Goal: Task Accomplishment & Management: Complete application form

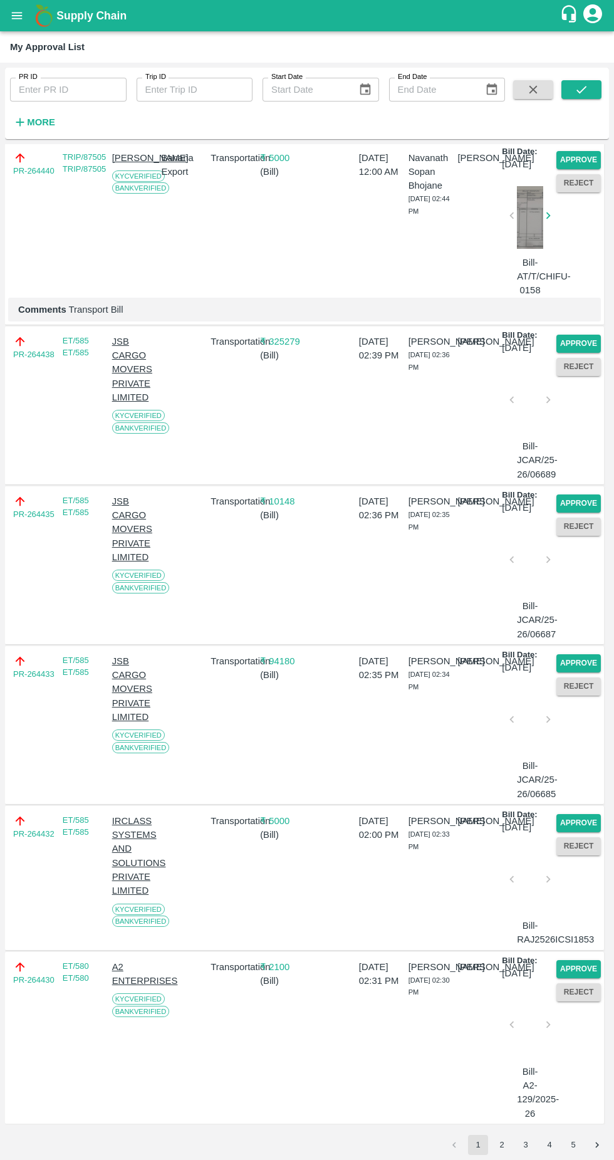
scroll to position [4055, 0]
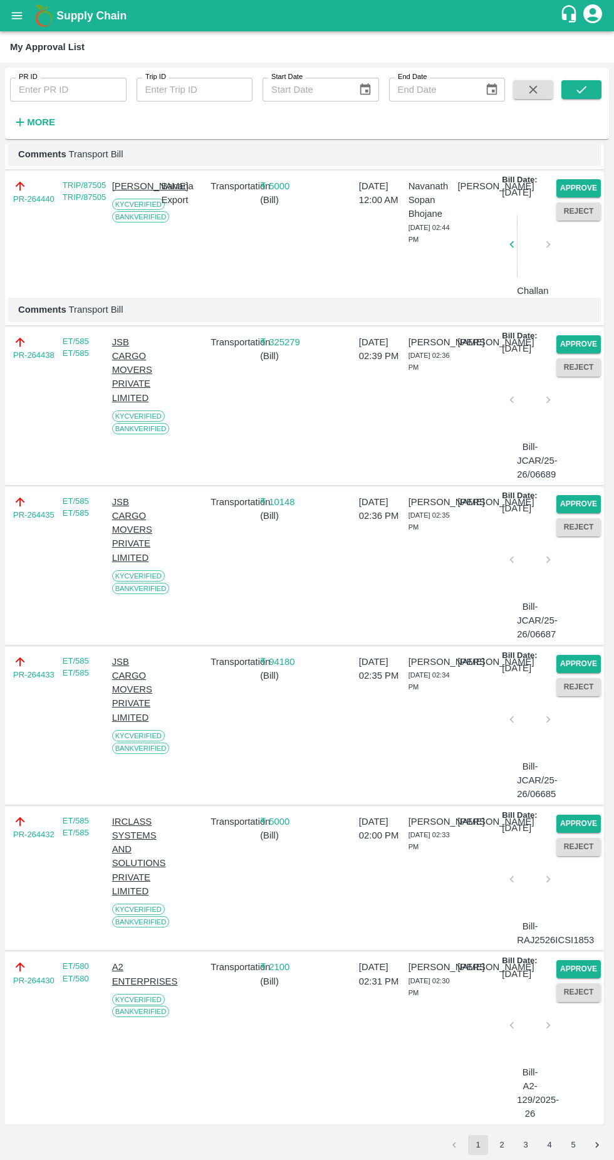
click at [585, 960] on button "Approve" at bounding box center [578, 969] width 44 height 18
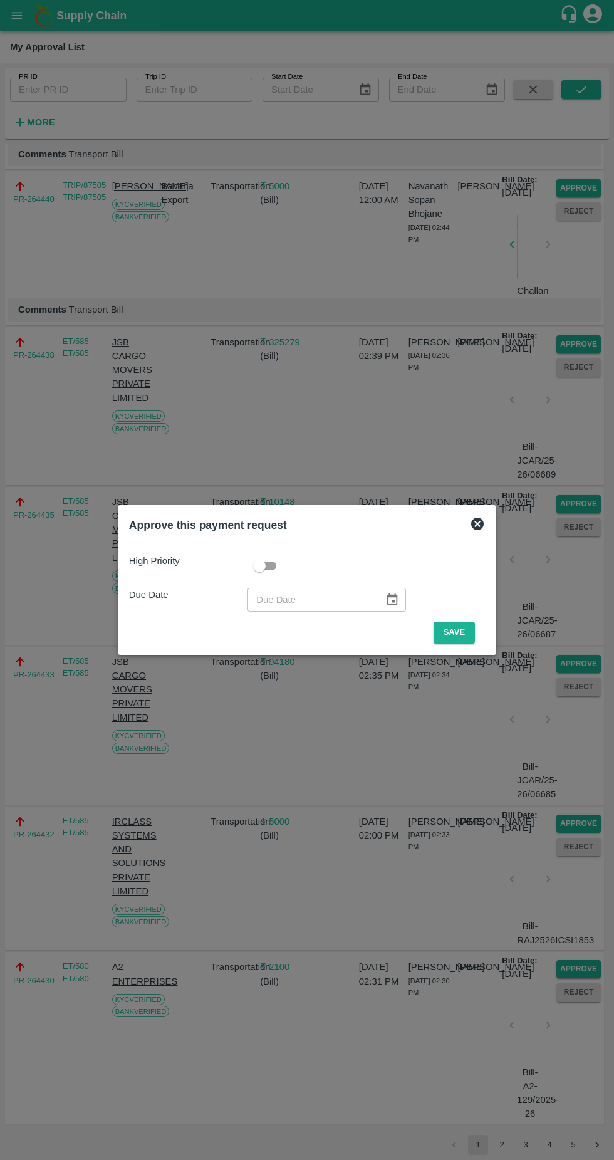
scroll to position [3818, 0]
click at [457, 627] on button "Save" at bounding box center [454, 633] width 41 height 22
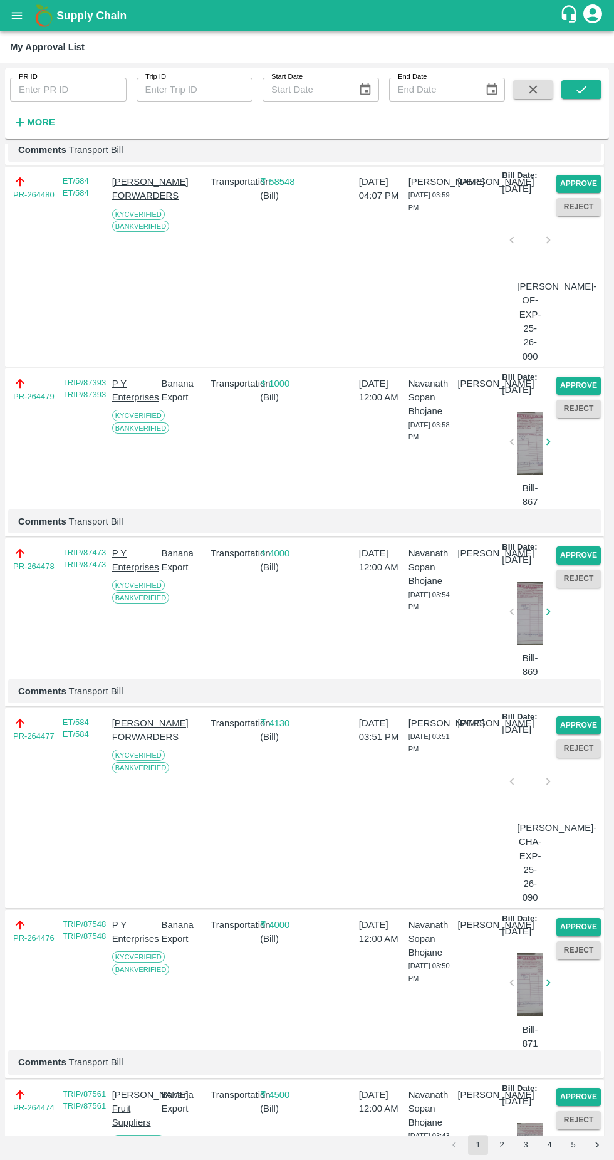
scroll to position [0, 0]
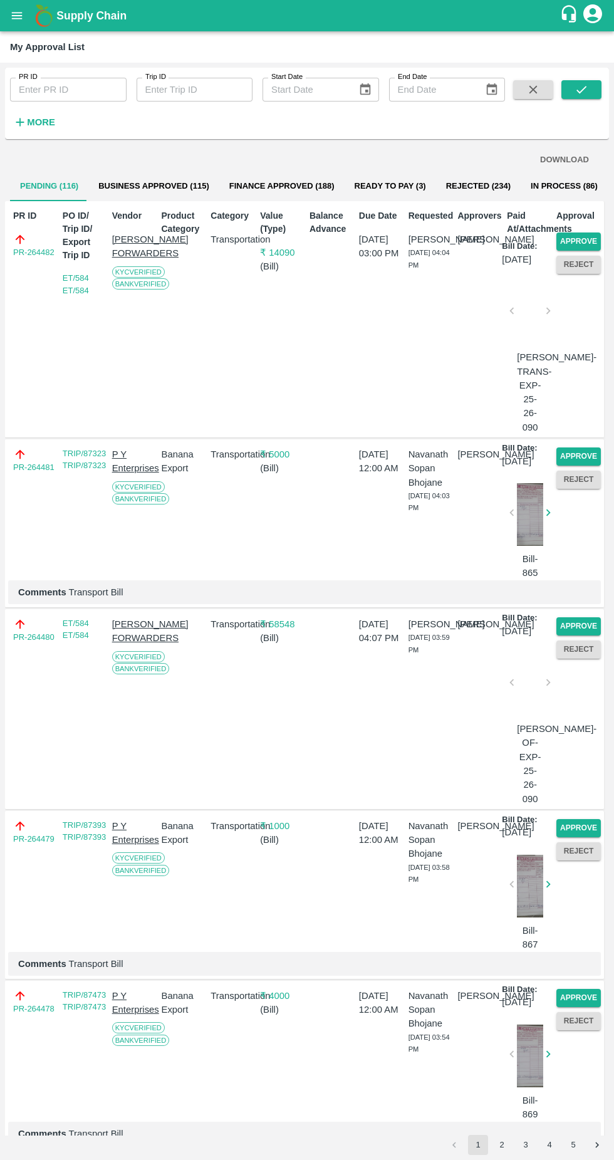
click at [583, 248] on button "Approve" at bounding box center [578, 241] width 44 height 18
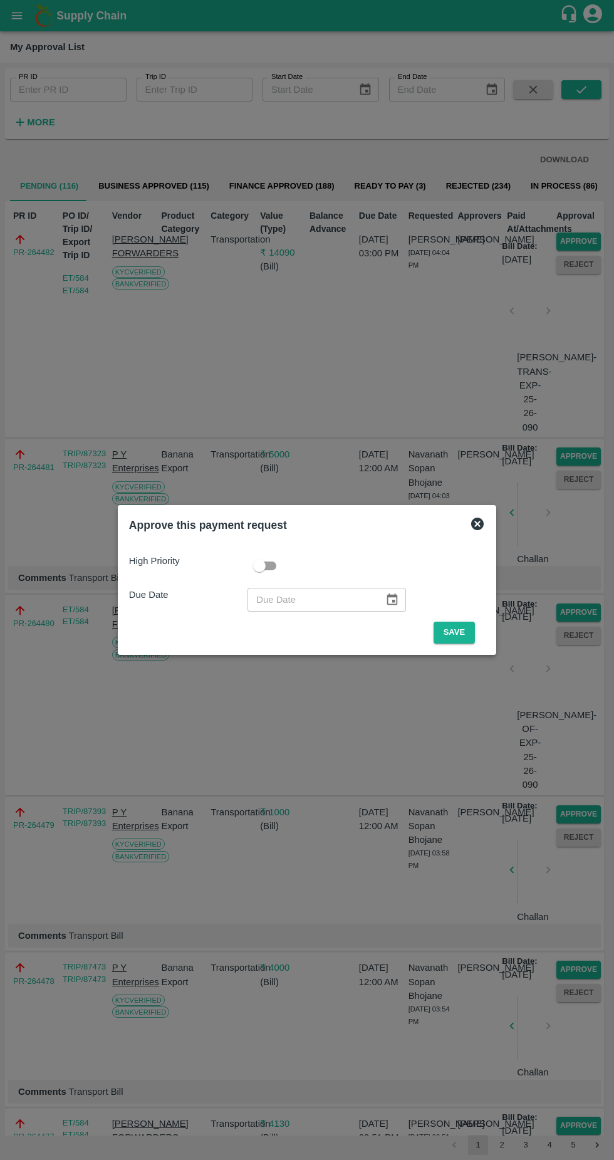
click at [452, 633] on button "Save" at bounding box center [454, 633] width 41 height 22
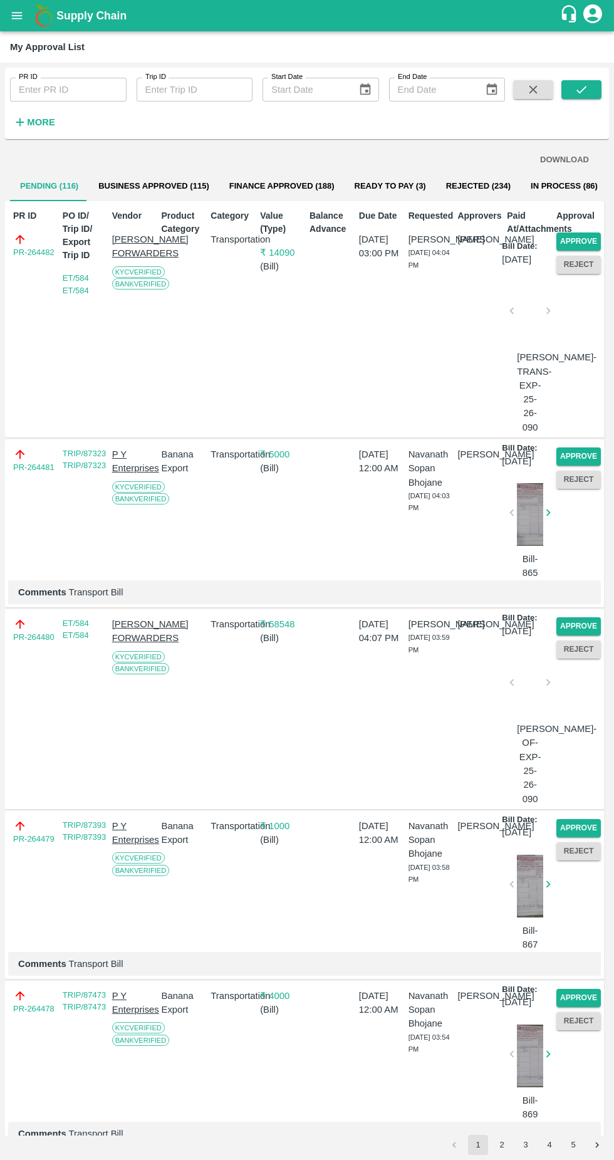
click at [568, 236] on button "Approve" at bounding box center [578, 241] width 44 height 18
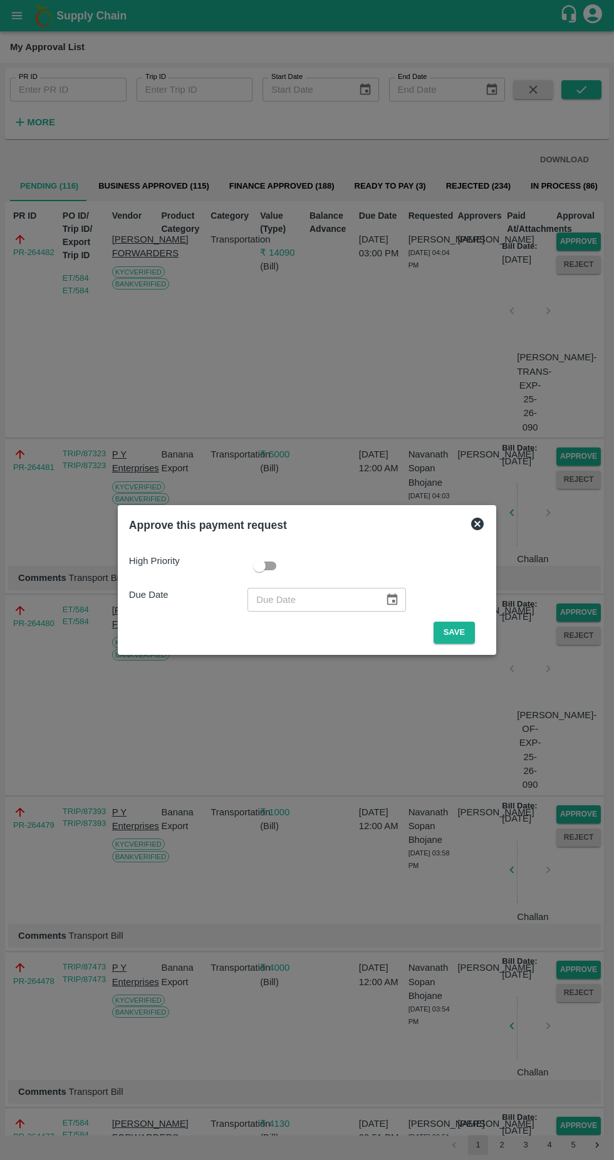
click at [461, 635] on button "Save" at bounding box center [454, 633] width 41 height 22
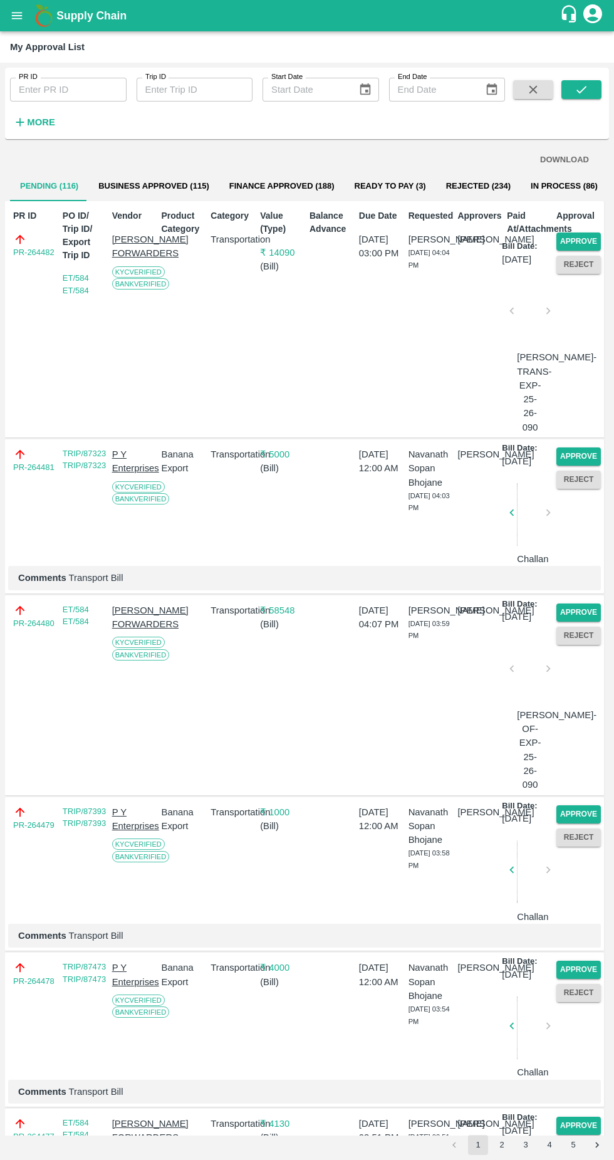
click at [586, 236] on button "Approve" at bounding box center [578, 241] width 44 height 18
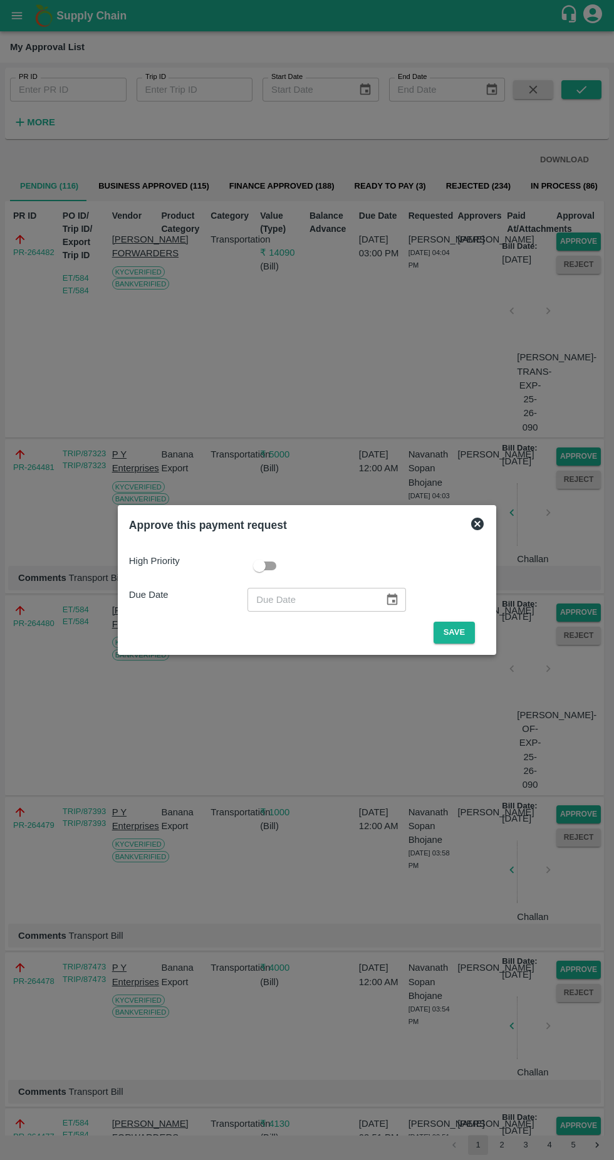
click at [450, 632] on button "Save" at bounding box center [454, 633] width 41 height 22
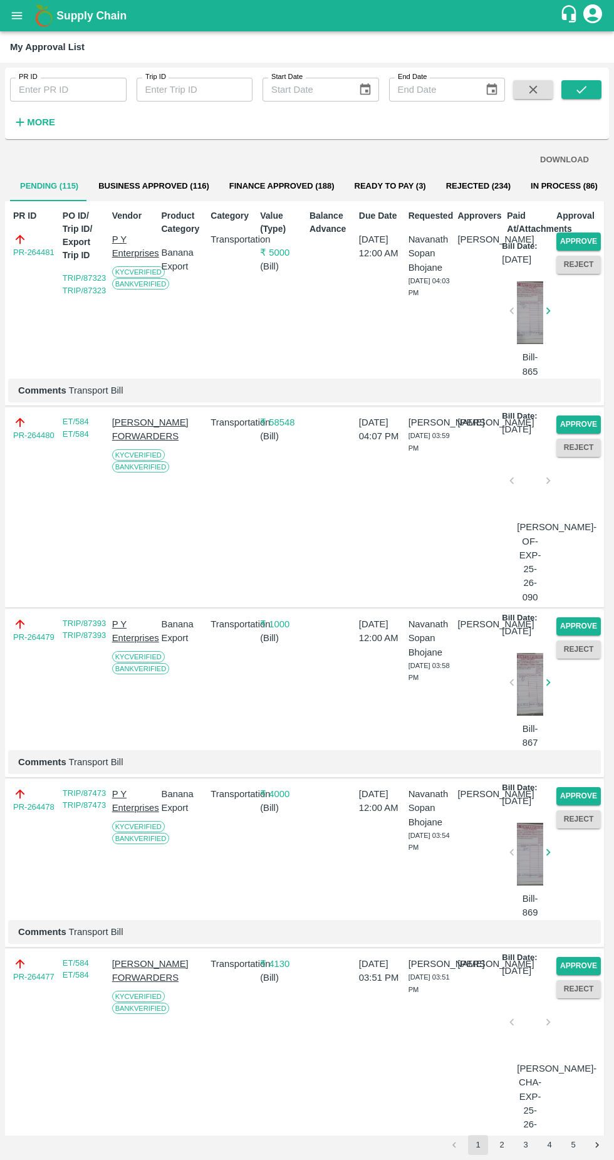
click at [576, 236] on button "Approve" at bounding box center [578, 241] width 44 height 18
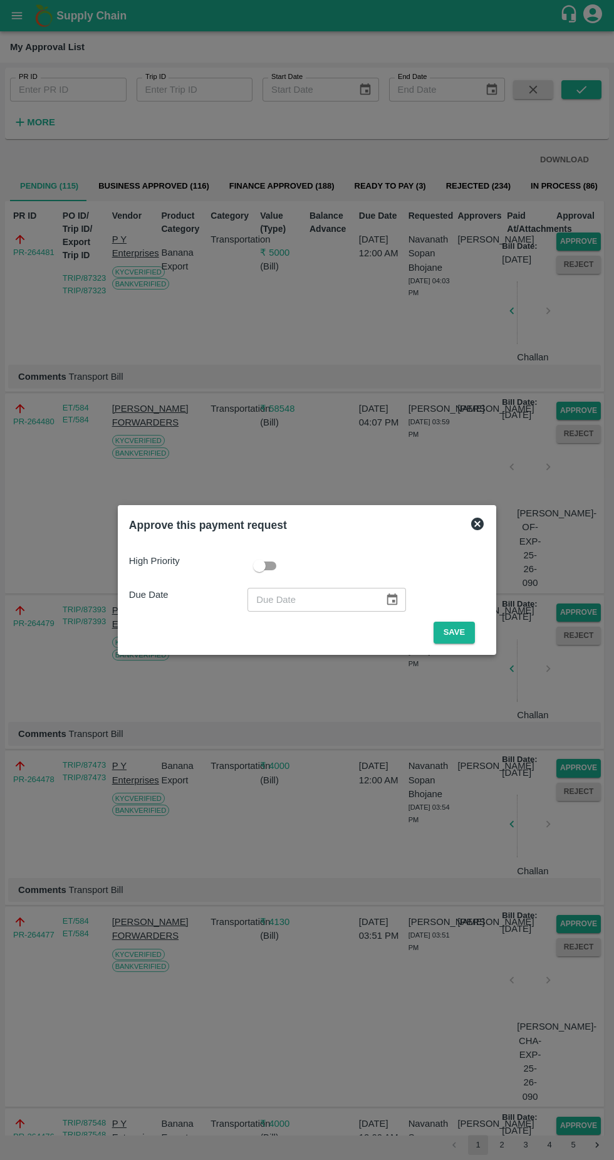
click at [462, 628] on button "Save" at bounding box center [454, 633] width 41 height 22
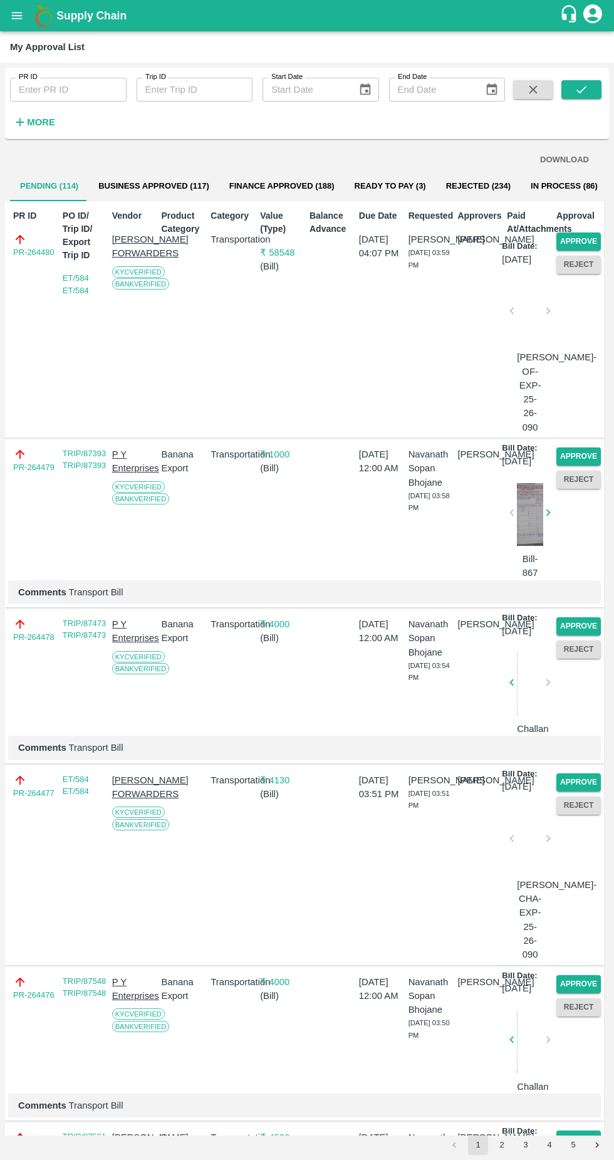
click at [586, 234] on button "Approve" at bounding box center [578, 241] width 44 height 18
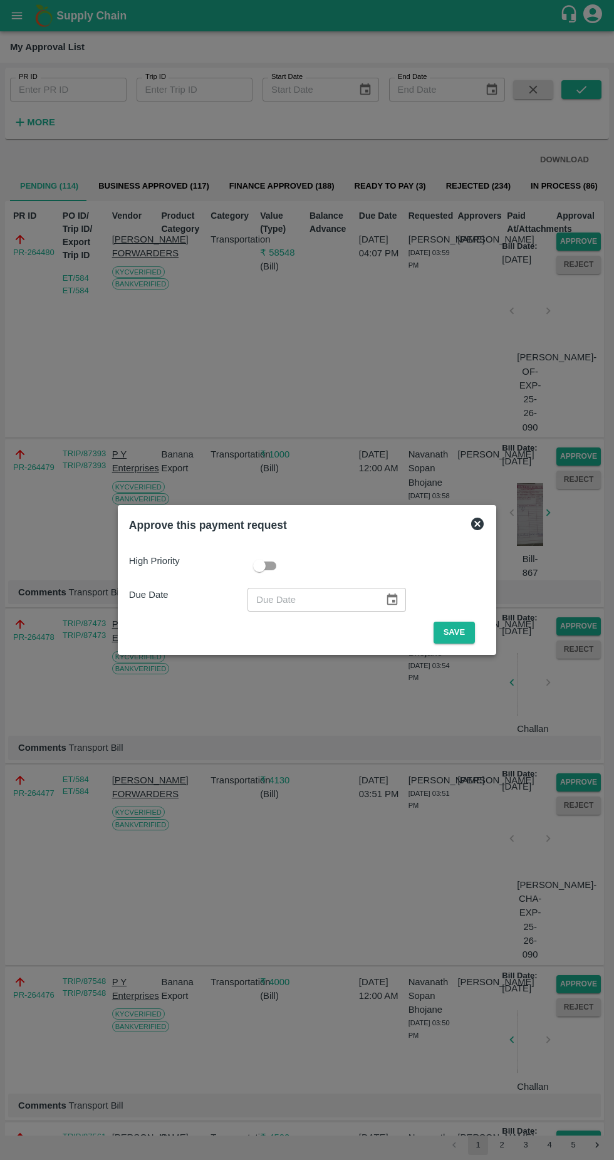
click at [460, 630] on button "Save" at bounding box center [454, 633] width 41 height 22
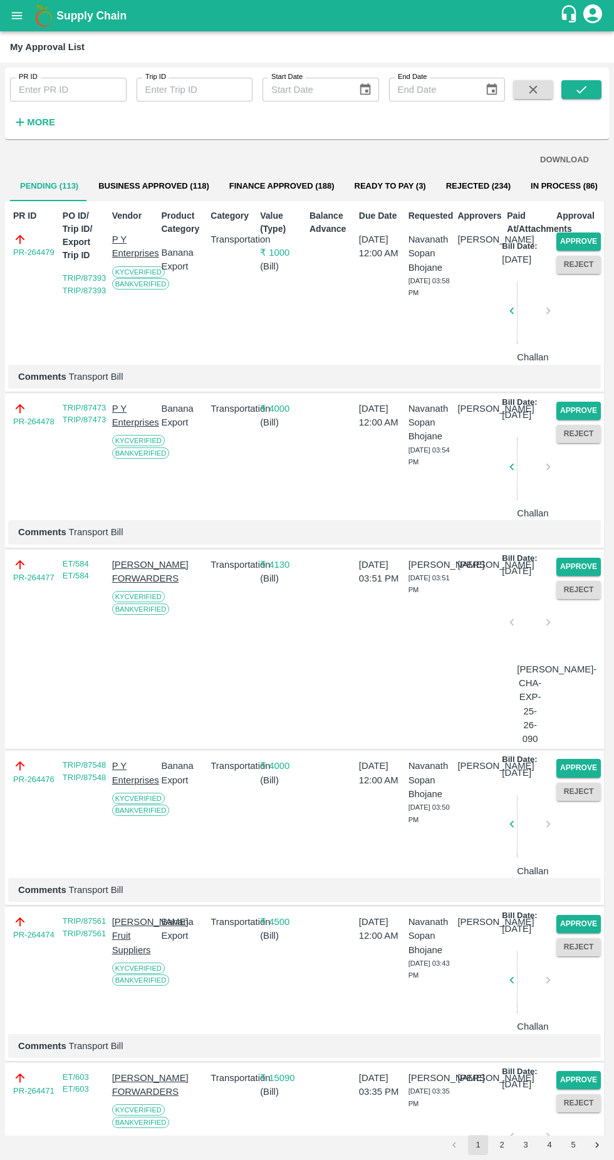
click at [568, 238] on button "Approve" at bounding box center [578, 241] width 44 height 18
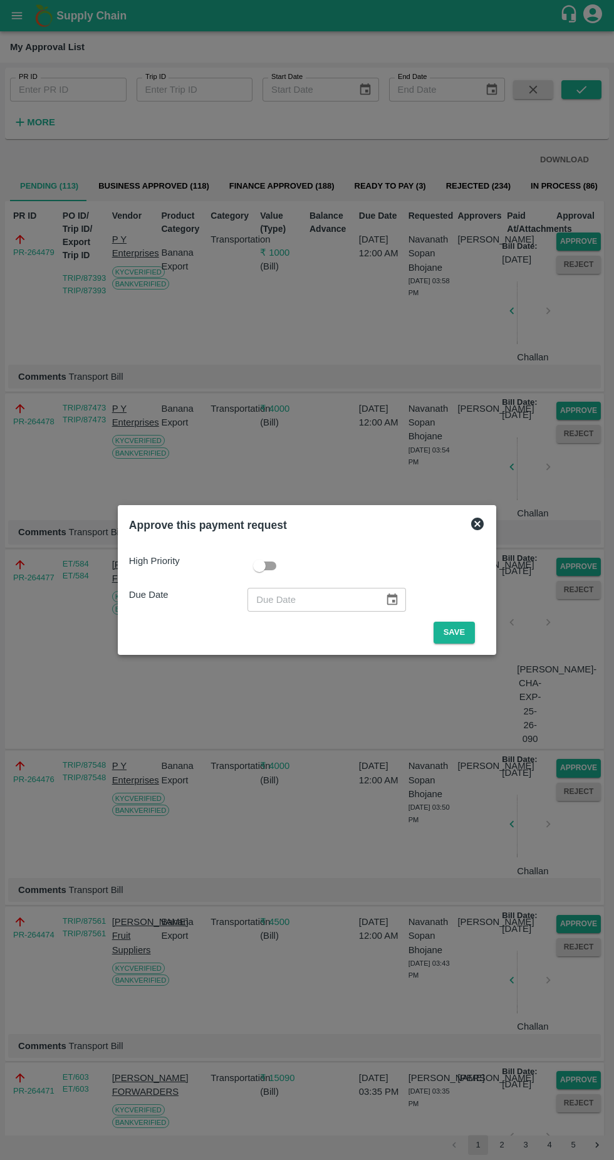
click at [457, 632] on button "Save" at bounding box center [454, 633] width 41 height 22
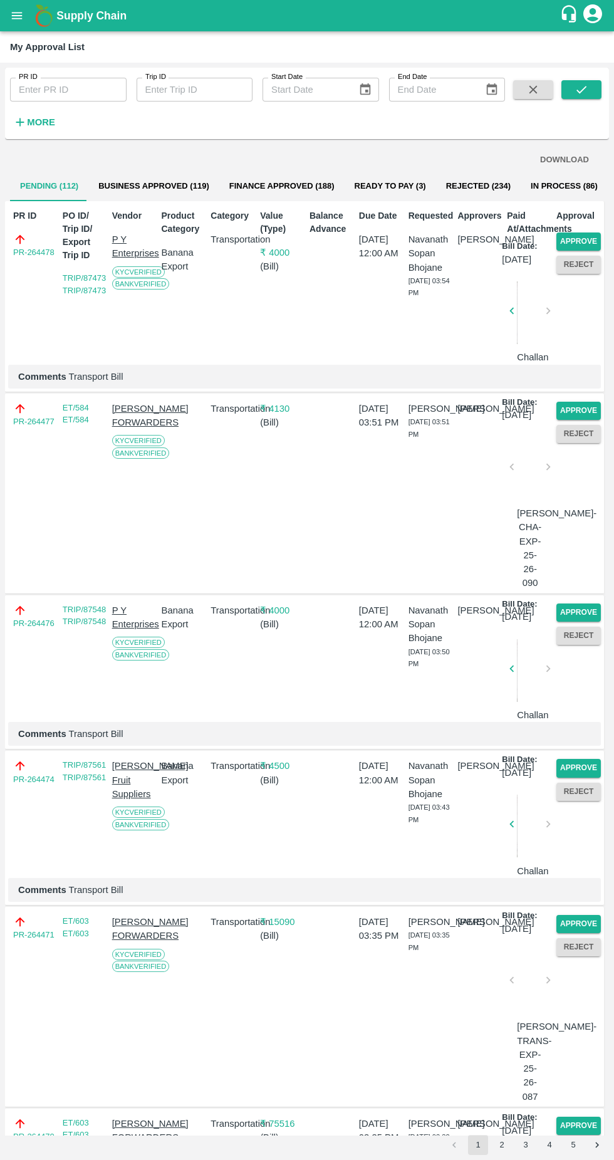
click at [575, 241] on button "Approve" at bounding box center [578, 241] width 44 height 18
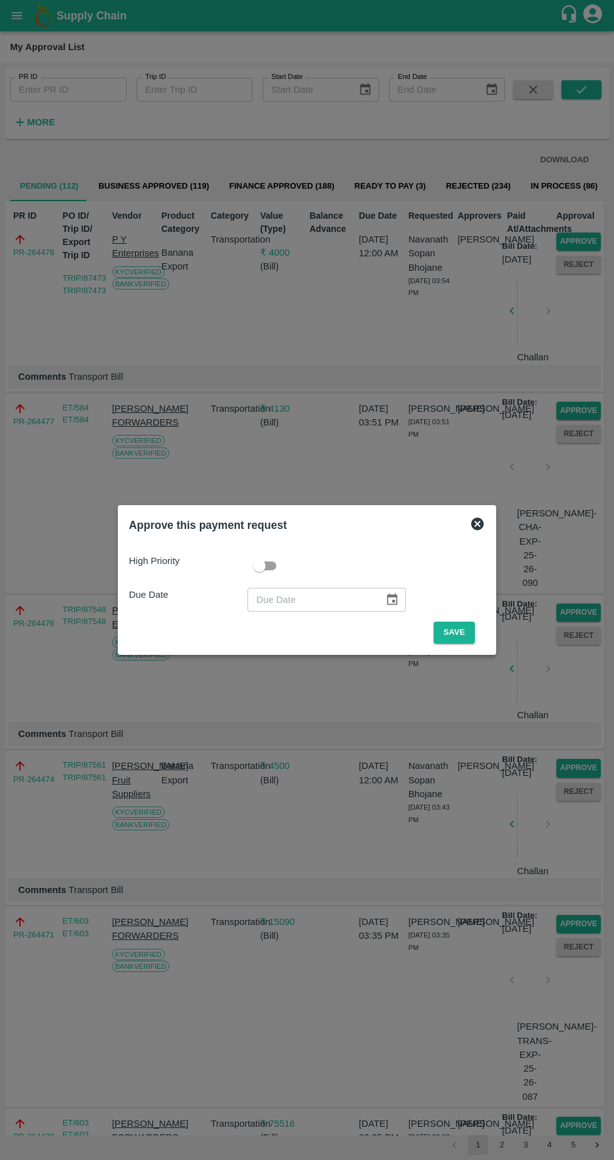
click at [465, 628] on button "Save" at bounding box center [454, 633] width 41 height 22
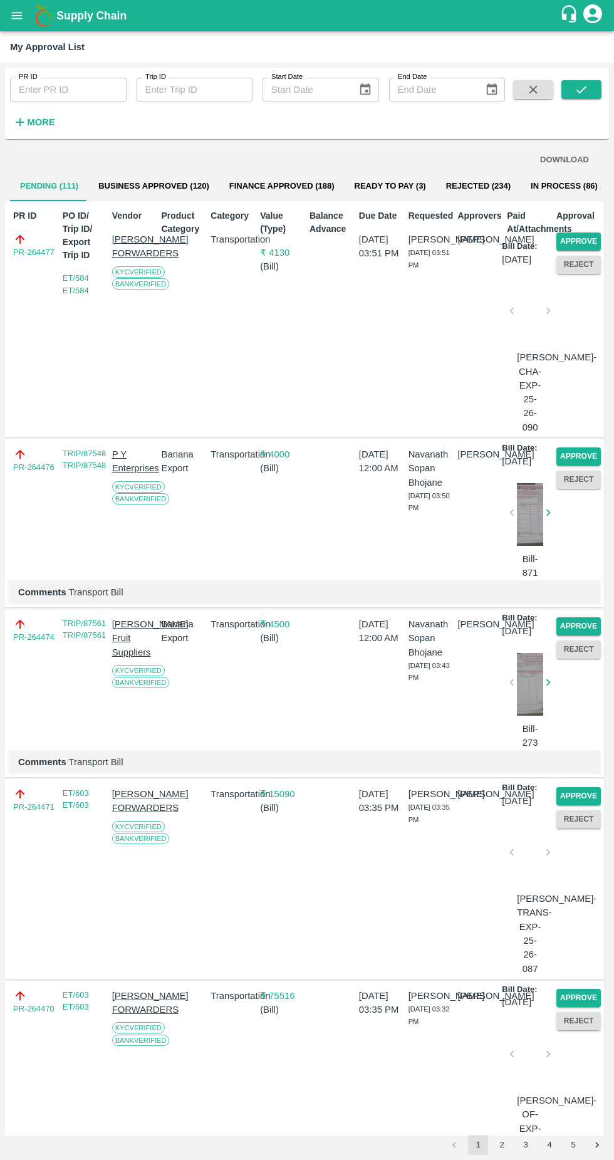
click at [579, 237] on button "Approve" at bounding box center [578, 241] width 44 height 18
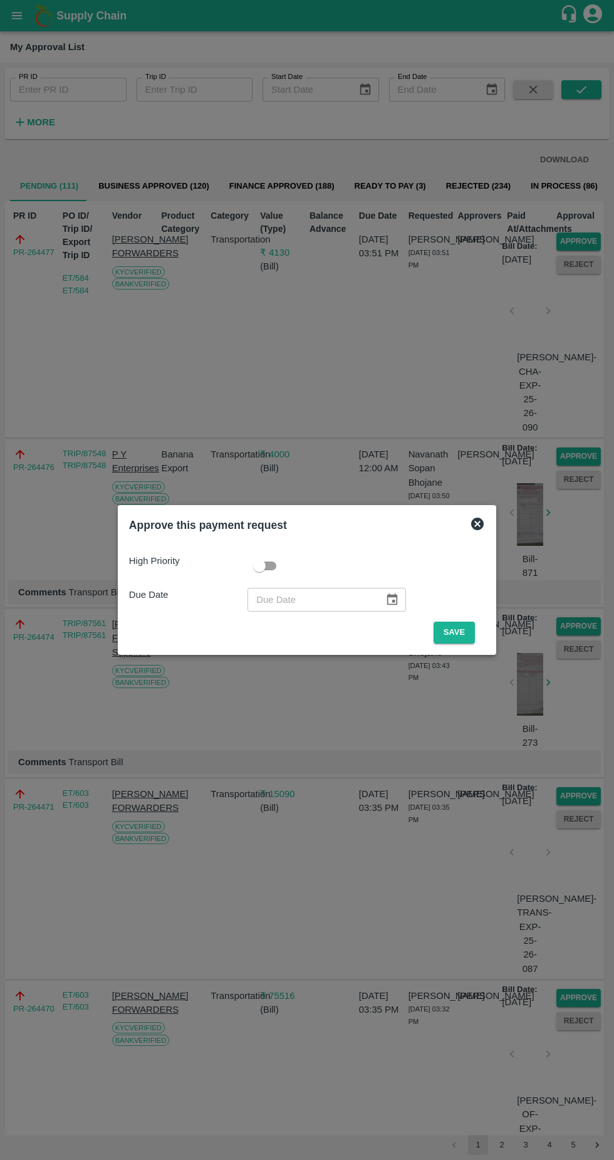
click at [466, 632] on button "Save" at bounding box center [454, 633] width 41 height 22
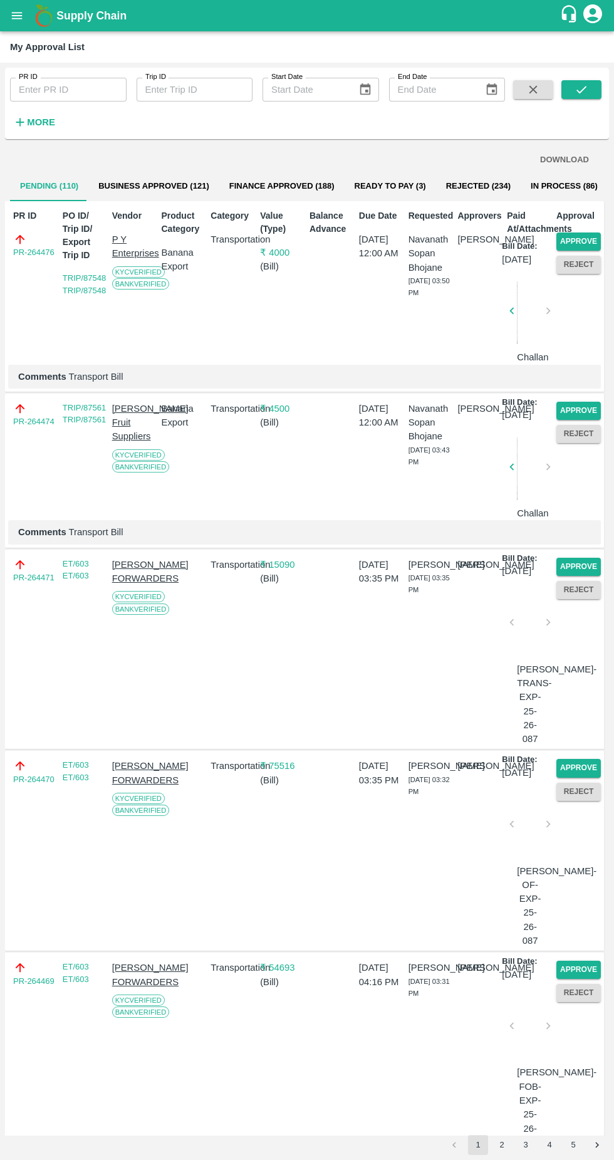
click at [589, 249] on button "Approve" at bounding box center [578, 241] width 44 height 18
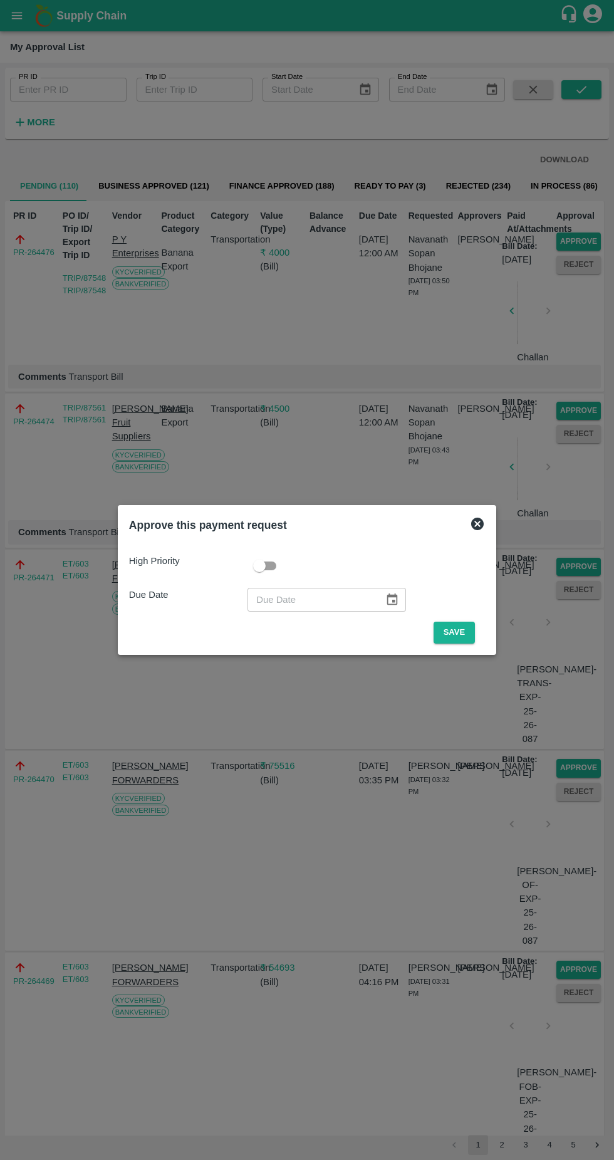
click at [452, 636] on button "Save" at bounding box center [454, 633] width 41 height 22
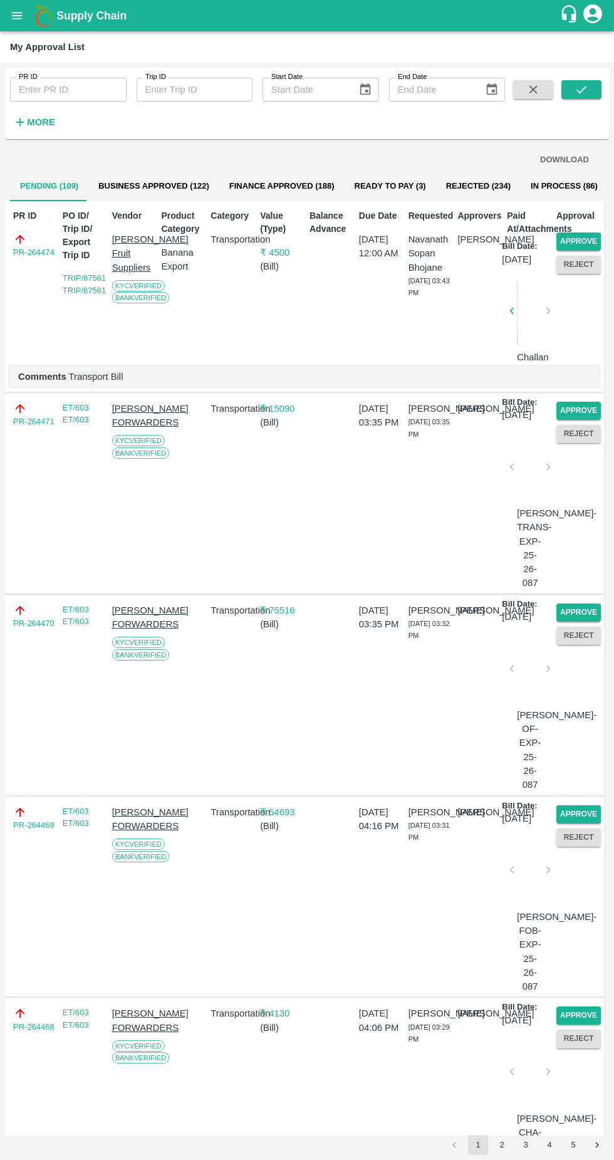
click at [578, 237] on button "Approve" at bounding box center [578, 241] width 44 height 18
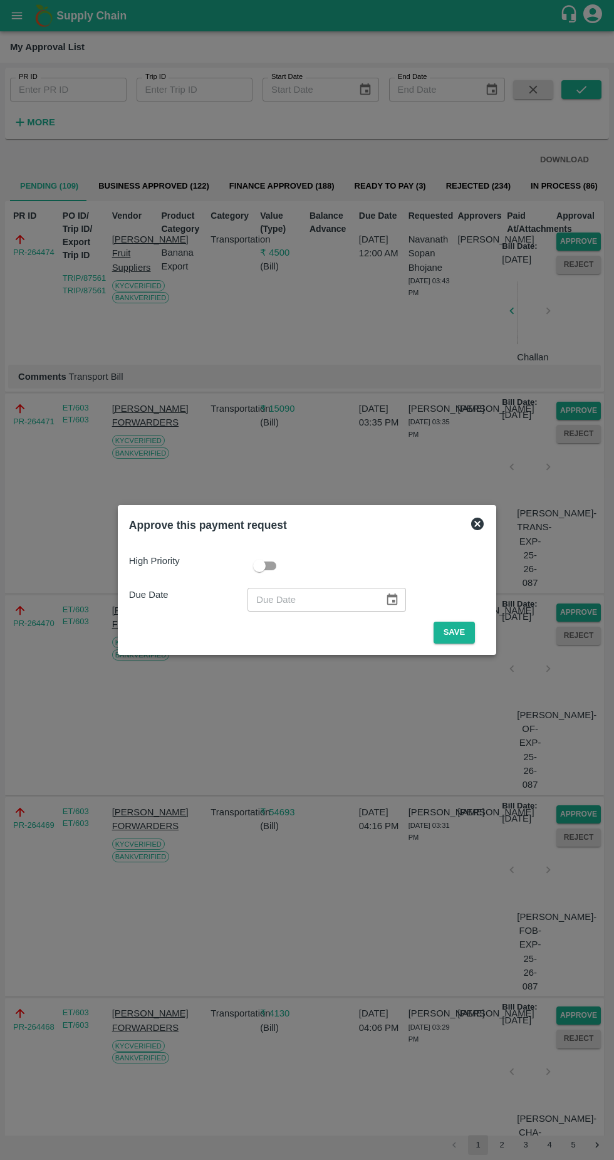
click at [455, 647] on div "High Priority Due Date ​ Save" at bounding box center [307, 594] width 366 height 110
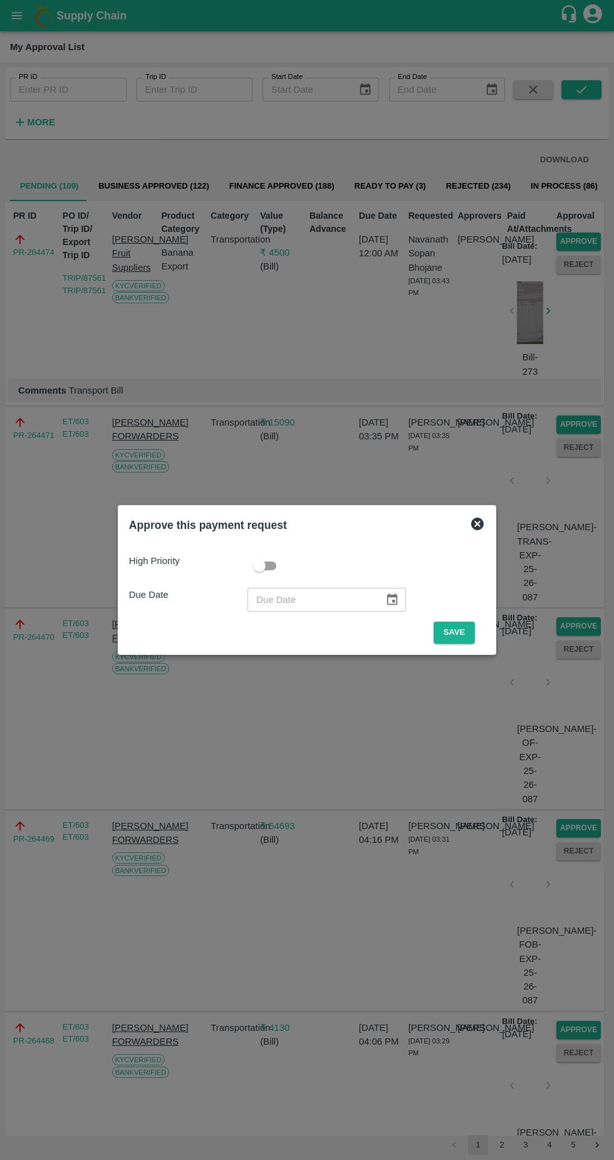
click at [457, 632] on button "Save" at bounding box center [454, 633] width 41 height 22
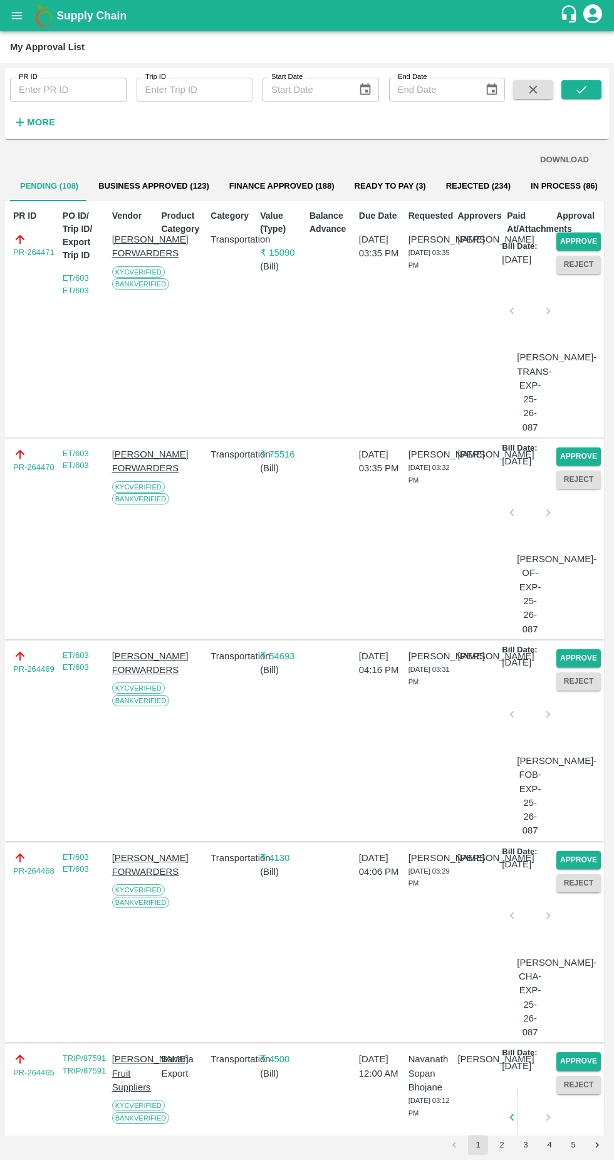
click at [577, 246] on button "Approve" at bounding box center [578, 241] width 44 height 18
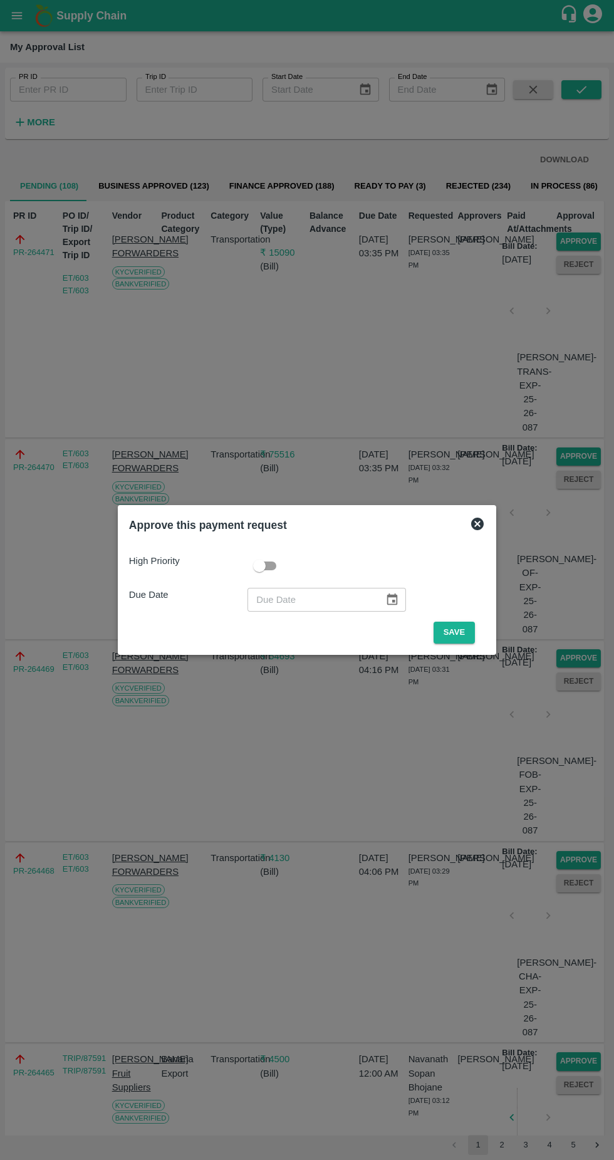
click at [457, 632] on button "Save" at bounding box center [454, 633] width 41 height 22
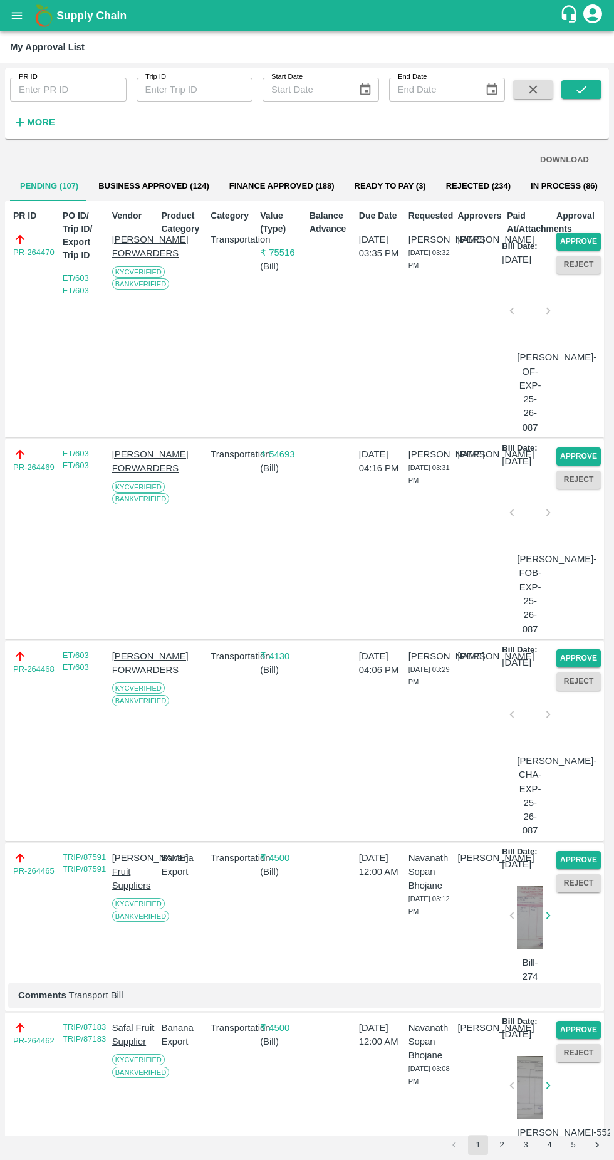
click at [572, 237] on button "Approve" at bounding box center [578, 241] width 44 height 18
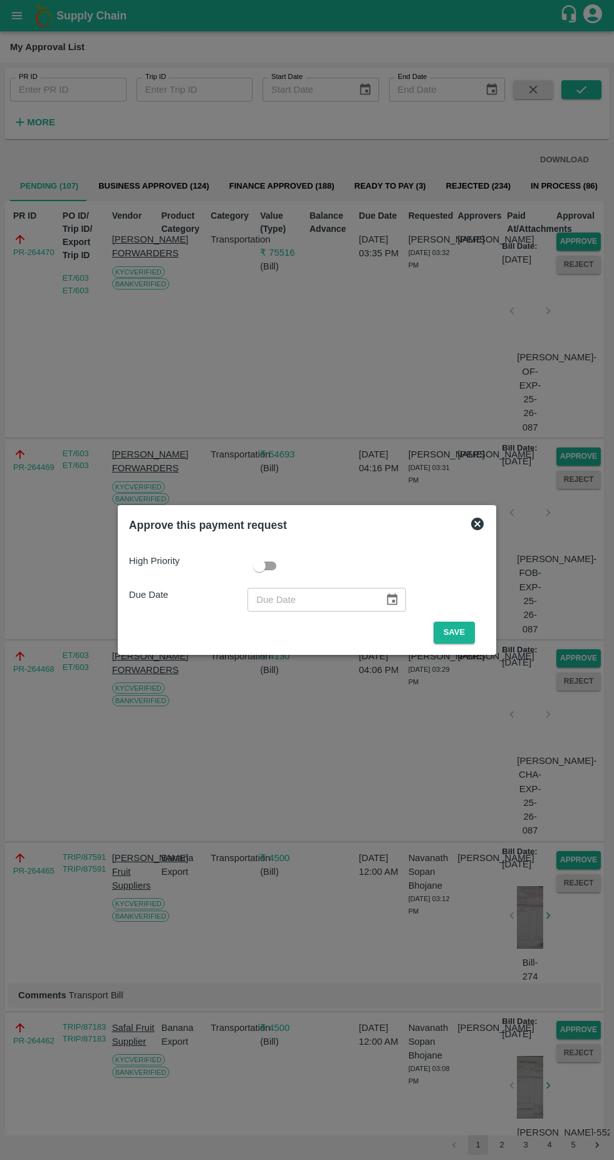
click at [456, 629] on button "Save" at bounding box center [454, 633] width 41 height 22
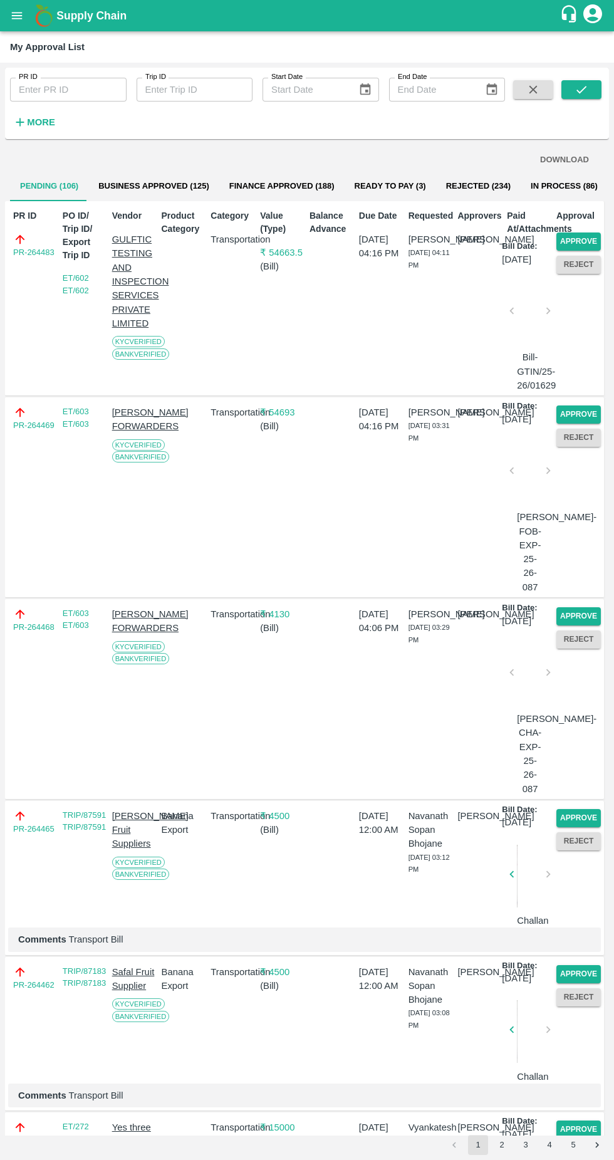
click at [584, 239] on button "Approve" at bounding box center [578, 241] width 44 height 18
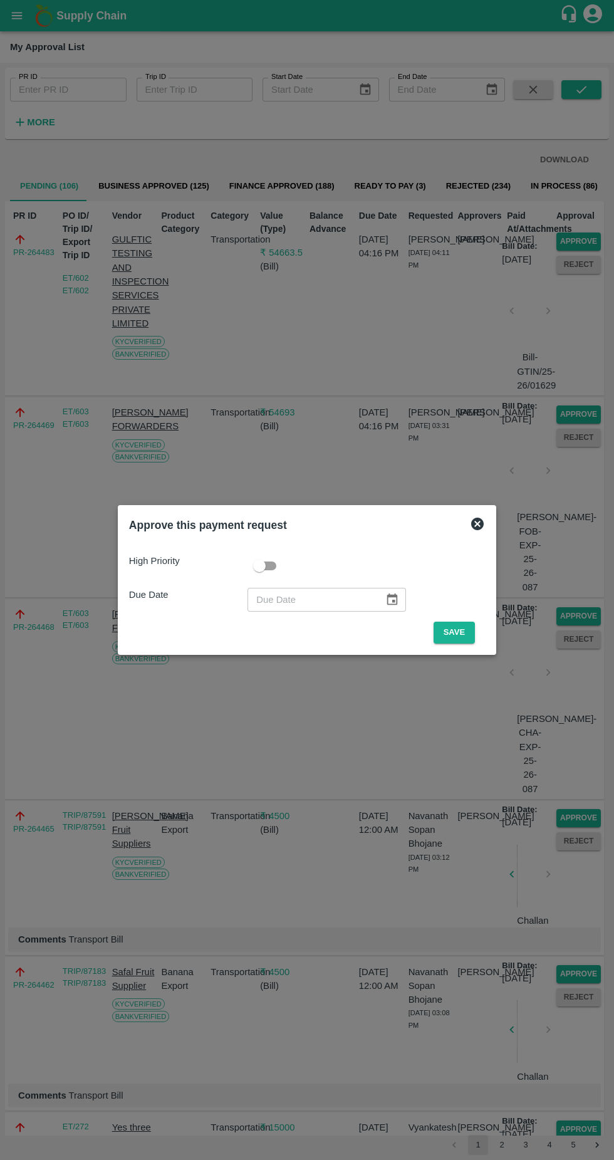
click at [454, 638] on button "Save" at bounding box center [454, 633] width 41 height 22
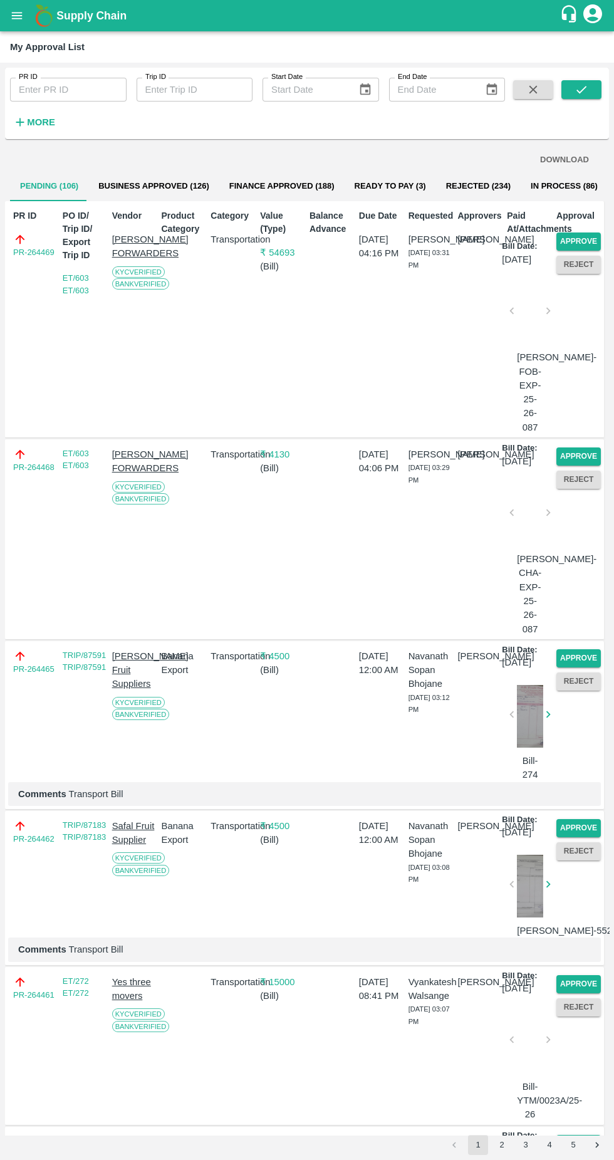
click at [570, 246] on button "Approve" at bounding box center [578, 241] width 44 height 18
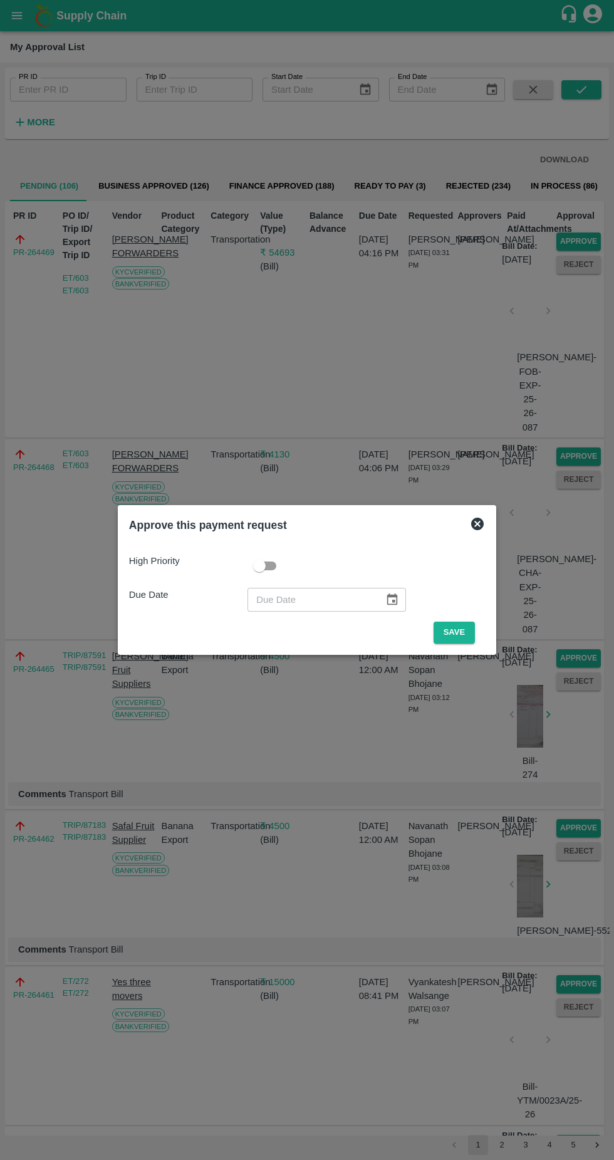
click at [459, 632] on button "Save" at bounding box center [454, 633] width 41 height 22
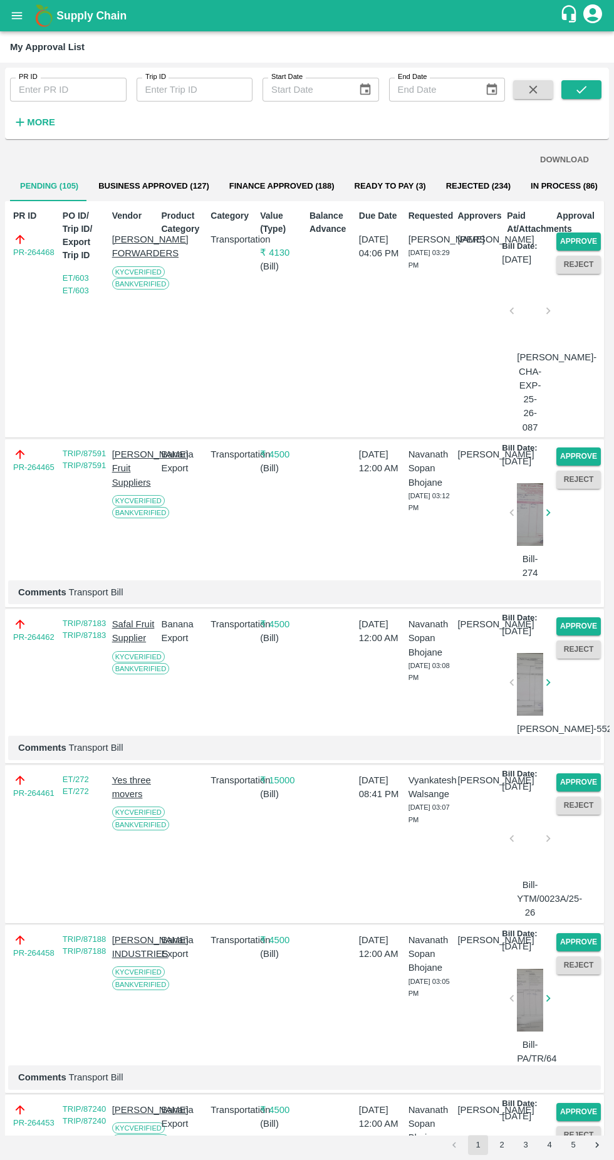
click at [570, 241] on button "Approve" at bounding box center [578, 241] width 44 height 18
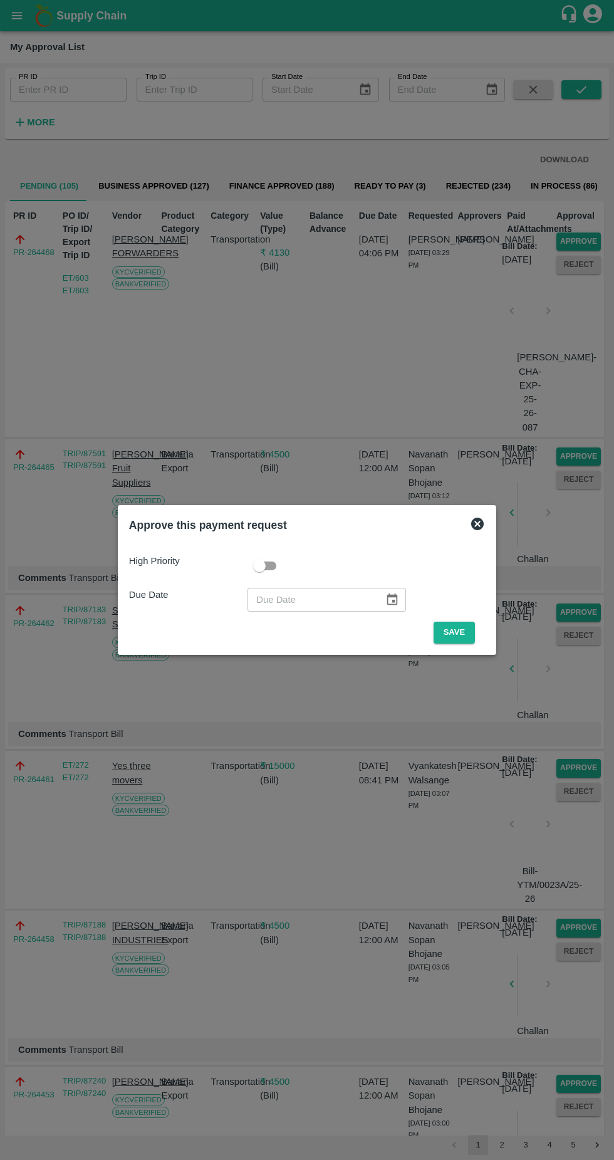
click at [457, 633] on button "Save" at bounding box center [454, 633] width 41 height 22
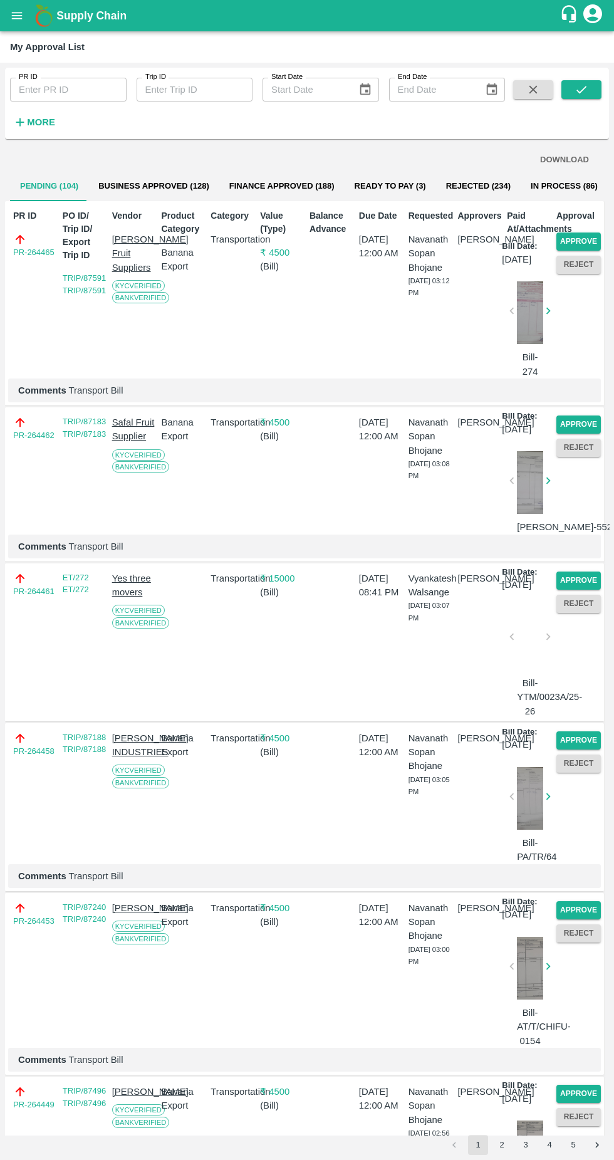
click at [576, 239] on button "Approve" at bounding box center [578, 241] width 44 height 18
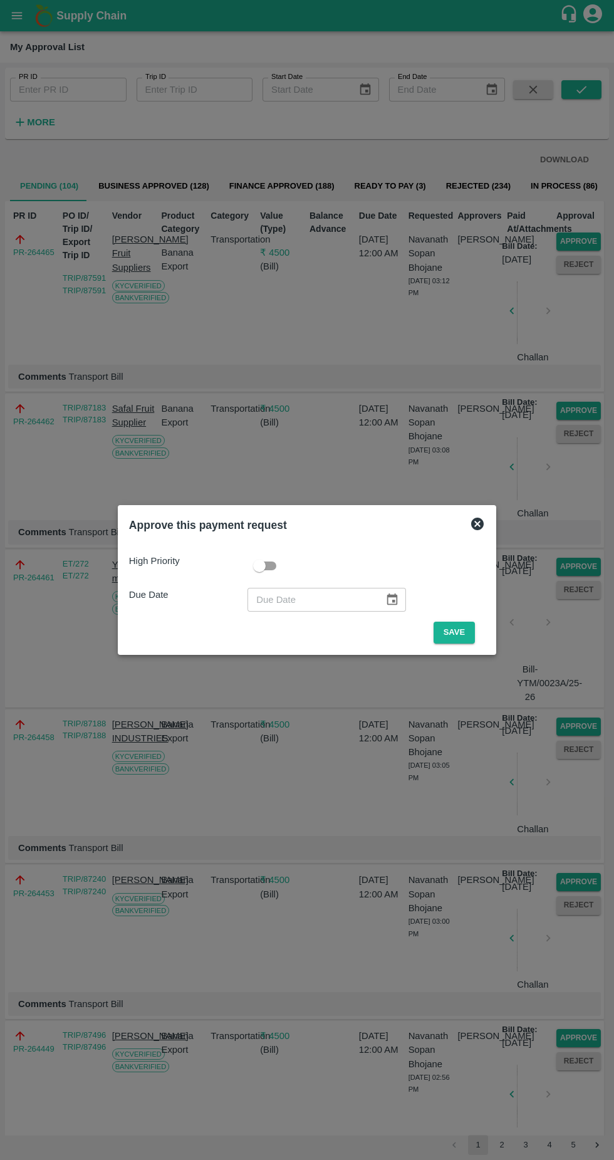
click at [455, 628] on button "Save" at bounding box center [454, 633] width 41 height 22
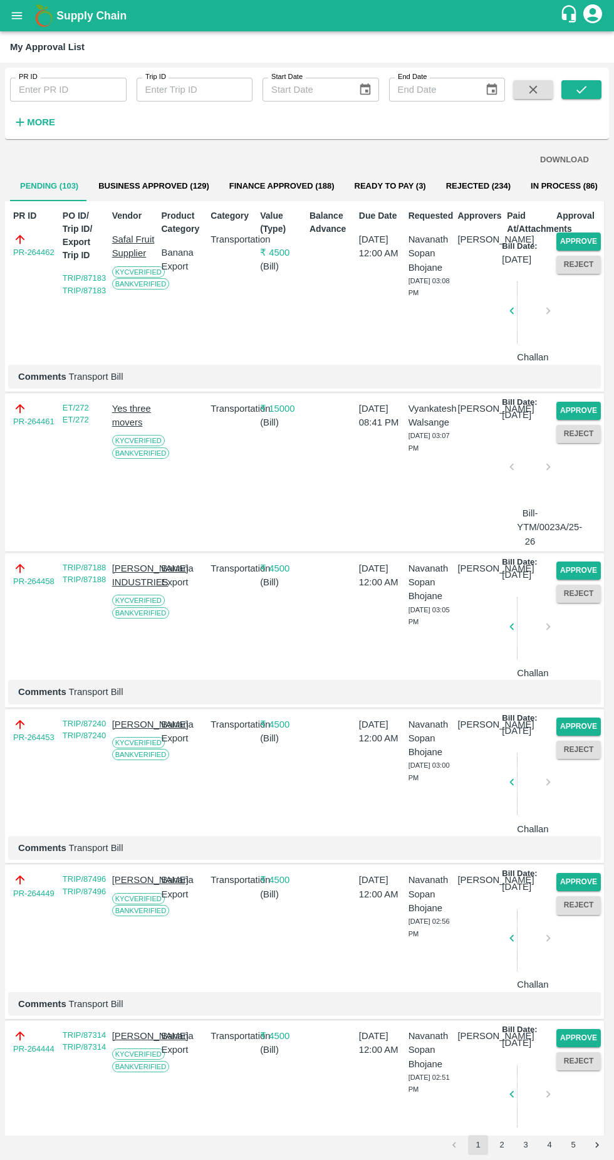
click at [564, 243] on button "Approve" at bounding box center [578, 241] width 44 height 18
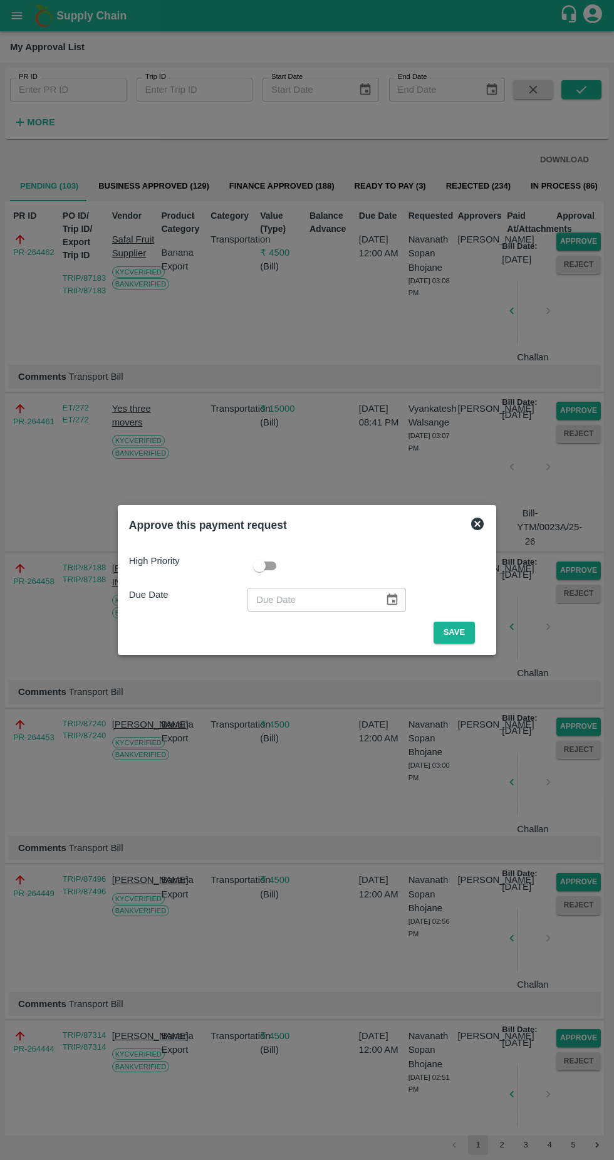
click at [457, 632] on button "Save" at bounding box center [454, 633] width 41 height 22
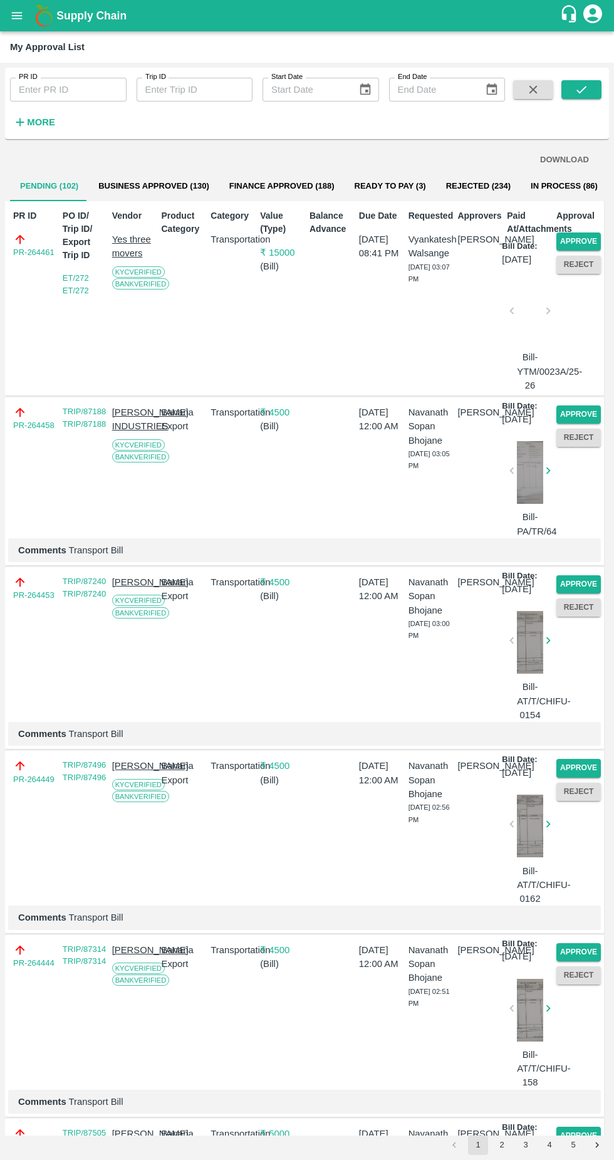
click at [586, 232] on button "Approve" at bounding box center [578, 241] width 44 height 18
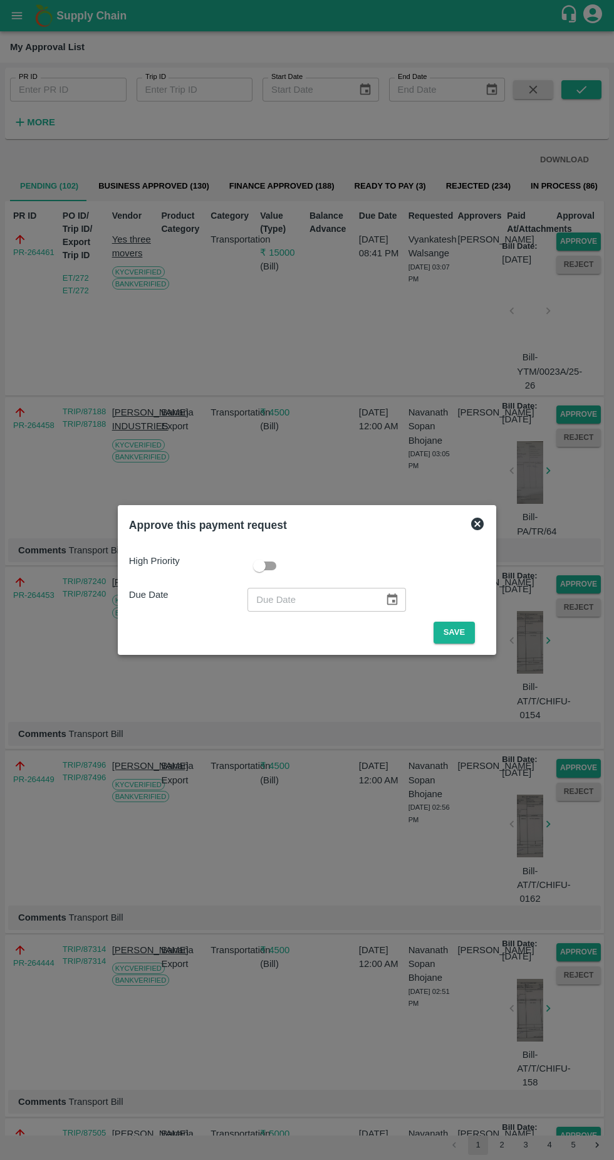
click at [456, 631] on button "Save" at bounding box center [454, 633] width 41 height 22
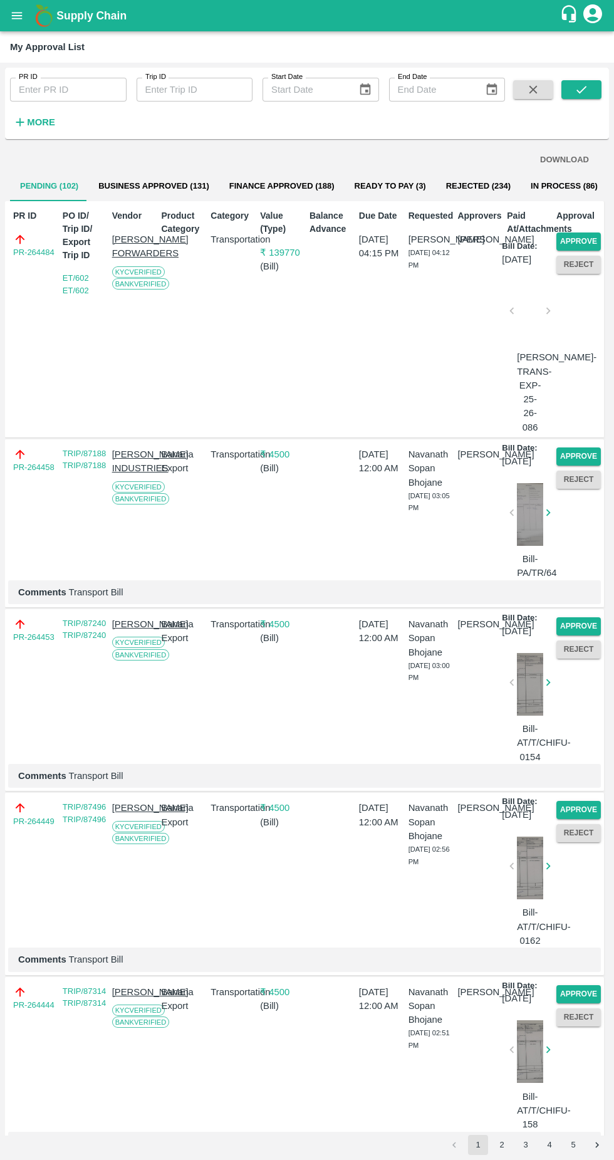
click at [570, 241] on button "Approve" at bounding box center [578, 241] width 44 height 18
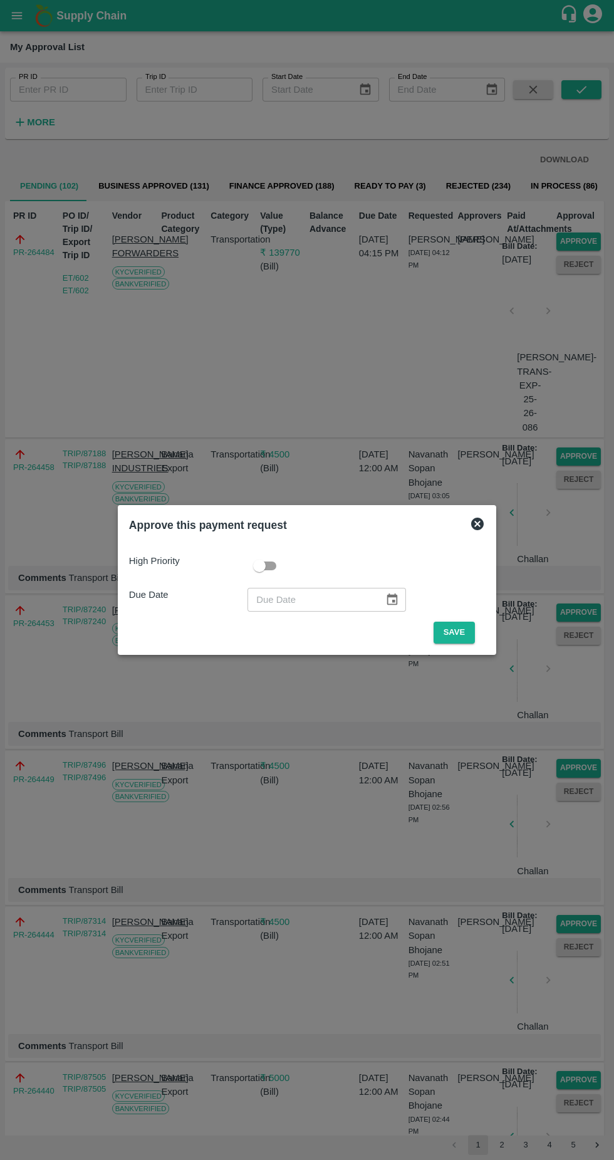
click at [454, 628] on button "Save" at bounding box center [454, 633] width 41 height 22
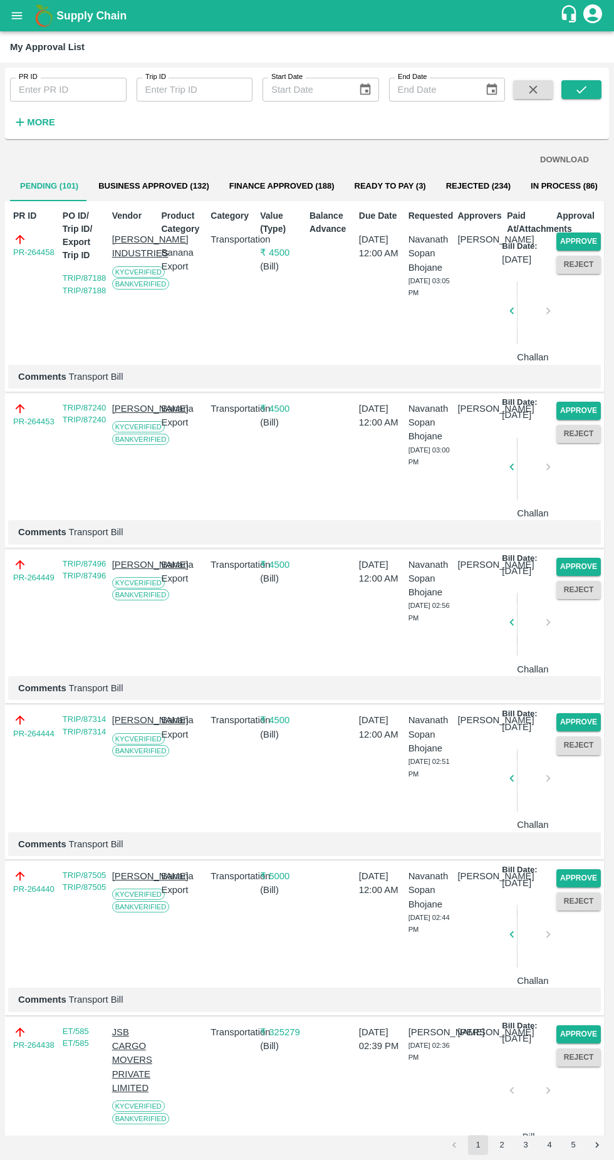
click at [586, 234] on button "Approve" at bounding box center [578, 241] width 44 height 18
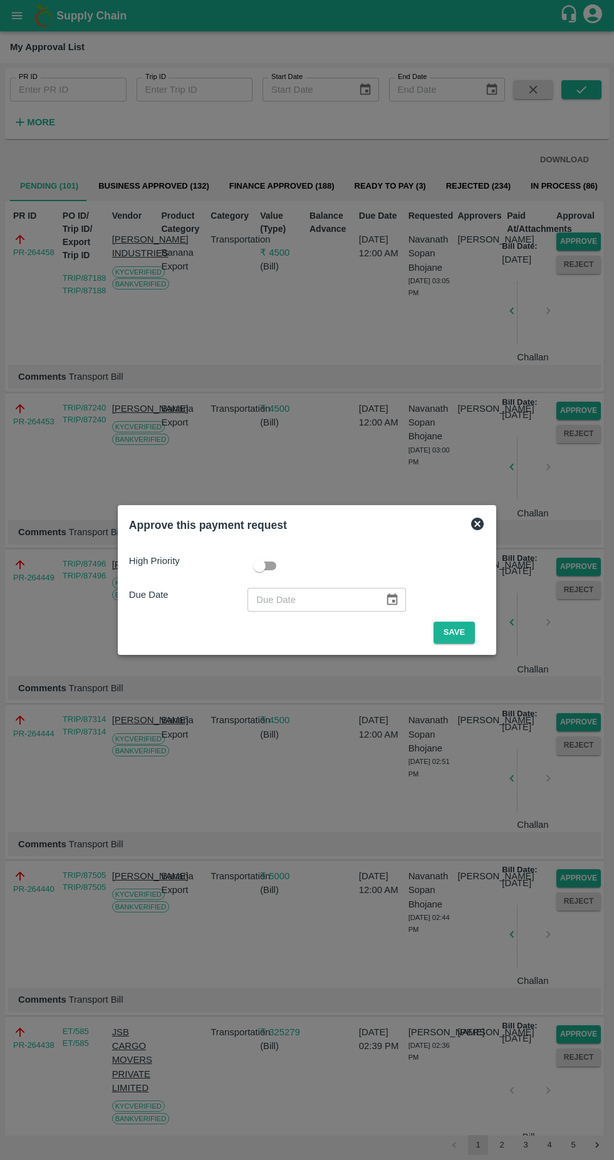
click at [449, 632] on button "Save" at bounding box center [454, 633] width 41 height 22
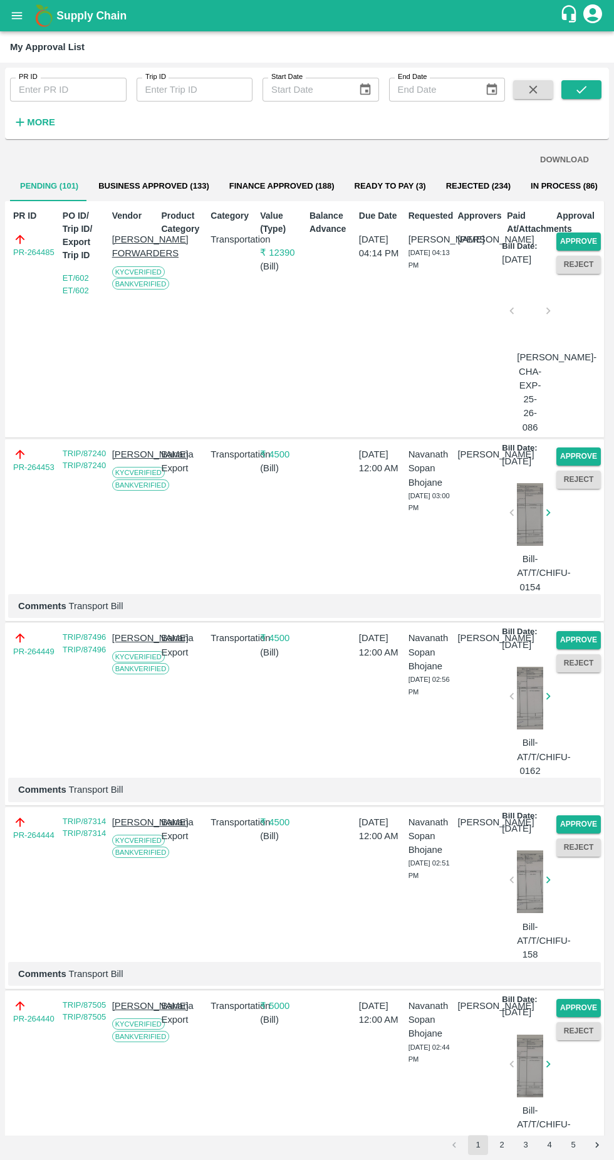
click at [570, 241] on button "Approve" at bounding box center [578, 241] width 44 height 18
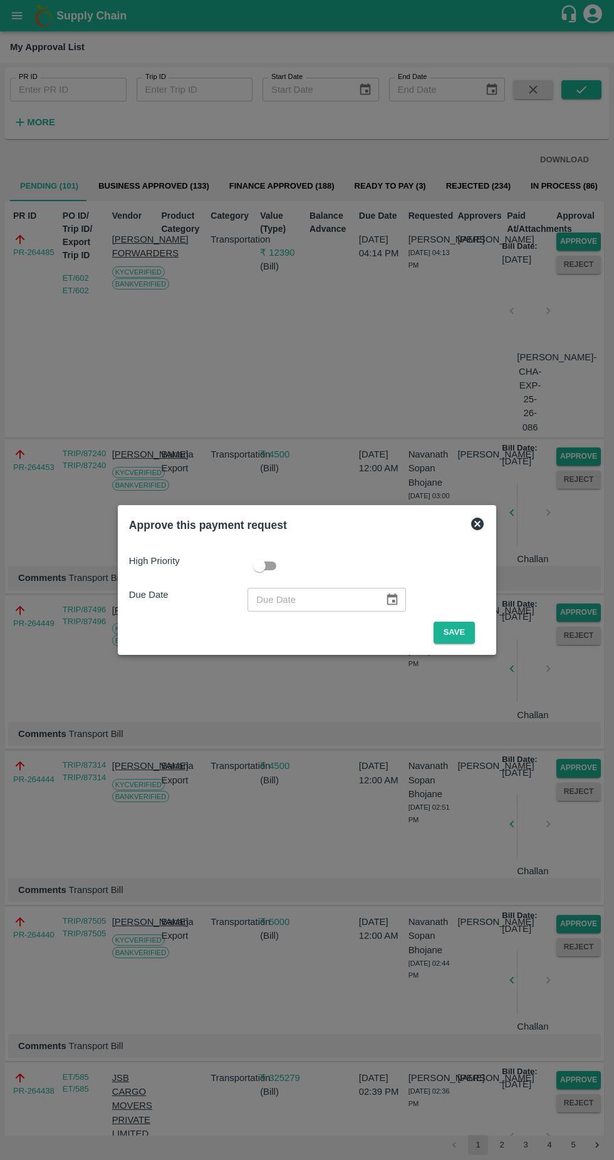
click at [442, 626] on button "Save" at bounding box center [454, 633] width 41 height 22
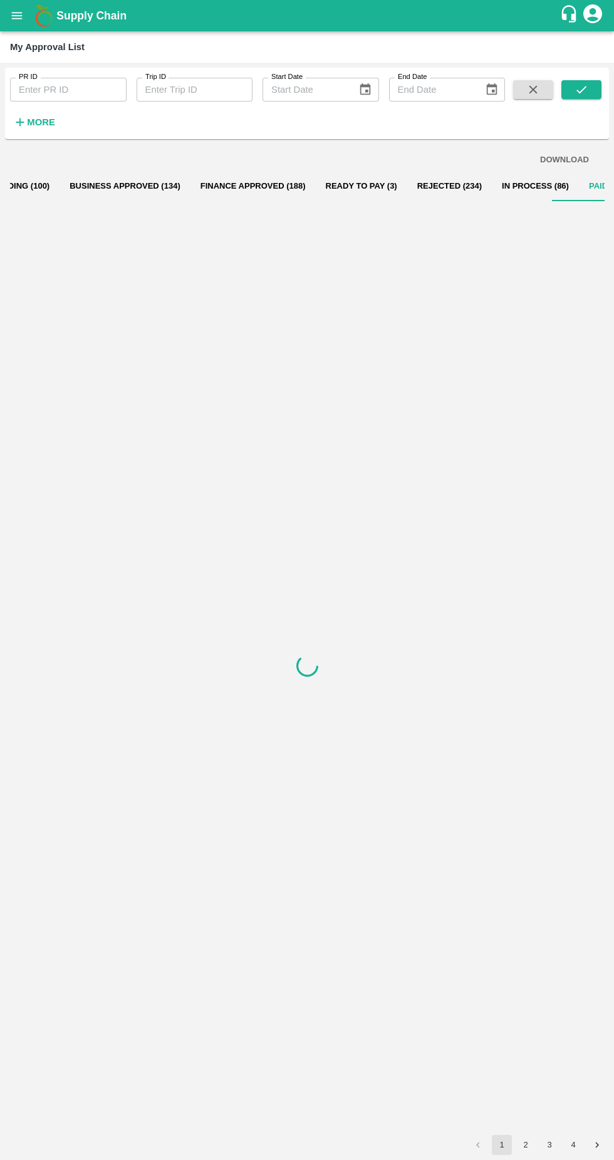
scroll to position [0, 46]
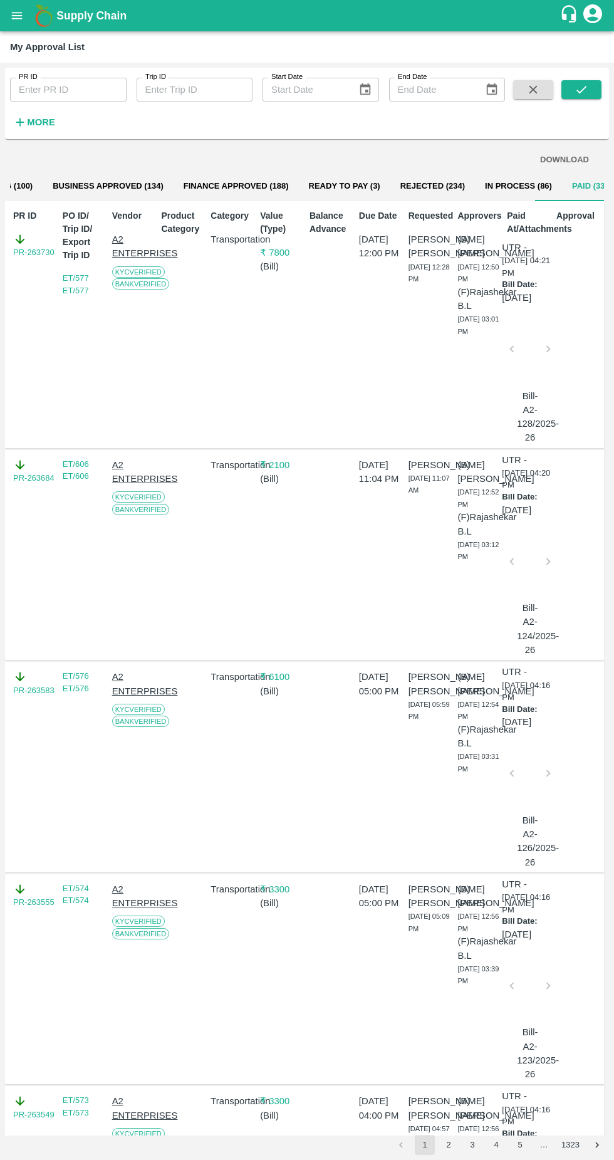
click at [26, 190] on button "Pending (100)" at bounding box center [3, 186] width 78 height 30
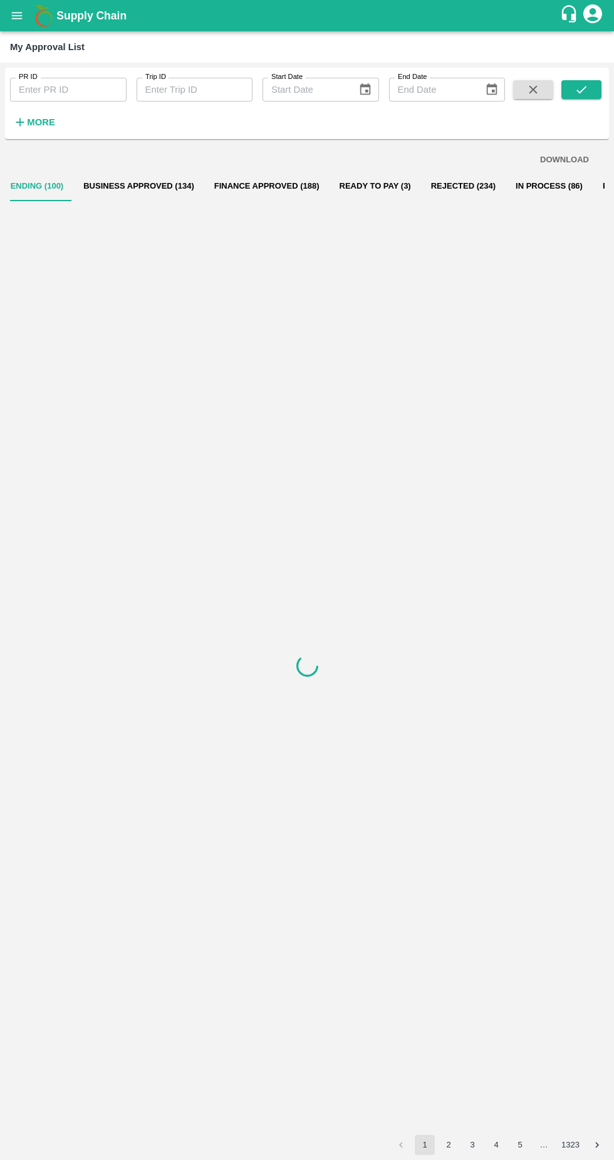
scroll to position [0, 0]
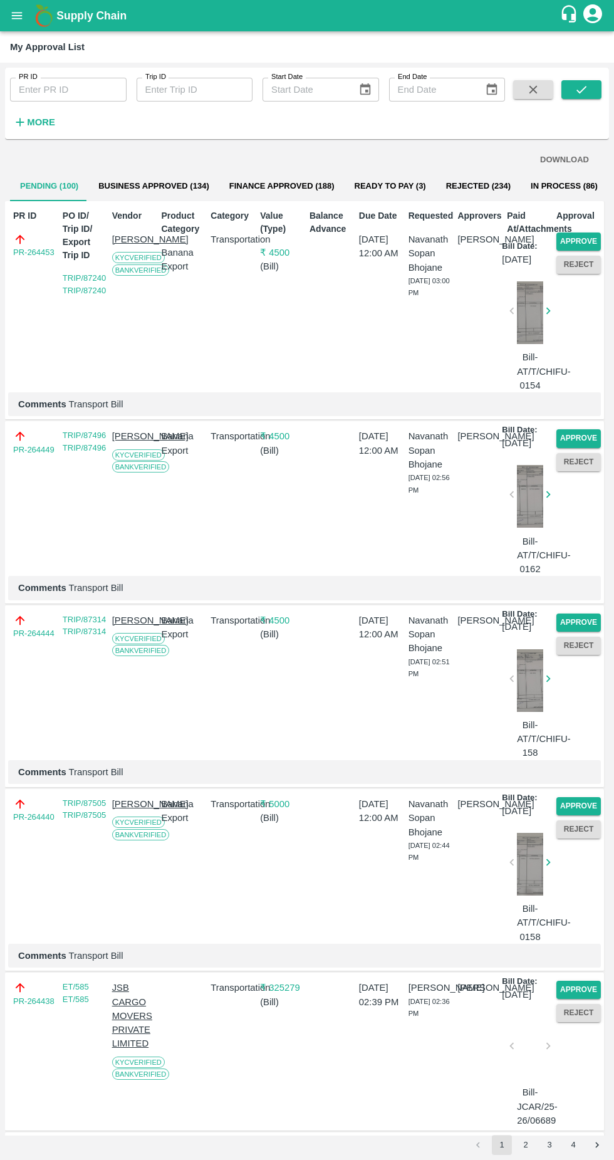
click at [583, 237] on button "Approve" at bounding box center [578, 241] width 44 height 18
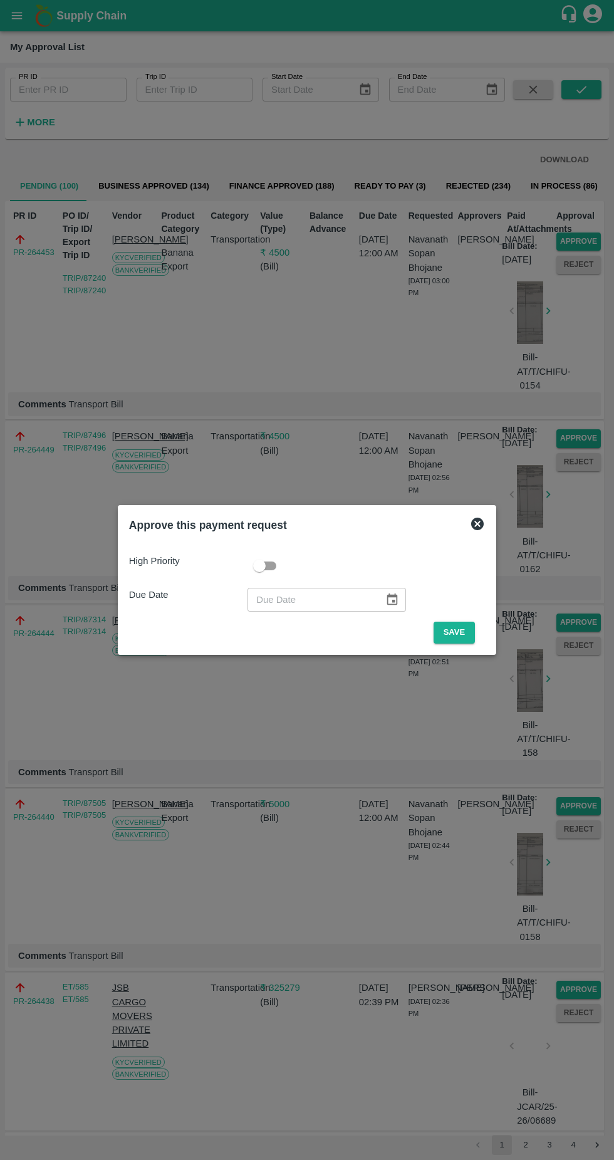
click at [457, 632] on button "Save" at bounding box center [454, 633] width 41 height 22
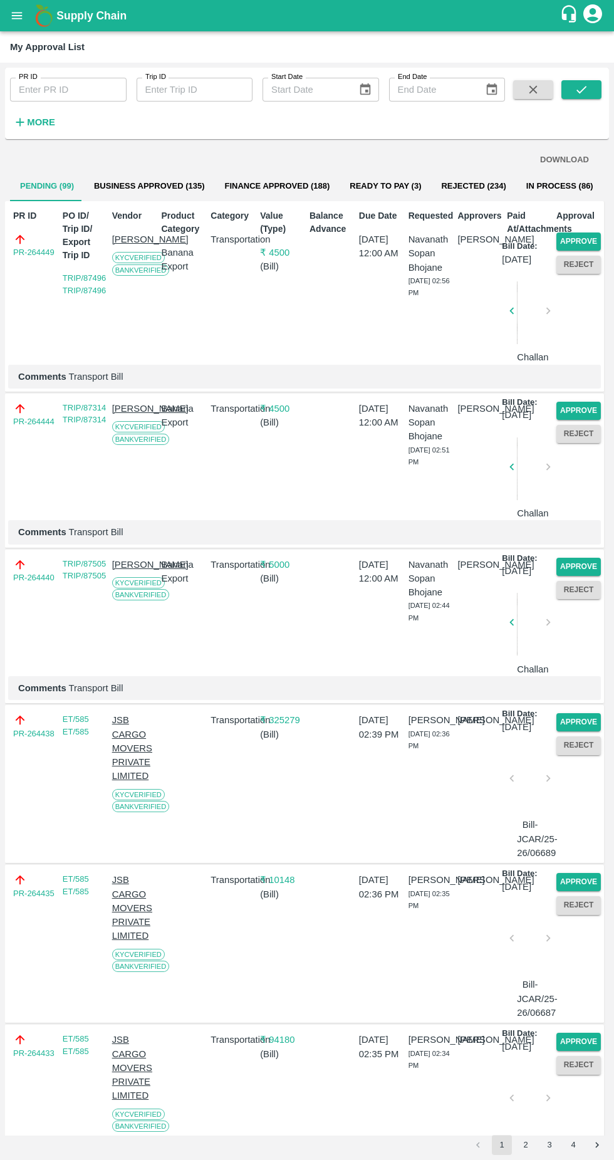
click at [567, 241] on button "Approve" at bounding box center [578, 241] width 44 height 18
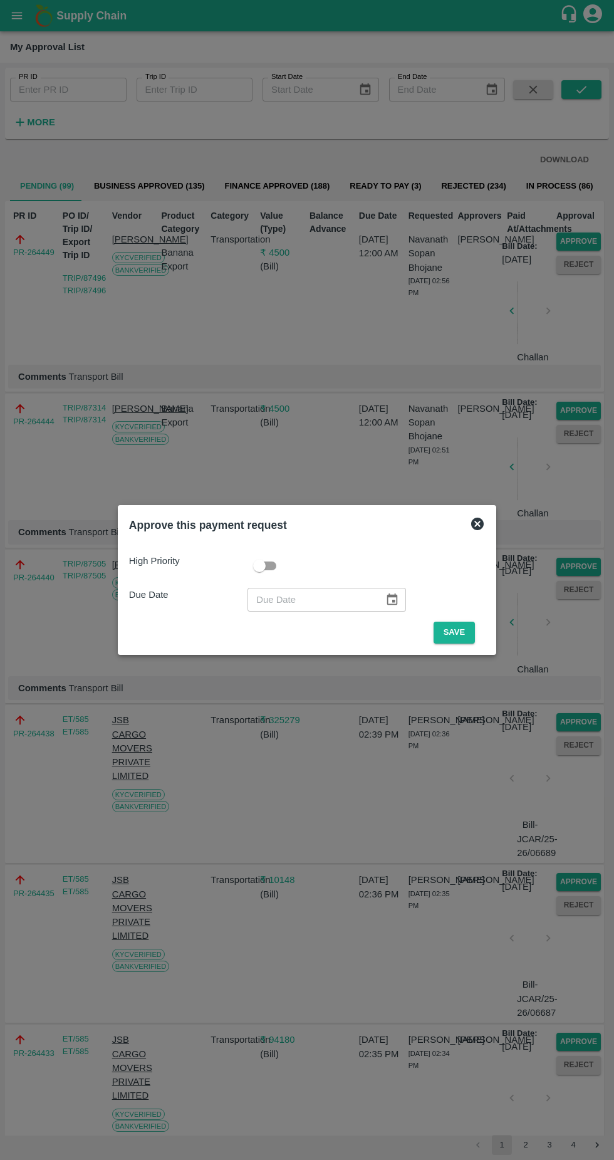
click at [457, 635] on button "Save" at bounding box center [454, 633] width 41 height 22
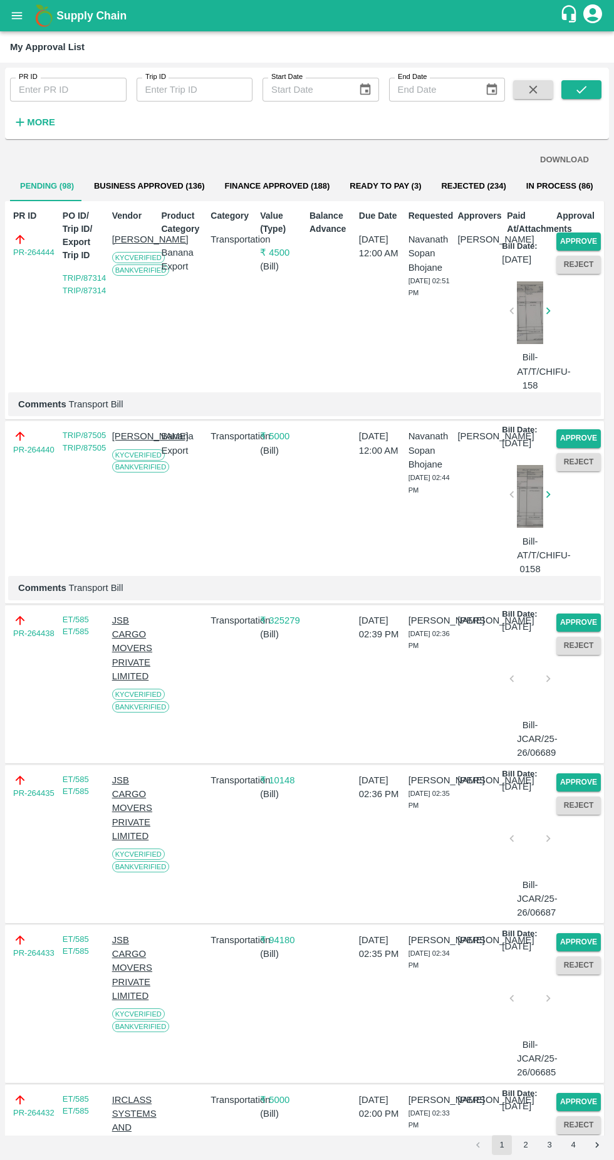
click at [567, 235] on button "Approve" at bounding box center [578, 241] width 44 height 18
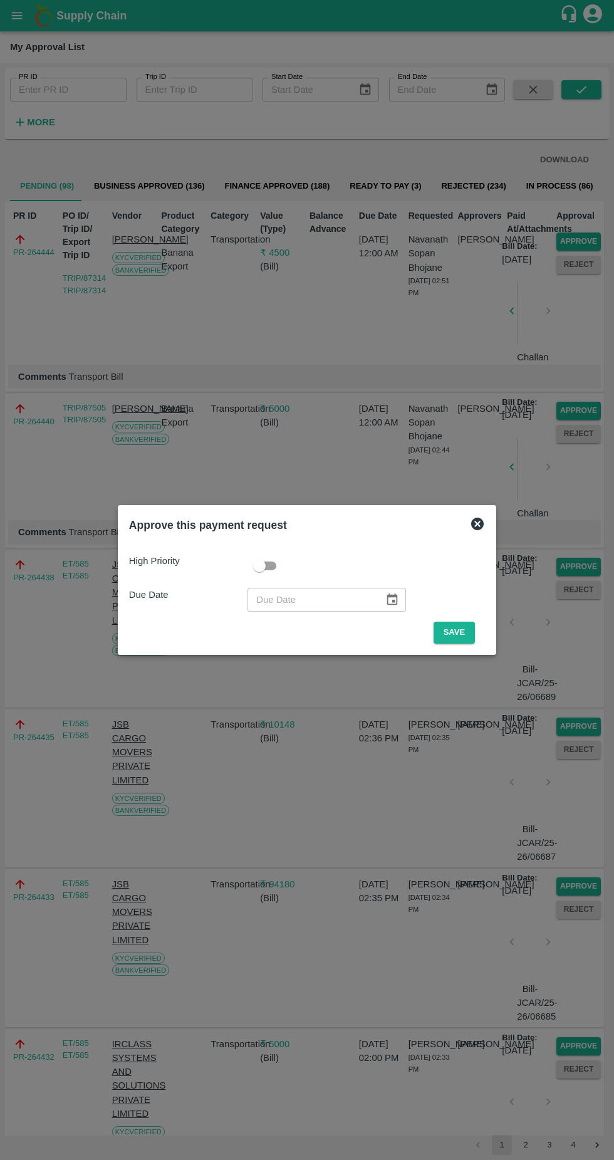
click at [462, 638] on button "Save" at bounding box center [454, 633] width 41 height 22
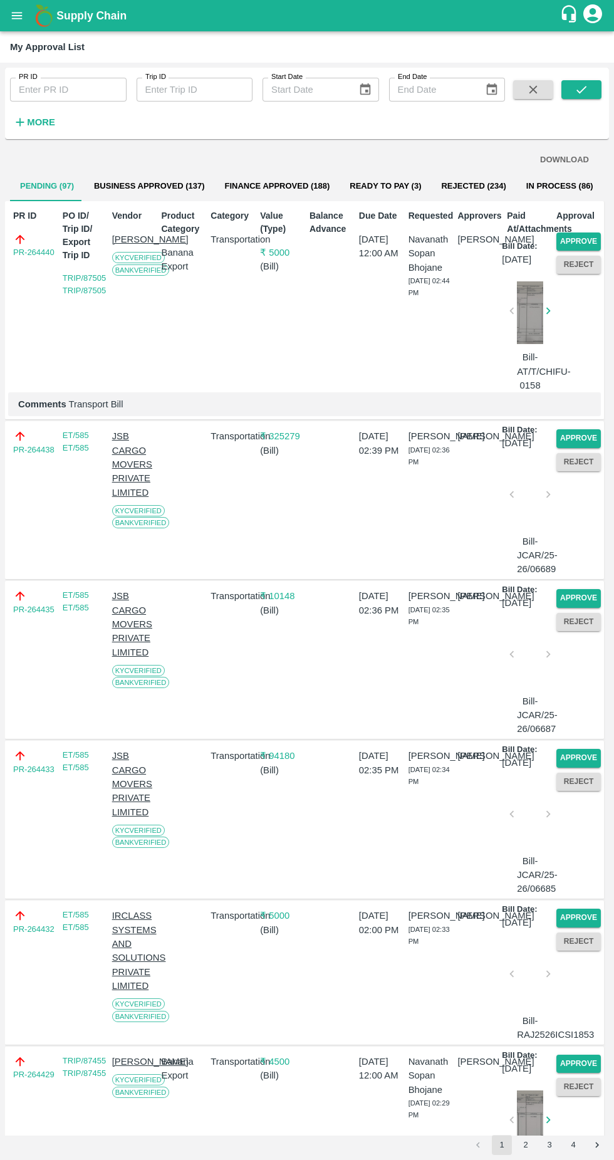
click at [575, 239] on button "Approve" at bounding box center [578, 241] width 44 height 18
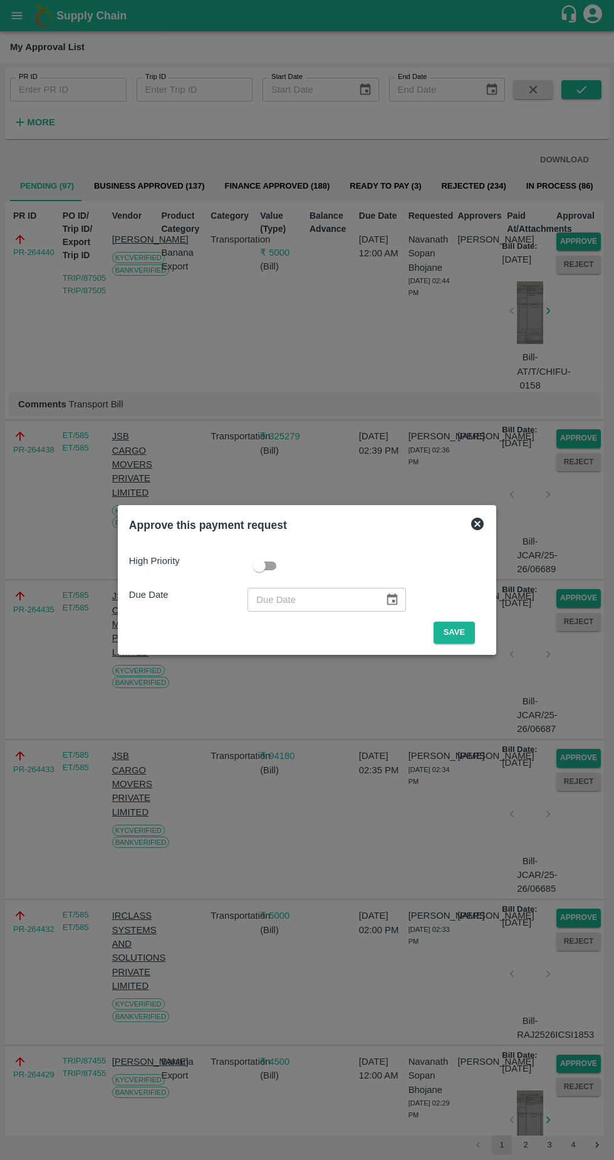
click at [457, 632] on button "Save" at bounding box center [454, 633] width 41 height 22
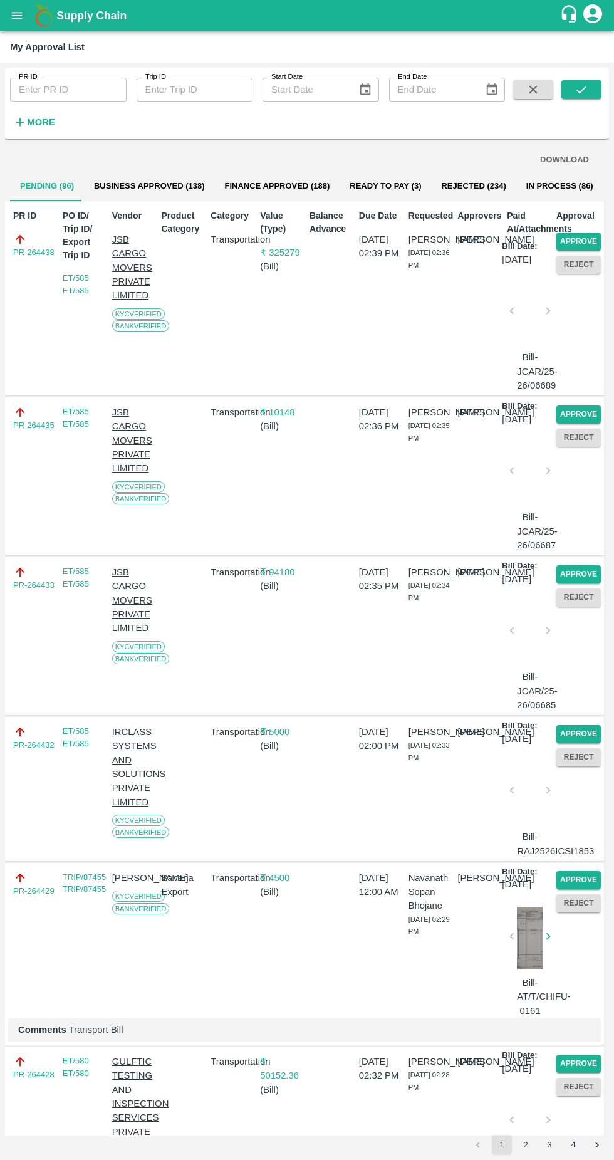
click at [578, 237] on button "Approve" at bounding box center [578, 241] width 44 height 18
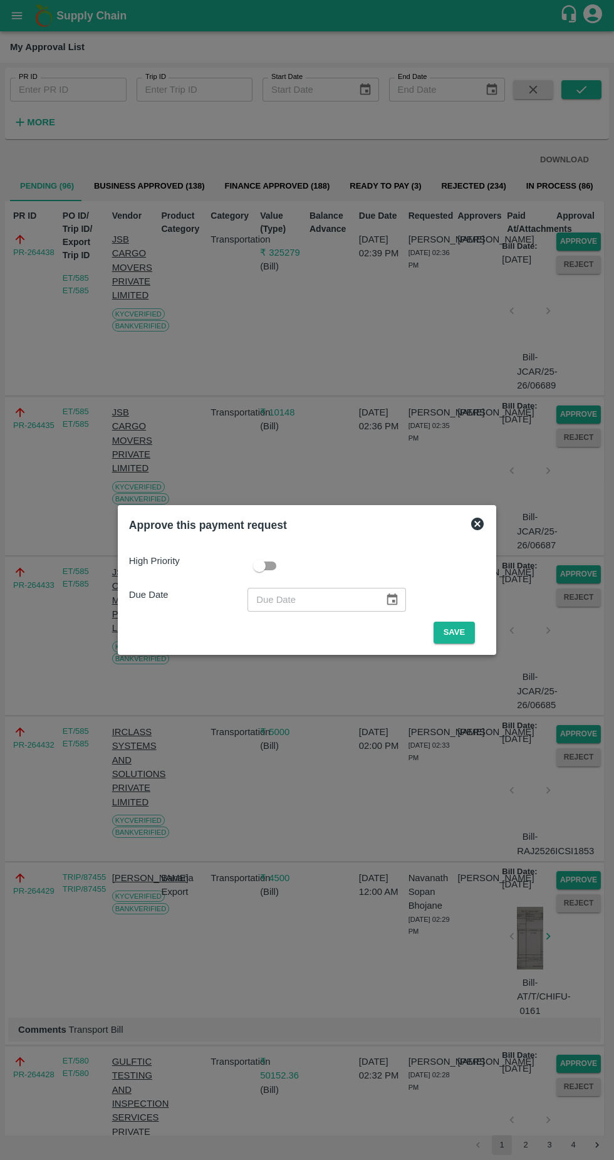
click at [455, 627] on button "Save" at bounding box center [454, 633] width 41 height 22
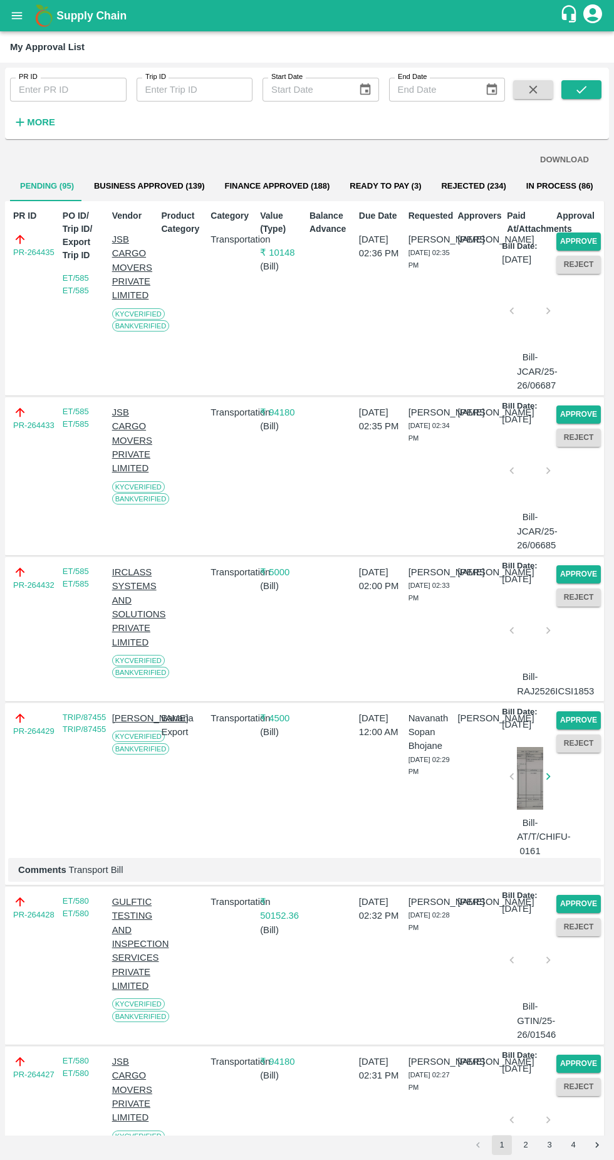
click at [574, 248] on button "Approve" at bounding box center [578, 241] width 44 height 18
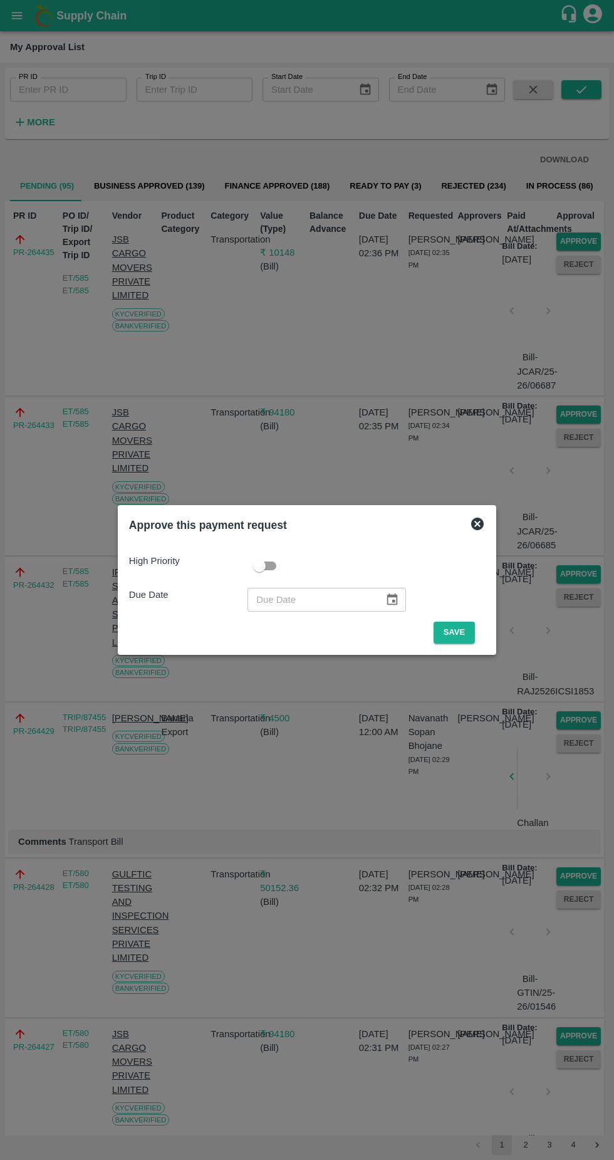
click at [457, 632] on button "Save" at bounding box center [454, 633] width 41 height 22
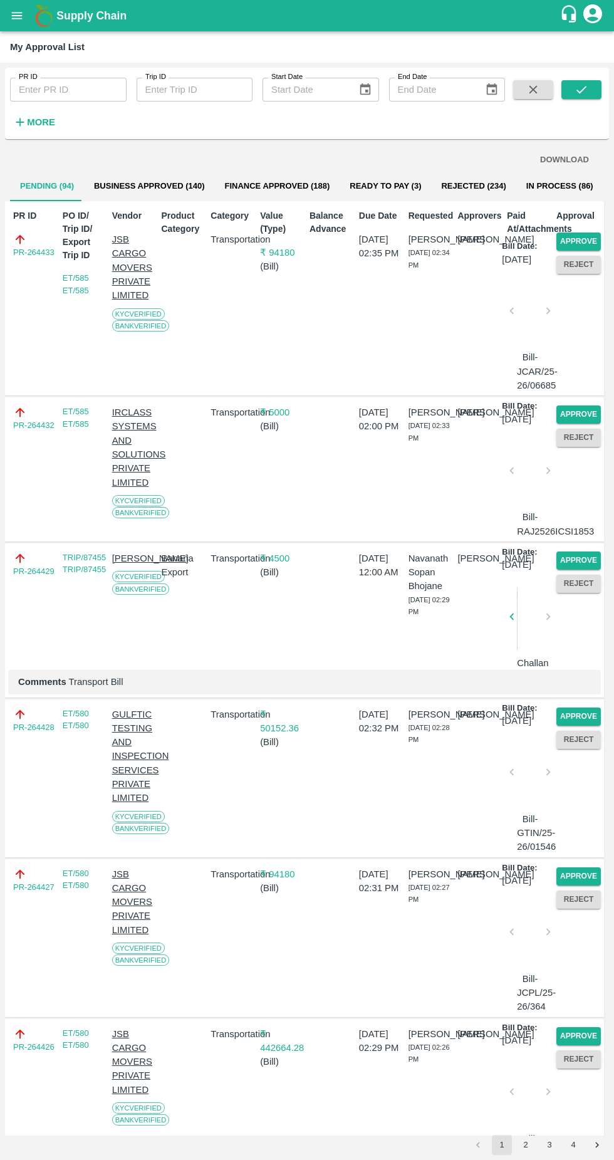
click at [583, 236] on button "Approve" at bounding box center [578, 241] width 44 height 18
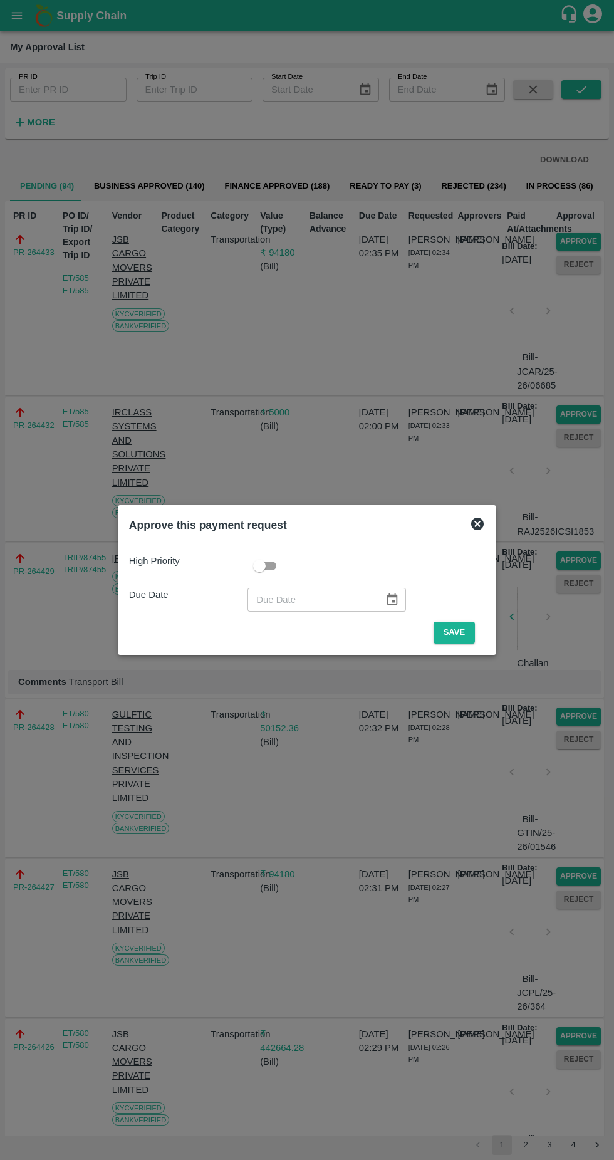
click at [455, 636] on button "Save" at bounding box center [454, 633] width 41 height 22
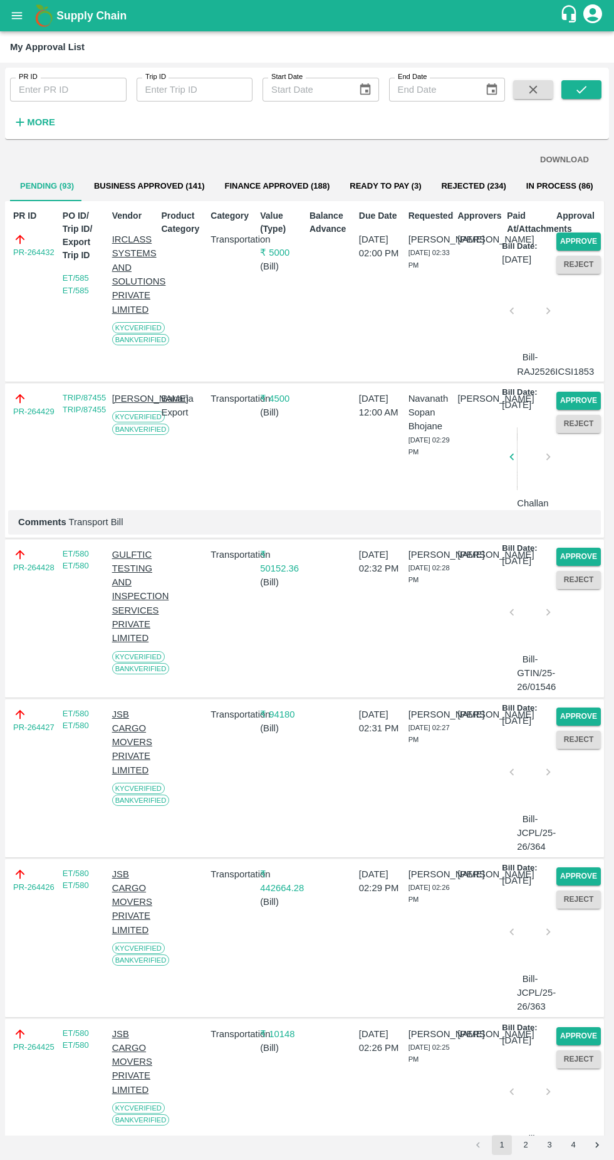
click at [588, 238] on button "Approve" at bounding box center [578, 241] width 44 height 18
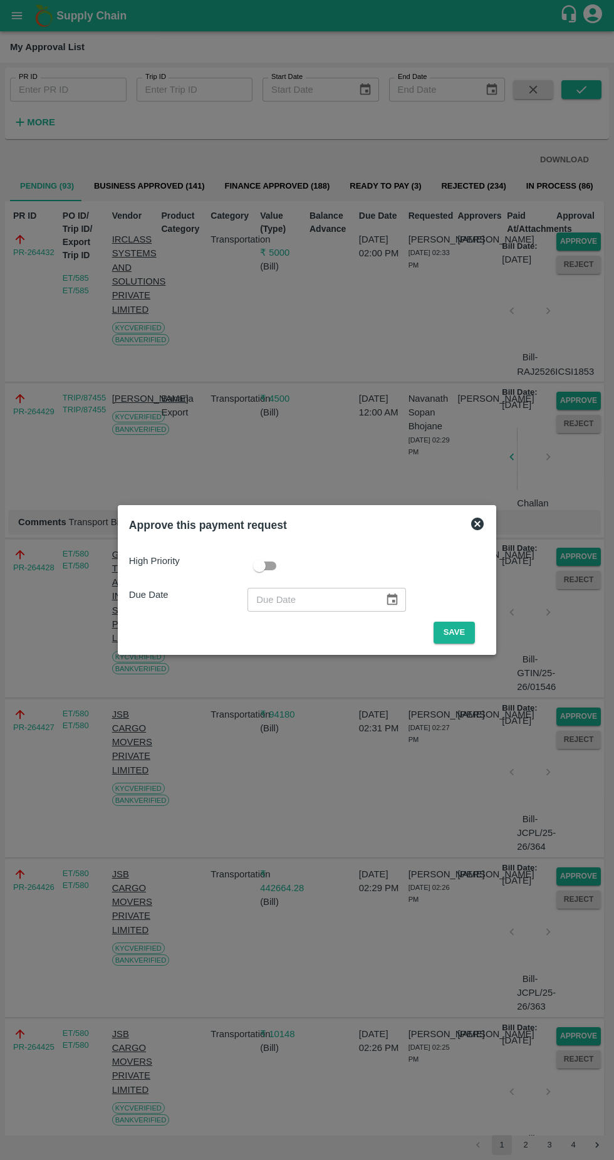
click at [460, 637] on button "Save" at bounding box center [454, 633] width 41 height 22
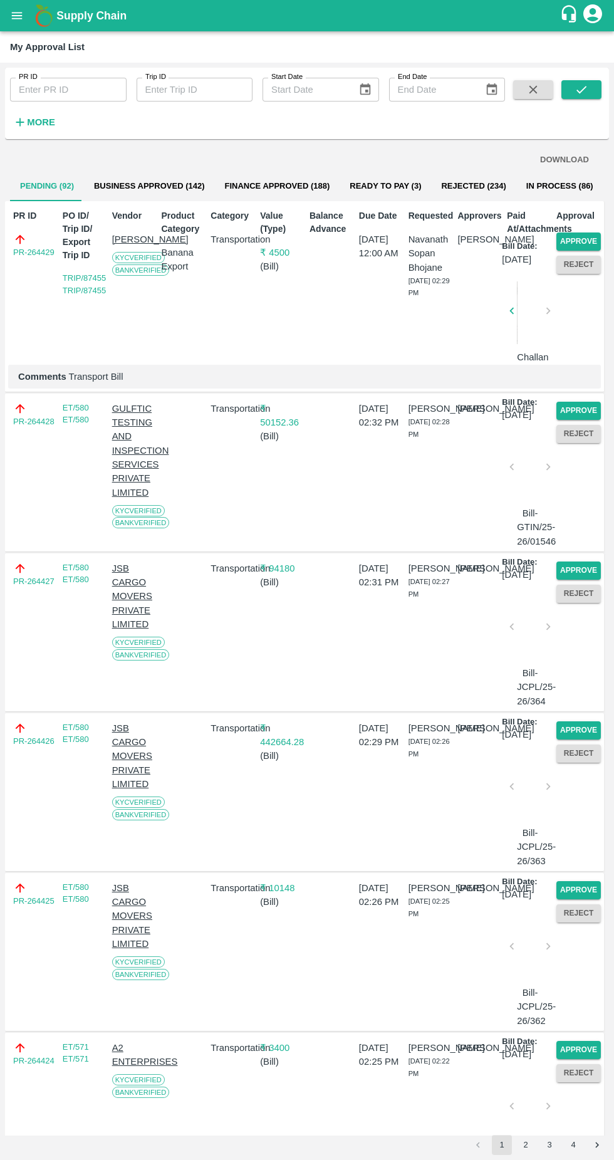
click at [584, 239] on button "Approve" at bounding box center [578, 241] width 44 height 18
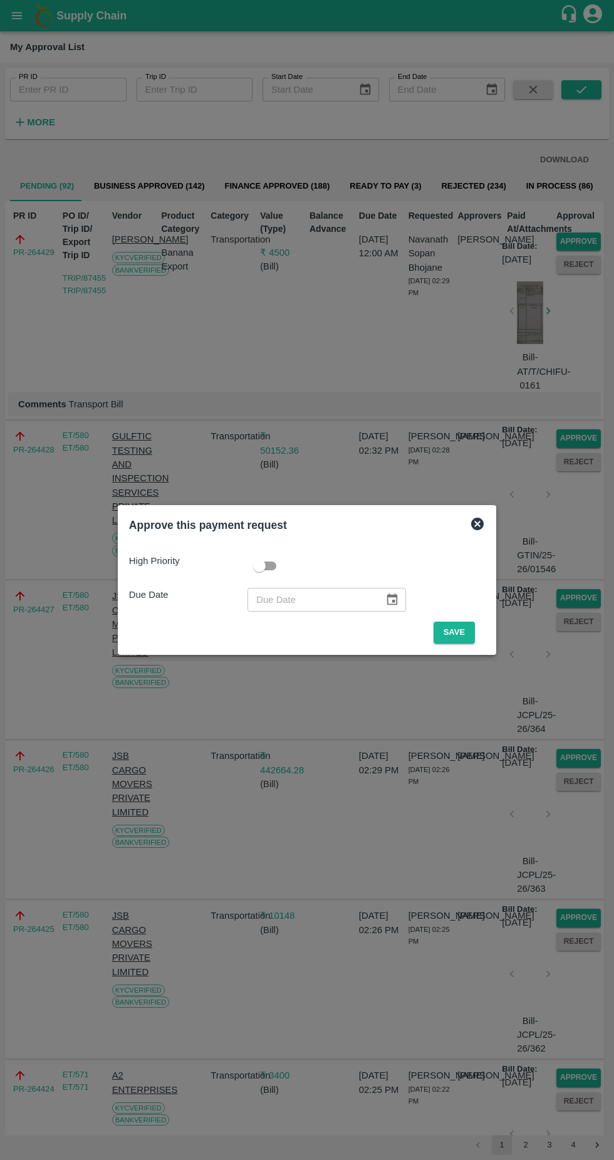
click at [456, 628] on button "Save" at bounding box center [454, 633] width 41 height 22
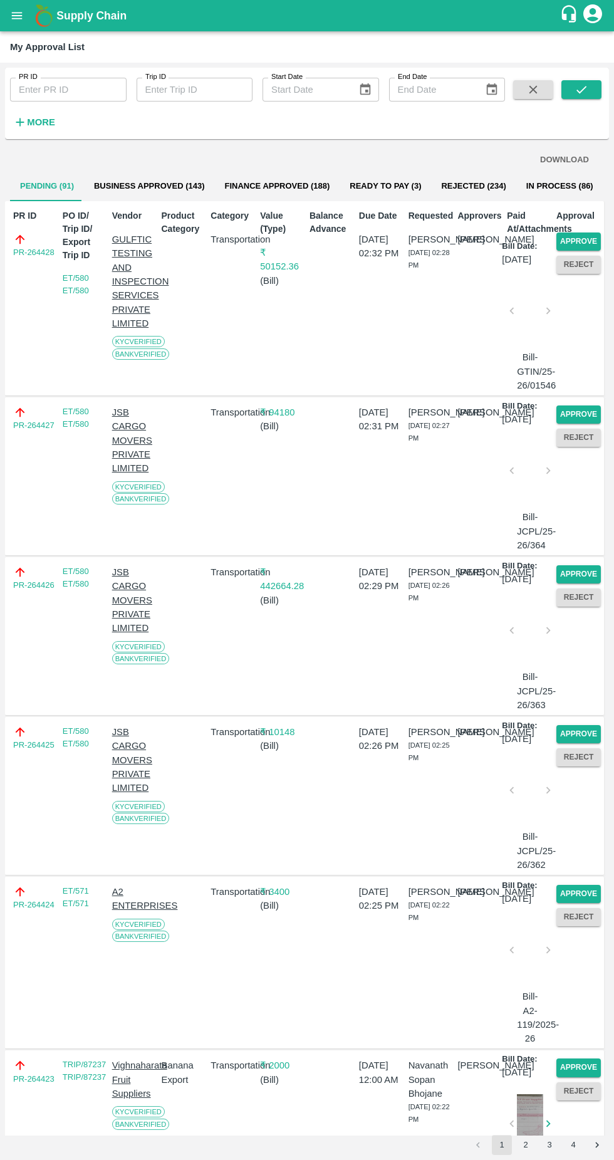
click at [586, 239] on button "Approve" at bounding box center [578, 241] width 44 height 18
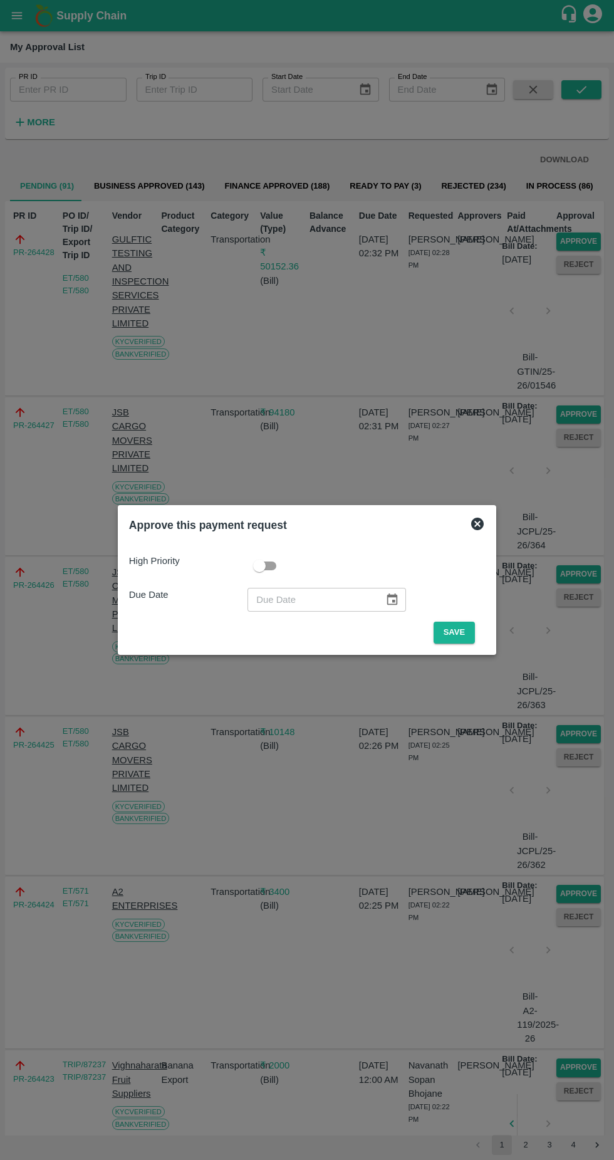
click at [457, 632] on button "Save" at bounding box center [454, 633] width 41 height 22
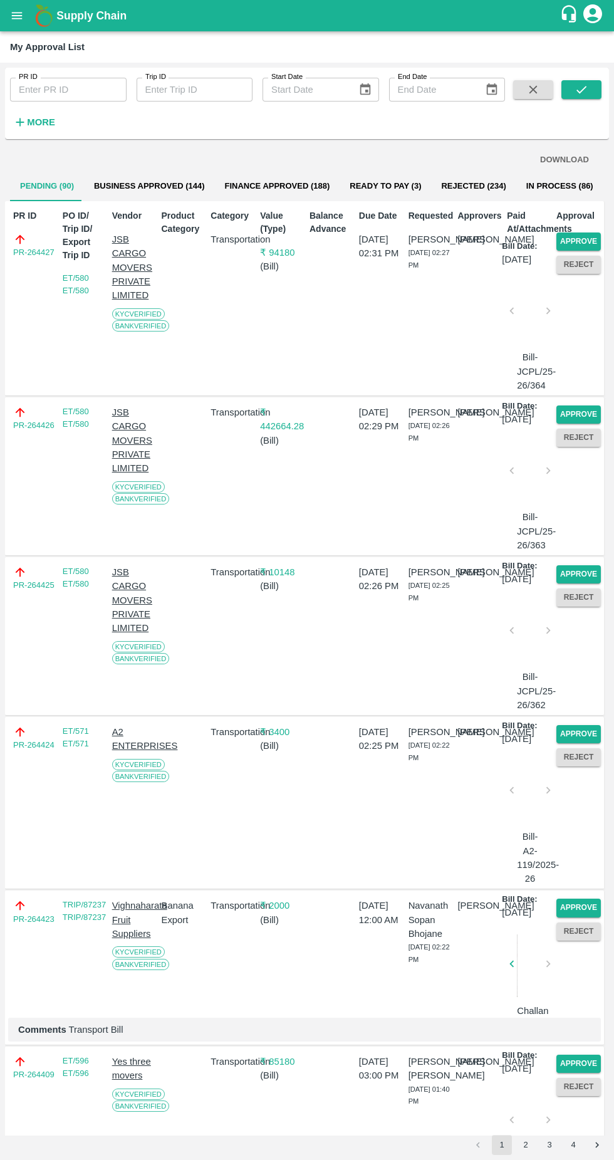
click at [583, 239] on button "Approve" at bounding box center [578, 241] width 44 height 18
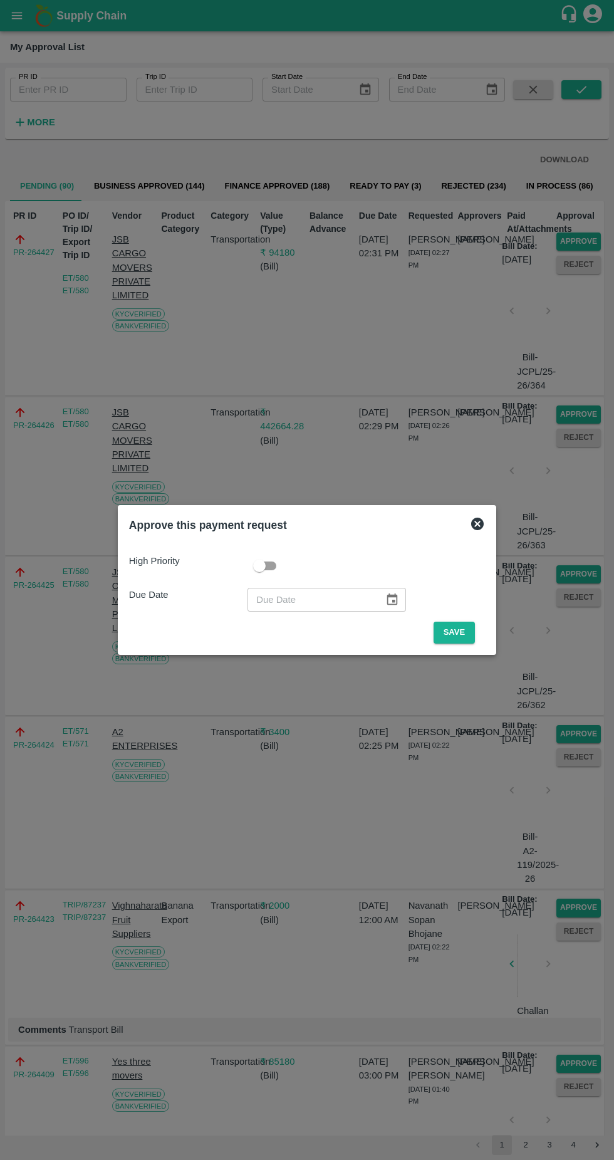
click at [457, 632] on button "Save" at bounding box center [454, 633] width 41 height 22
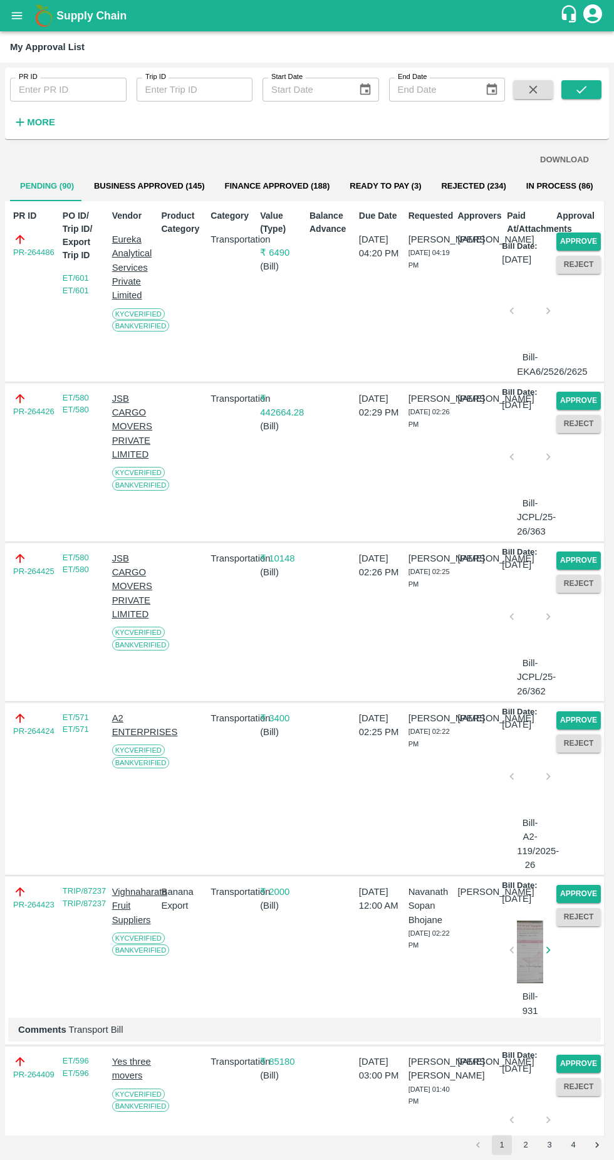
click at [588, 238] on button "Approve" at bounding box center [578, 241] width 44 height 18
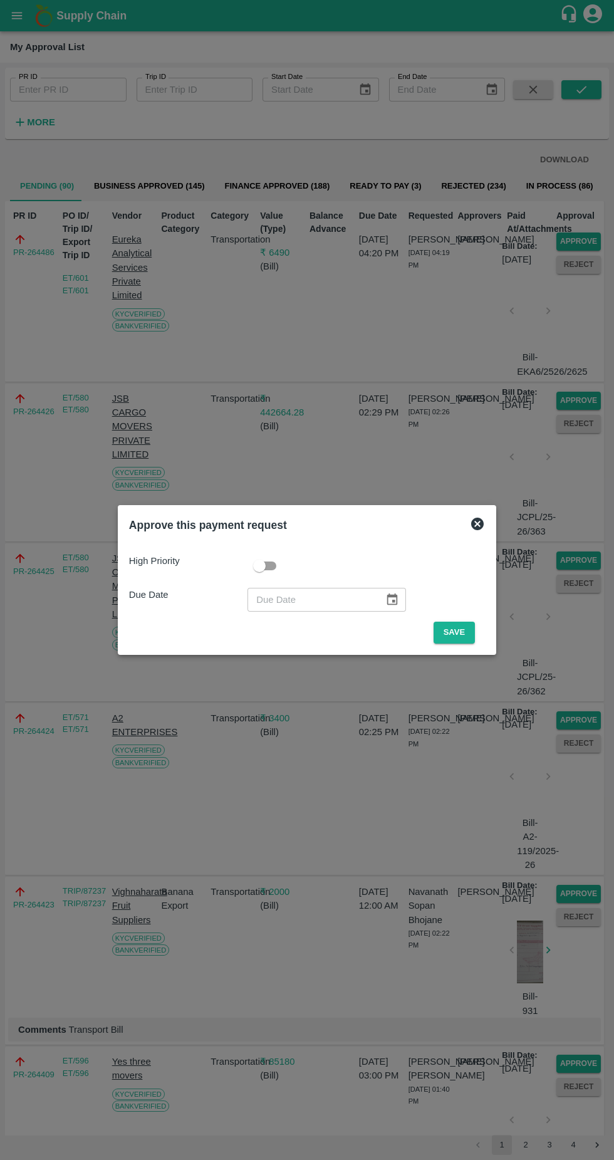
click at [457, 632] on button "Save" at bounding box center [454, 633] width 41 height 22
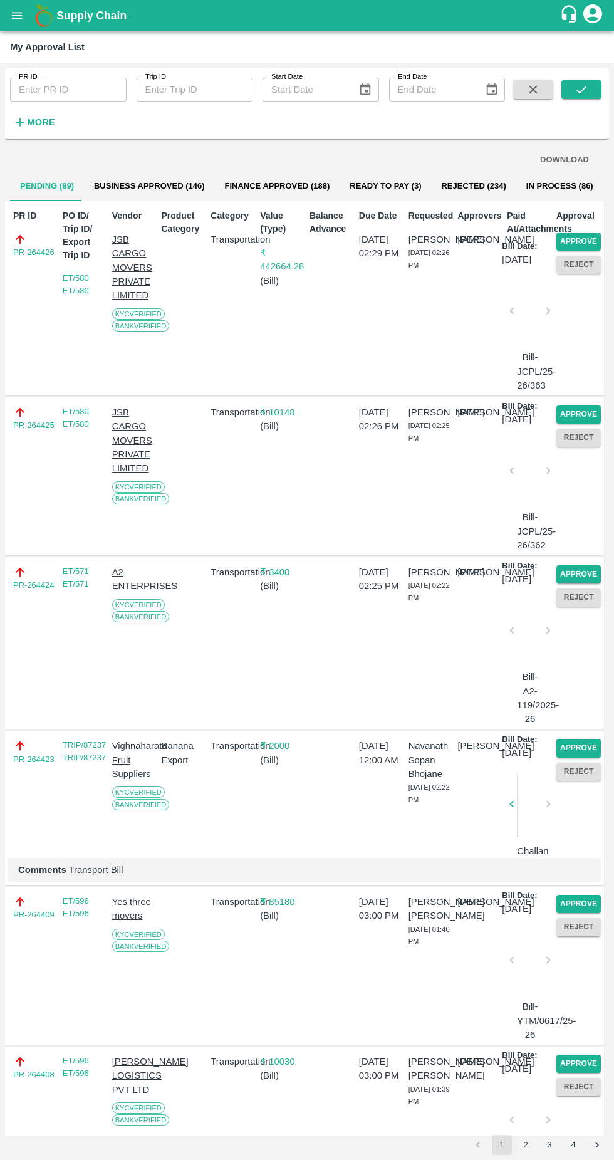
click at [584, 236] on button "Approve" at bounding box center [578, 241] width 44 height 18
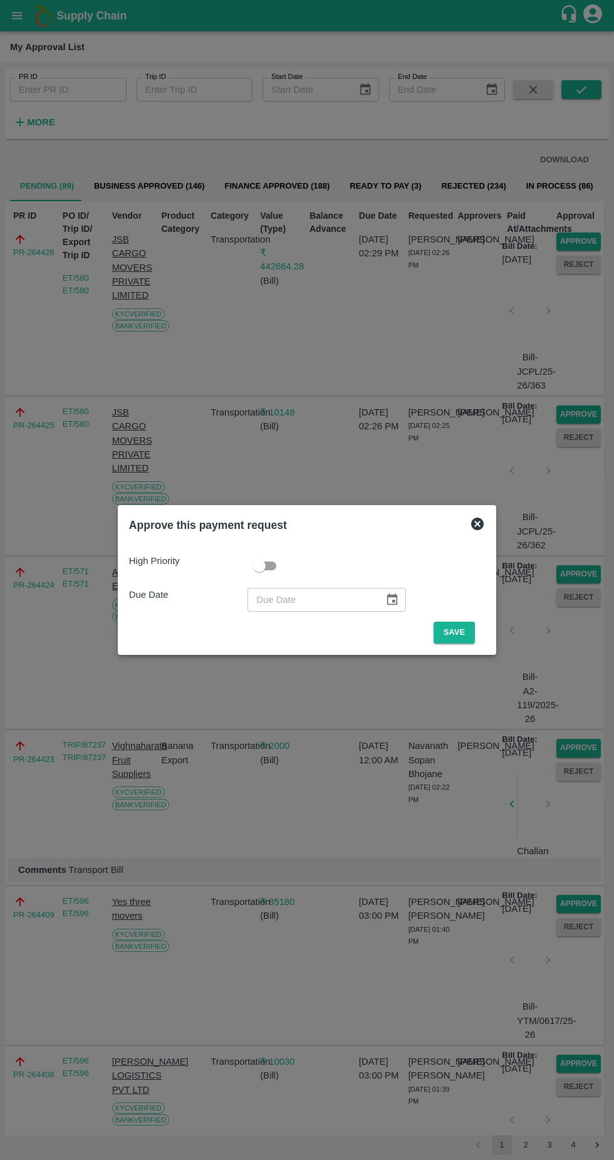
click at [450, 628] on button "Save" at bounding box center [454, 633] width 41 height 22
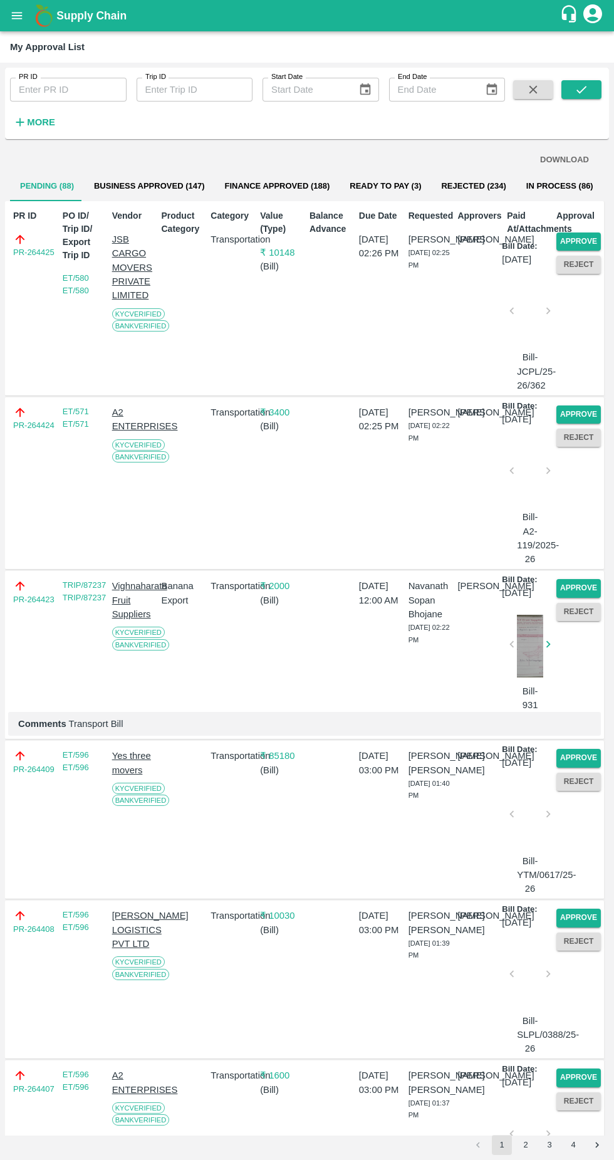
click at [593, 238] on button "Approve" at bounding box center [578, 241] width 44 height 18
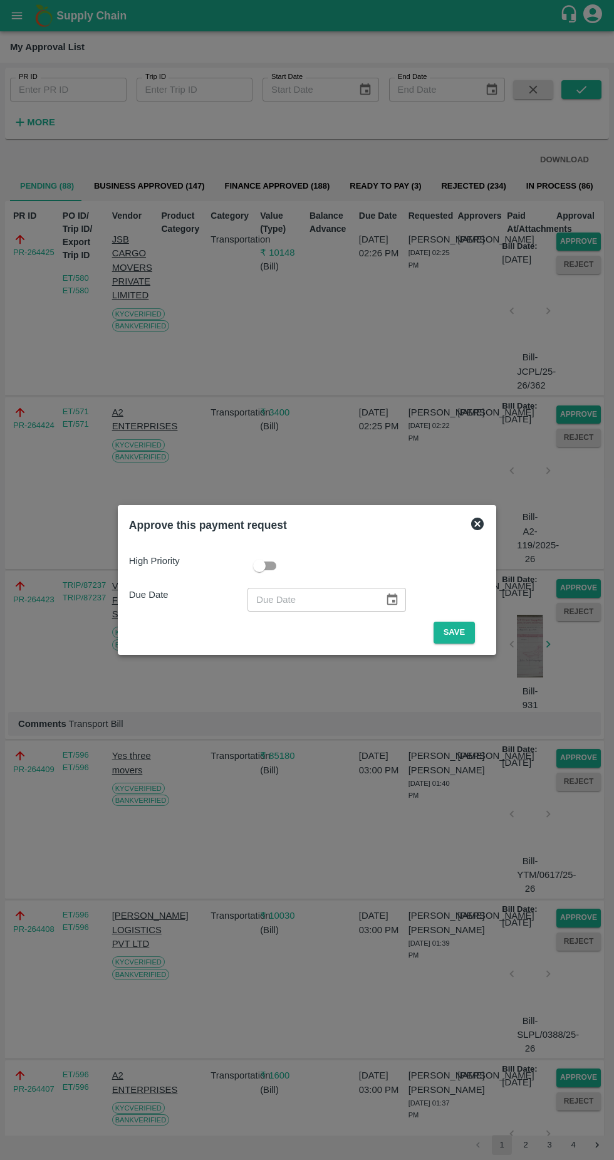
click at [457, 632] on button "Save" at bounding box center [454, 633] width 41 height 22
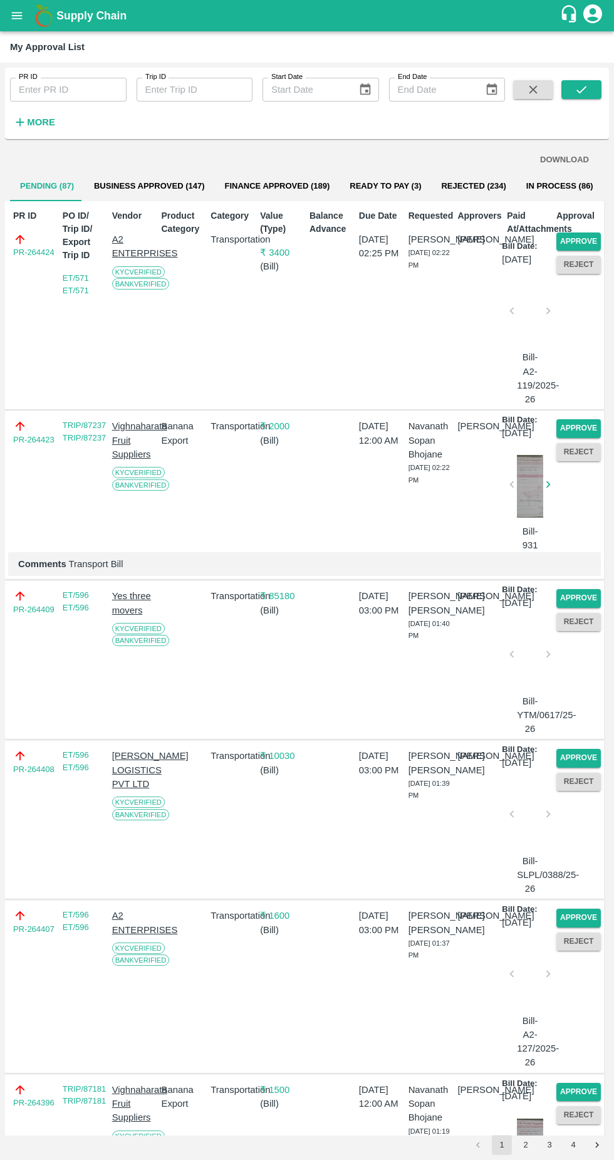
click at [571, 237] on button "Approve" at bounding box center [578, 241] width 44 height 18
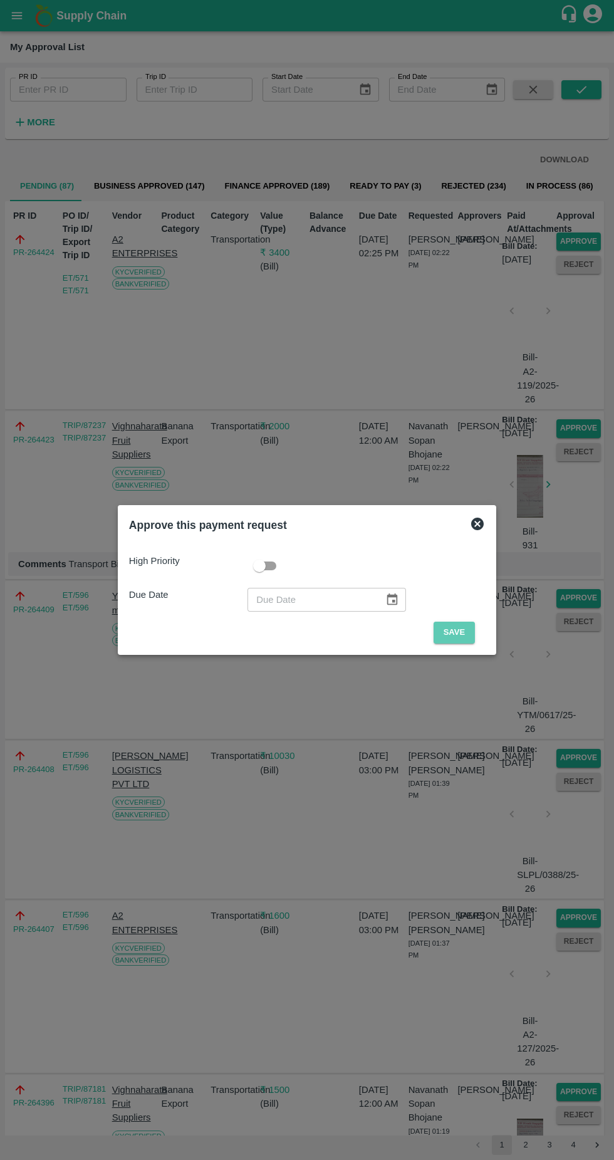
click at [457, 632] on button "Save" at bounding box center [454, 633] width 41 height 22
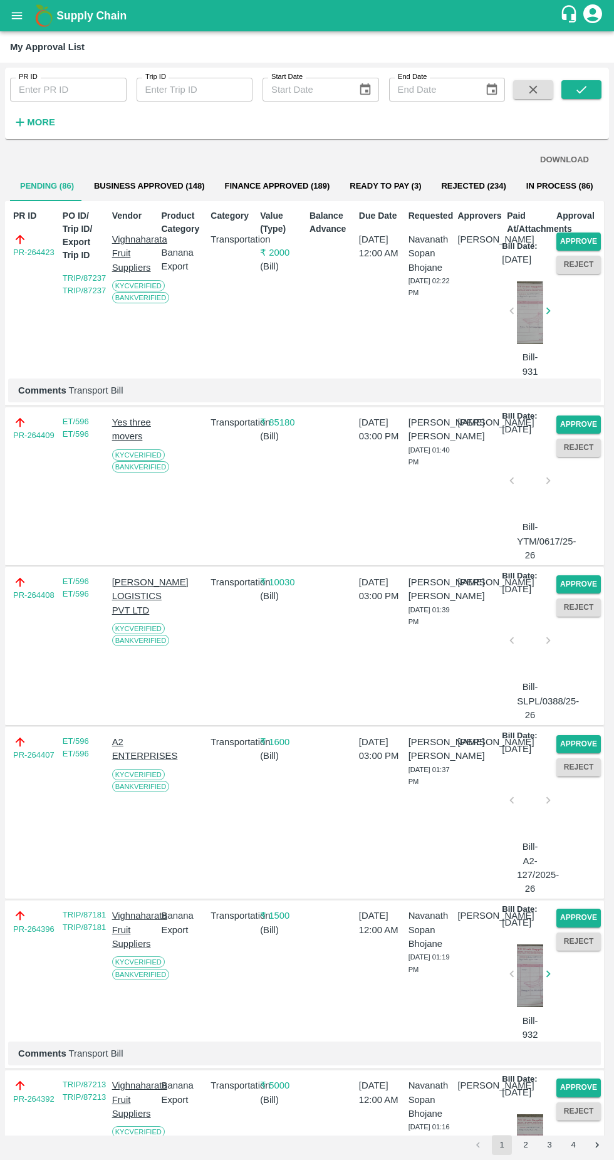
click at [567, 237] on button "Approve" at bounding box center [578, 241] width 44 height 18
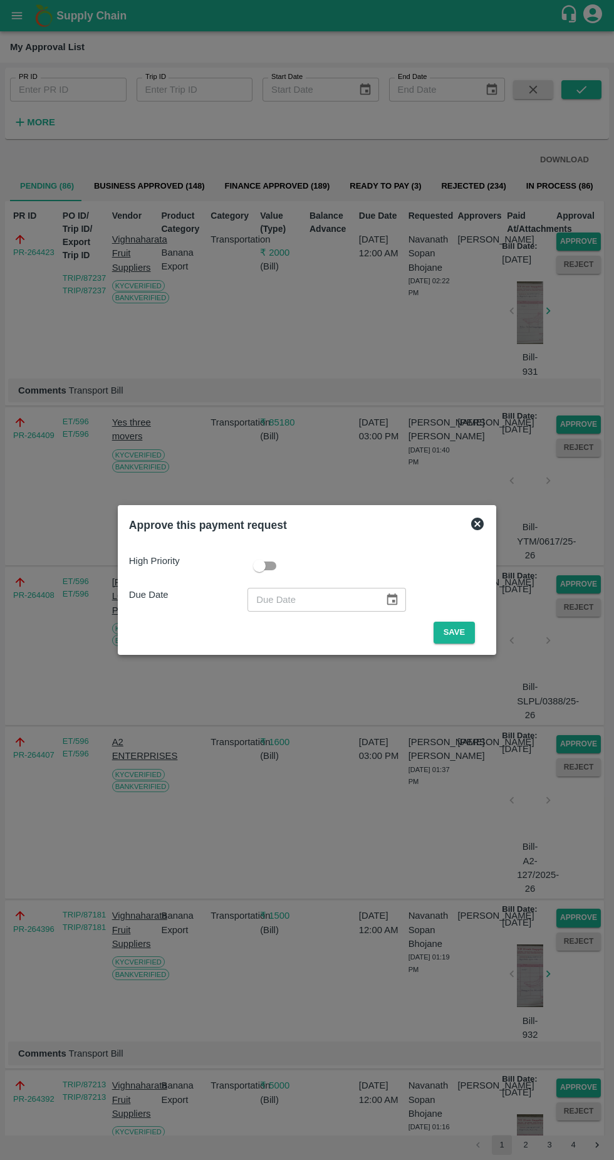
click at [457, 632] on button "Save" at bounding box center [454, 633] width 41 height 22
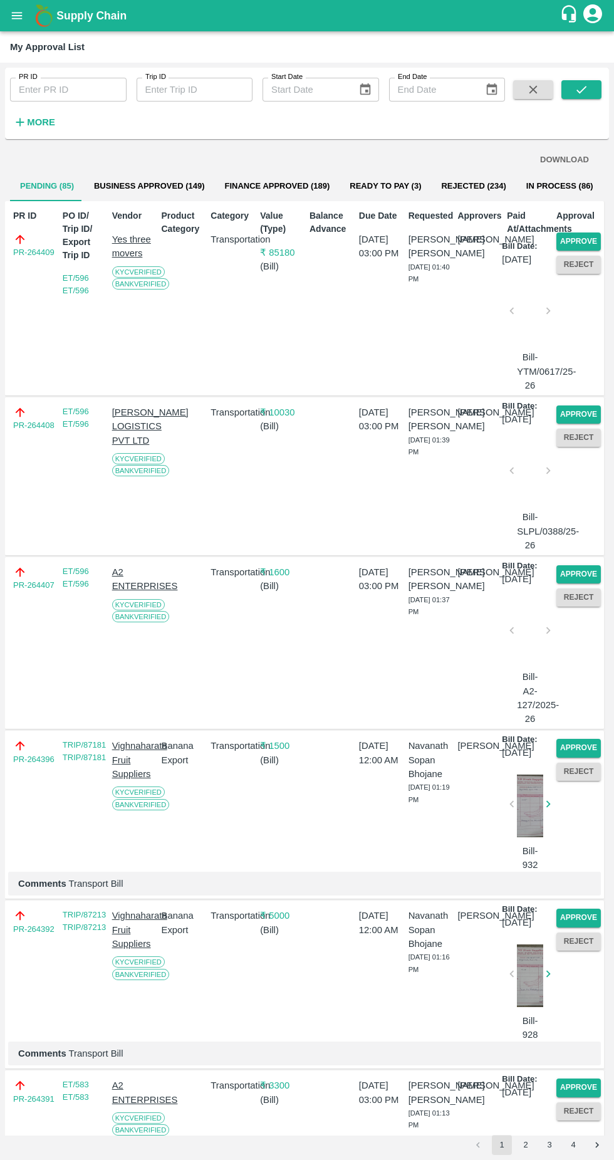
click at [588, 232] on button "Approve" at bounding box center [578, 241] width 44 height 18
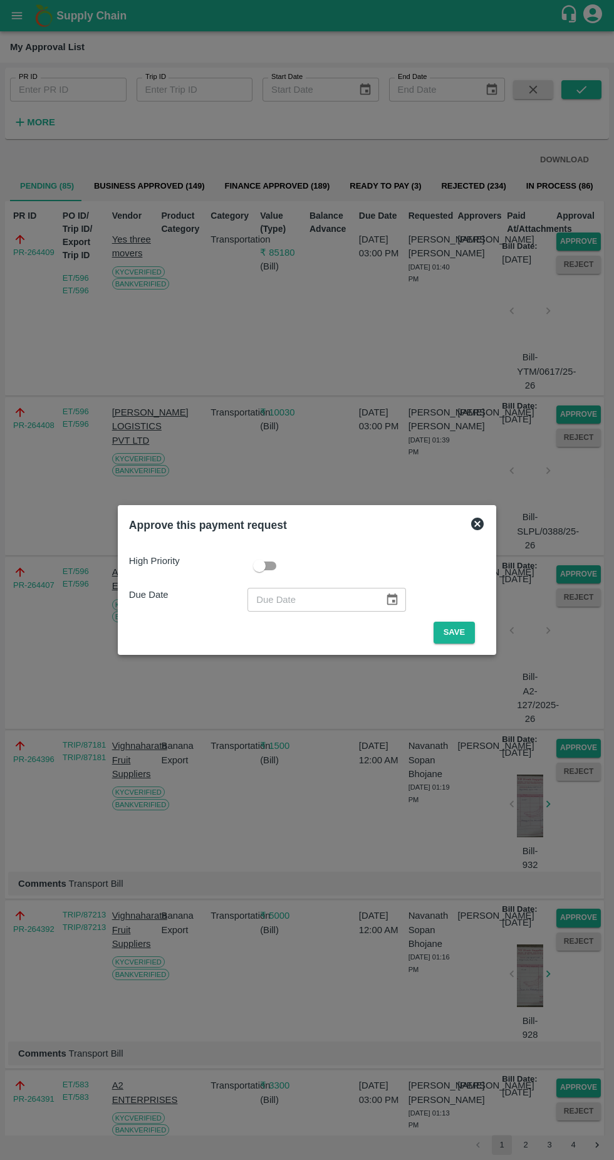
click at [457, 632] on button "Save" at bounding box center [454, 633] width 41 height 22
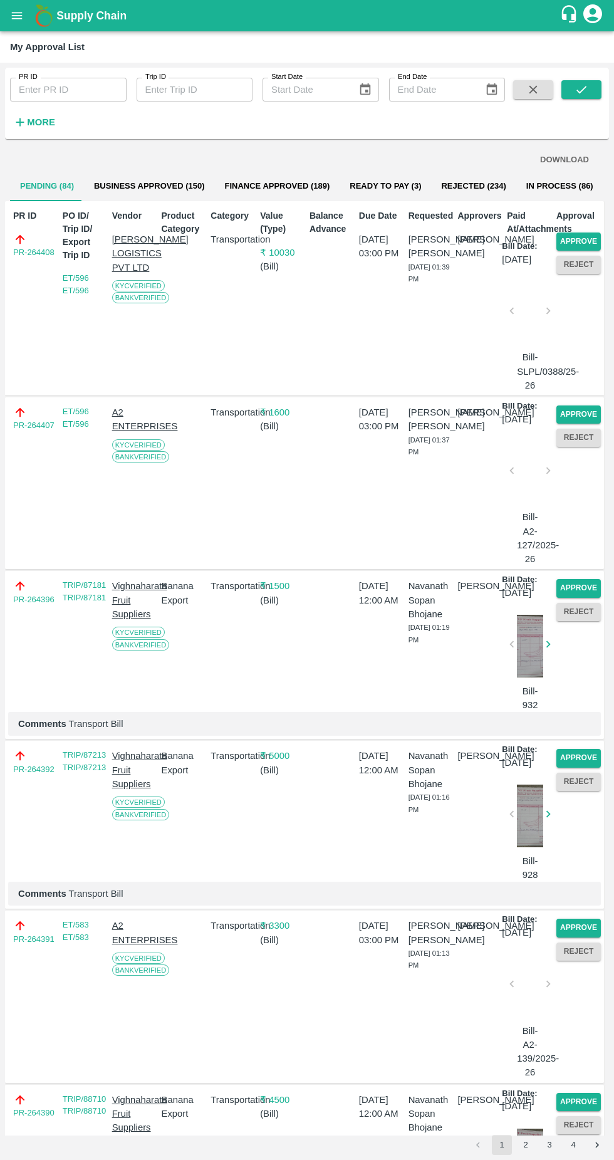
click at [595, 233] on button "Approve" at bounding box center [578, 241] width 44 height 18
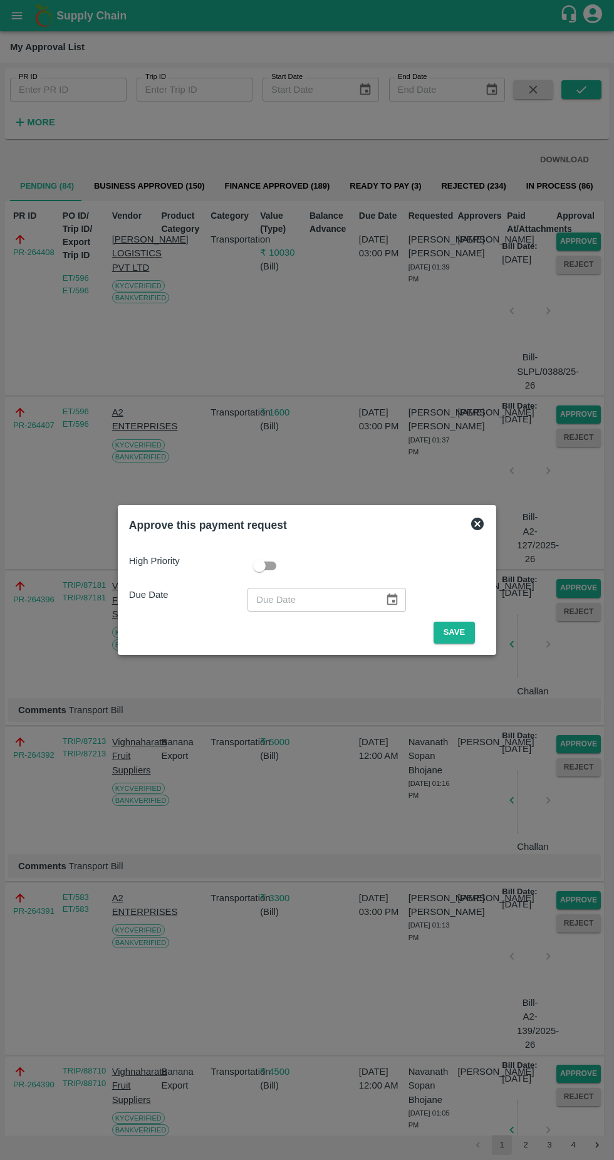
click at [452, 625] on button "Save" at bounding box center [454, 633] width 41 height 22
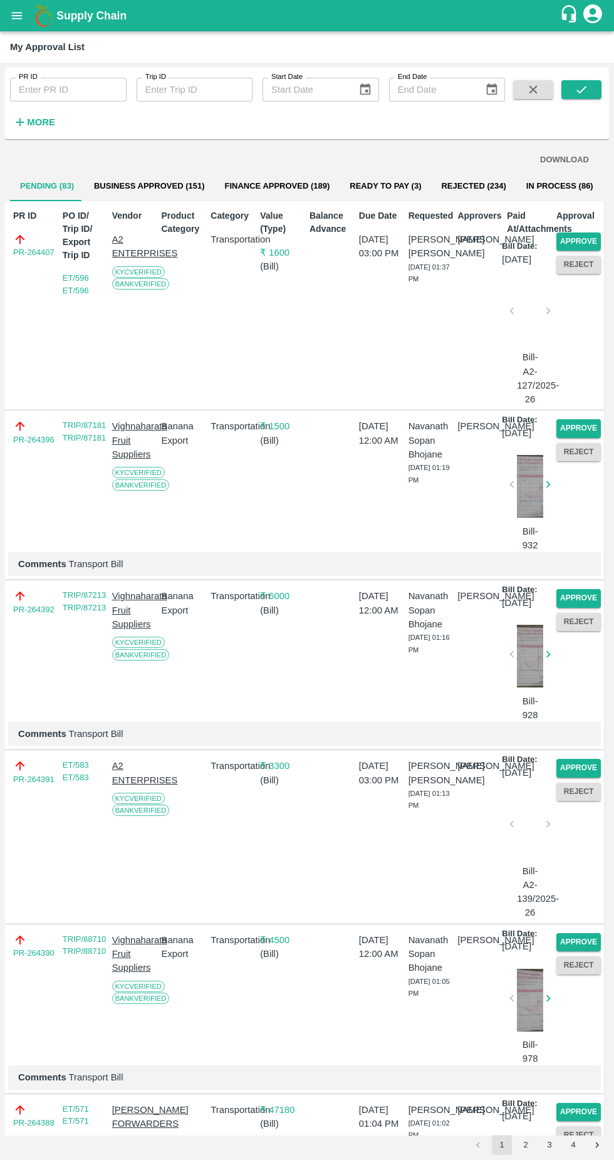
click at [265, 252] on p "₹ 1600" at bounding box center [282, 253] width 44 height 14
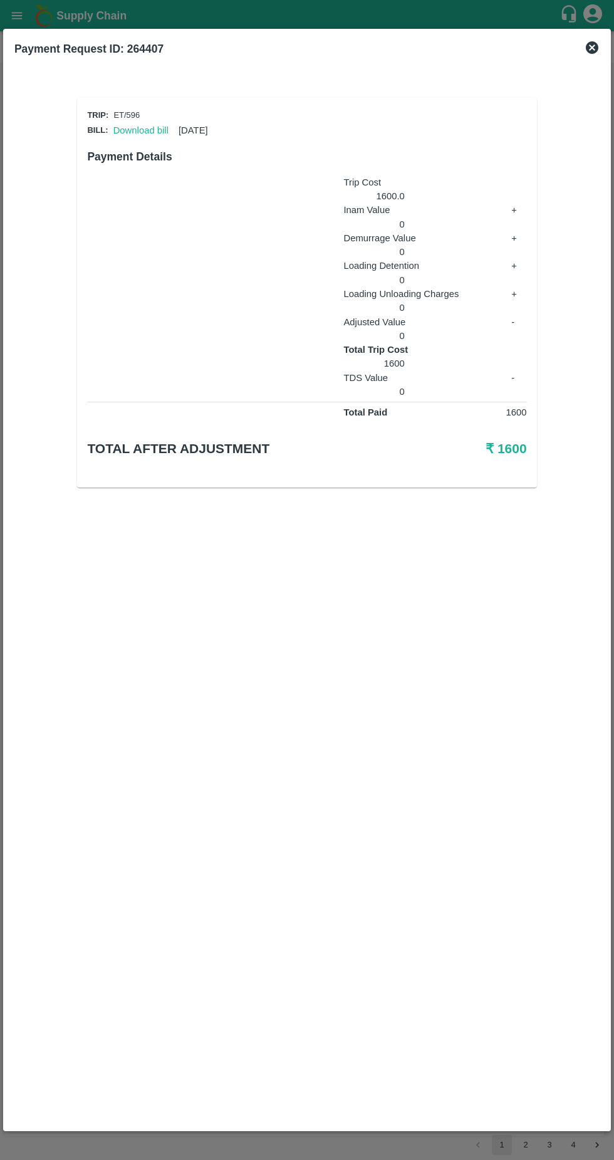
click at [136, 129] on link "Download bill" at bounding box center [140, 130] width 55 height 10
click at [585, 49] on icon at bounding box center [592, 47] width 15 height 15
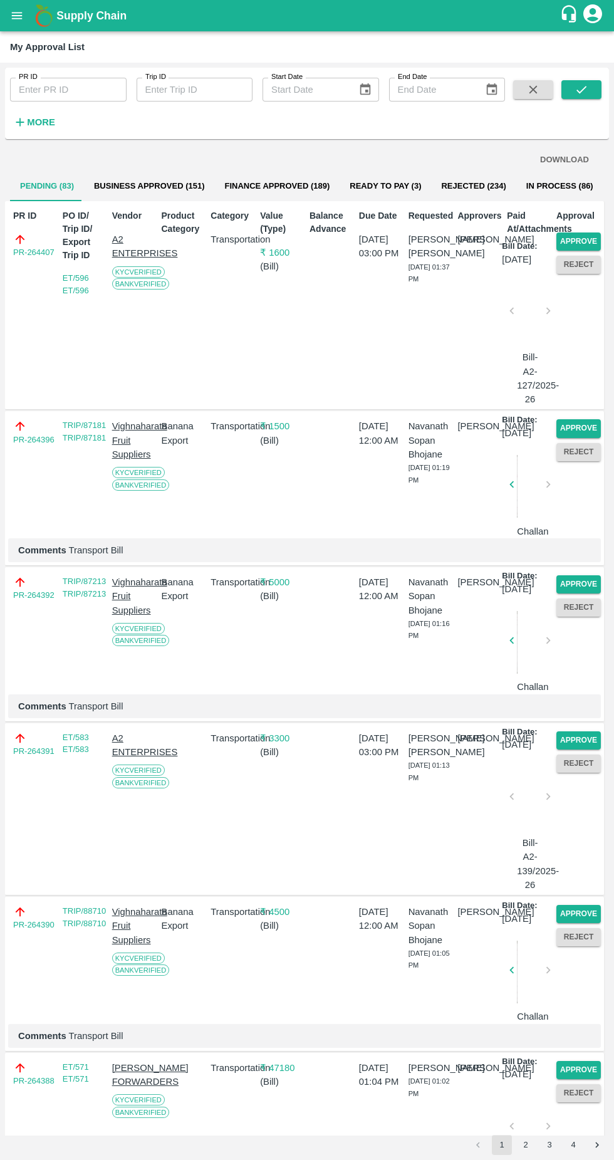
click at [561, 237] on button "Approve" at bounding box center [578, 241] width 44 height 18
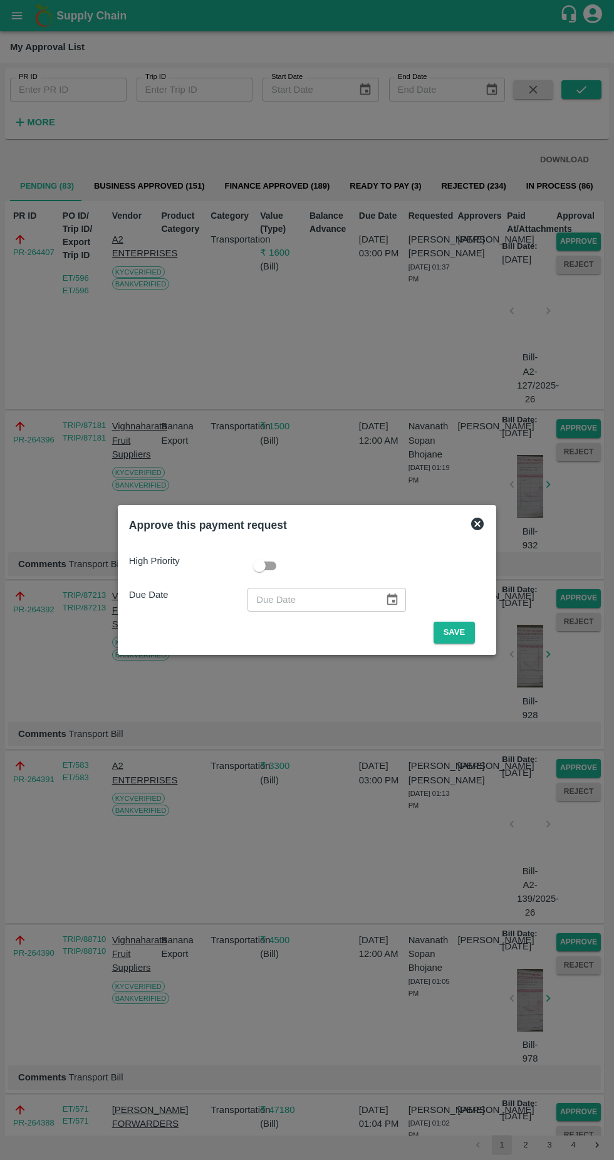
click at [457, 632] on button "Save" at bounding box center [454, 633] width 41 height 22
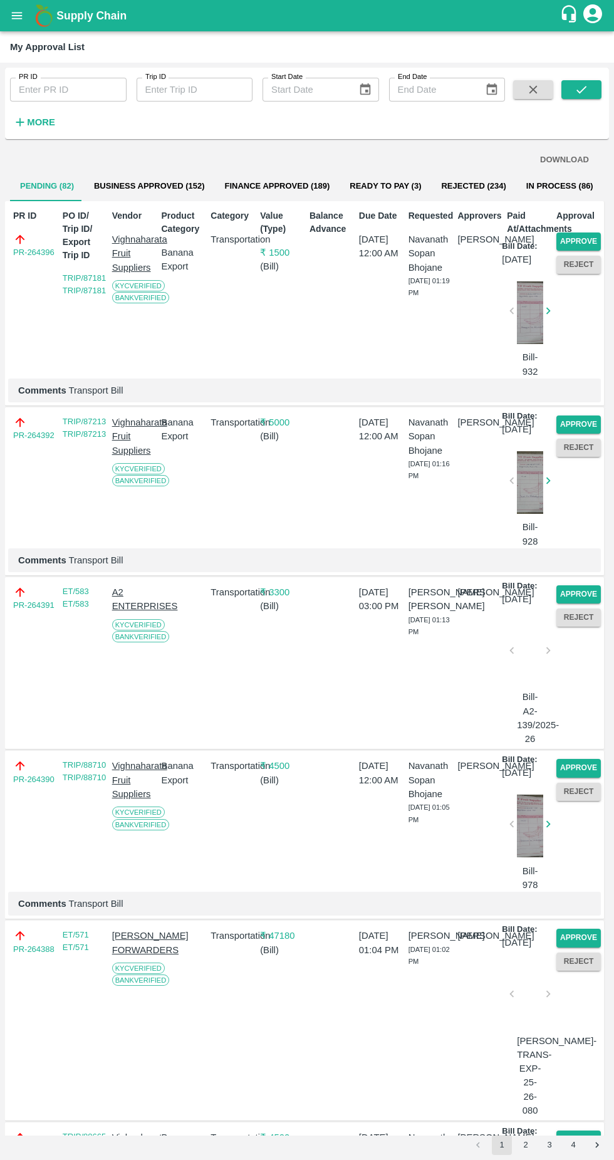
click at [581, 241] on button "Approve" at bounding box center [578, 241] width 44 height 18
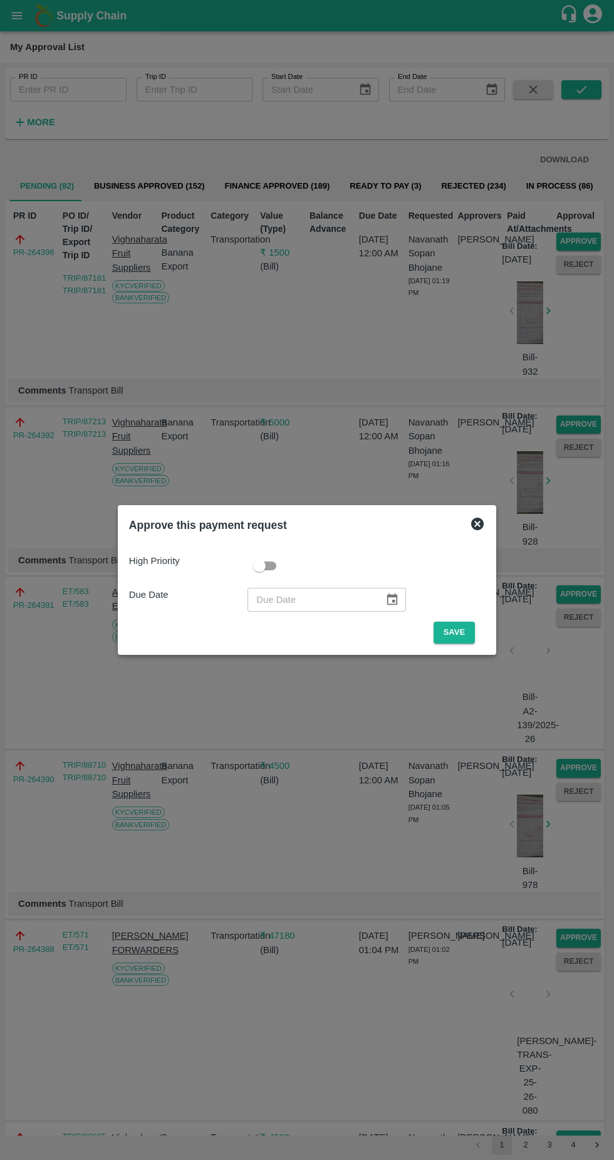
click at [460, 635] on button "Save" at bounding box center [454, 633] width 41 height 22
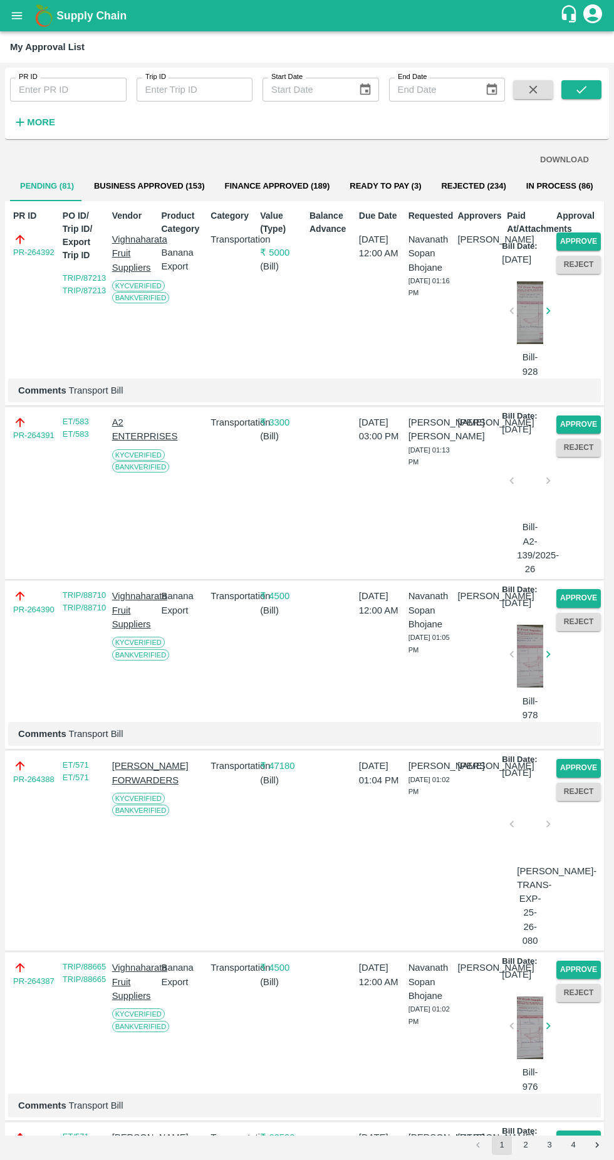
click at [568, 234] on button "Approve" at bounding box center [578, 241] width 44 height 18
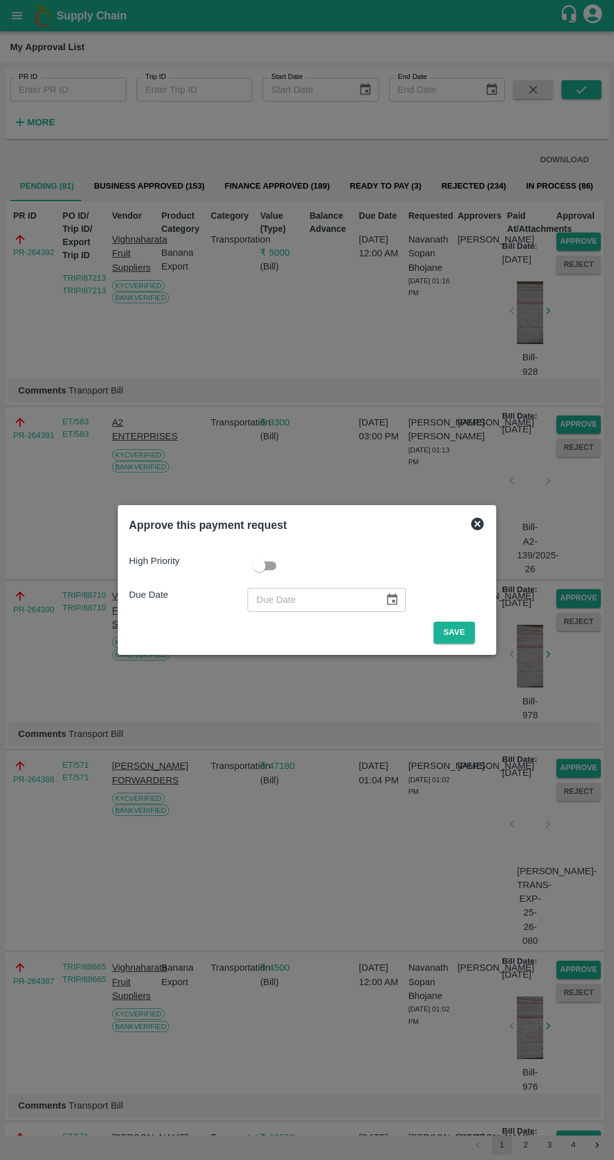
click at [452, 640] on button "Save" at bounding box center [454, 633] width 41 height 22
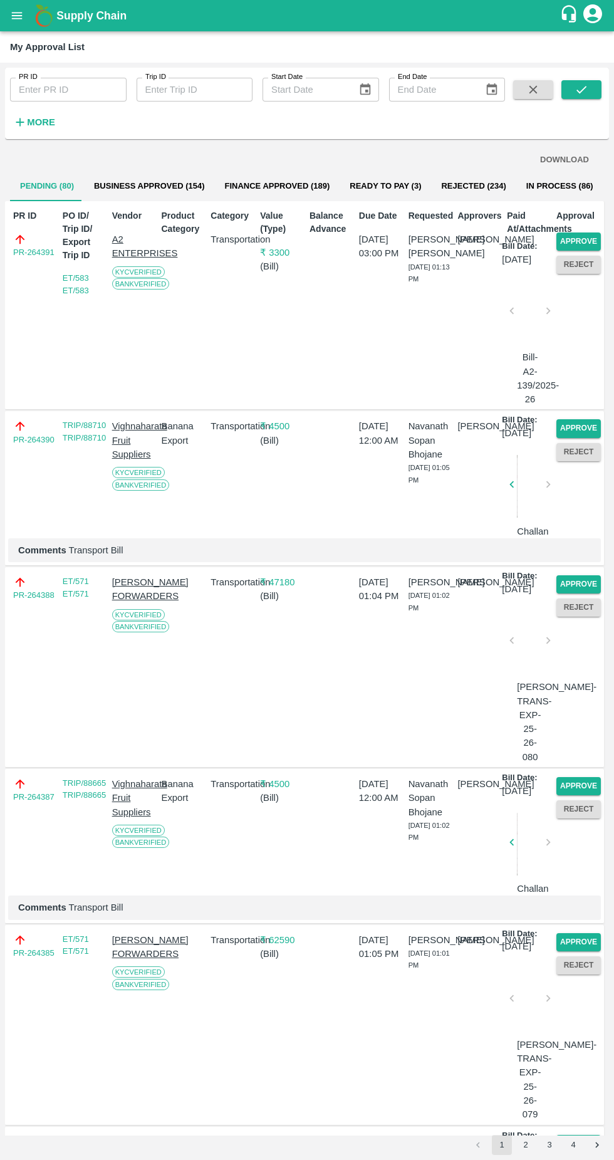
click at [266, 255] on p "₹ 3300" at bounding box center [282, 253] width 44 height 14
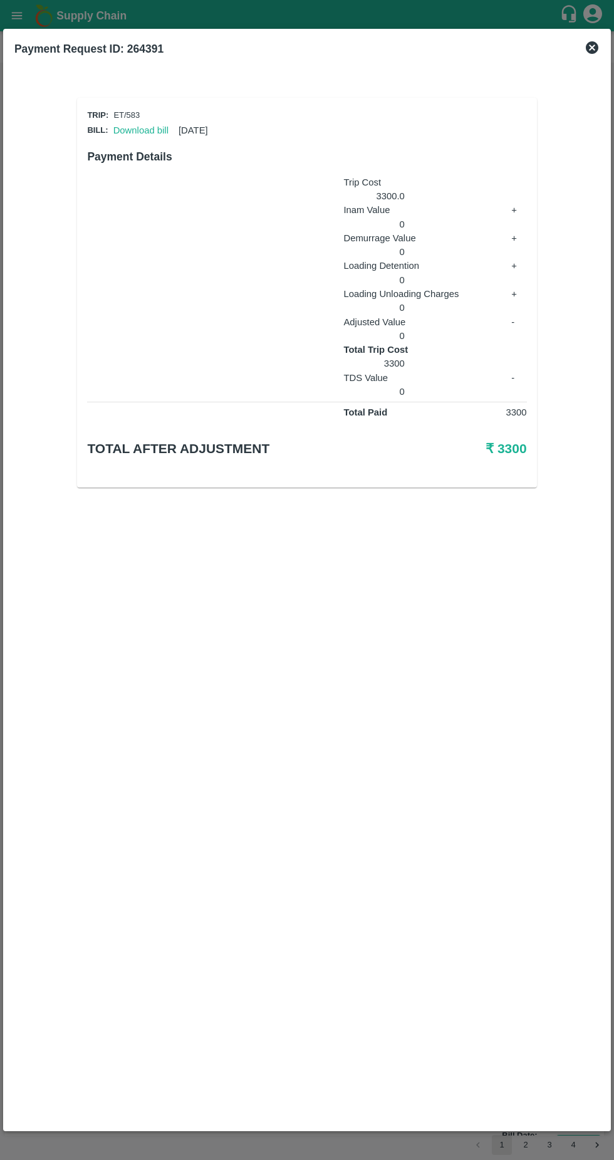
click at [145, 125] on link "Download bill" at bounding box center [140, 130] width 55 height 10
click at [594, 49] on icon at bounding box center [592, 47] width 13 height 13
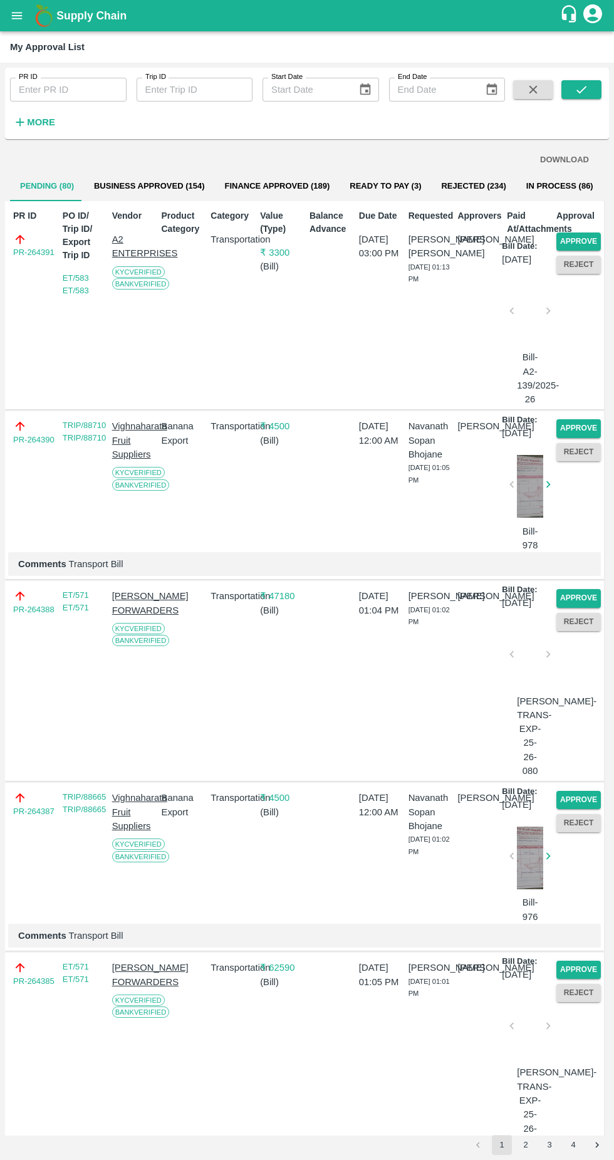
click at [575, 250] on button "Approve" at bounding box center [578, 241] width 44 height 18
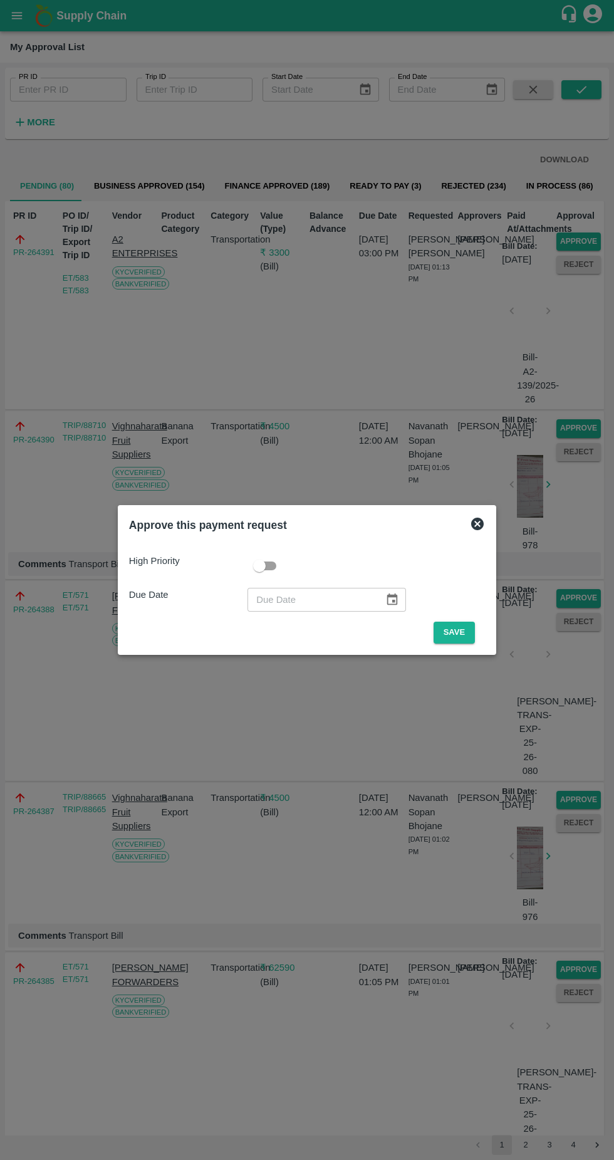
click at [454, 629] on button "Save" at bounding box center [454, 633] width 41 height 22
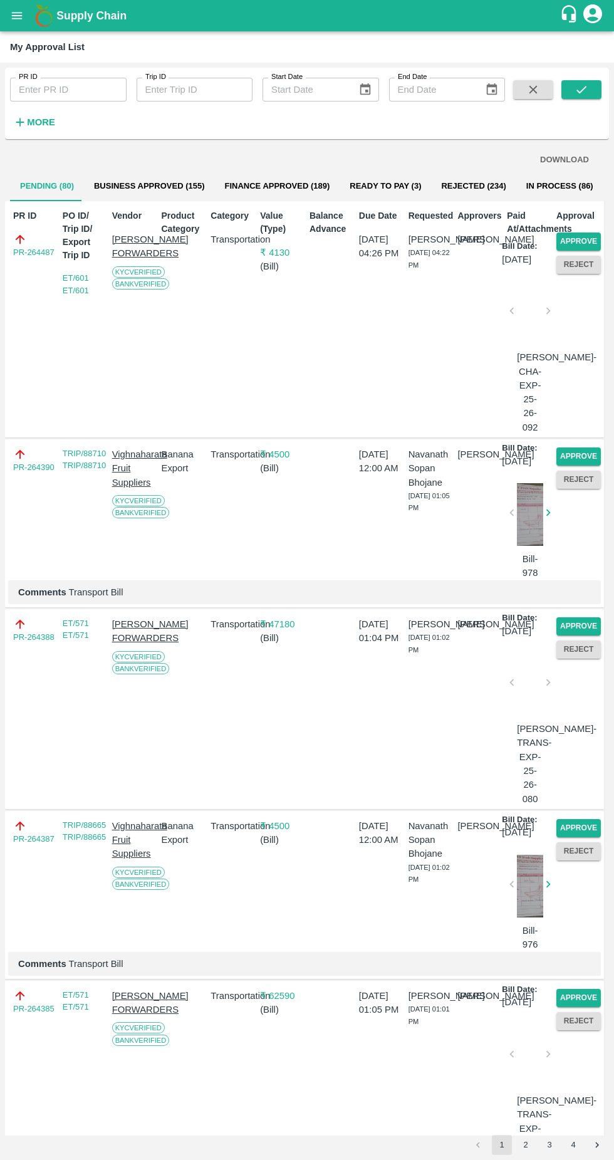
click at [591, 232] on button "Approve" at bounding box center [578, 241] width 44 height 18
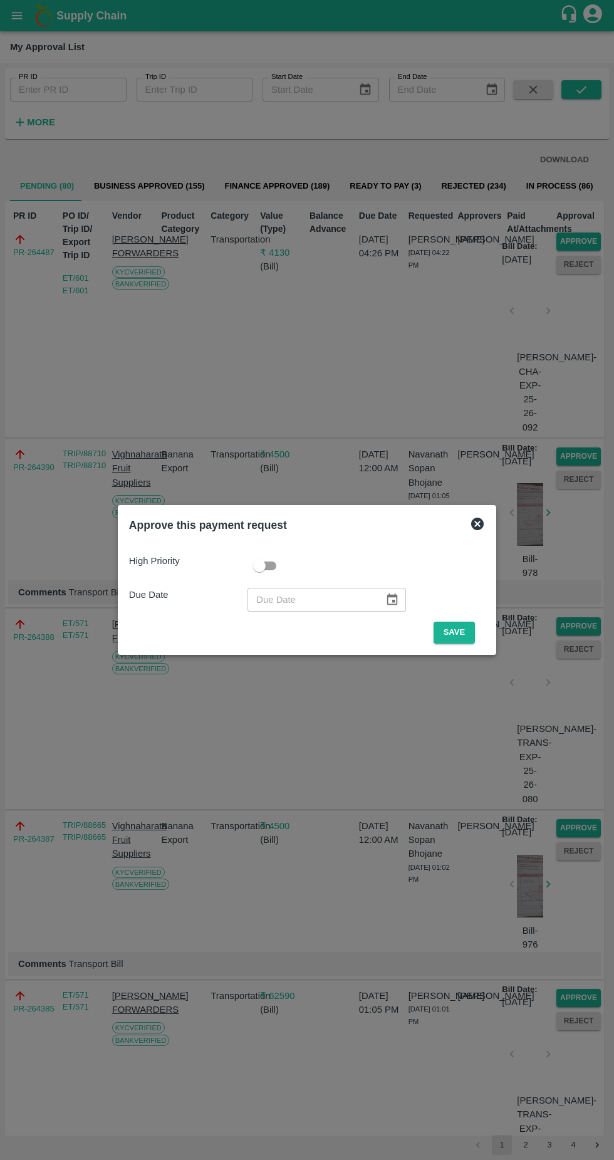
click at [452, 636] on button "Save" at bounding box center [454, 633] width 41 height 22
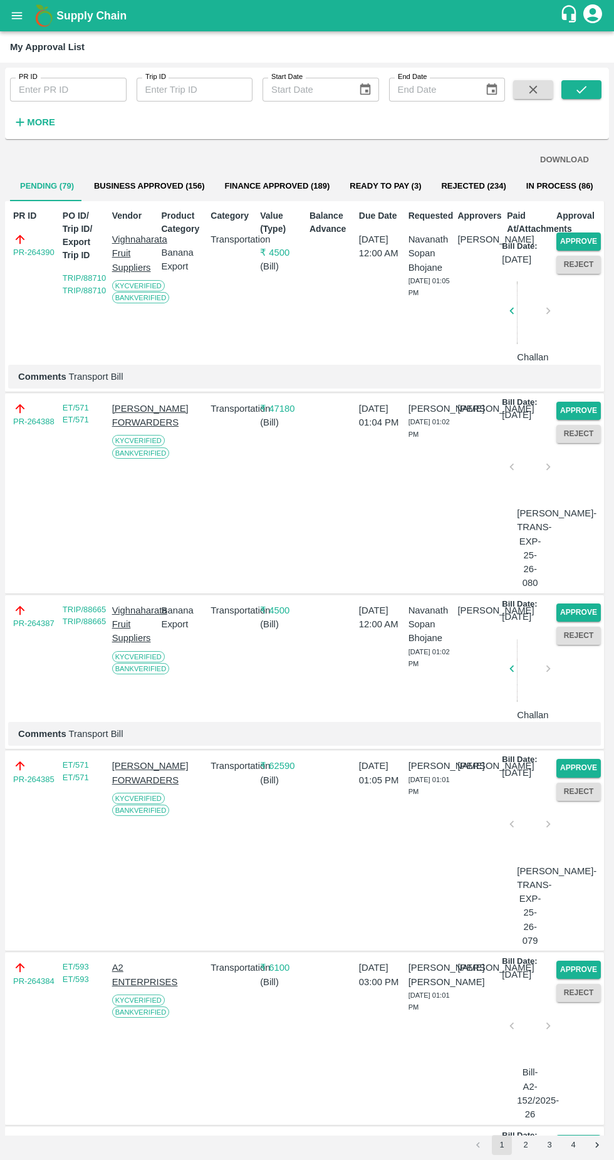
click at [582, 235] on button "Approve" at bounding box center [578, 241] width 44 height 18
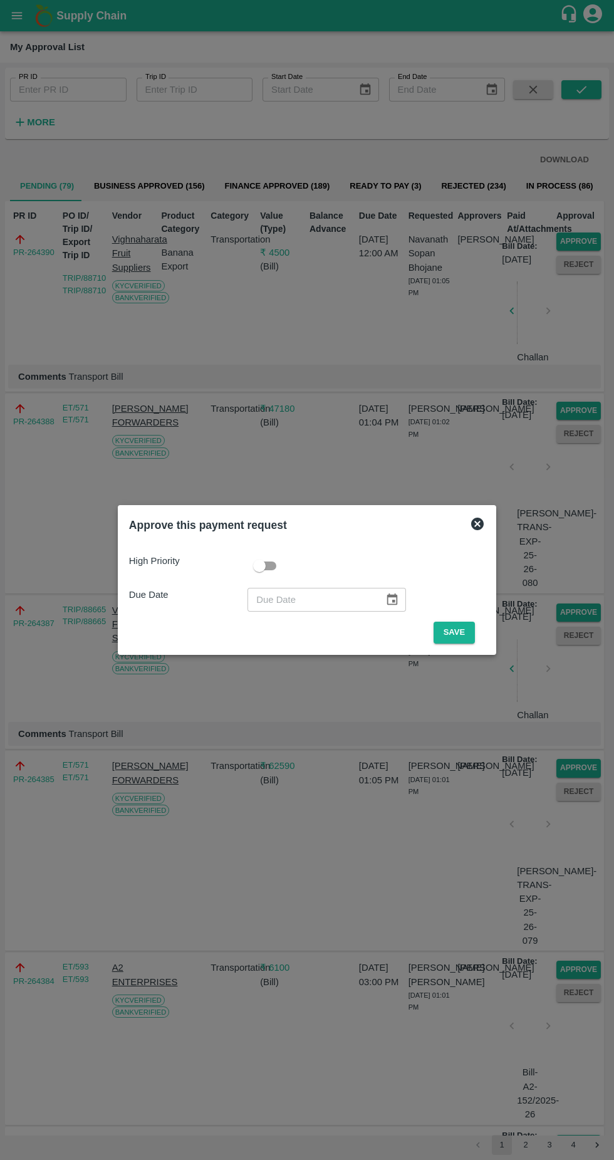
click at [449, 630] on button "Save" at bounding box center [454, 633] width 41 height 22
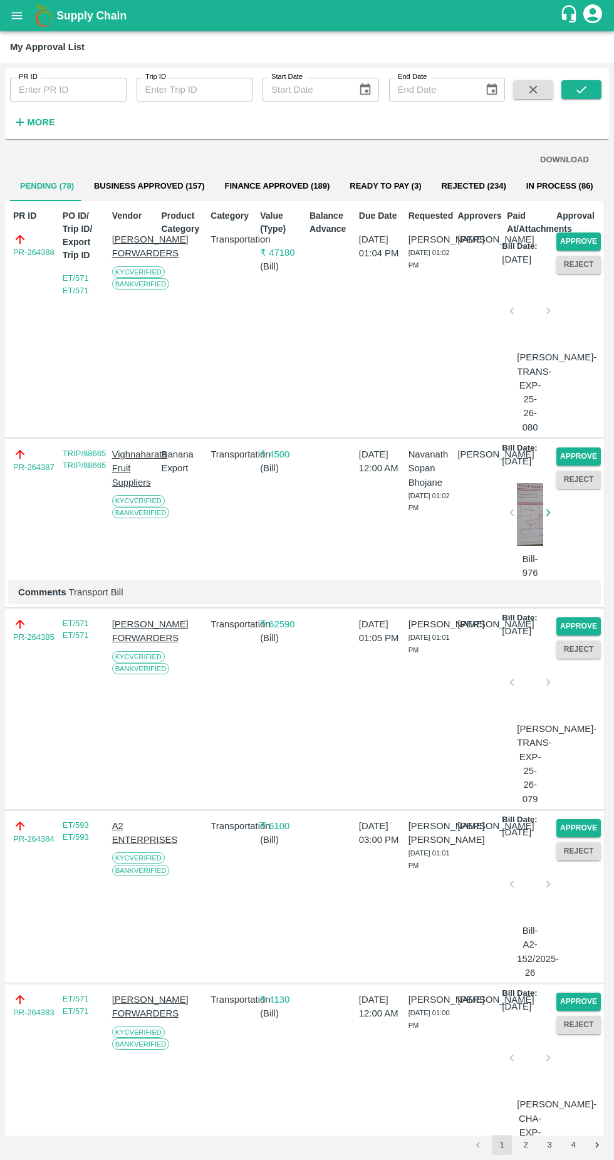
click at [578, 236] on button "Approve" at bounding box center [578, 241] width 44 height 18
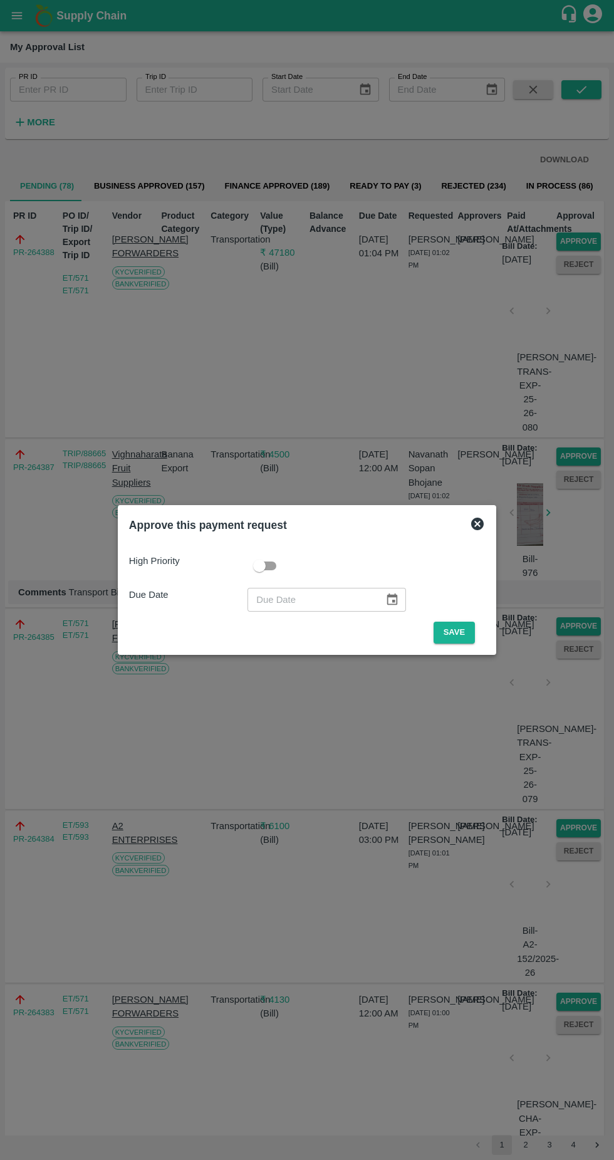
click at [443, 631] on button "Save" at bounding box center [454, 633] width 41 height 22
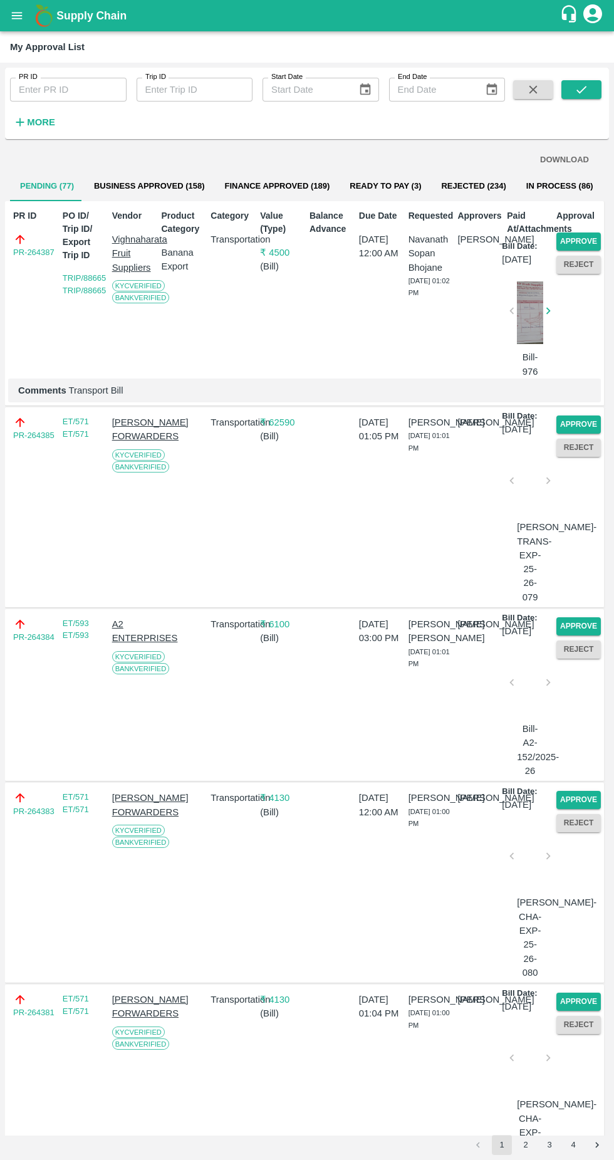
click at [582, 240] on button "Approve" at bounding box center [578, 241] width 44 height 18
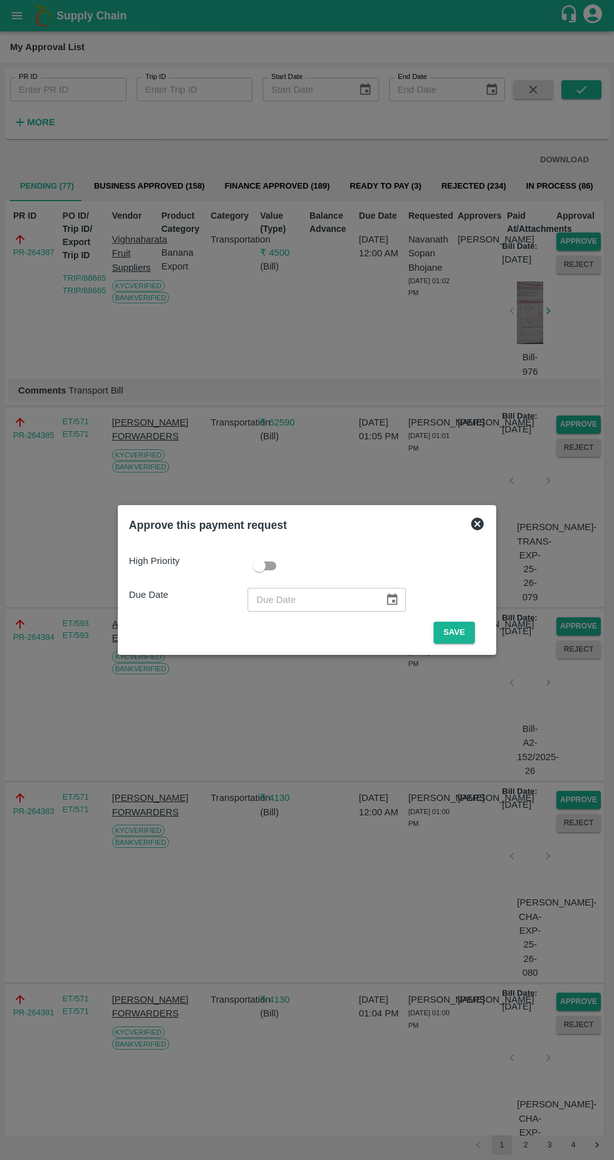
click at [455, 632] on button "Save" at bounding box center [454, 633] width 41 height 22
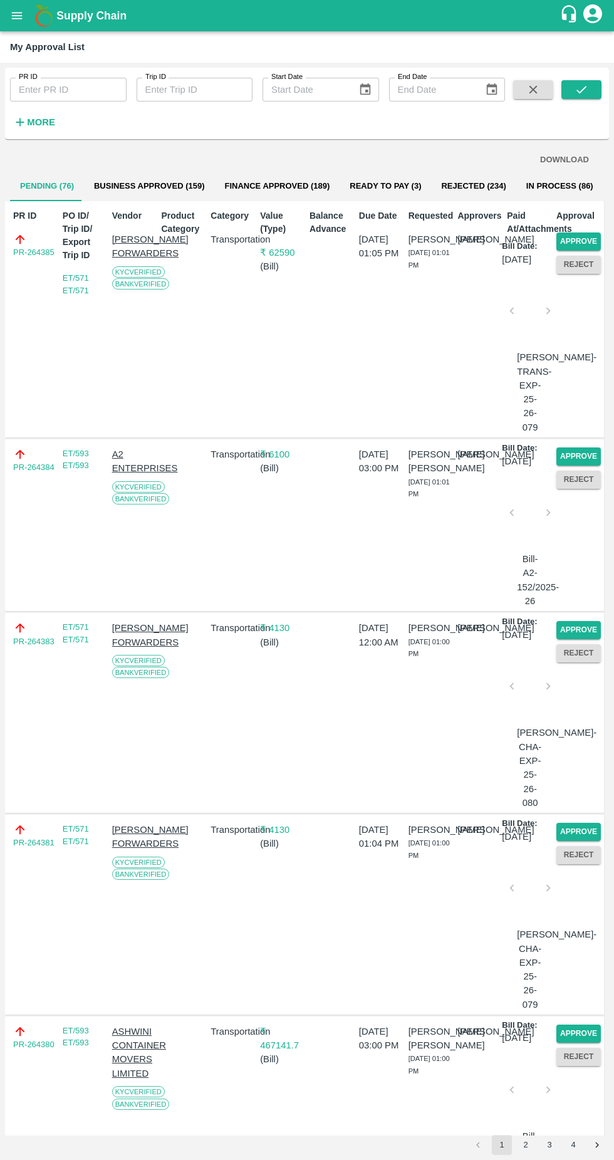
click at [574, 241] on button "Approve" at bounding box center [578, 241] width 44 height 18
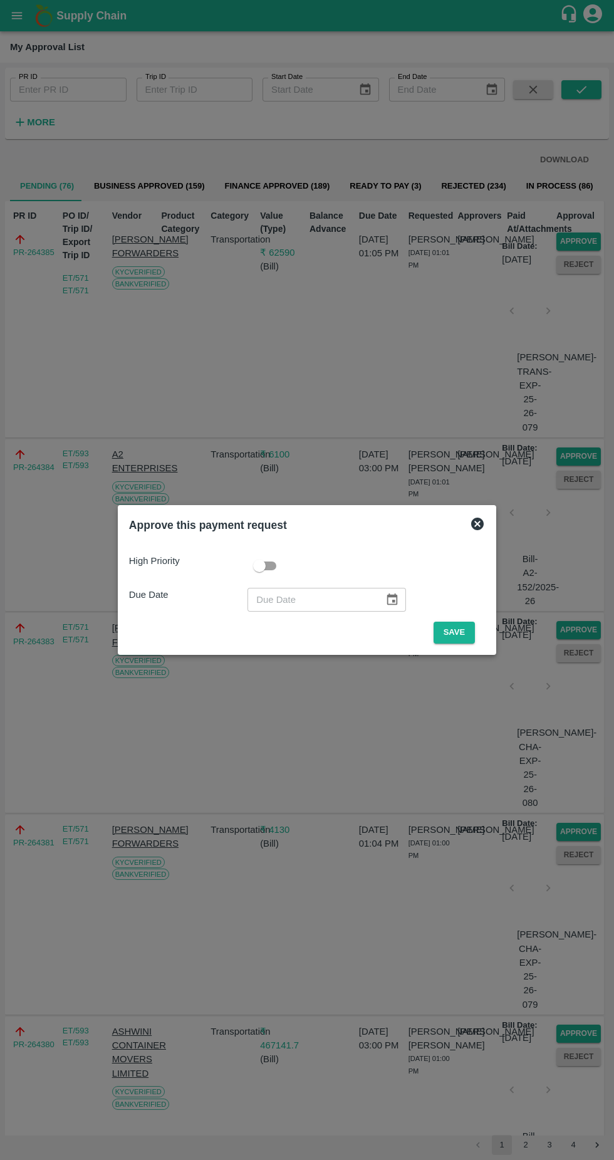
click at [464, 631] on button "Save" at bounding box center [454, 633] width 41 height 22
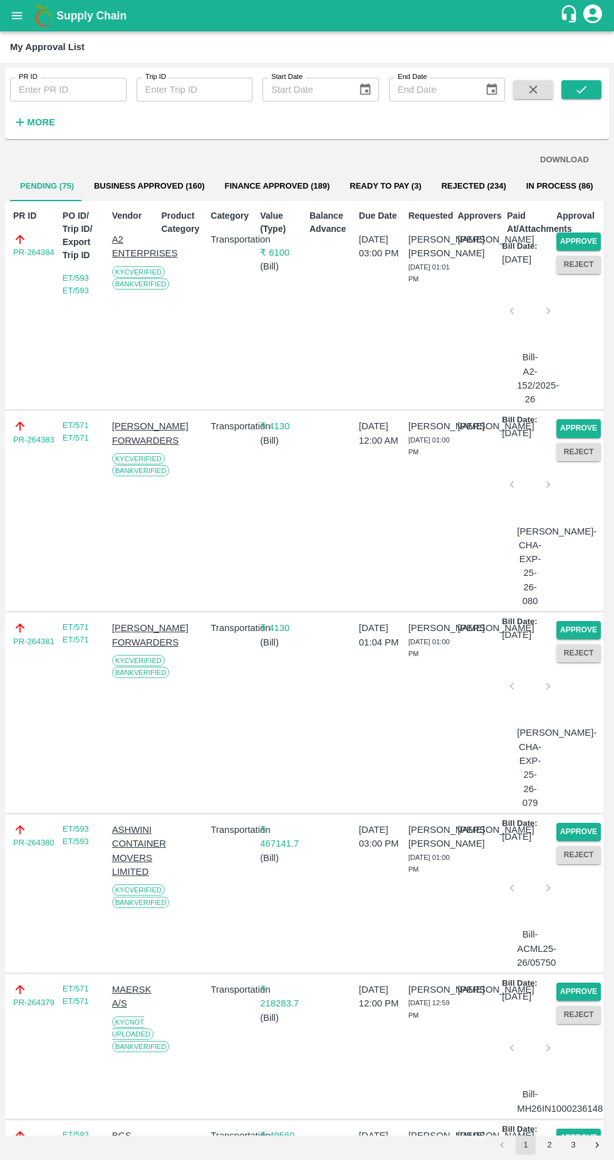
click at [580, 234] on button "Approve" at bounding box center [578, 241] width 44 height 18
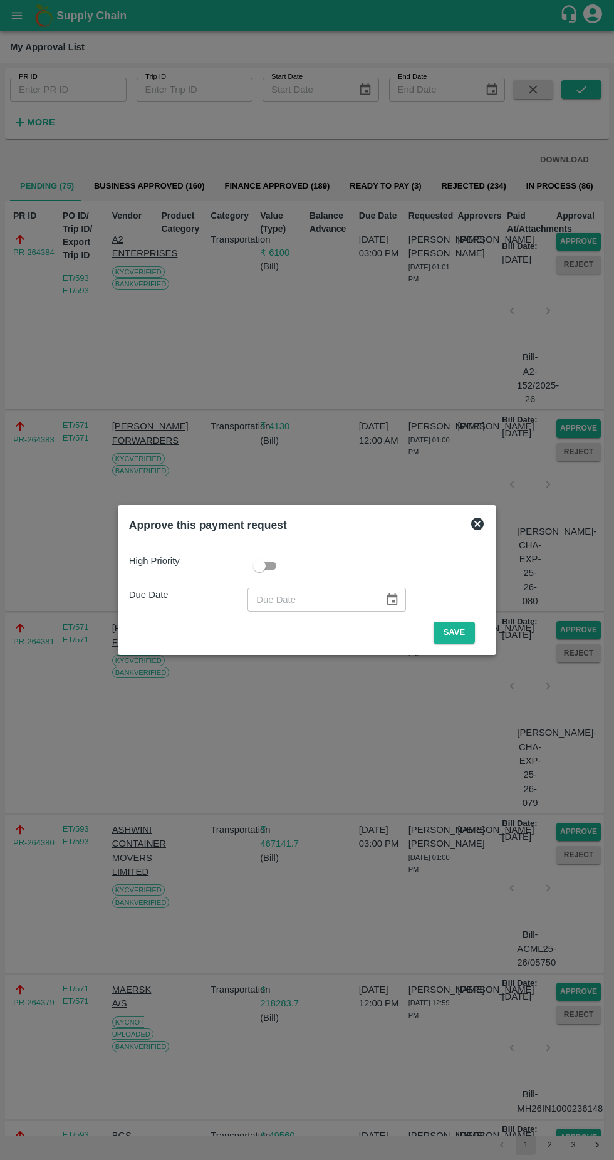
click at [457, 632] on button "Save" at bounding box center [454, 633] width 41 height 22
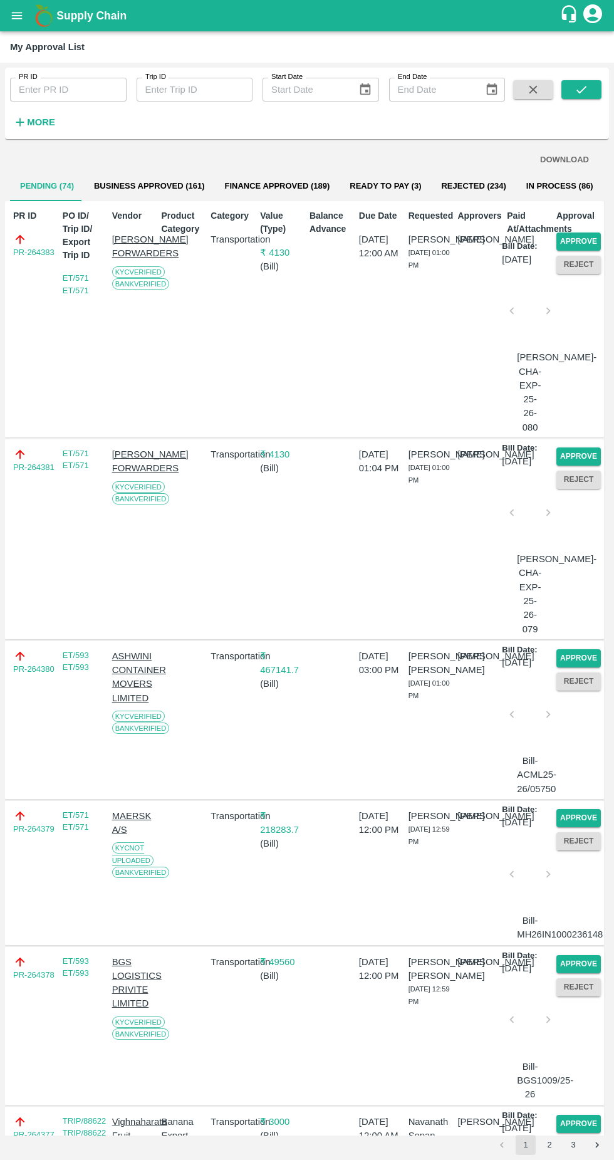
click at [568, 242] on button "Approve" at bounding box center [578, 241] width 44 height 18
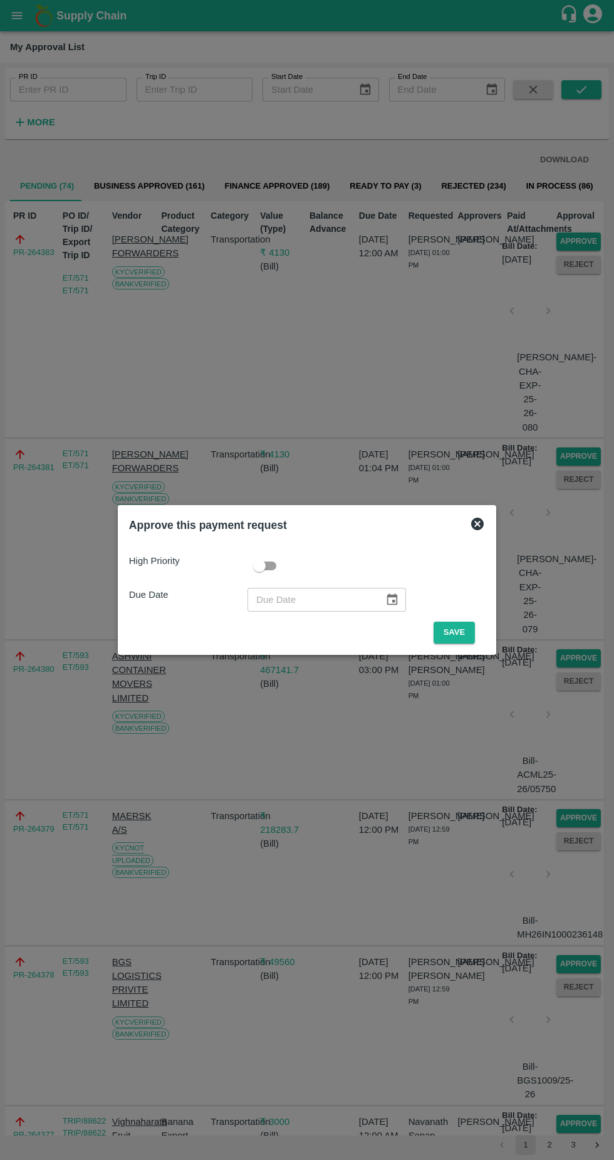
click at [461, 637] on button "Save" at bounding box center [454, 633] width 41 height 22
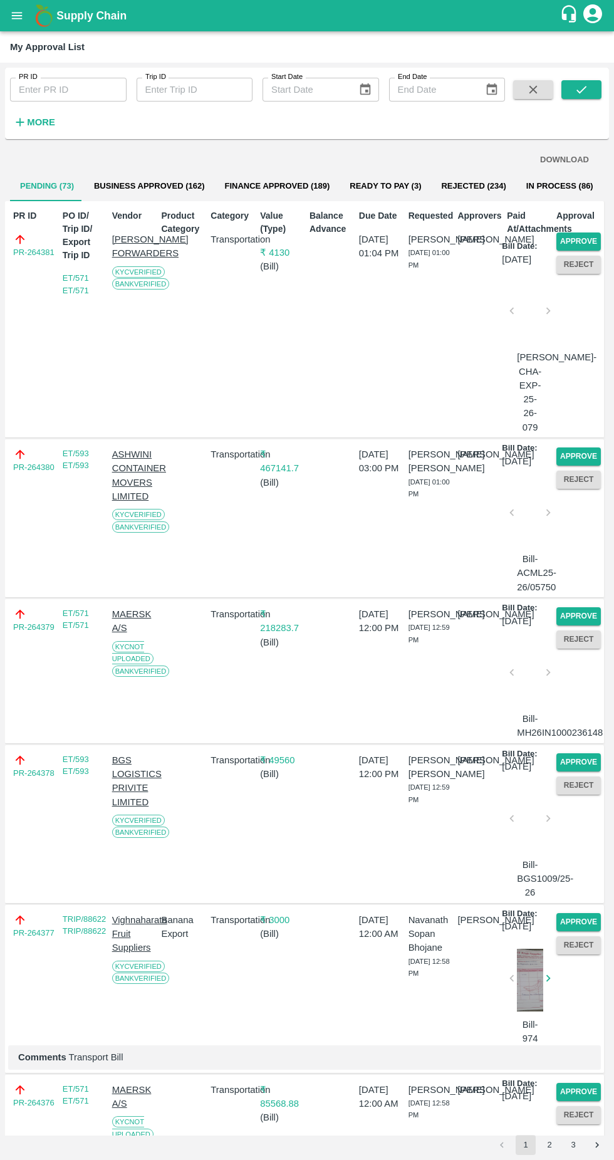
click at [572, 239] on button "Approve" at bounding box center [578, 241] width 44 height 18
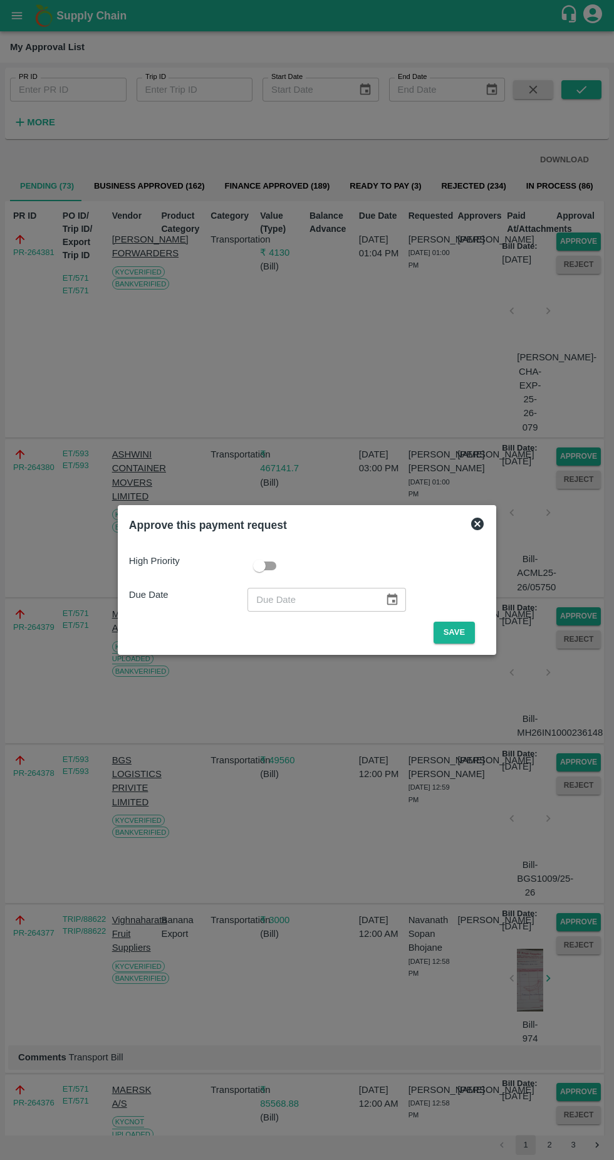
click at [450, 633] on button "Save" at bounding box center [454, 633] width 41 height 22
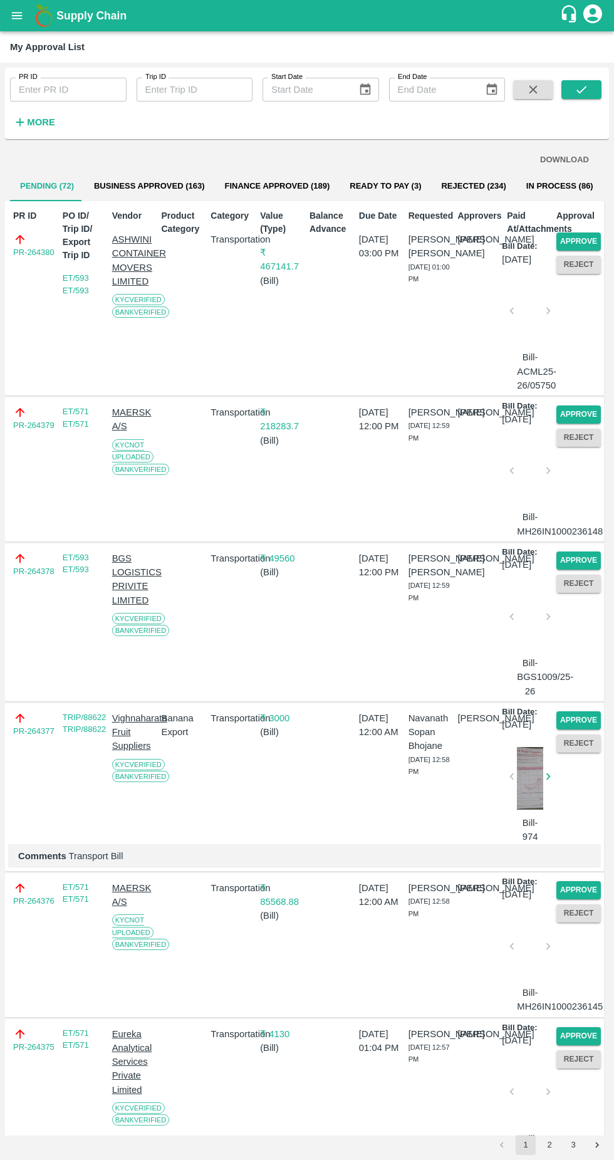
click at [566, 244] on button "Approve" at bounding box center [578, 241] width 44 height 18
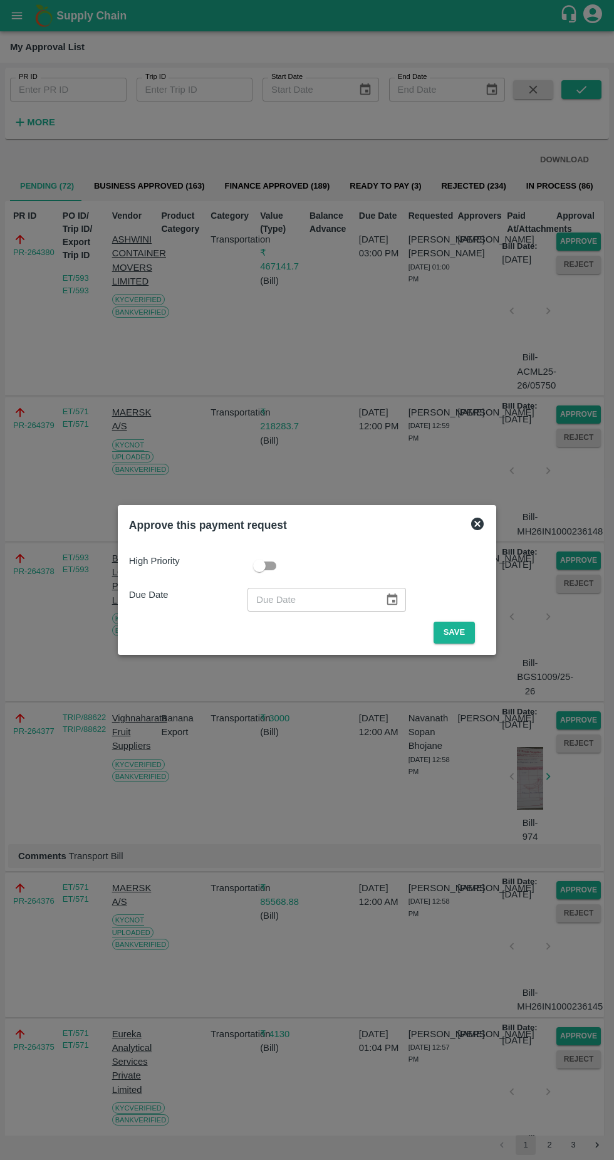
click at [460, 629] on button "Save" at bounding box center [454, 633] width 41 height 22
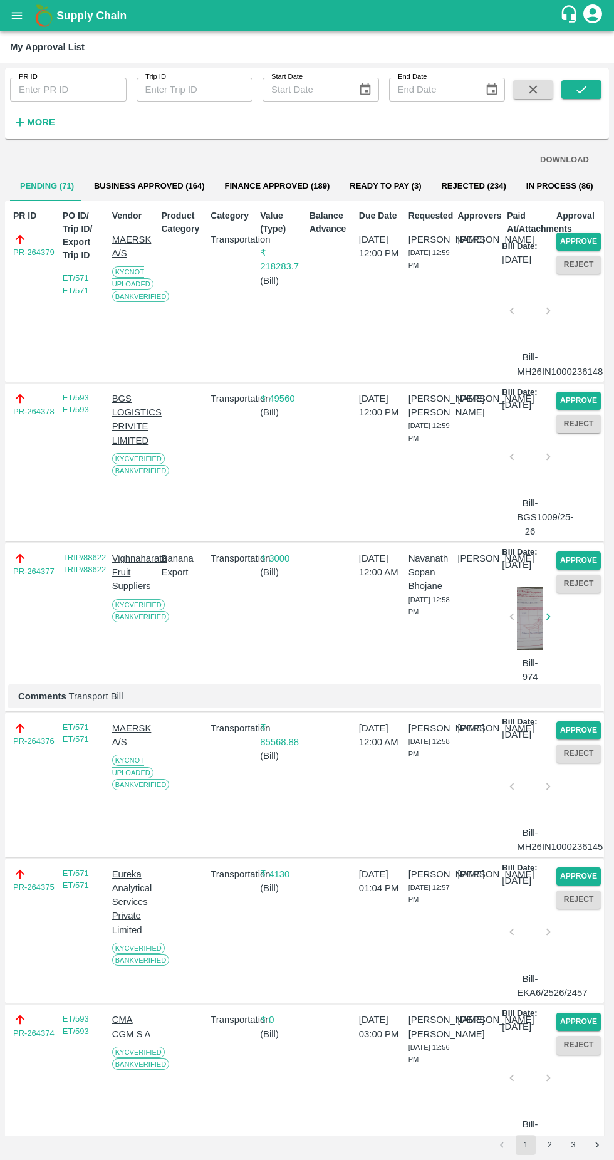
click at [581, 235] on button "Approve" at bounding box center [578, 241] width 44 height 18
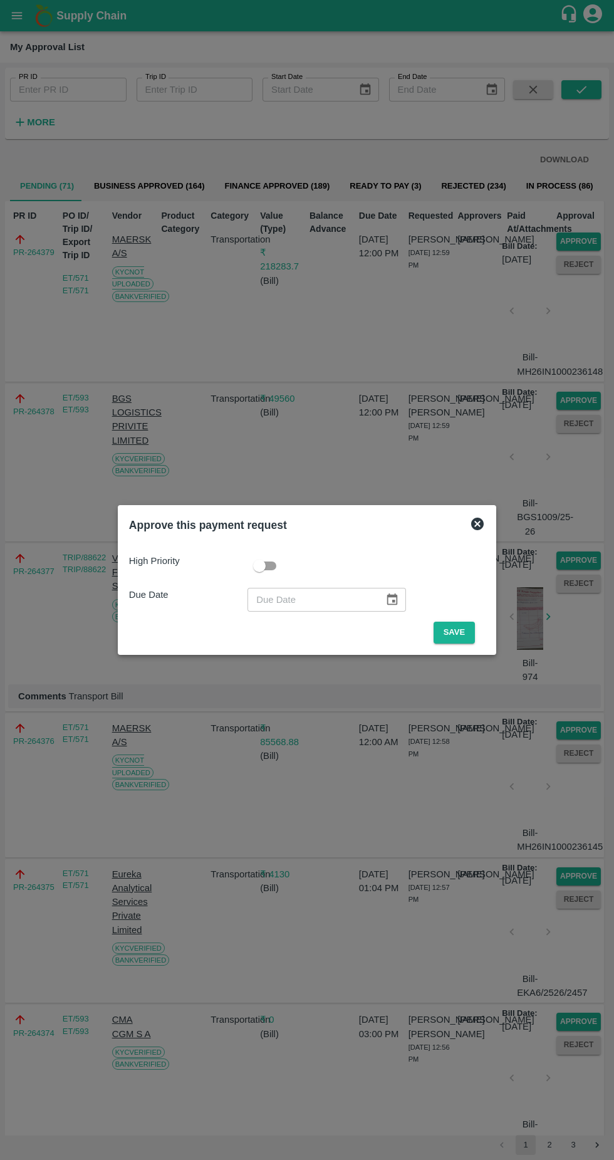
click at [475, 637] on button "Save" at bounding box center [454, 633] width 41 height 22
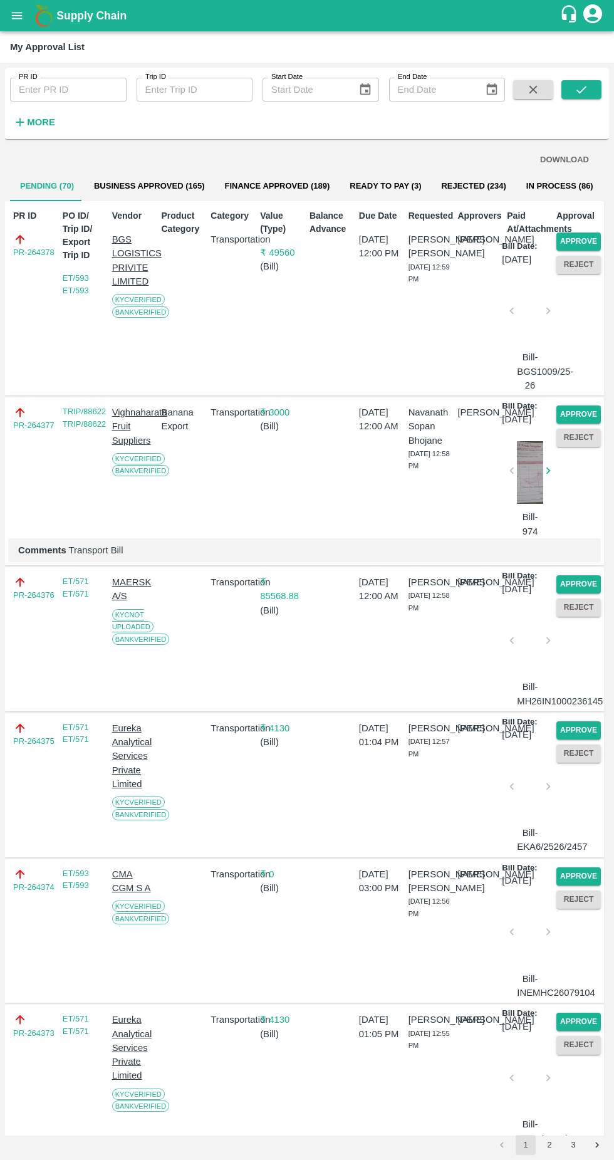
click at [571, 244] on button "Approve" at bounding box center [578, 241] width 44 height 18
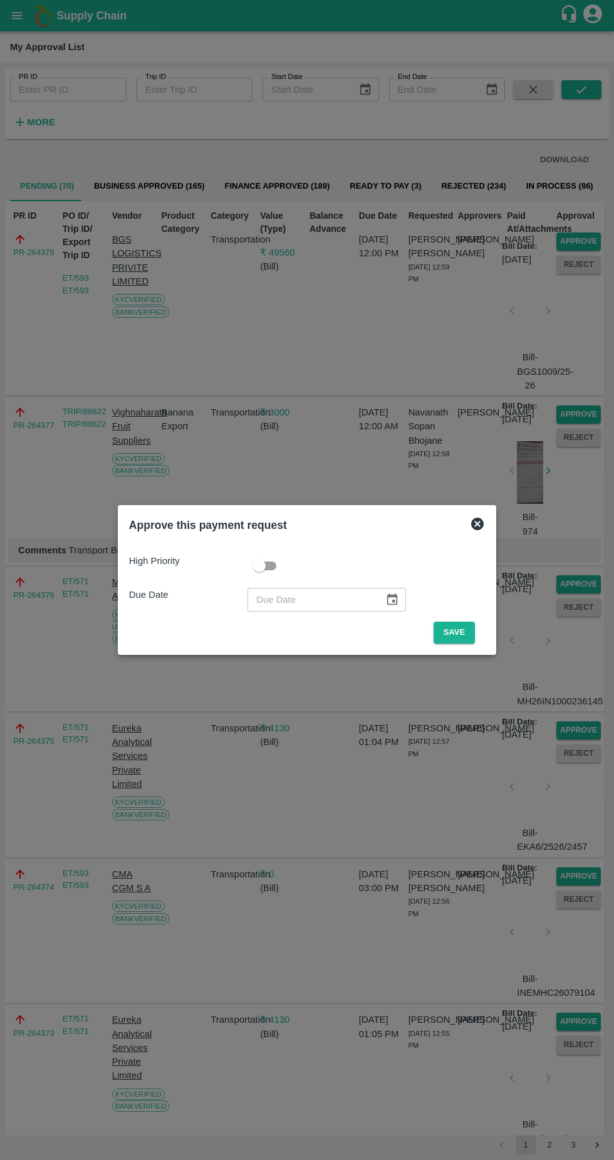
click at [457, 629] on button "Save" at bounding box center [454, 633] width 41 height 22
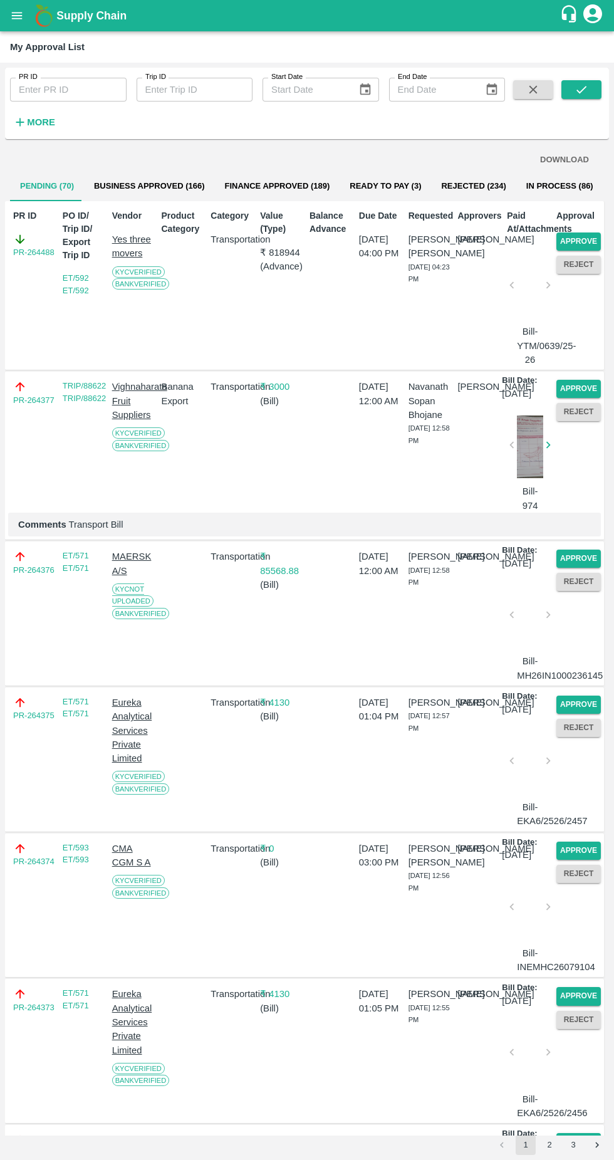
click at [583, 249] on button "Approve" at bounding box center [578, 241] width 44 height 18
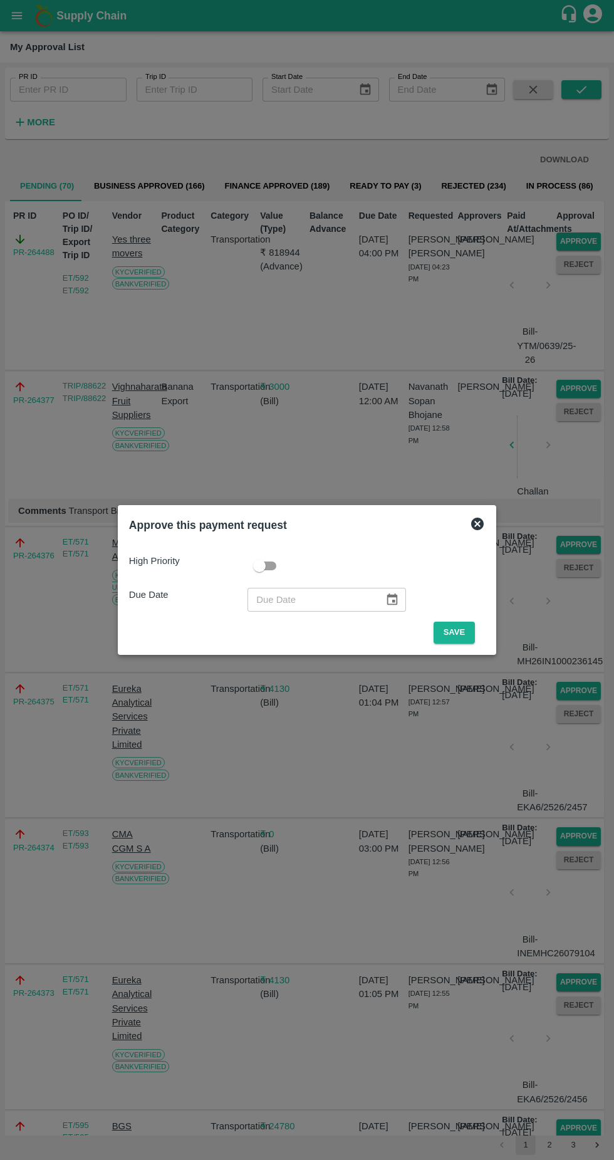
click at [456, 634] on button "Save" at bounding box center [454, 633] width 41 height 22
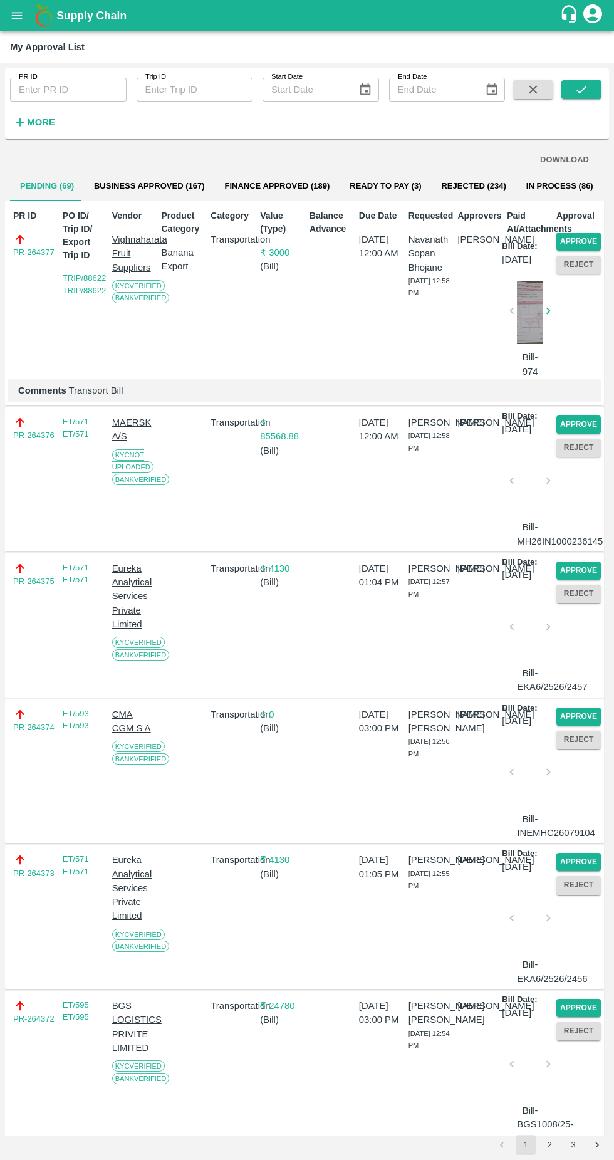
click at [575, 249] on button "Approve" at bounding box center [578, 241] width 44 height 18
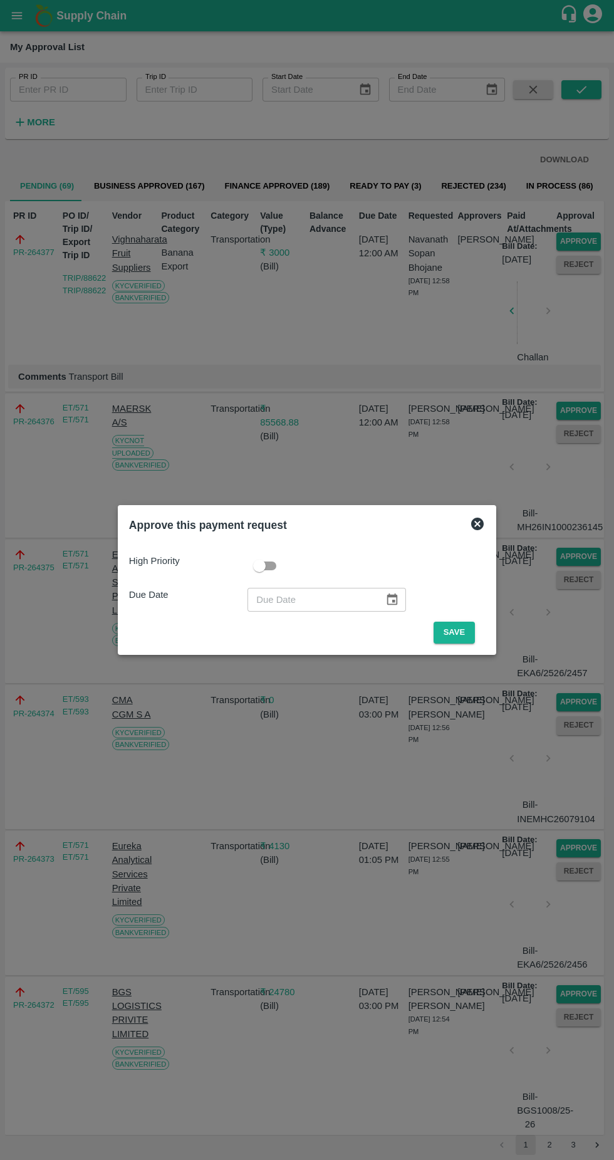
click at [465, 631] on button "Save" at bounding box center [454, 633] width 41 height 22
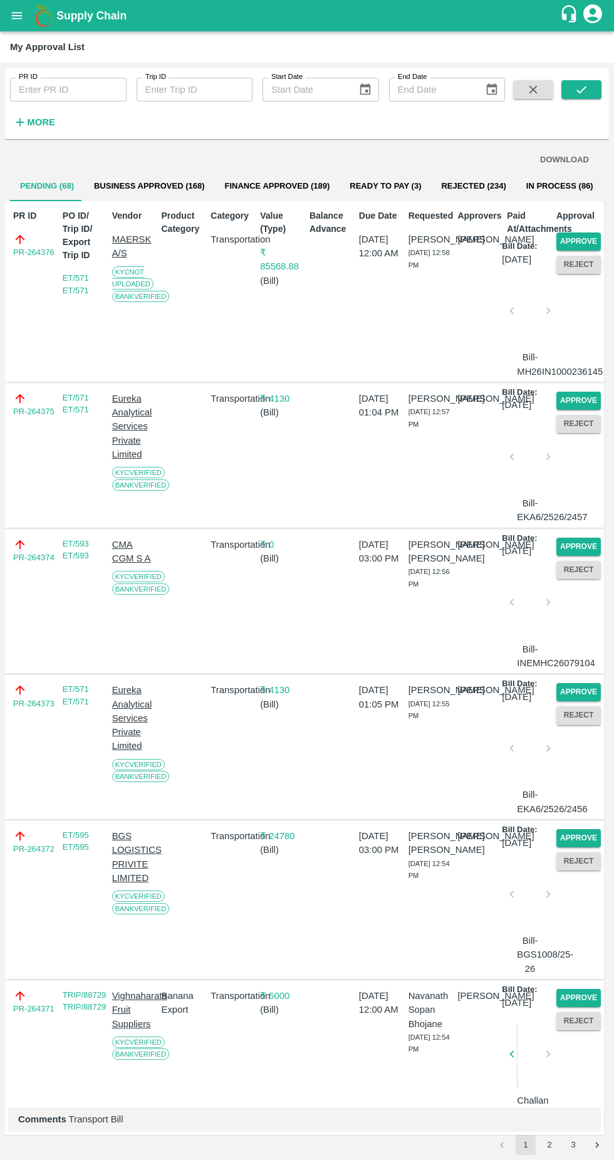
click at [577, 246] on button "Approve" at bounding box center [578, 241] width 44 height 18
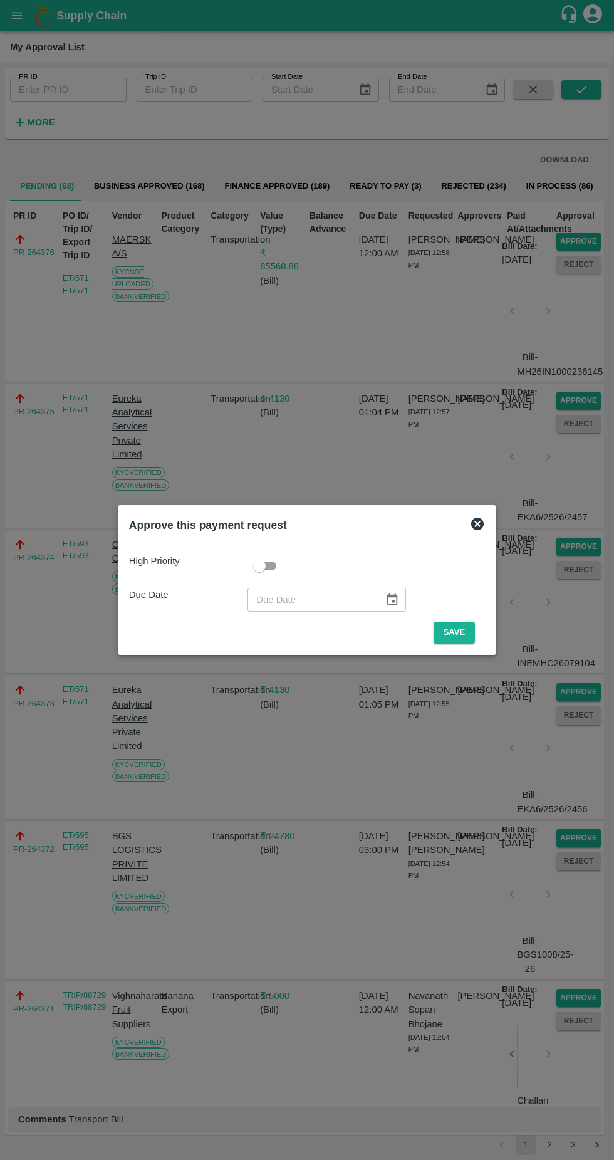
click at [457, 628] on button "Save" at bounding box center [454, 633] width 41 height 22
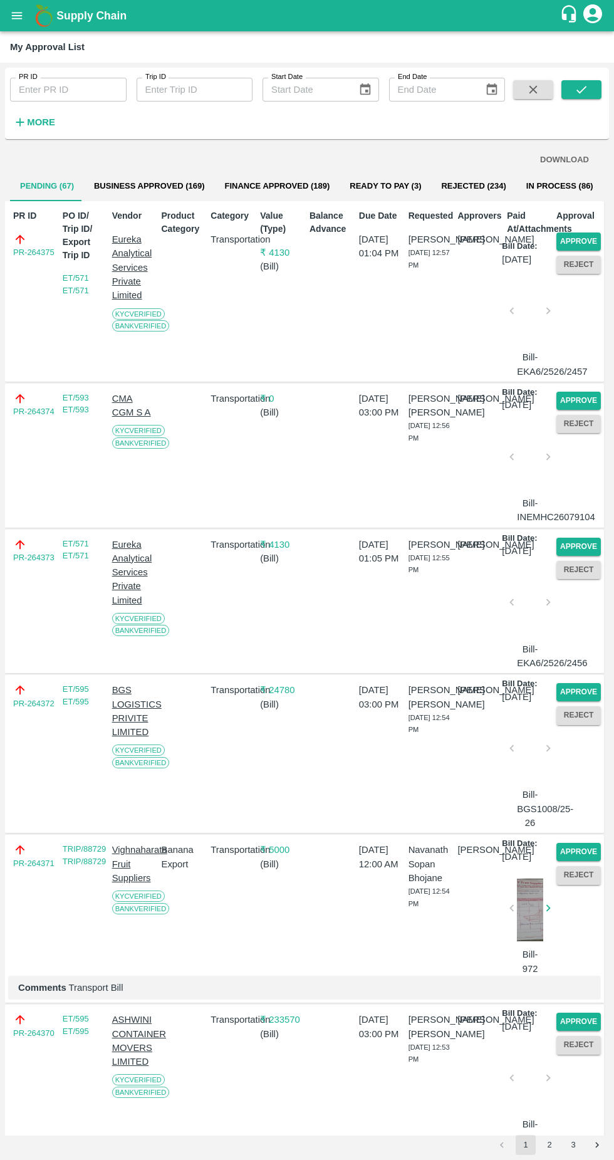
click at [573, 237] on button "Approve" at bounding box center [578, 241] width 44 height 18
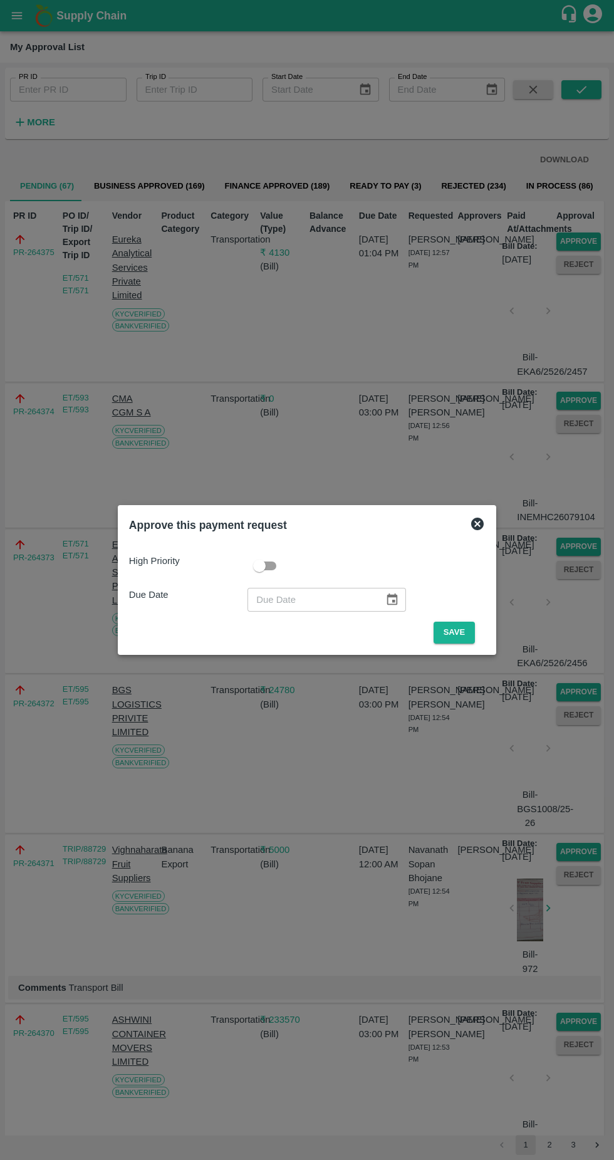
click at [459, 632] on button "Save" at bounding box center [454, 633] width 41 height 22
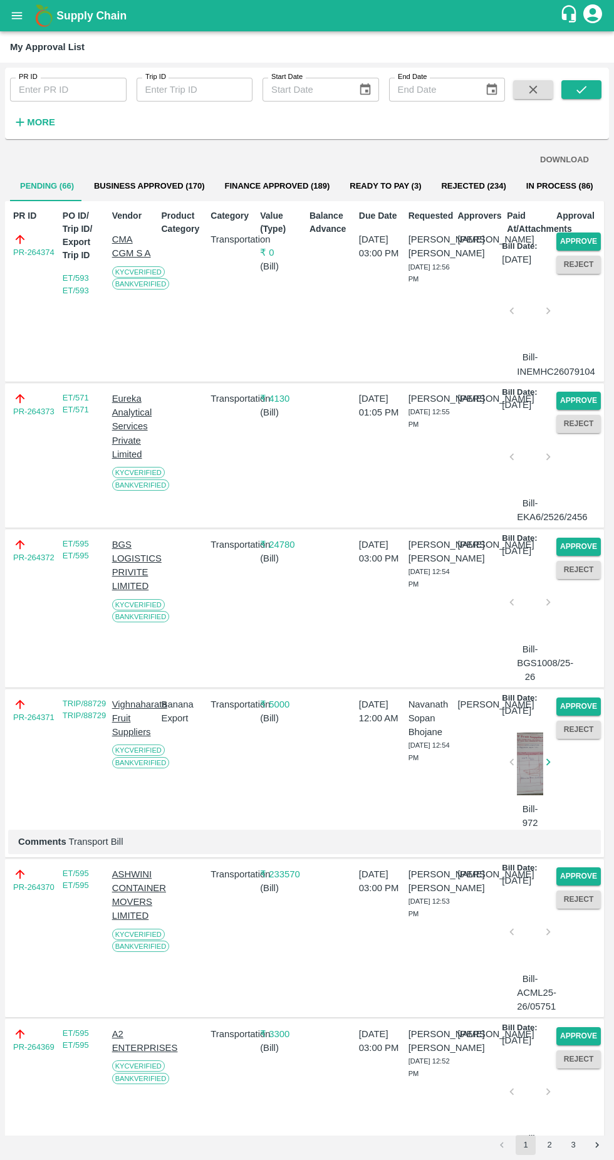
click at [569, 239] on button "Approve" at bounding box center [578, 241] width 44 height 18
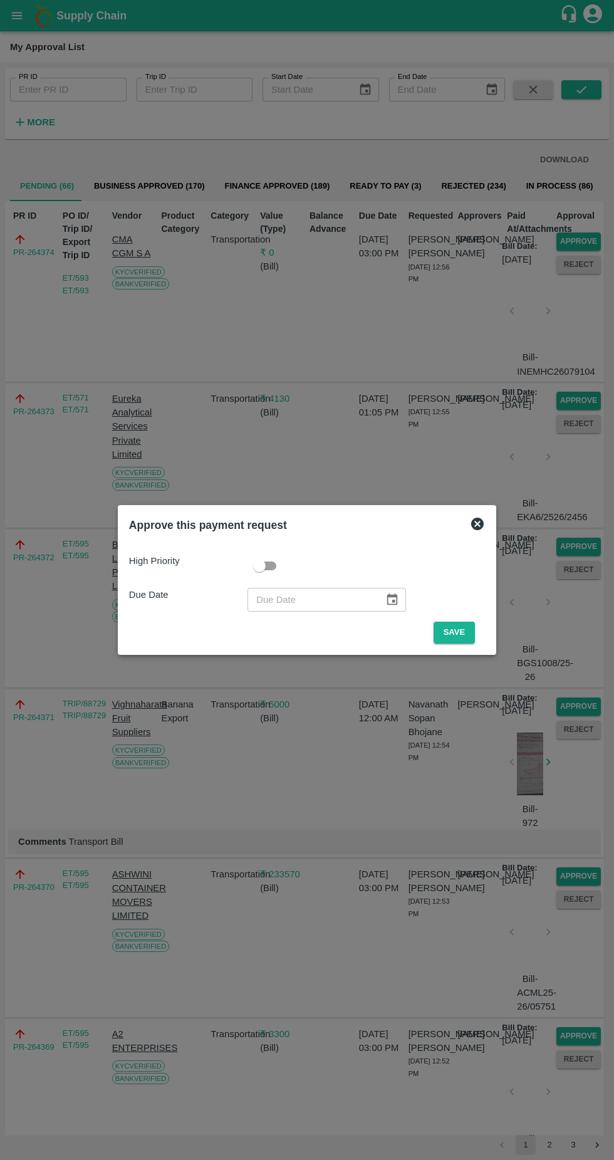
click at [458, 630] on button "Save" at bounding box center [454, 633] width 41 height 22
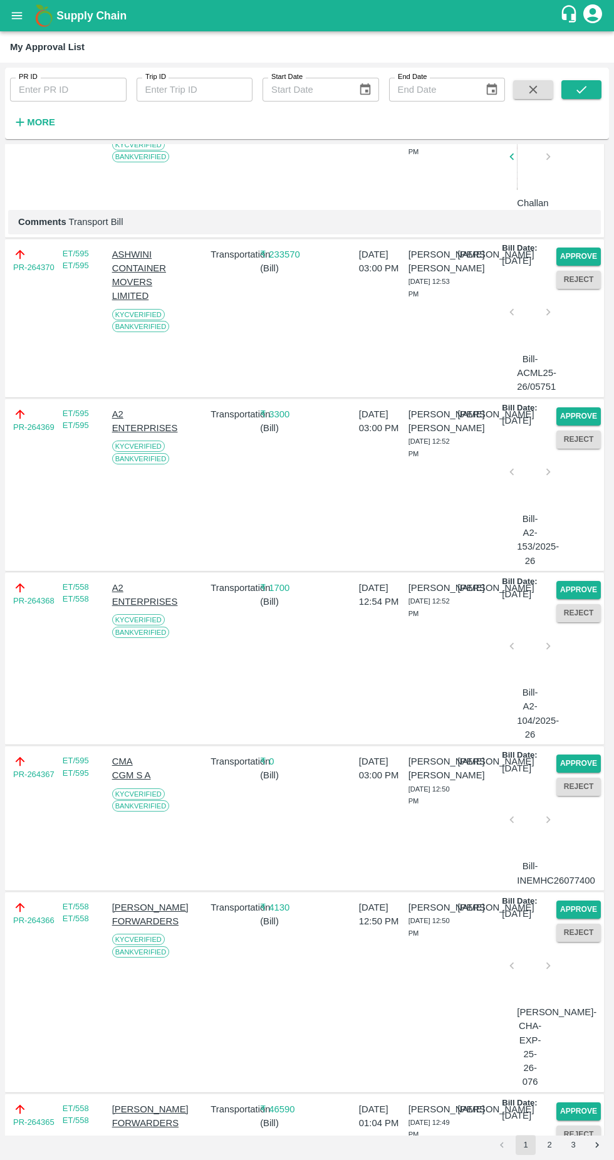
scroll to position [461, 0]
click at [588, 424] on button "Approve" at bounding box center [578, 415] width 44 height 18
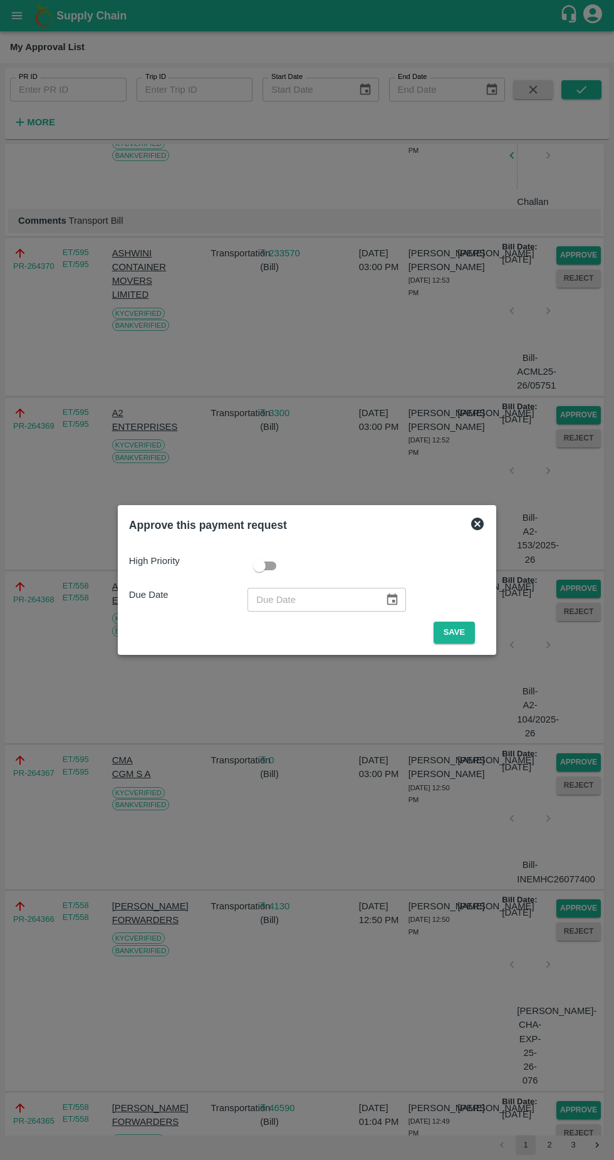
click at [465, 629] on button "Save" at bounding box center [454, 633] width 41 height 22
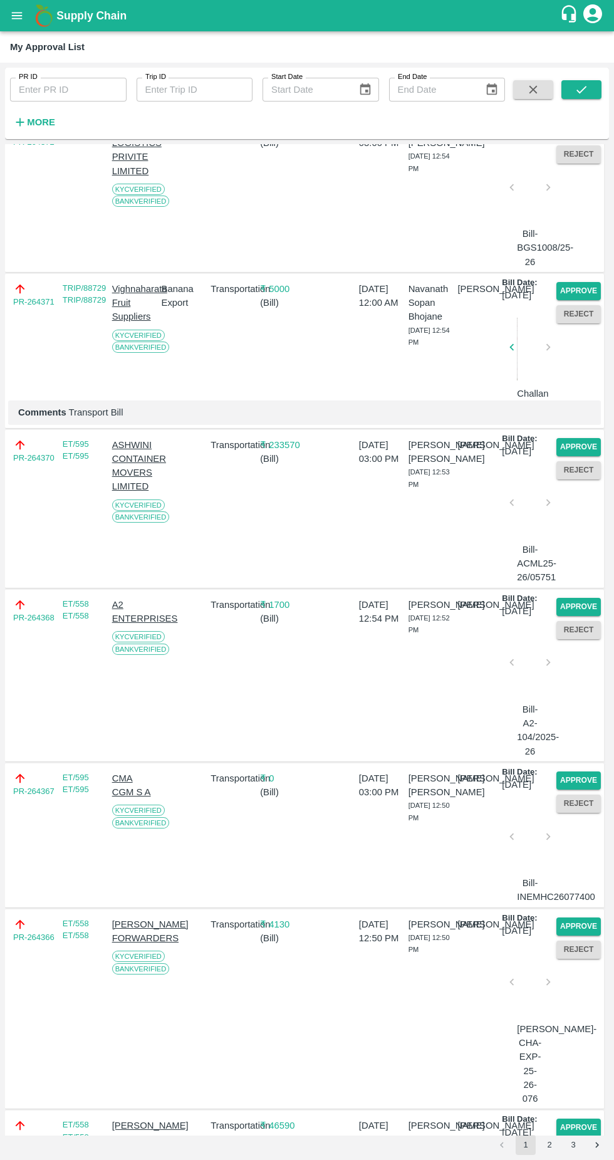
scroll to position [0, 0]
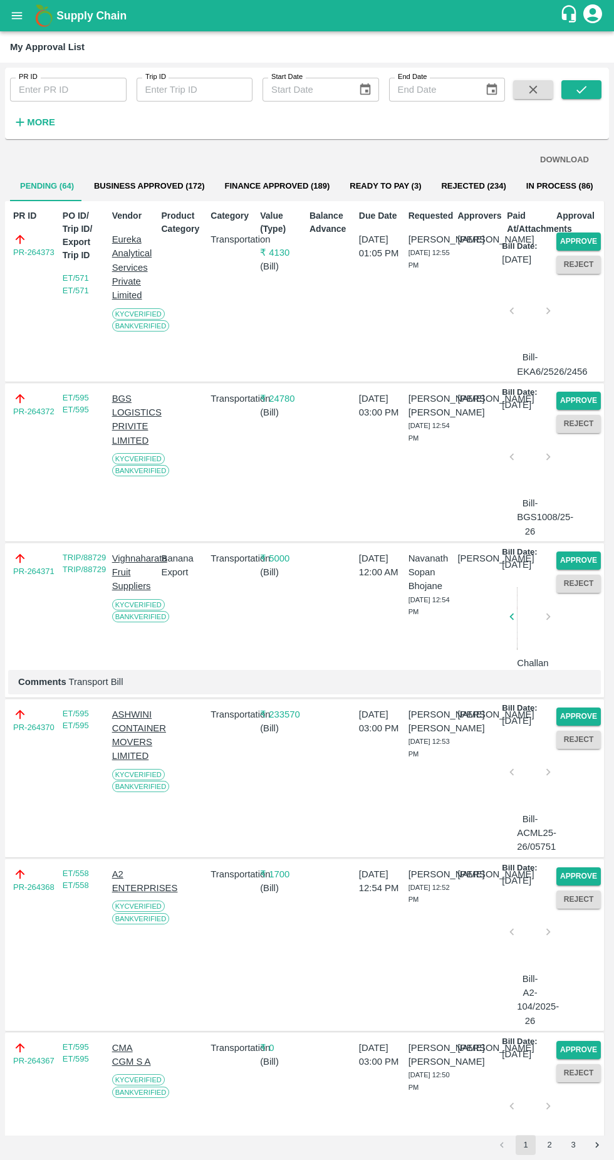
click at [575, 244] on button "Approve" at bounding box center [578, 241] width 44 height 18
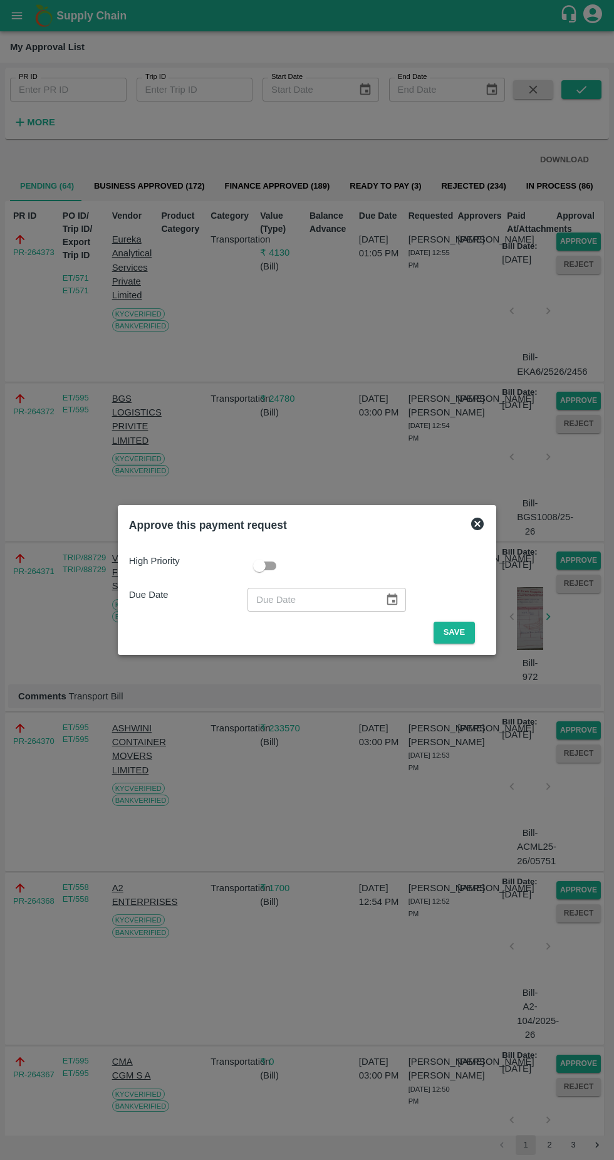
click at [458, 632] on button "Save" at bounding box center [454, 633] width 41 height 22
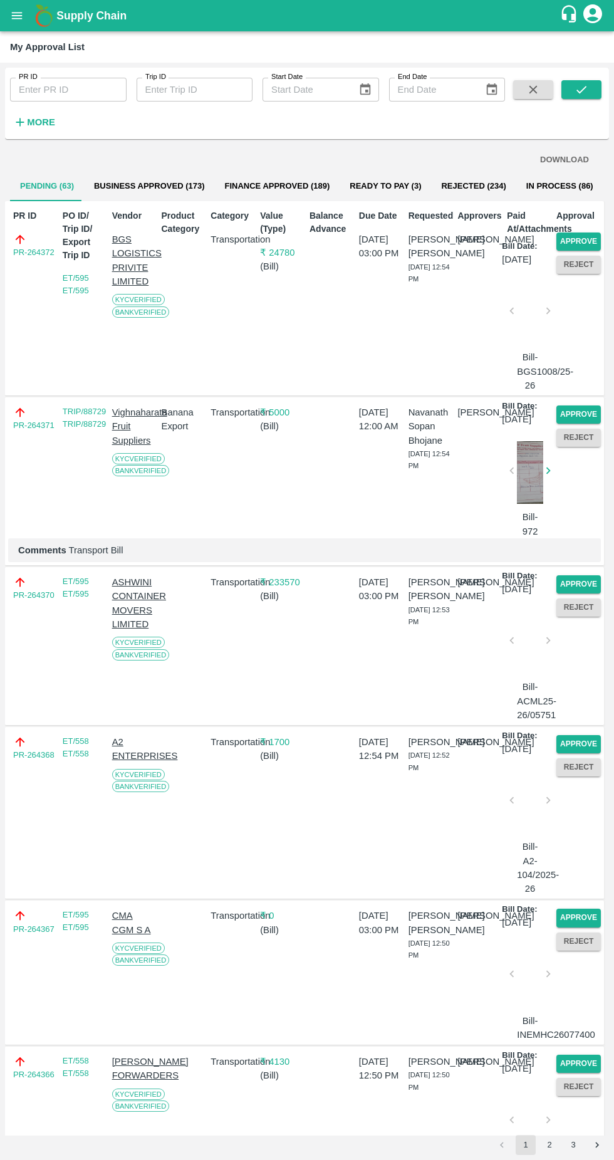
click at [576, 239] on button "Approve" at bounding box center [578, 241] width 44 height 18
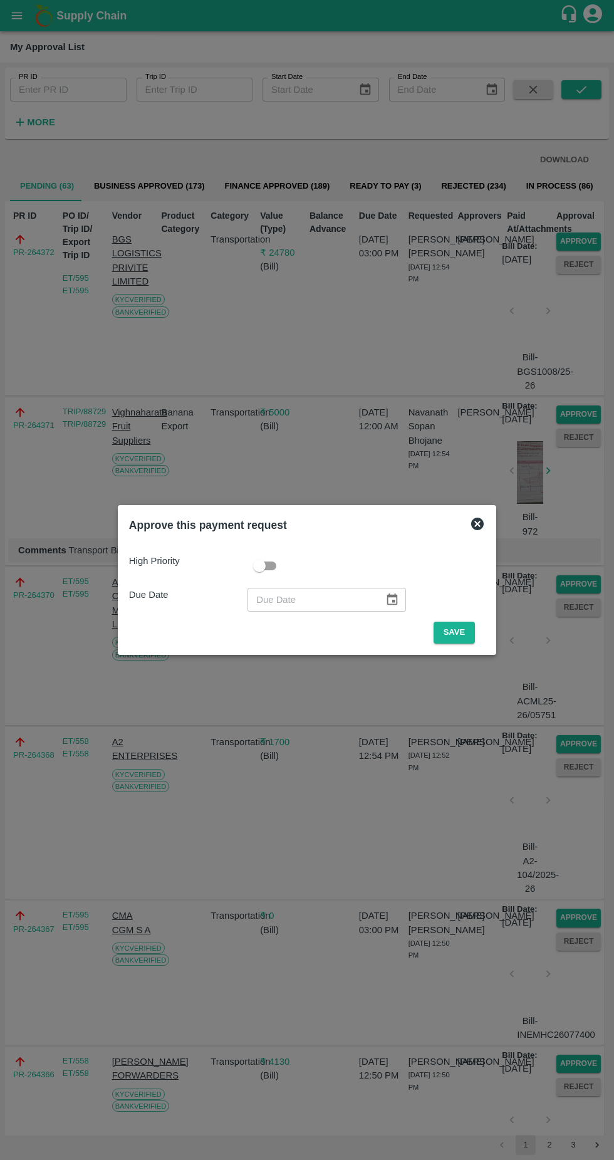
click at [457, 627] on button "Save" at bounding box center [454, 633] width 41 height 22
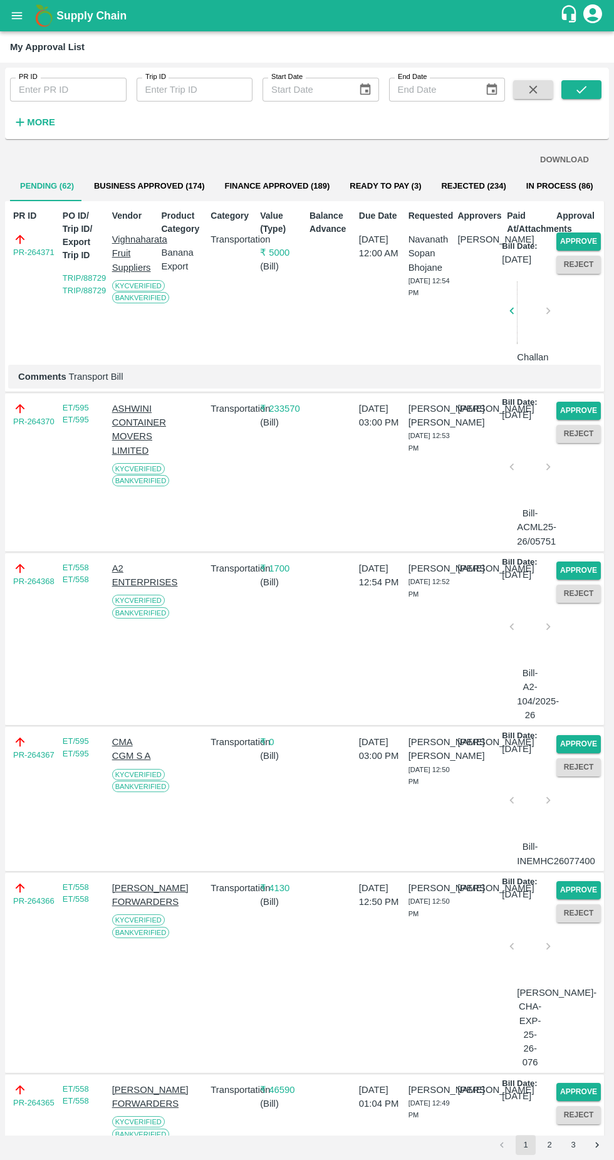
click at [571, 234] on button "Approve" at bounding box center [578, 241] width 44 height 18
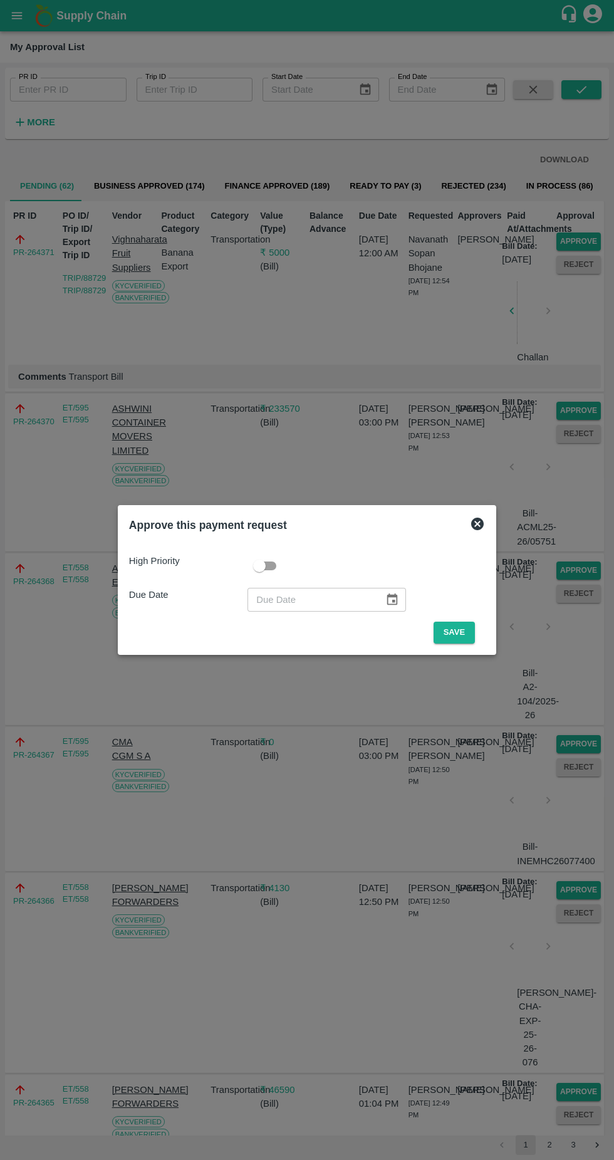
click at [457, 632] on button "Save" at bounding box center [454, 633] width 41 height 22
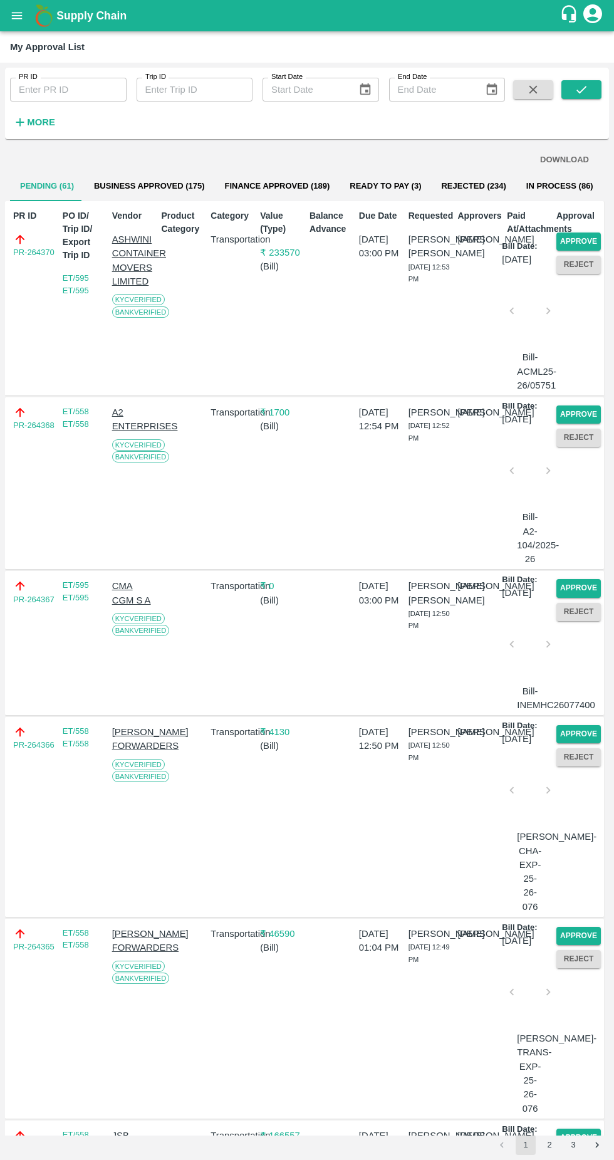
click at [572, 235] on button "Approve" at bounding box center [578, 241] width 44 height 18
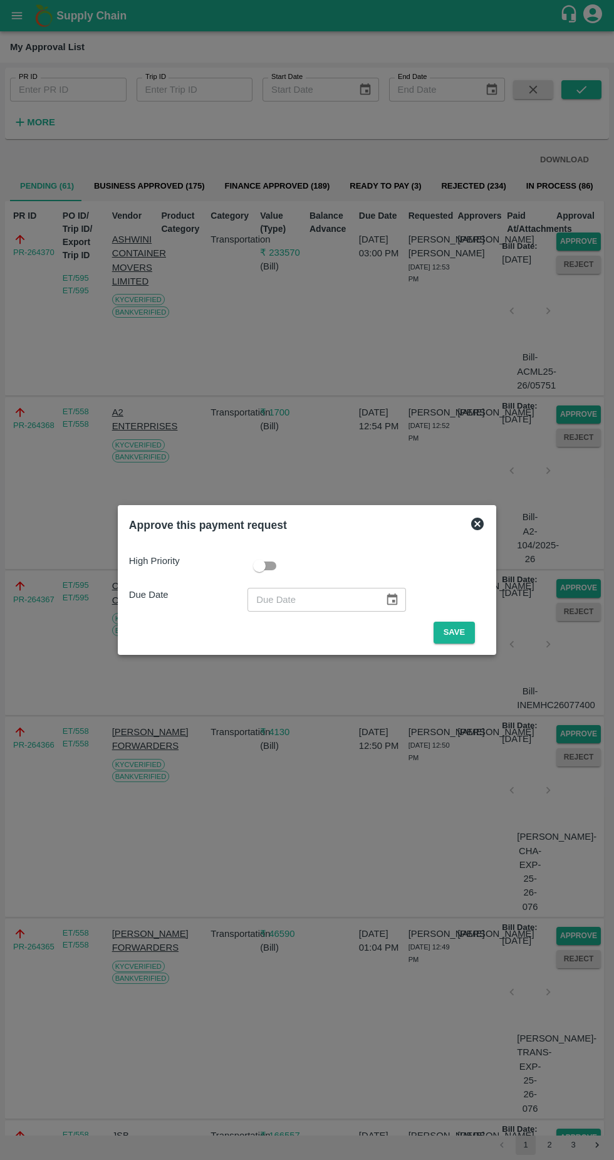
click at [457, 632] on button "Save" at bounding box center [454, 633] width 41 height 22
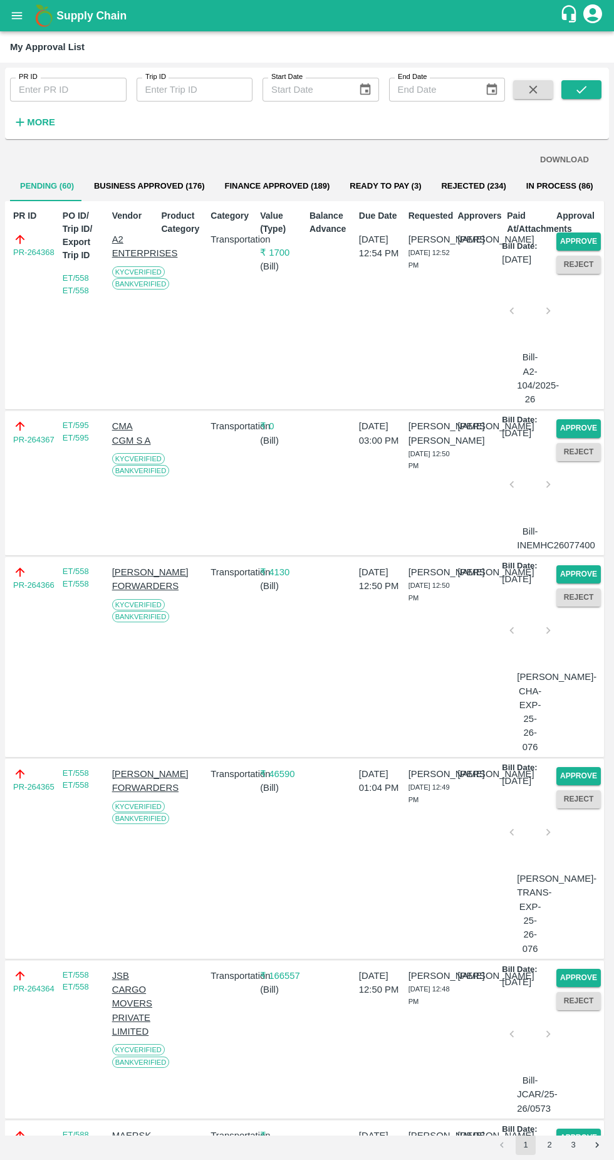
click at [575, 234] on button "Approve" at bounding box center [578, 241] width 44 height 18
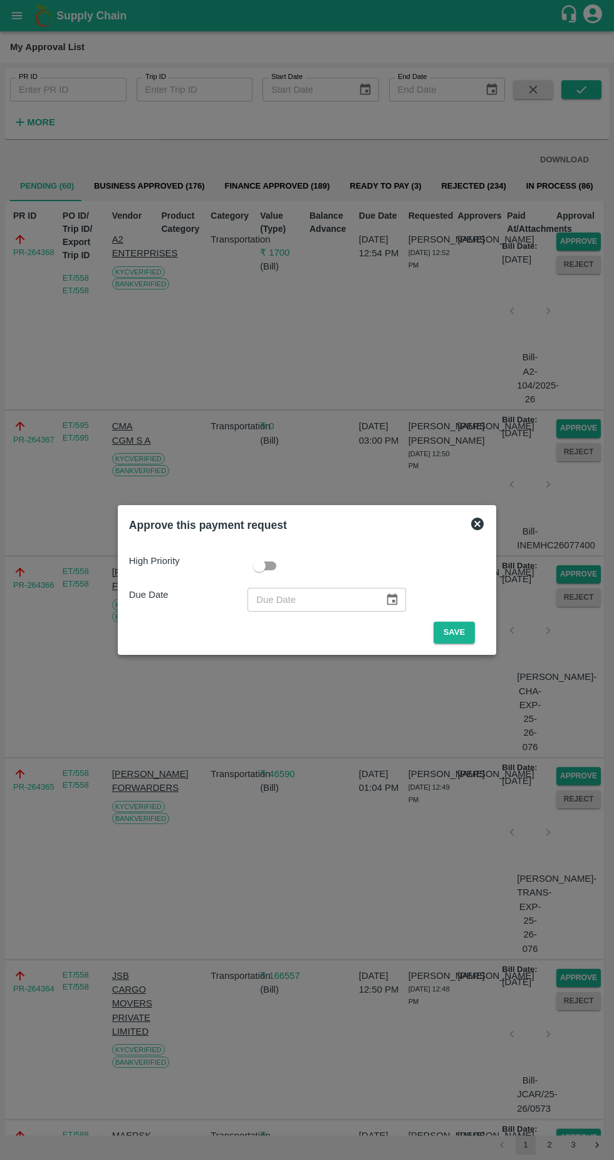
click at [474, 523] on icon at bounding box center [477, 523] width 15 height 15
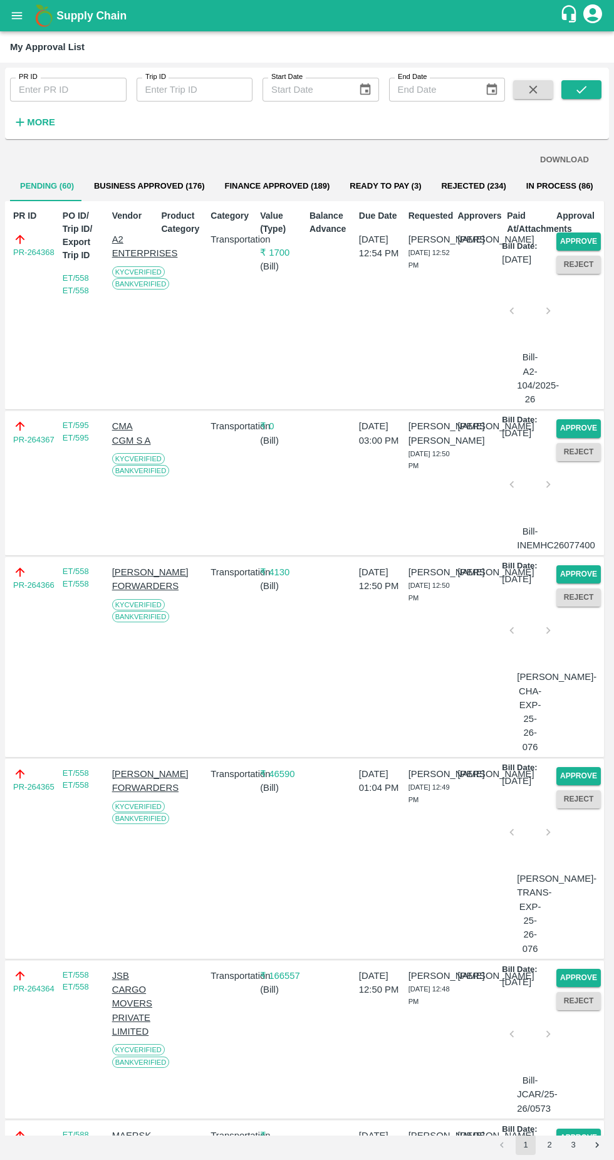
click at [276, 252] on p "₹ 1700" at bounding box center [282, 253] width 44 height 14
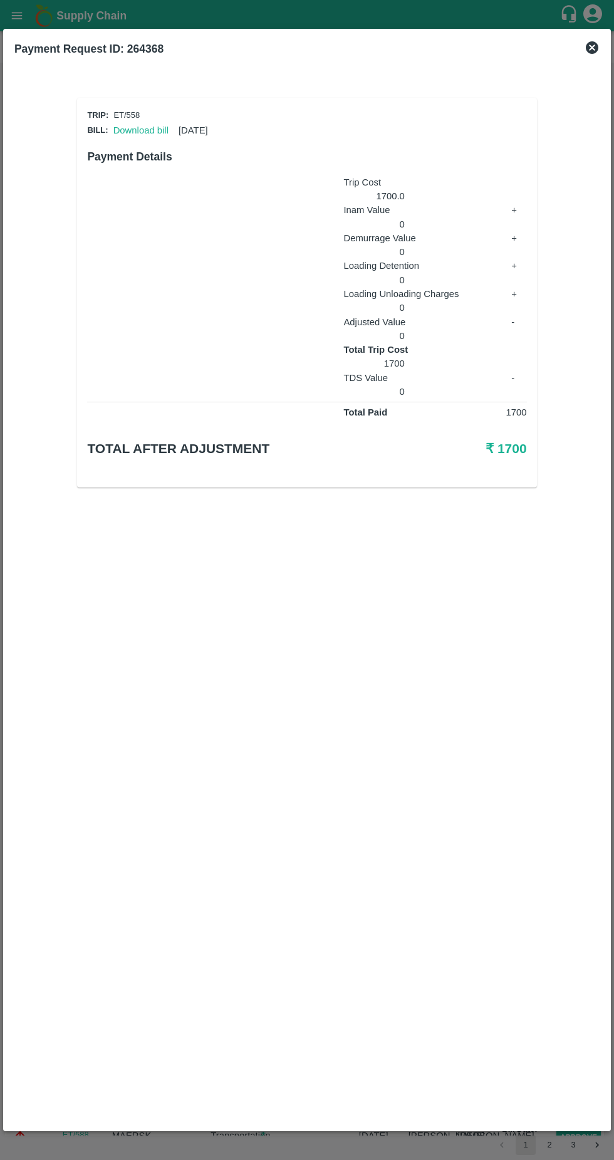
click at [142, 132] on link "Download bill" at bounding box center [140, 130] width 55 height 10
click at [588, 55] on icon at bounding box center [592, 47] width 15 height 15
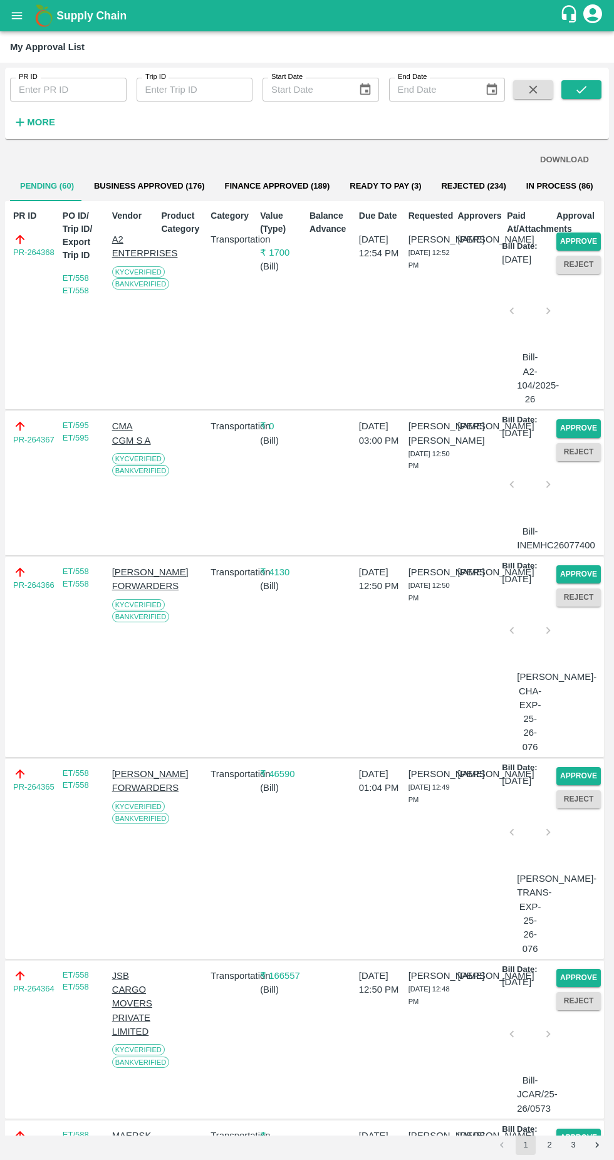
click at [572, 236] on button "Approve" at bounding box center [578, 241] width 44 height 18
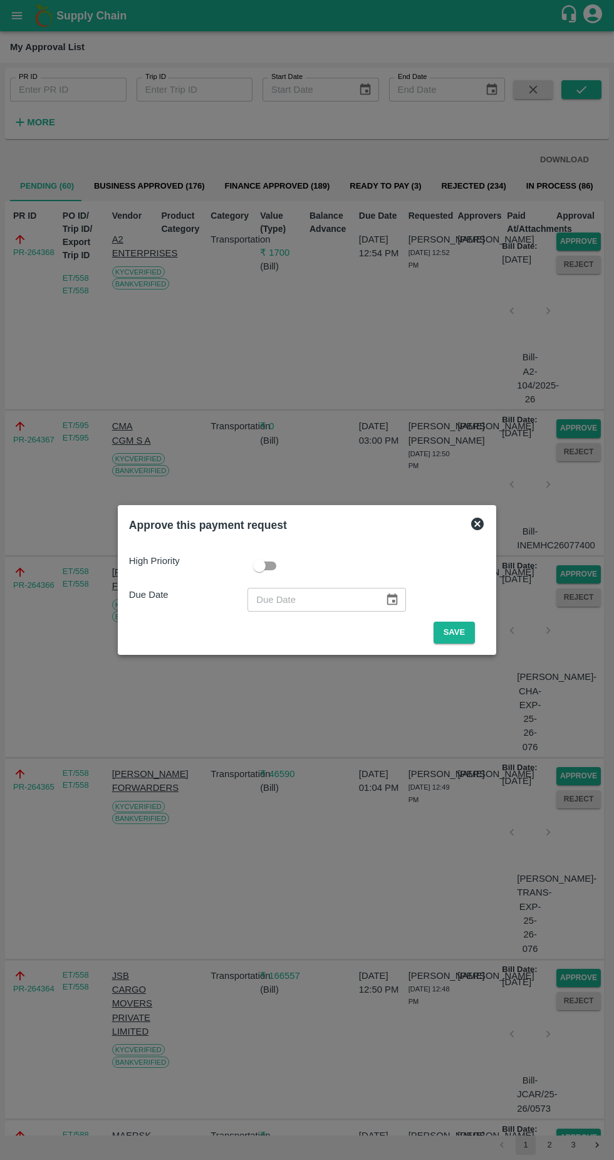
click at [457, 632] on button "Save" at bounding box center [454, 633] width 41 height 22
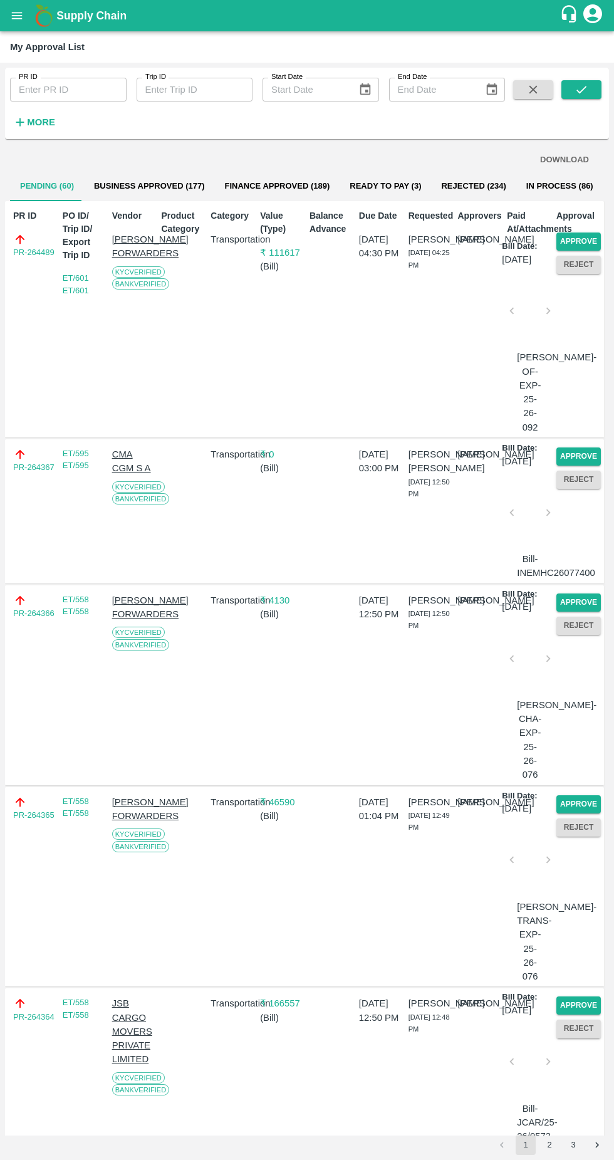
click at [573, 237] on button "Approve" at bounding box center [578, 241] width 44 height 18
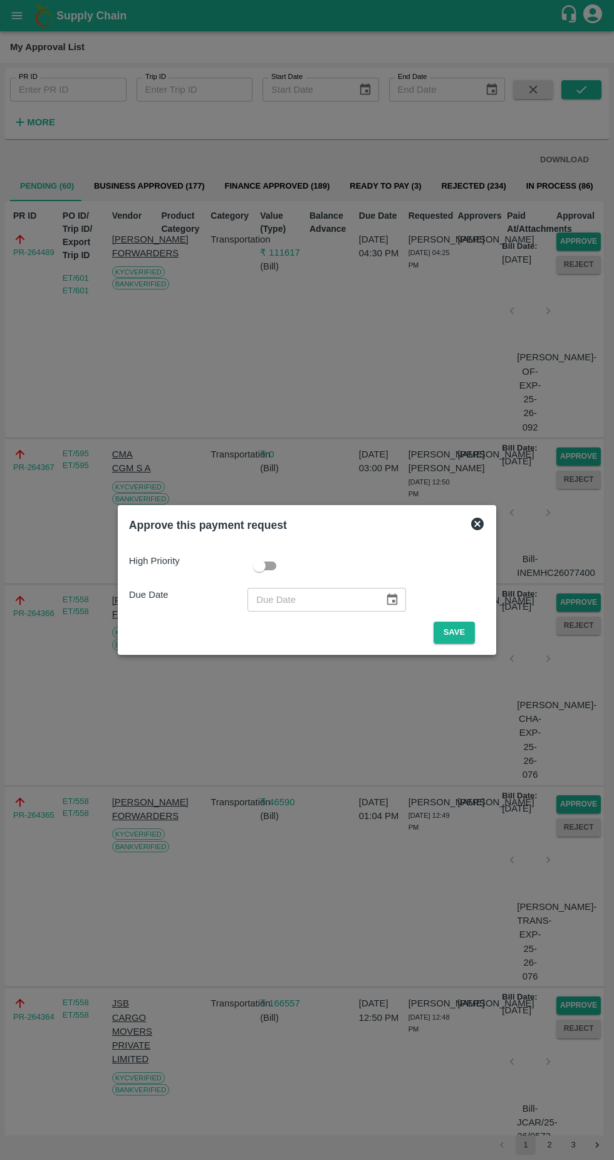
click at [457, 632] on button "Save" at bounding box center [454, 633] width 41 height 22
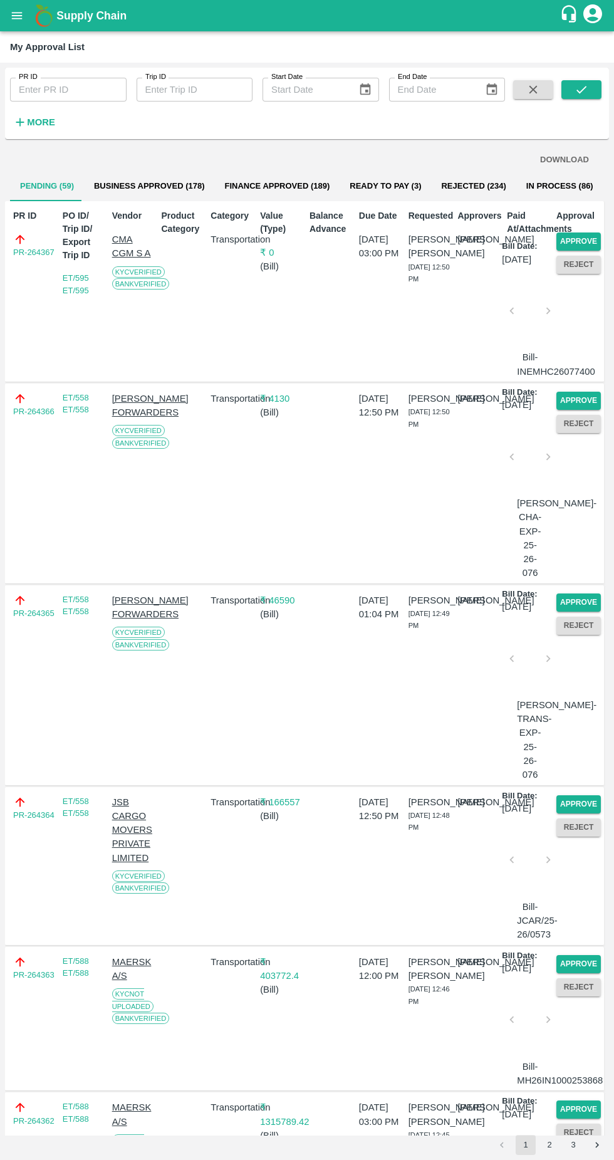
click at [583, 240] on button "Approve" at bounding box center [578, 241] width 44 height 18
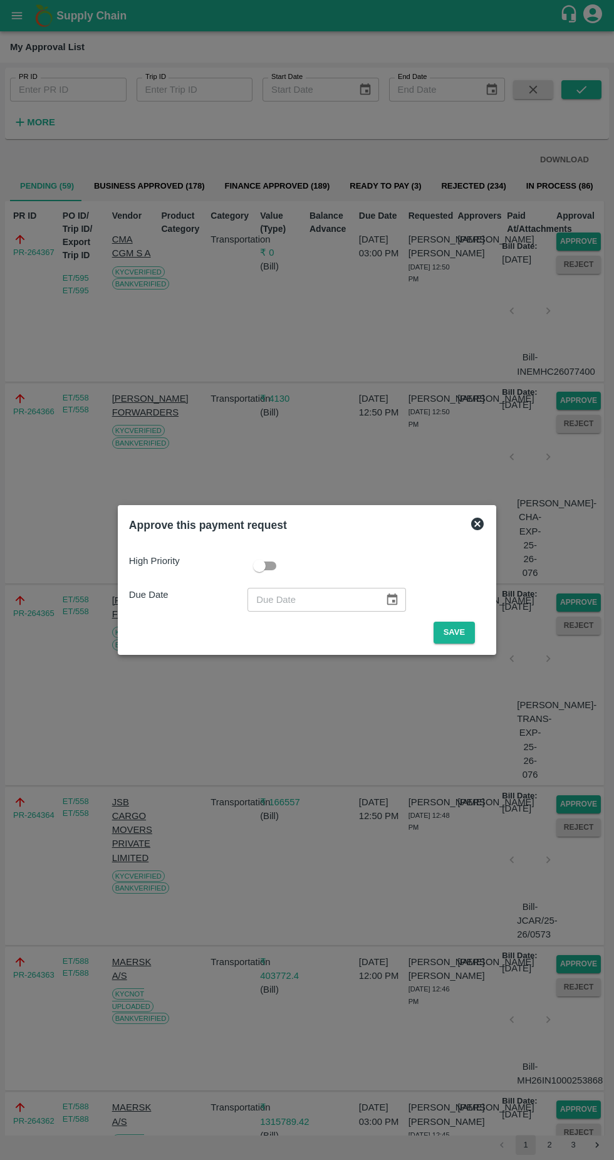
click at [456, 632] on button "Save" at bounding box center [454, 633] width 41 height 22
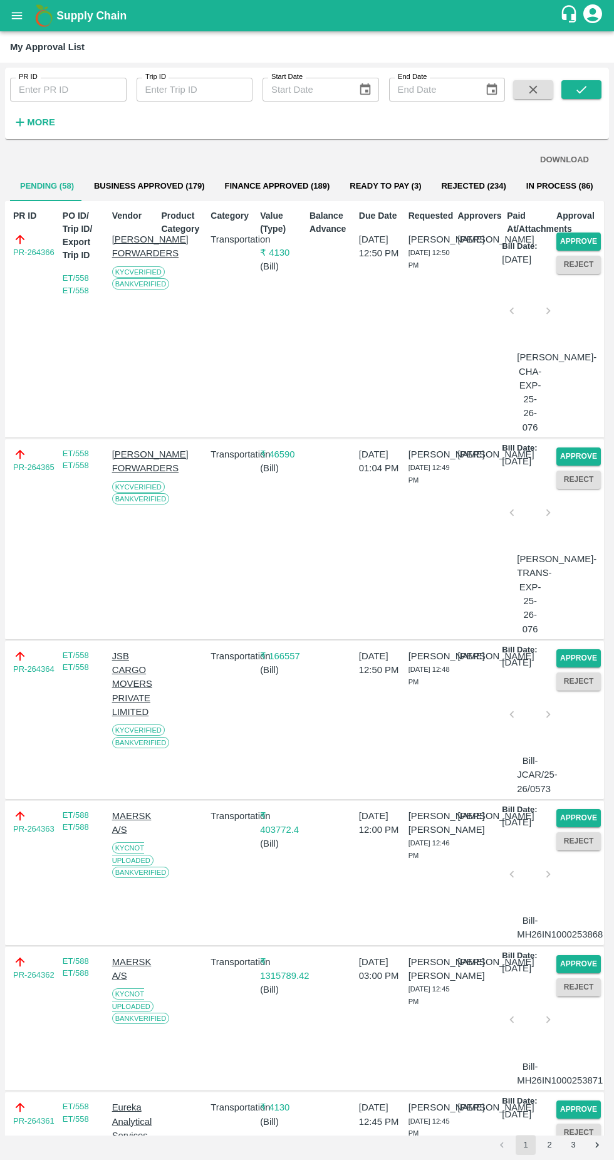
click at [576, 241] on button "Approve" at bounding box center [578, 241] width 44 height 18
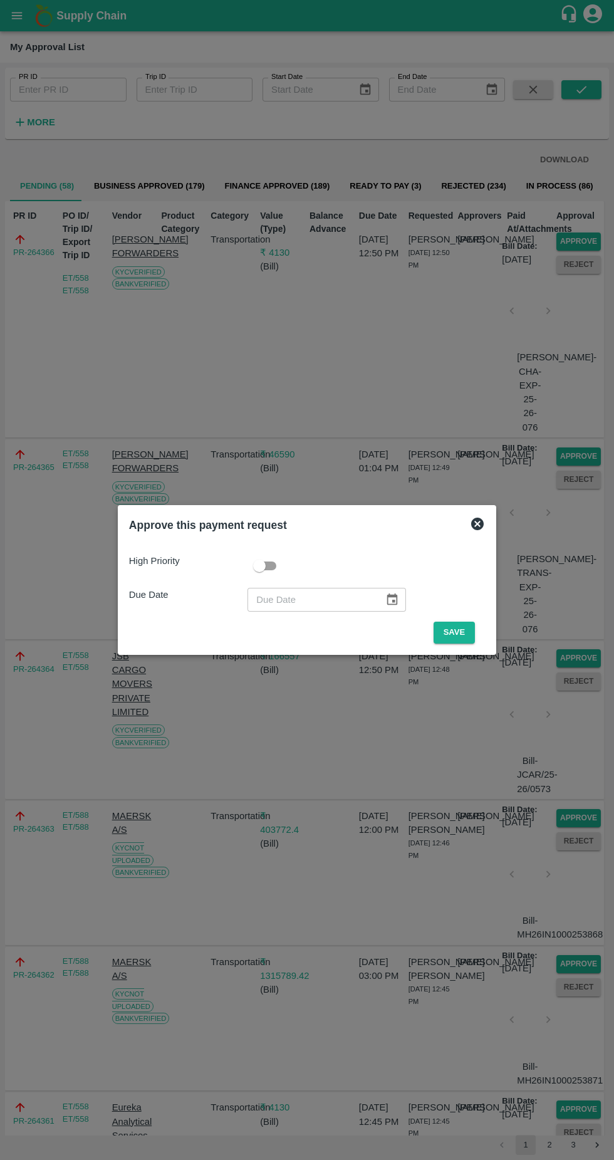
click at [455, 635] on button "Save" at bounding box center [454, 633] width 41 height 22
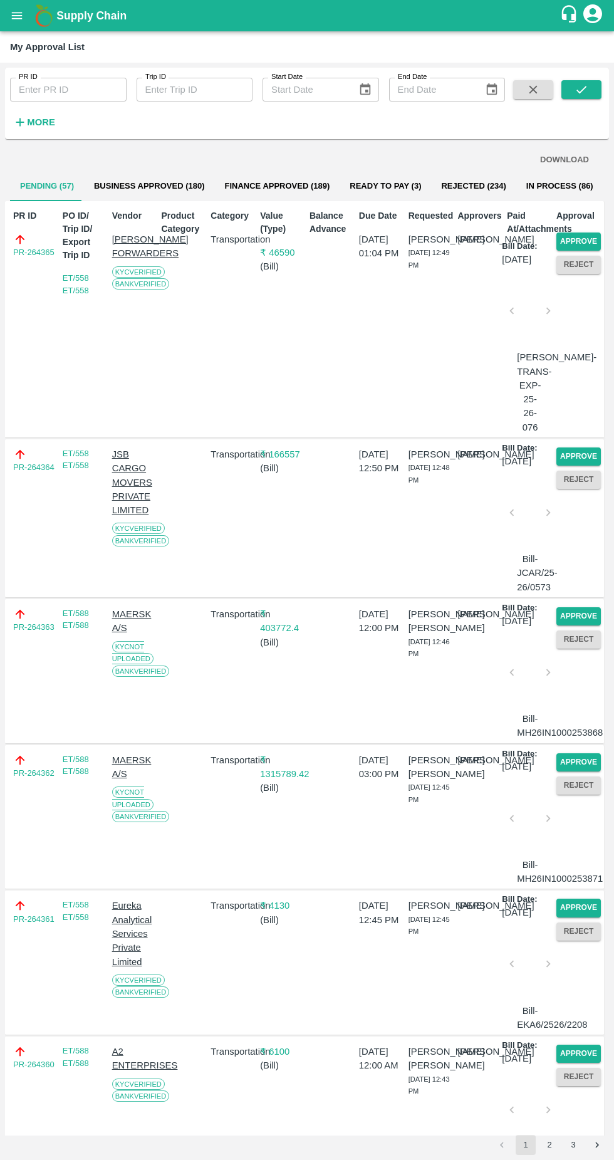
click at [583, 237] on button "Approve" at bounding box center [578, 241] width 44 height 18
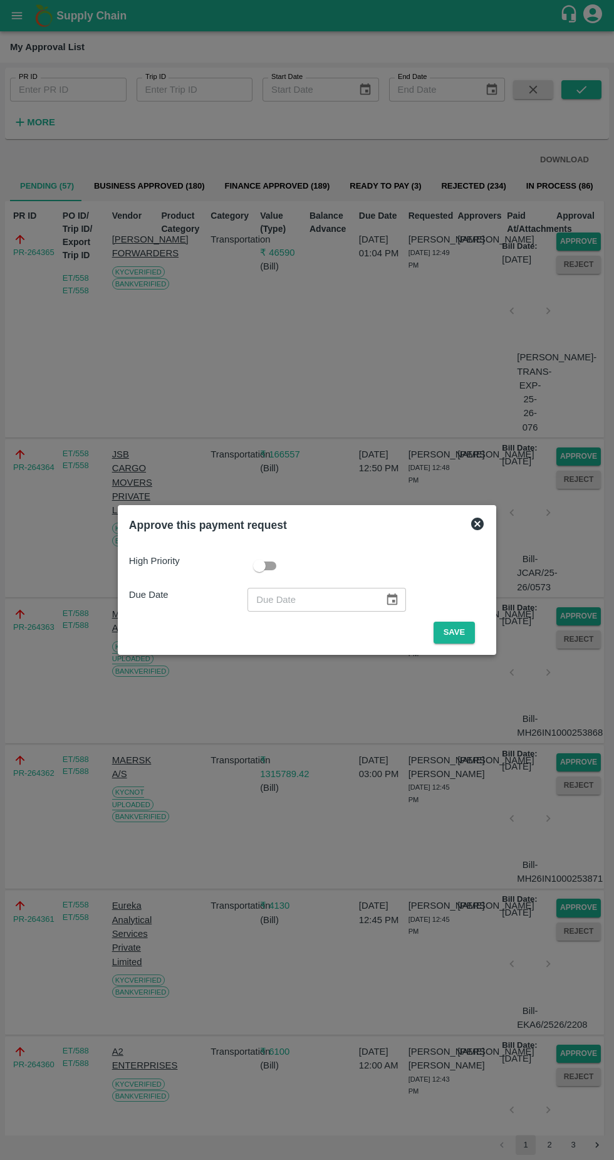
click at [455, 630] on button "Save" at bounding box center [454, 633] width 41 height 22
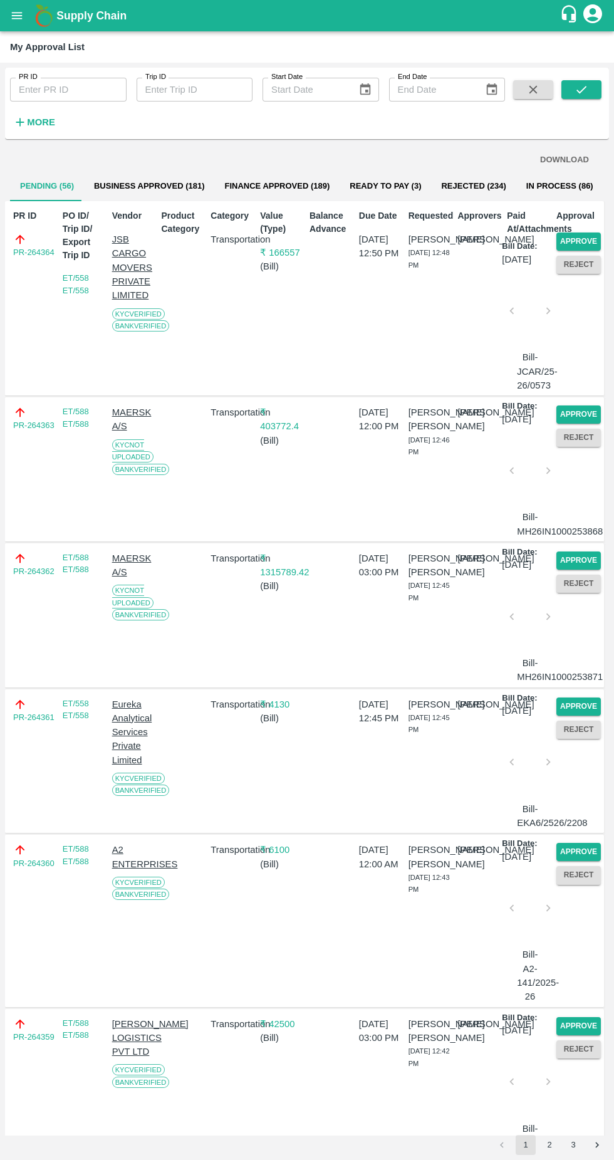
click at [586, 240] on button "Approve" at bounding box center [578, 241] width 44 height 18
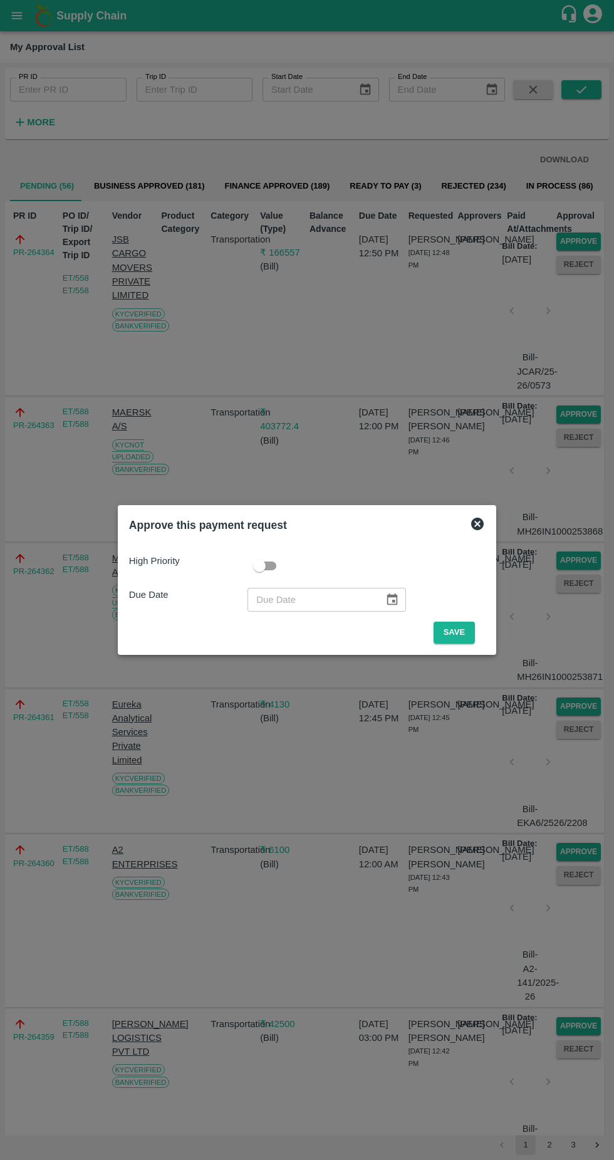
click at [460, 627] on button "Save" at bounding box center [454, 633] width 41 height 22
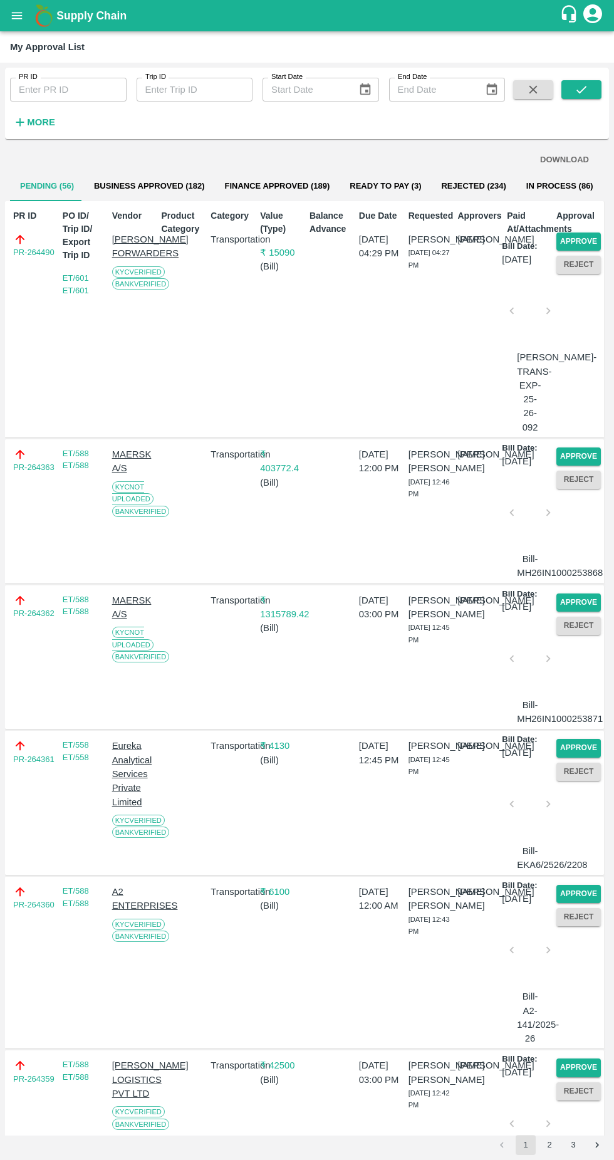
click at [586, 234] on button "Approve" at bounding box center [578, 241] width 44 height 18
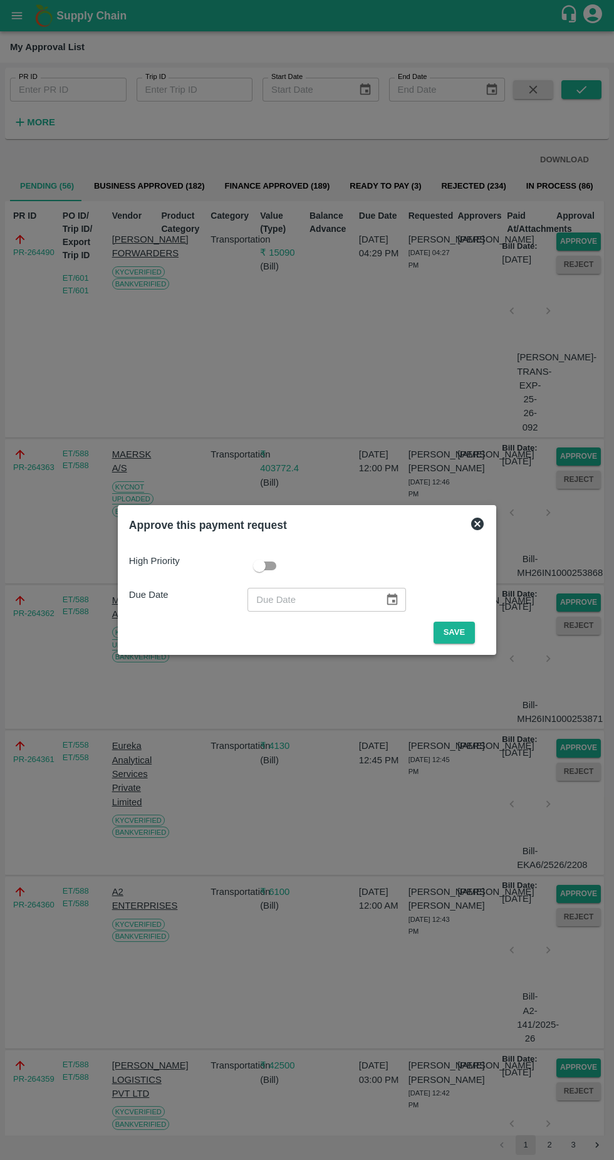
click at [452, 630] on button "Save" at bounding box center [454, 633] width 41 height 22
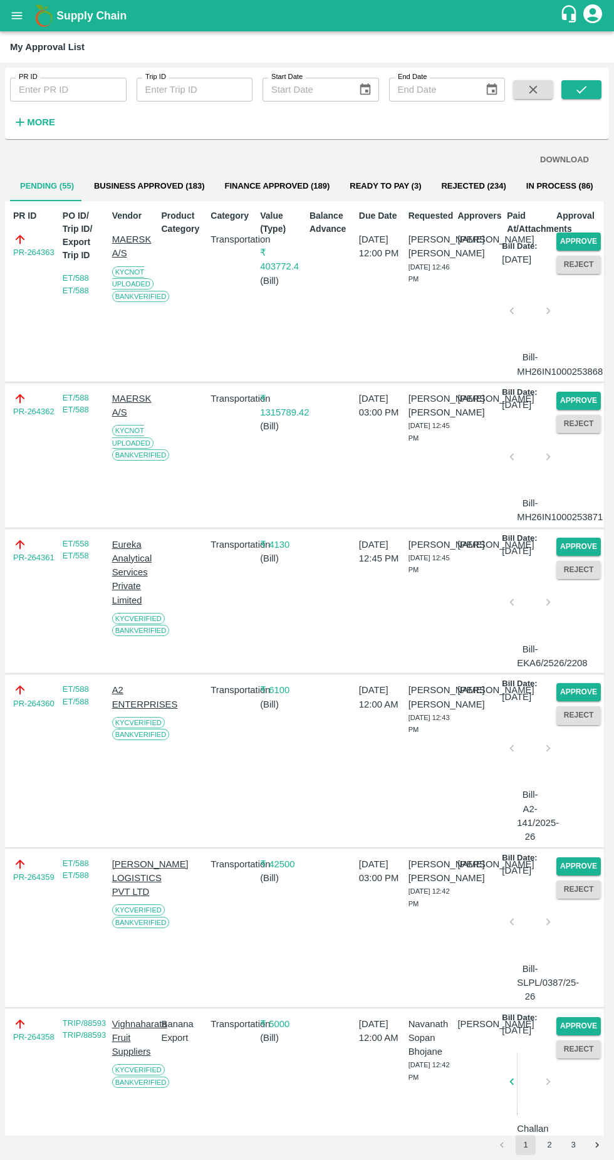
scroll to position [63, 0]
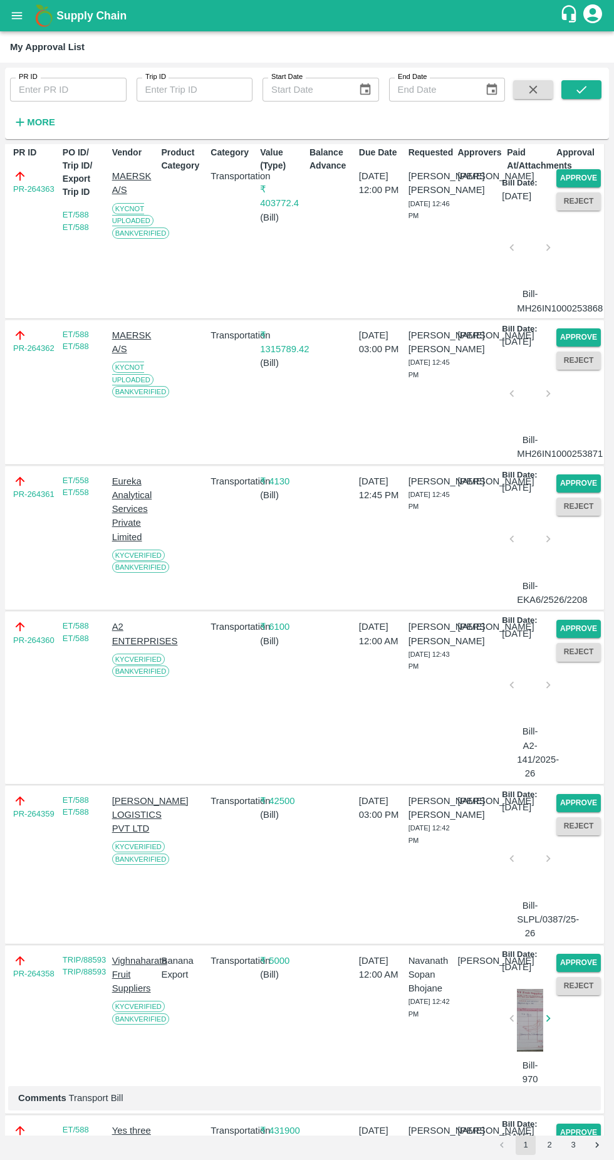
click at [29, 581] on div "PR-264361" at bounding box center [32, 538] width 49 height 138
click at [76, 780] on div "ET/588 ET/588" at bounding box center [82, 697] width 49 height 165
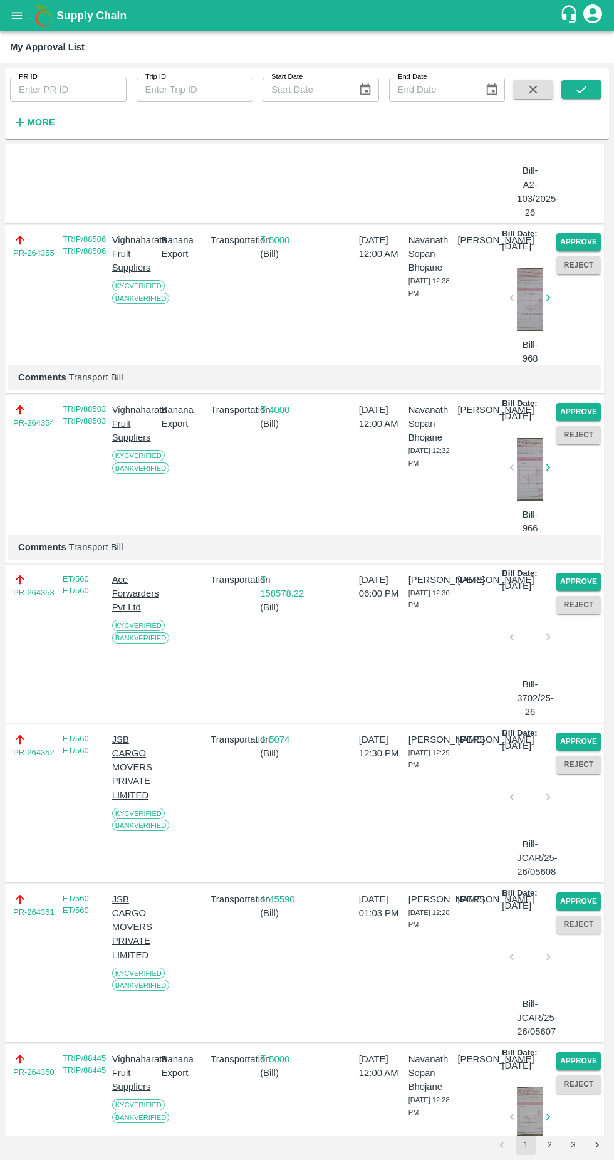
scroll to position [0, 0]
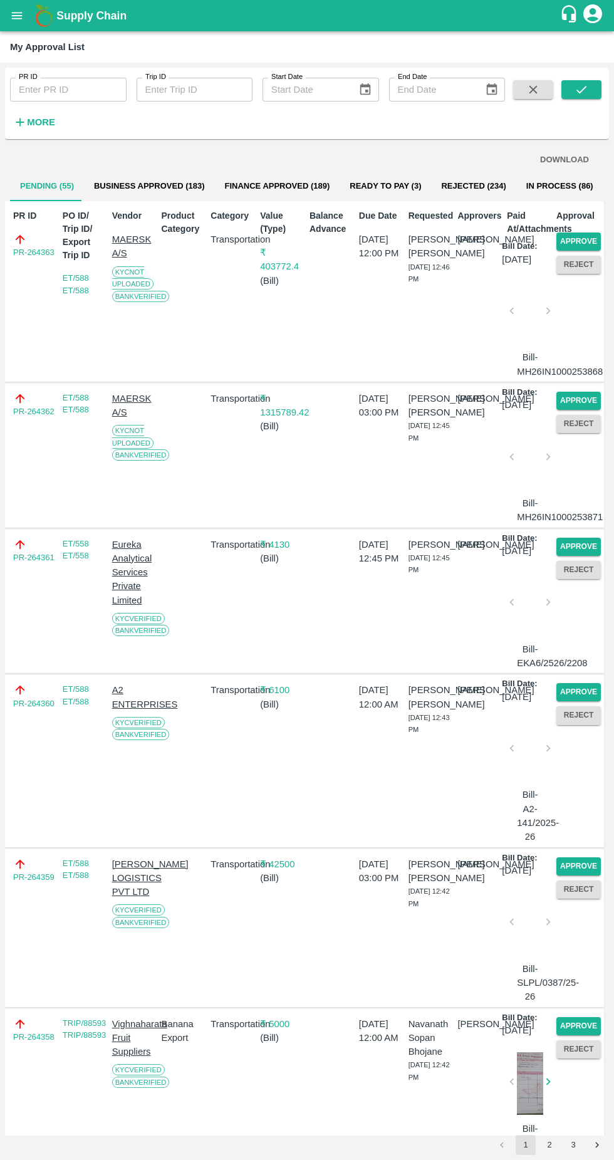
click at [577, 237] on button "Approve" at bounding box center [578, 241] width 44 height 18
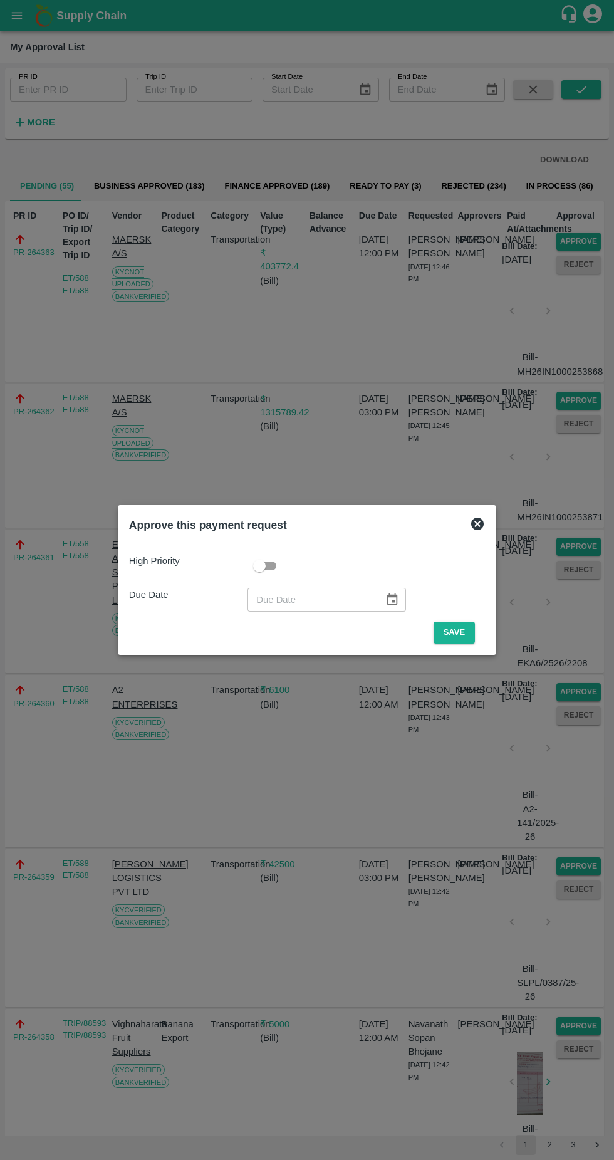
click at [457, 632] on button "Save" at bounding box center [454, 633] width 41 height 22
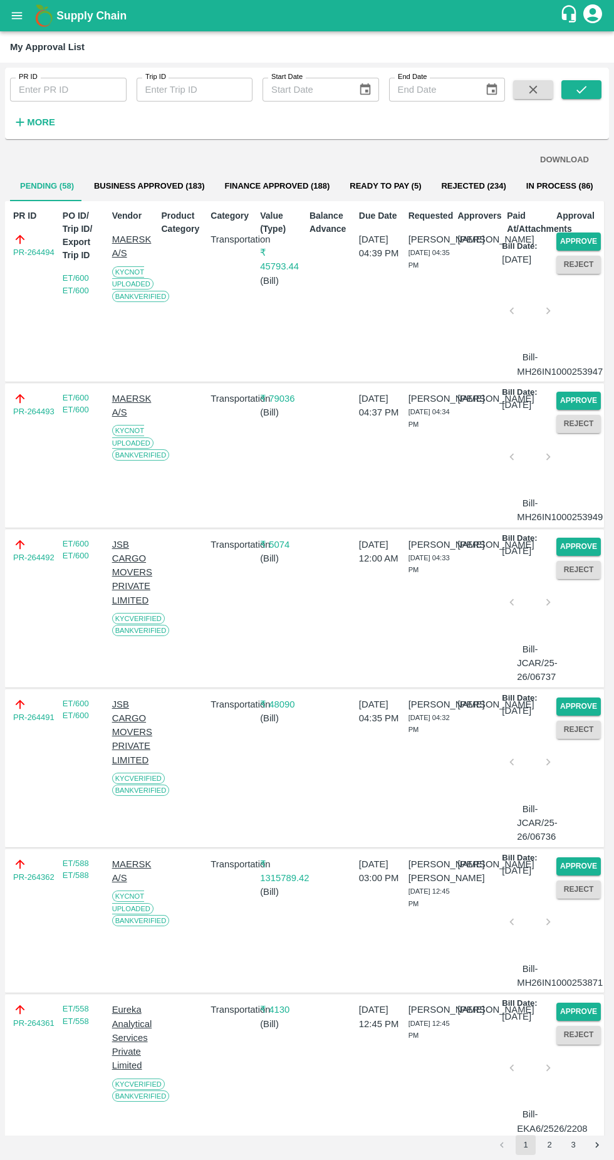
click at [578, 238] on button "Approve" at bounding box center [578, 241] width 44 height 18
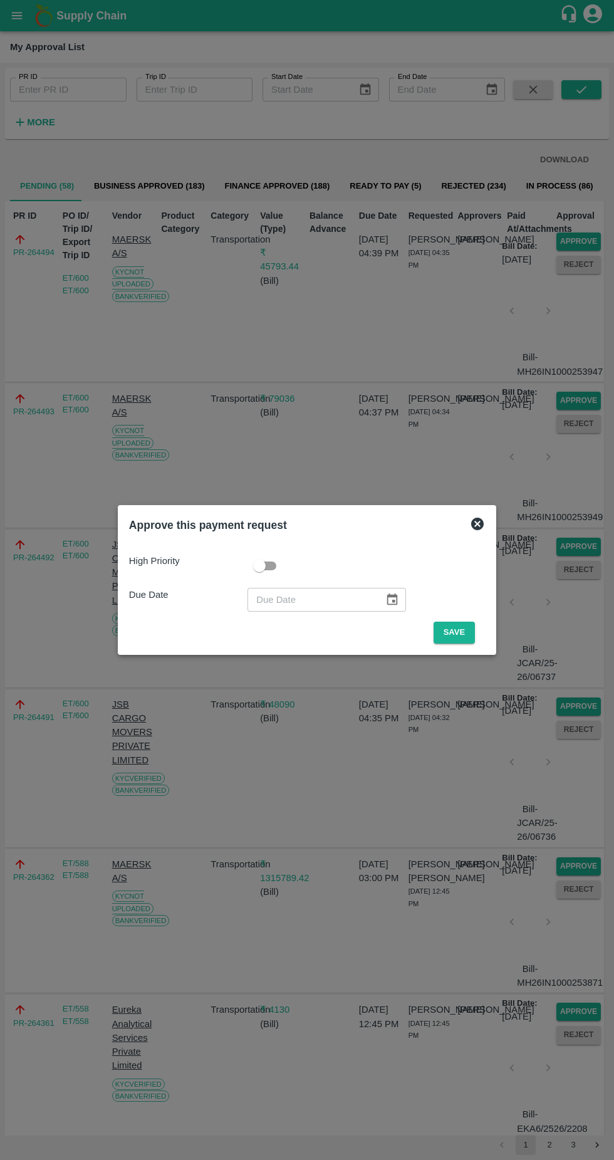
click at [454, 633] on button "Save" at bounding box center [454, 633] width 41 height 22
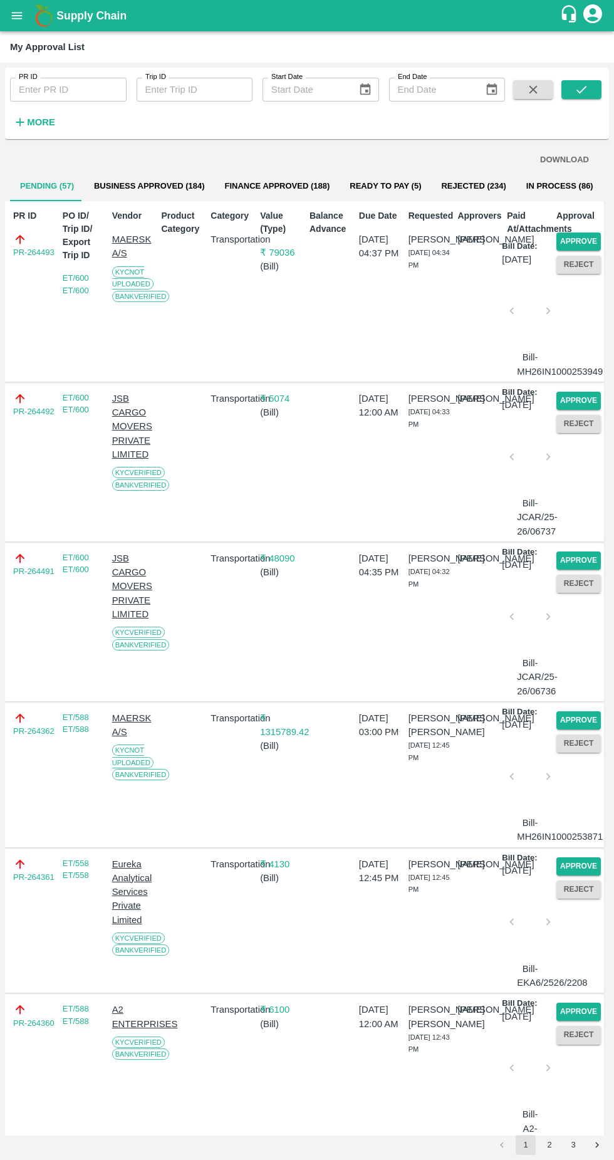
click at [578, 245] on button "Approve" at bounding box center [578, 241] width 44 height 18
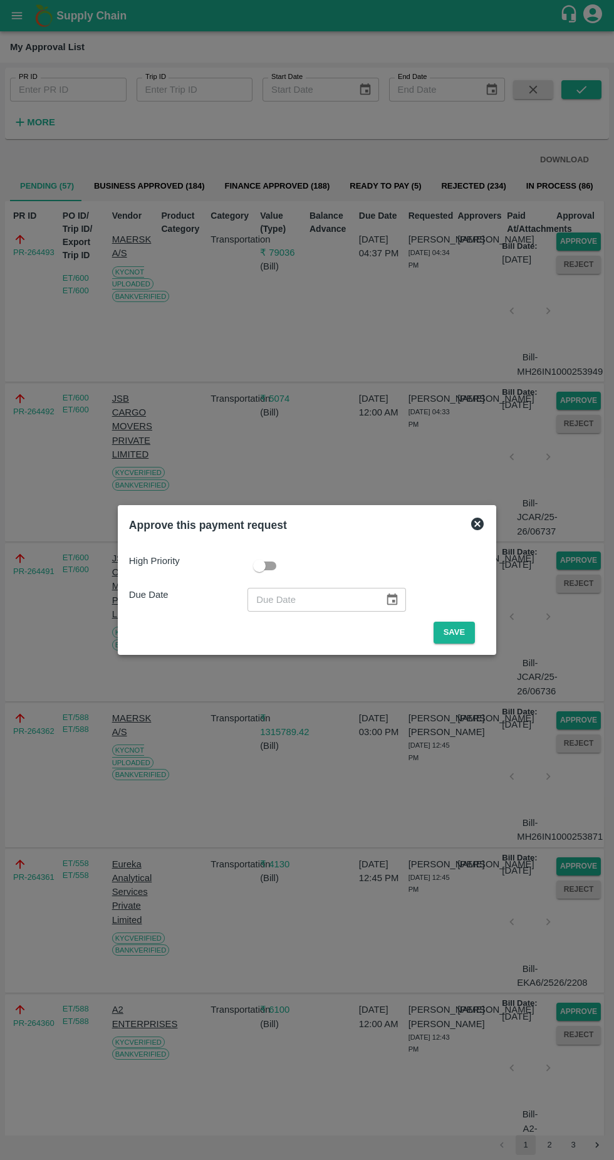
click at [457, 632] on button "Save" at bounding box center [454, 633] width 41 height 22
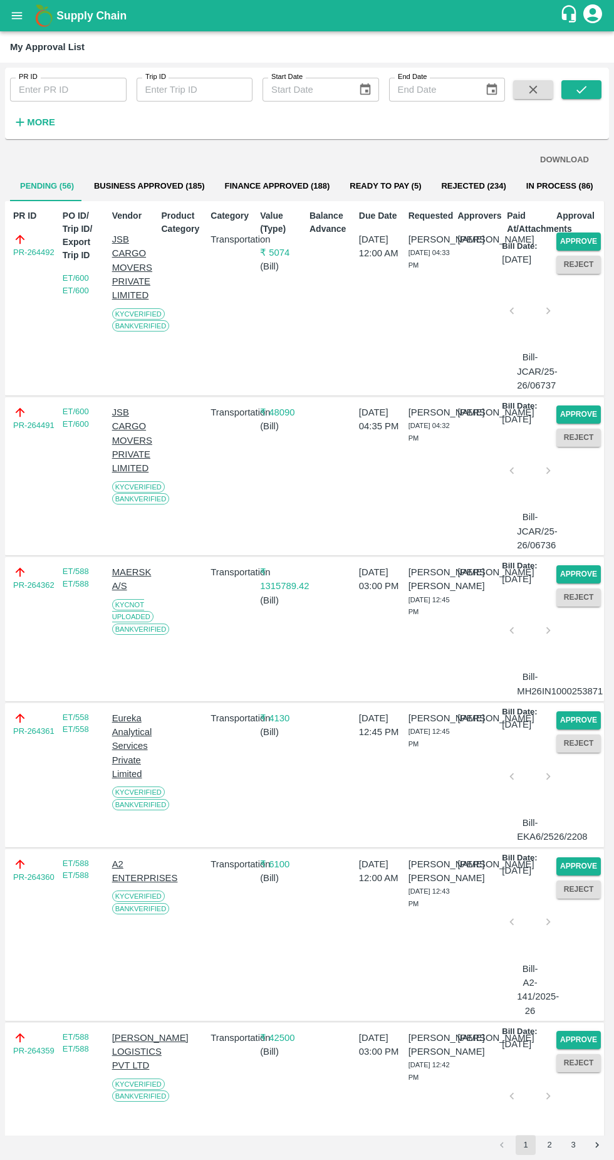
click at [587, 239] on button "Approve" at bounding box center [578, 241] width 44 height 18
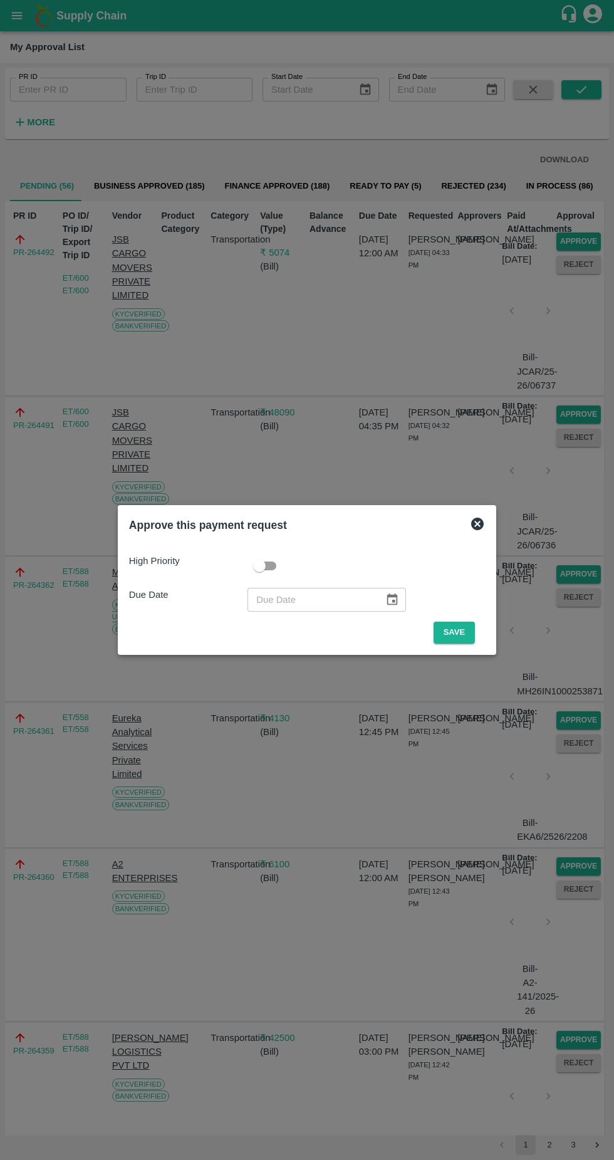
click at [457, 632] on button "Save" at bounding box center [454, 633] width 41 height 22
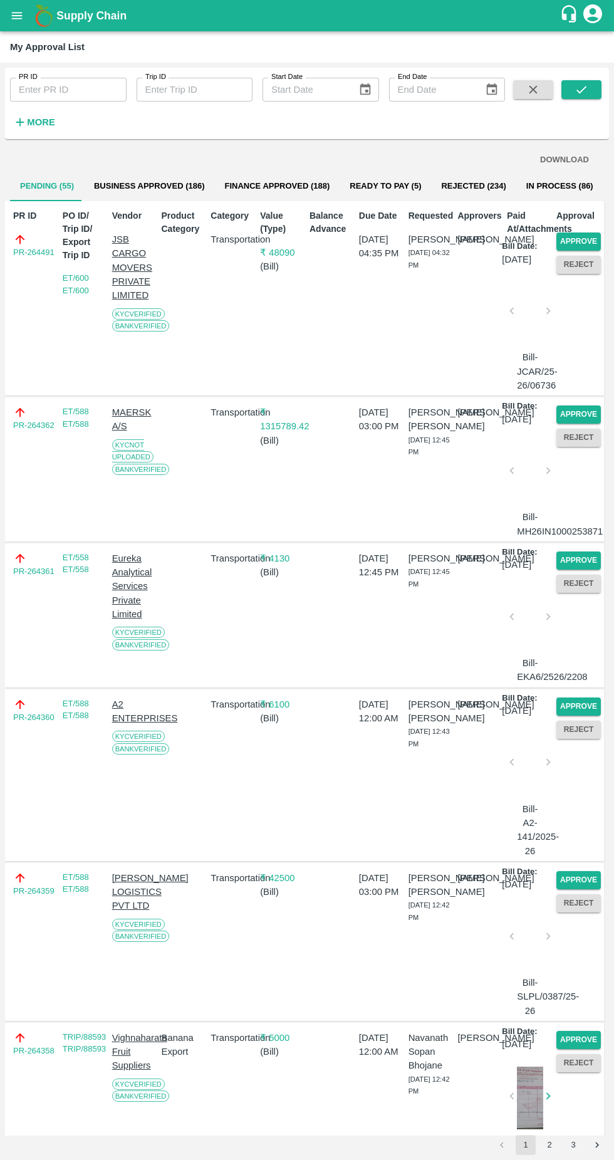
click at [585, 236] on button "Approve" at bounding box center [578, 241] width 44 height 18
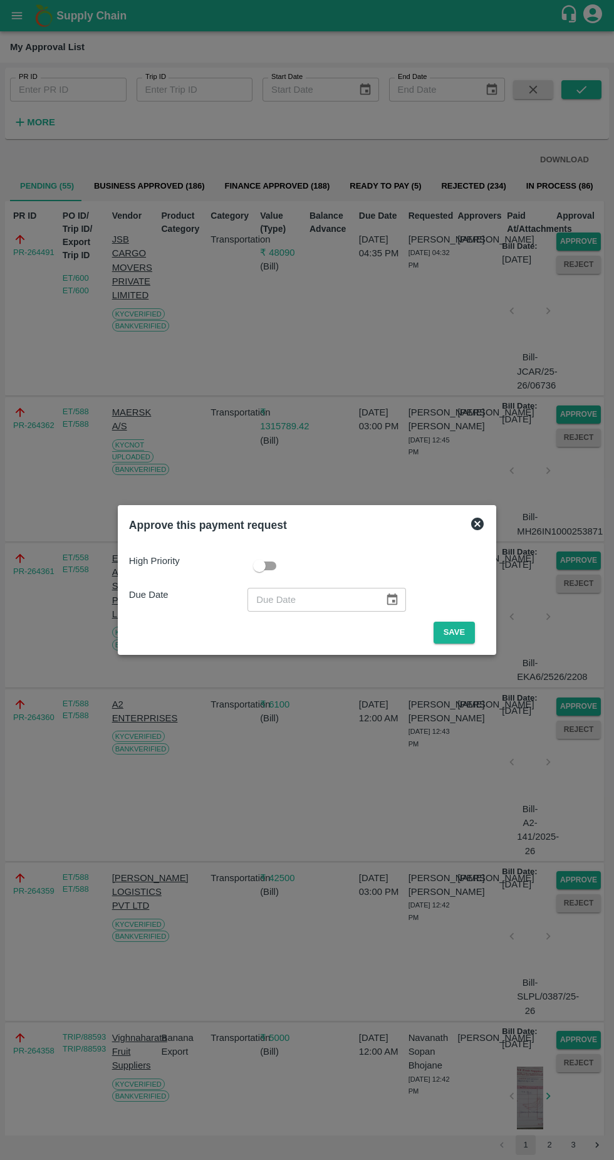
click at [458, 632] on button "Save" at bounding box center [454, 633] width 41 height 22
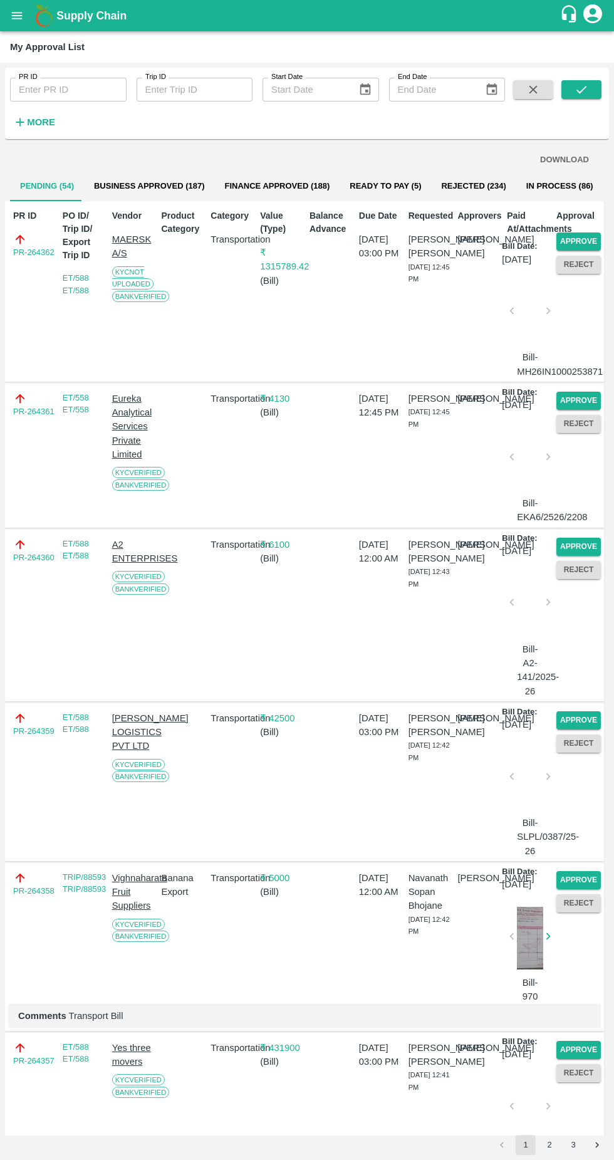
click at [585, 234] on button "Approve" at bounding box center [578, 241] width 44 height 18
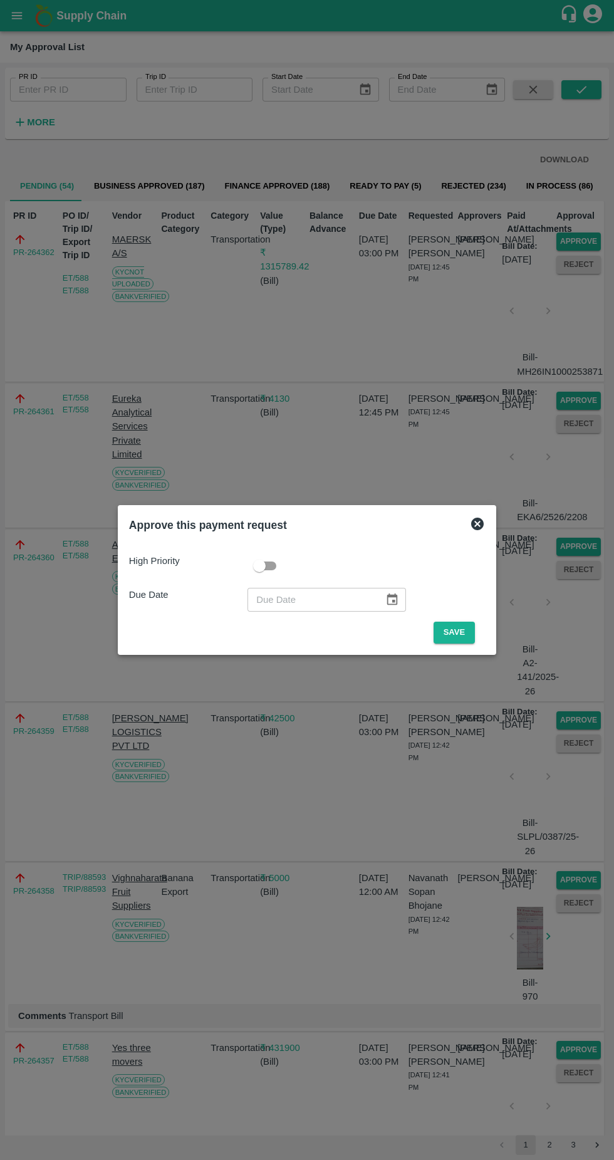
click at [456, 632] on button "Save" at bounding box center [454, 633] width 41 height 22
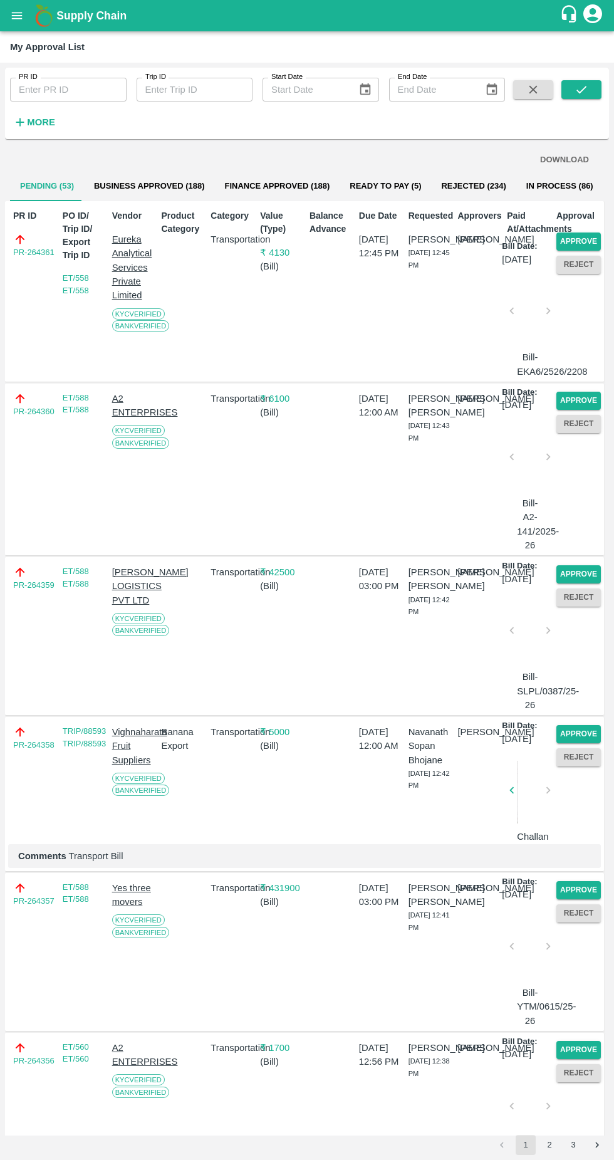
click at [575, 241] on button "Approve" at bounding box center [578, 241] width 44 height 18
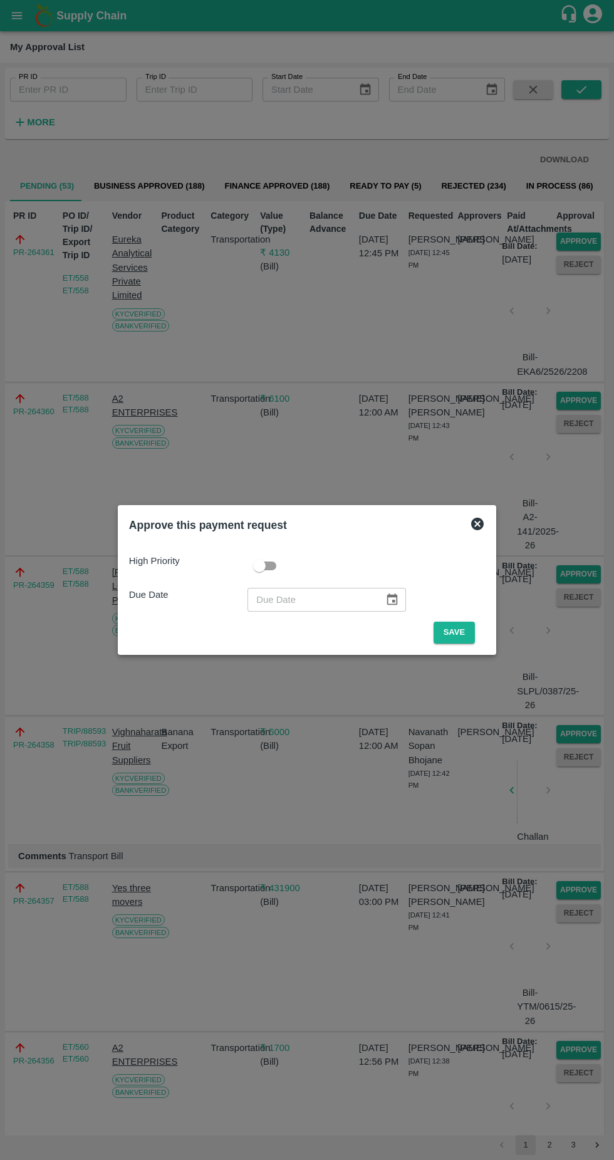
click at [455, 632] on button "Save" at bounding box center [454, 633] width 41 height 22
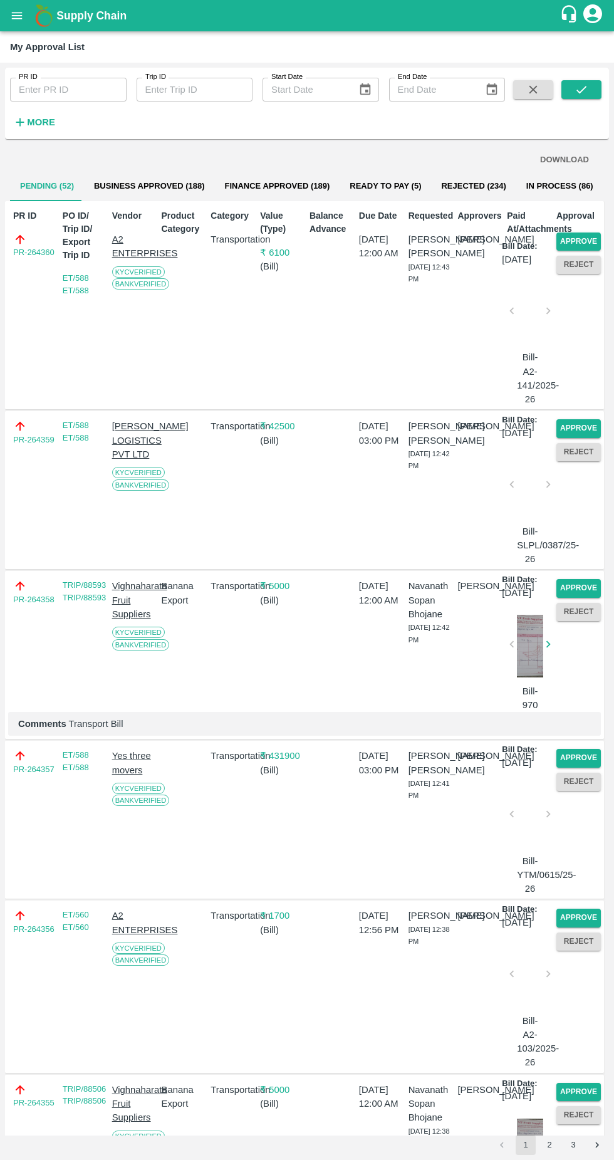
click at [593, 232] on button "Approve" at bounding box center [578, 241] width 44 height 18
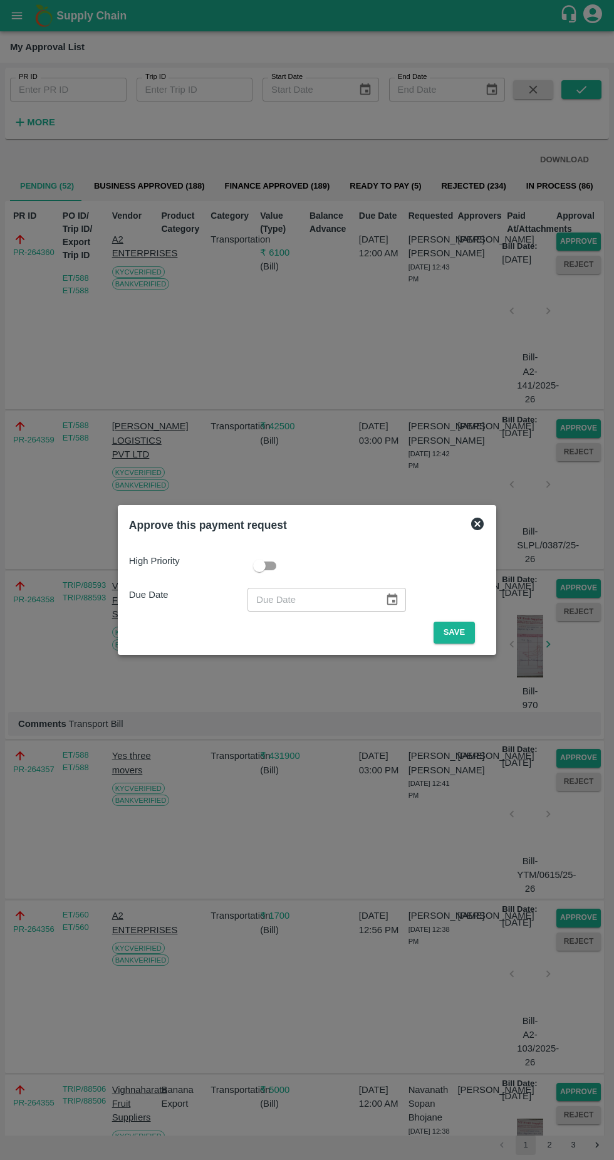
click at [457, 632] on button "Save" at bounding box center [454, 633] width 41 height 22
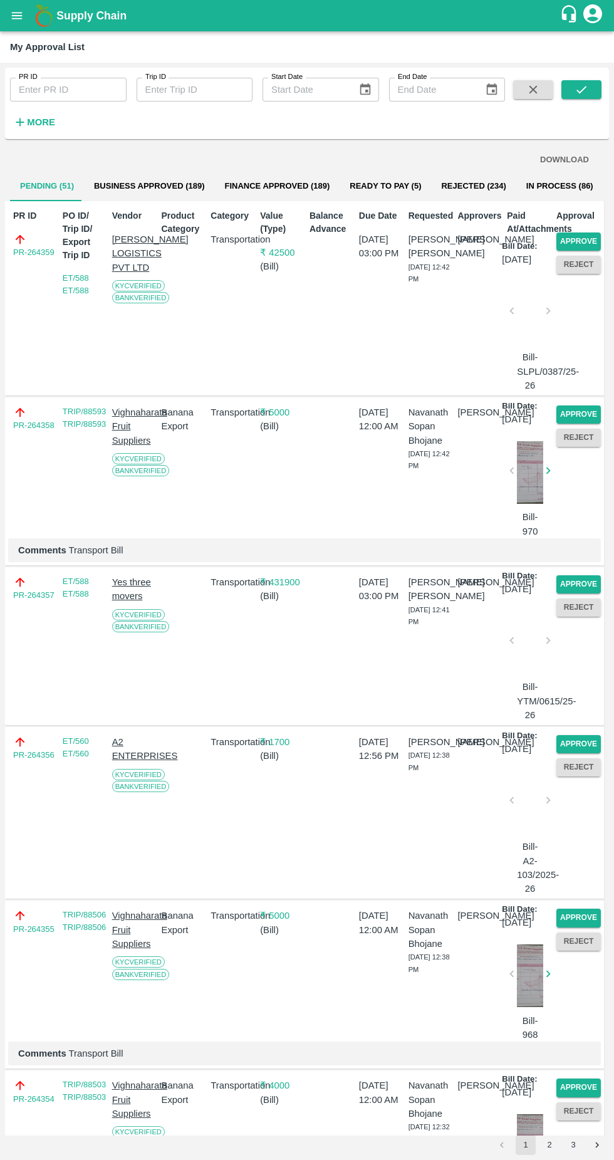
click at [566, 240] on button "Approve" at bounding box center [578, 241] width 44 height 18
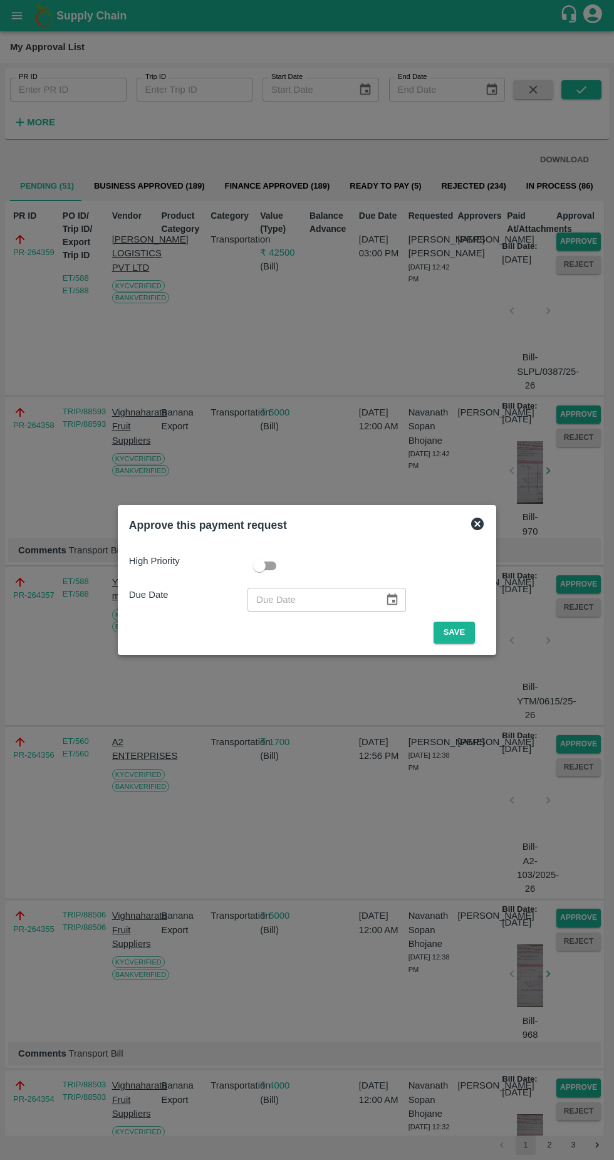
click at [457, 632] on button "Save" at bounding box center [454, 633] width 41 height 22
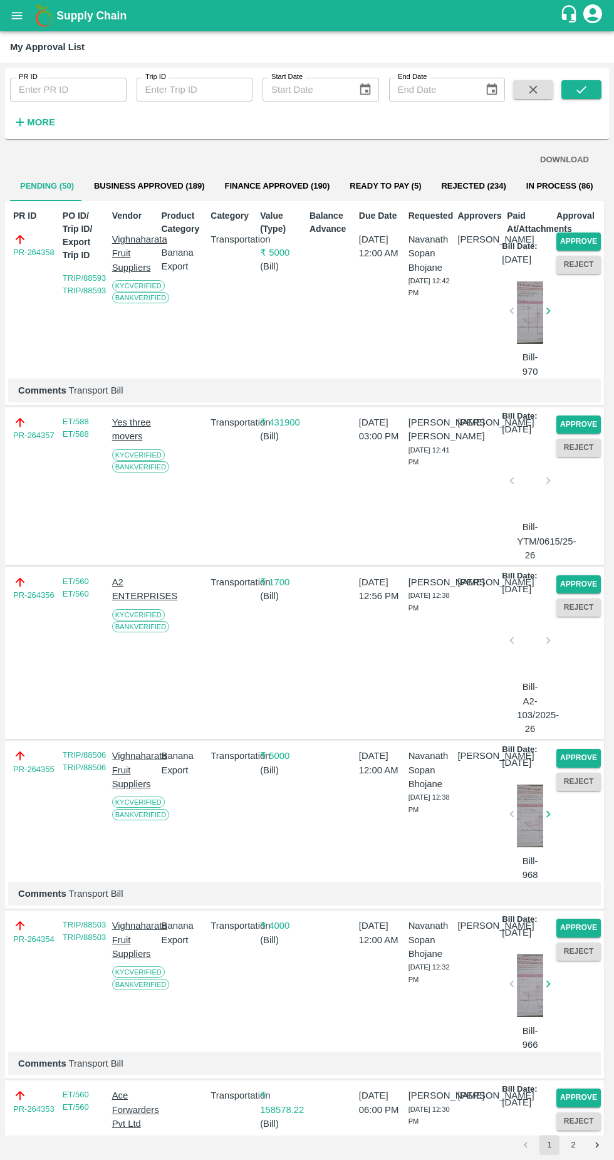
click at [573, 237] on button "Approve" at bounding box center [578, 241] width 44 height 18
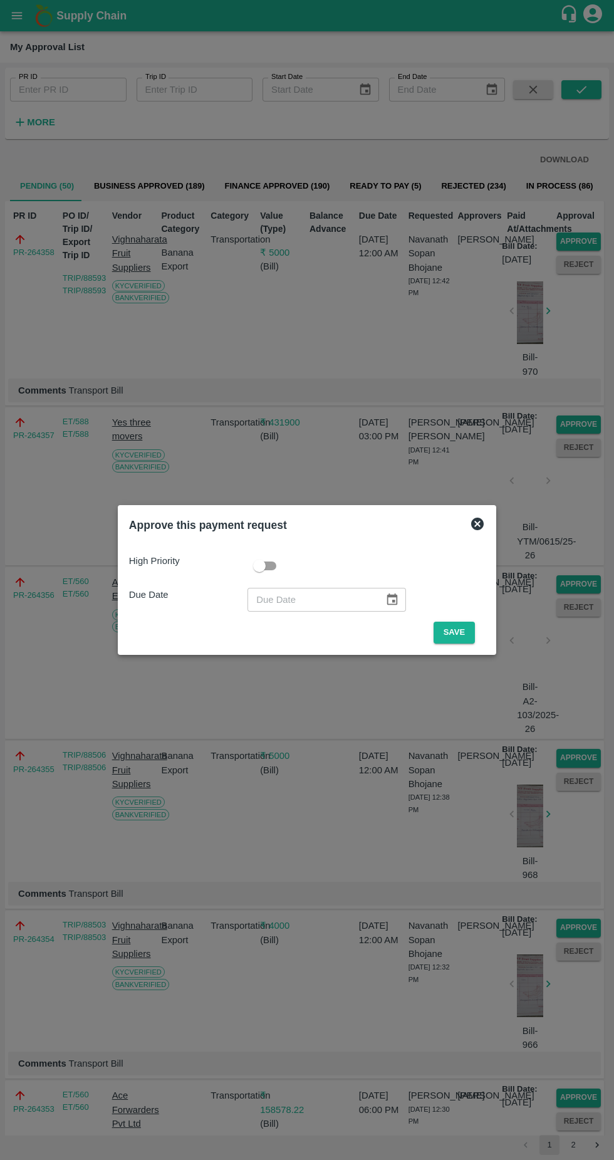
click at [459, 627] on button "Save" at bounding box center [454, 633] width 41 height 22
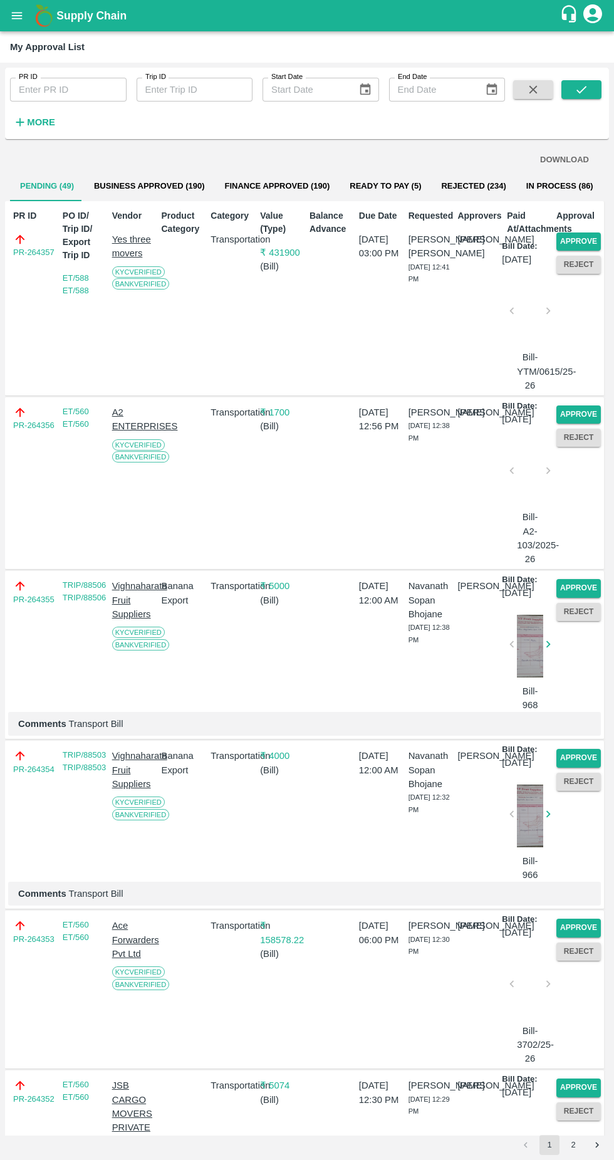
click at [574, 240] on button "Approve" at bounding box center [578, 241] width 44 height 18
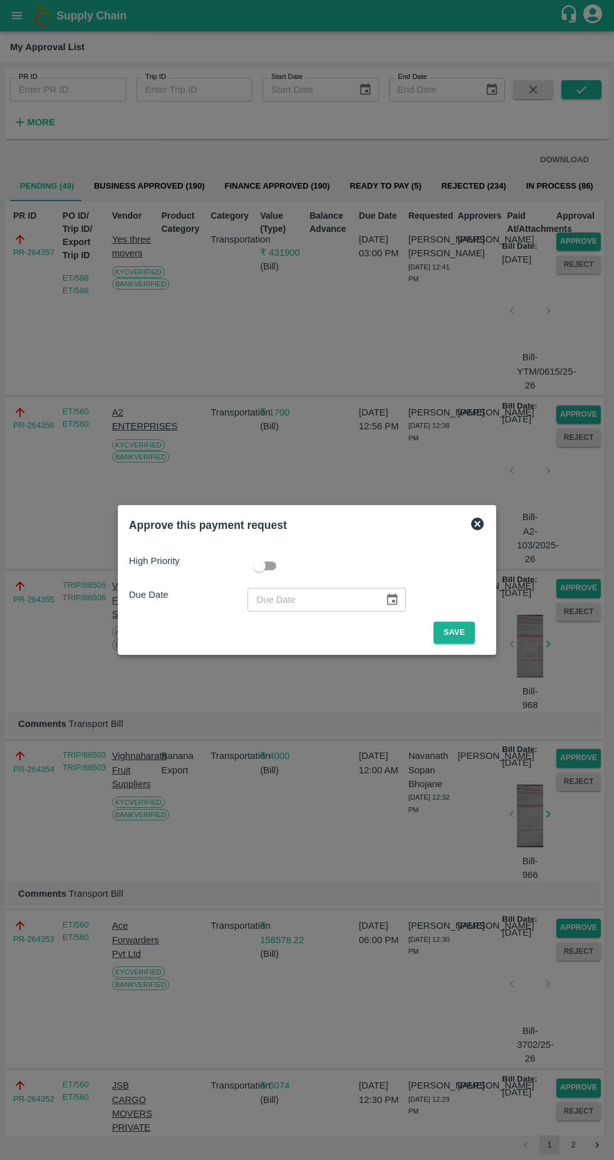
click at [466, 629] on button "Save" at bounding box center [454, 633] width 41 height 22
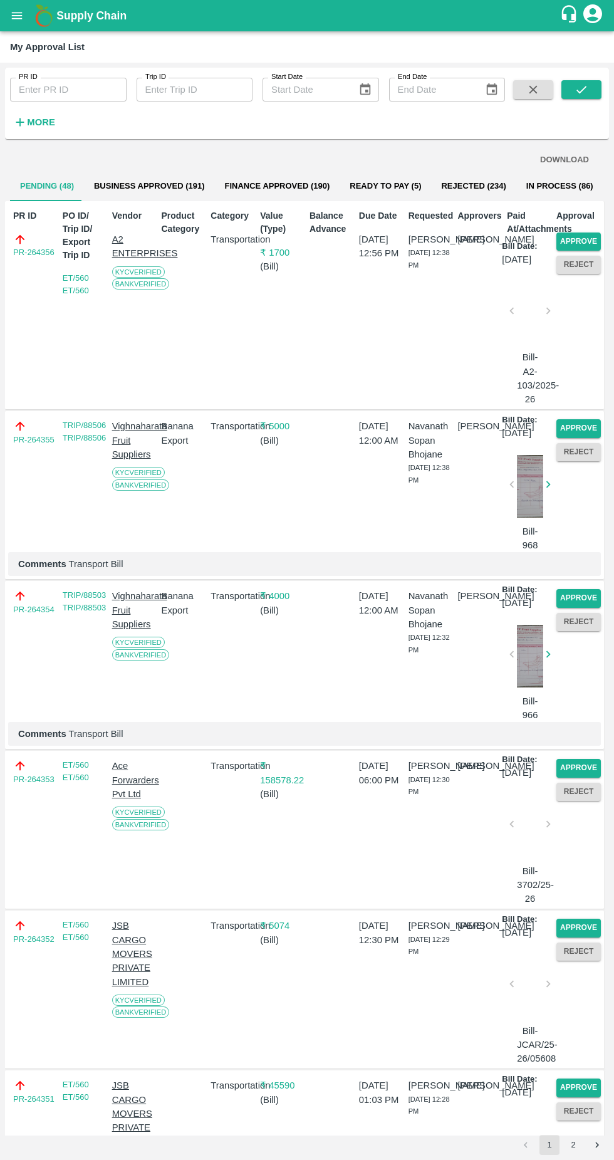
click at [581, 236] on button "Approve" at bounding box center [578, 241] width 44 height 18
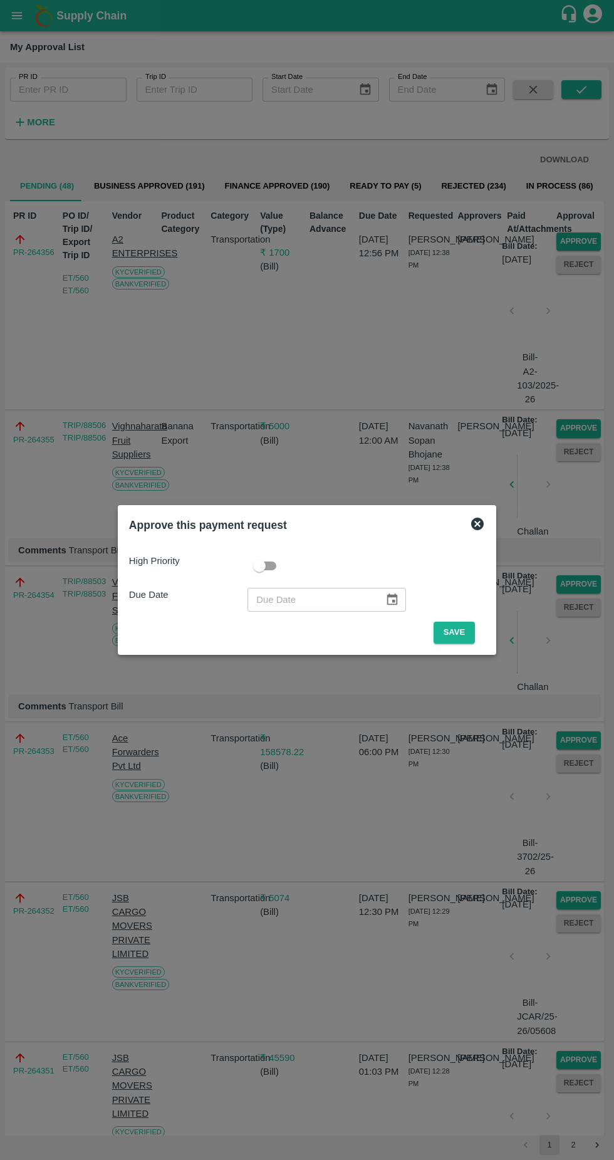
click at [455, 627] on button "Save" at bounding box center [454, 633] width 41 height 22
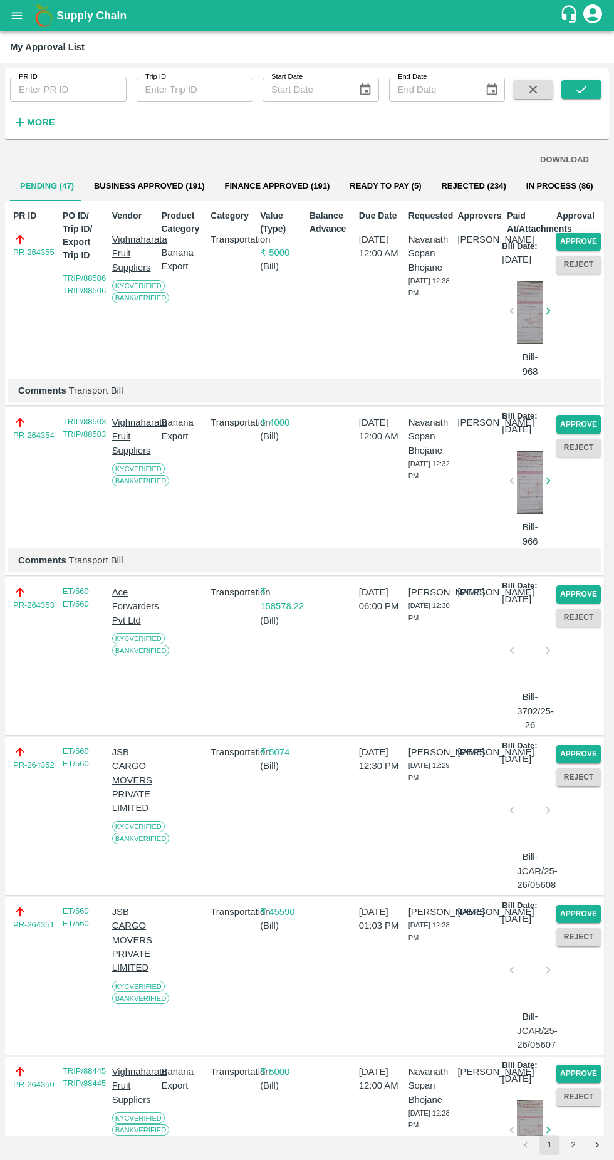
click at [576, 241] on button "Approve" at bounding box center [578, 241] width 44 height 18
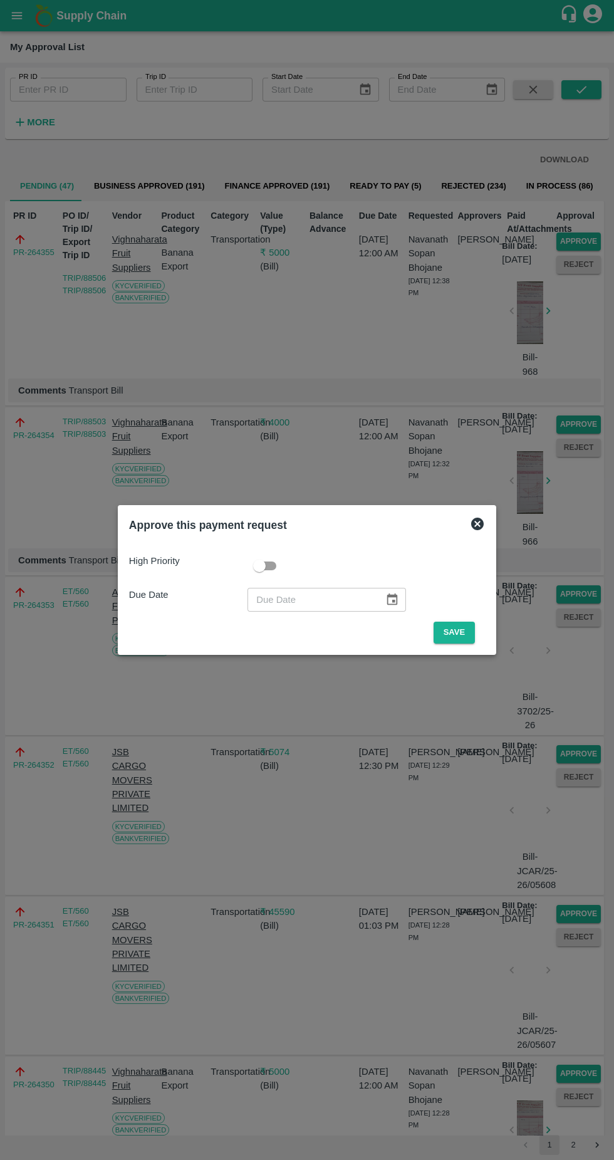
click at [467, 630] on button "Save" at bounding box center [454, 633] width 41 height 22
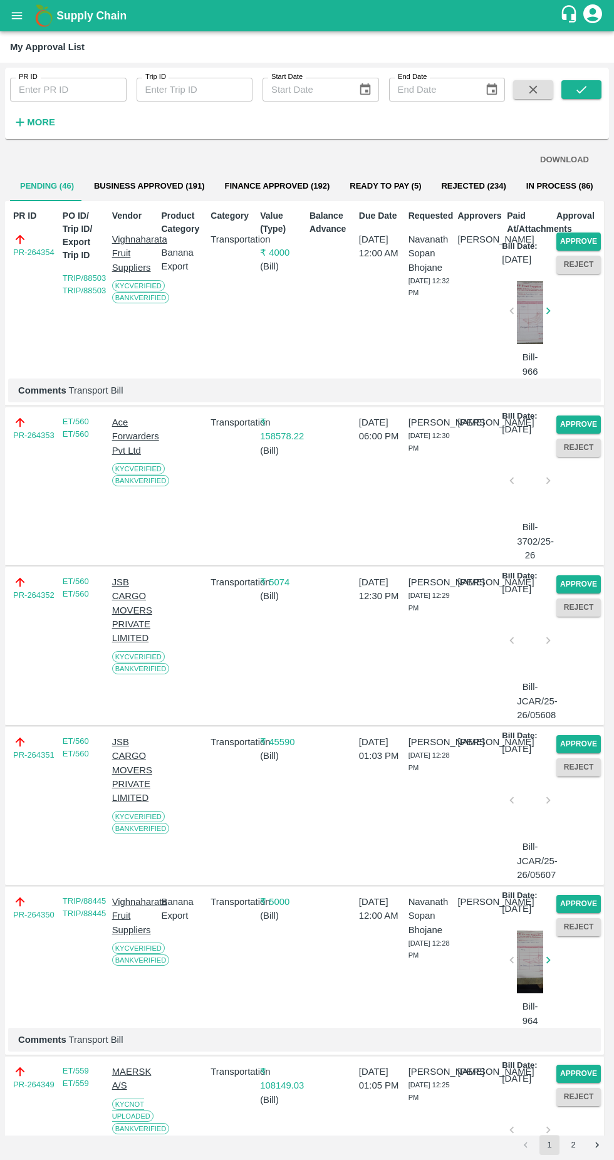
click at [585, 233] on button "Approve" at bounding box center [578, 241] width 44 height 18
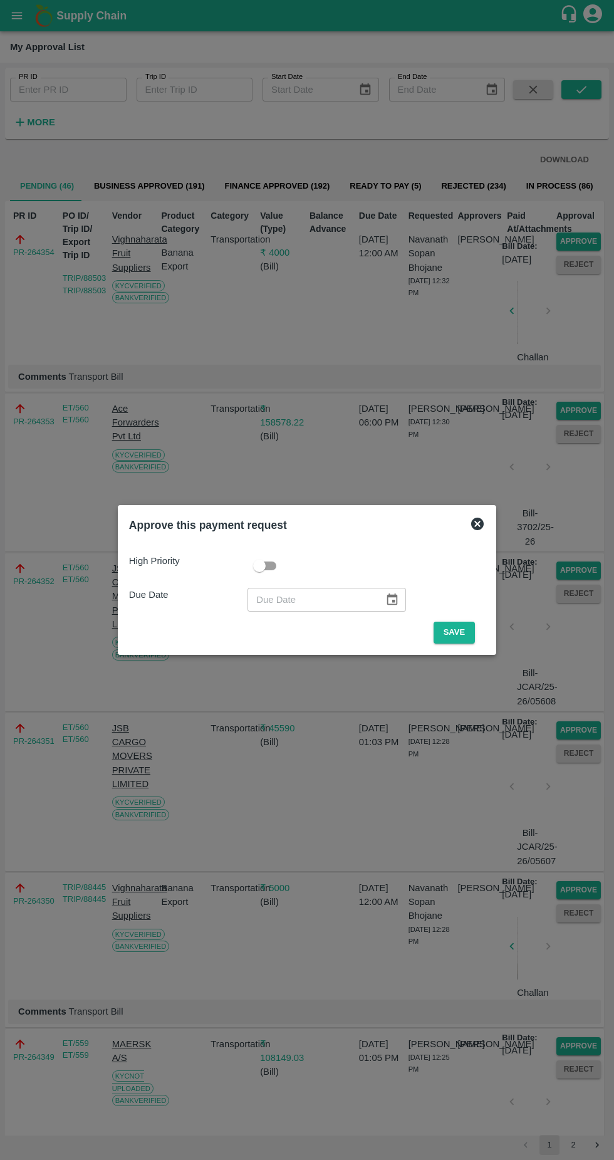
click at [461, 633] on button "Save" at bounding box center [454, 633] width 41 height 22
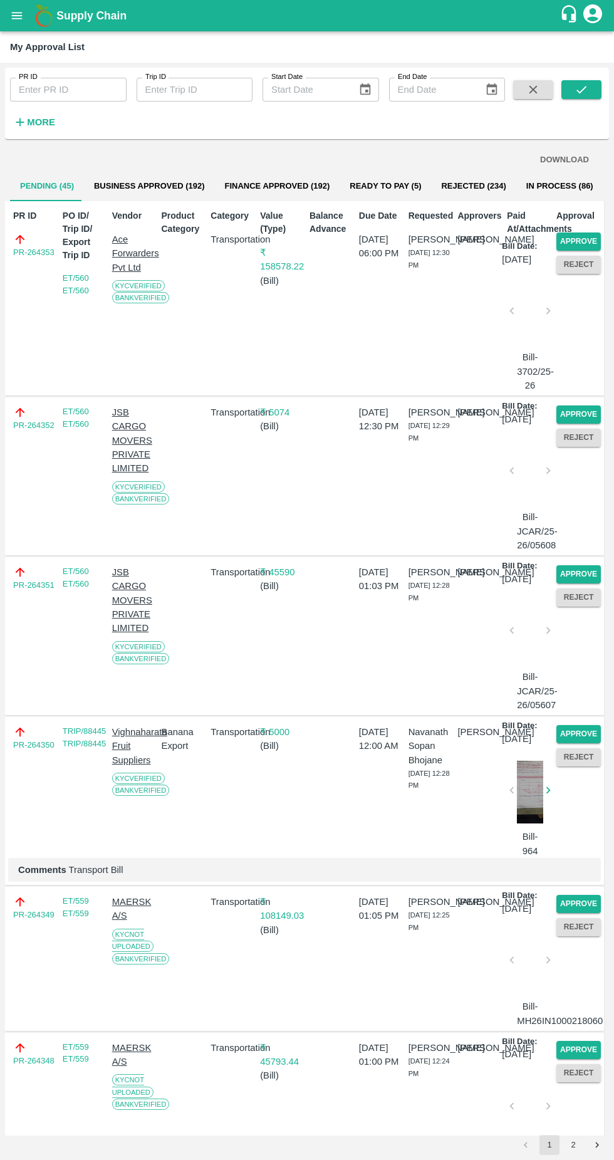
click at [576, 241] on button "Approve" at bounding box center [578, 241] width 44 height 18
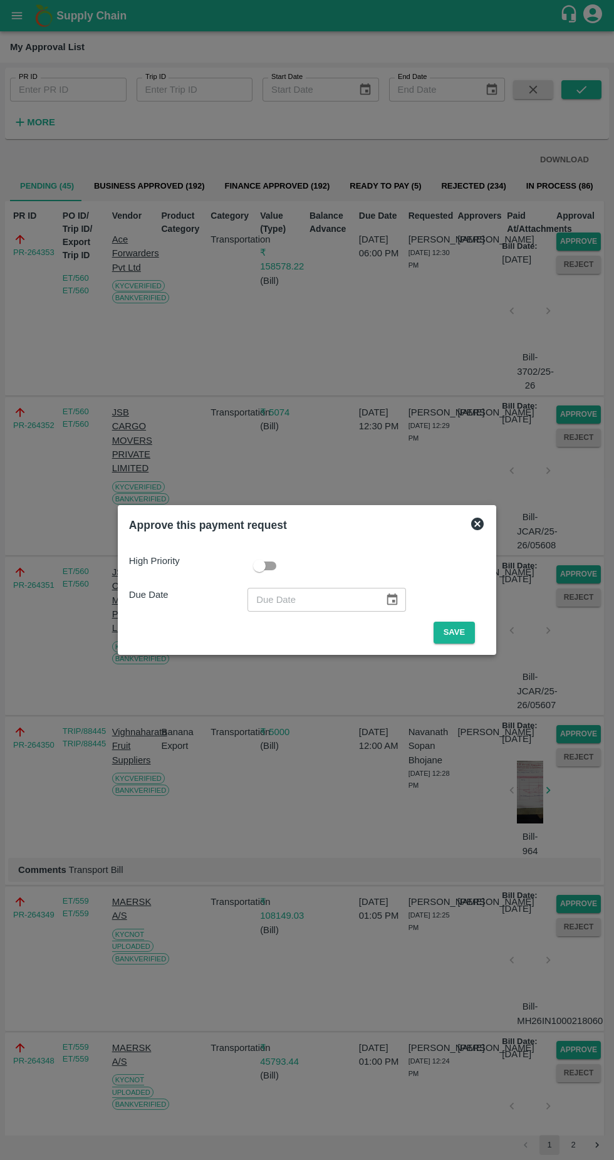
click at [457, 632] on button "Save" at bounding box center [454, 633] width 41 height 22
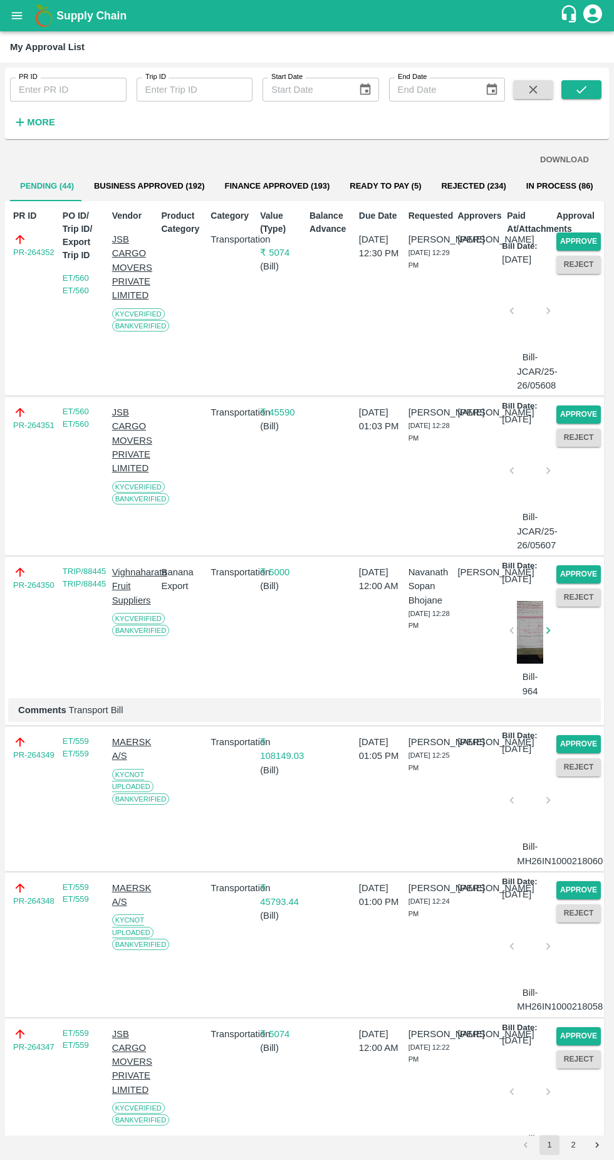
click at [571, 242] on button "Approve" at bounding box center [578, 241] width 44 height 18
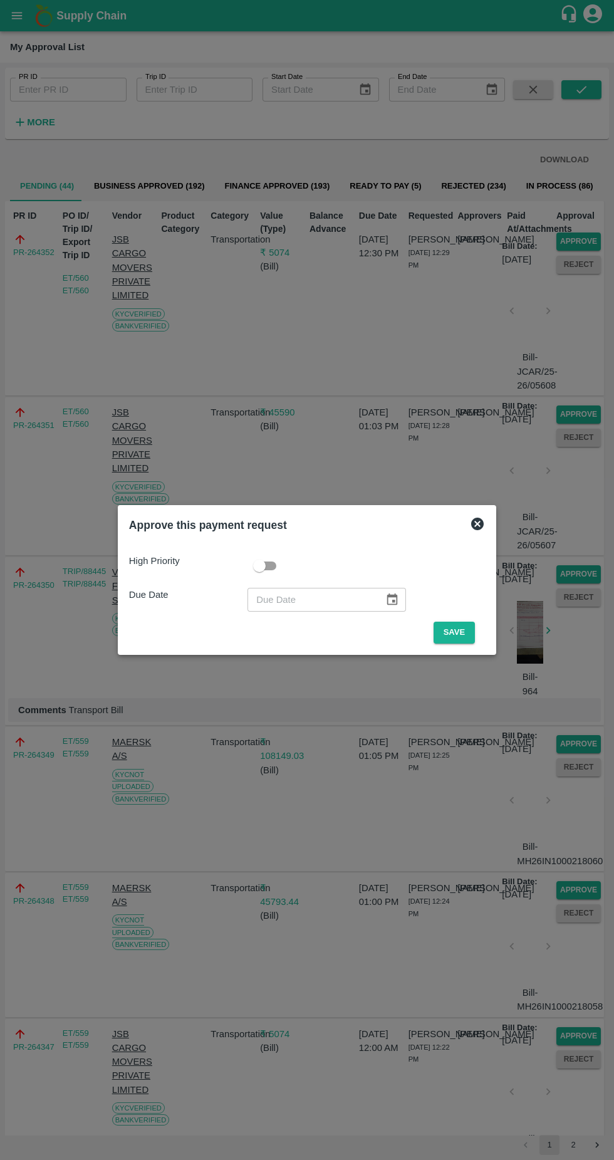
click at [457, 632] on button "Save" at bounding box center [454, 633] width 41 height 22
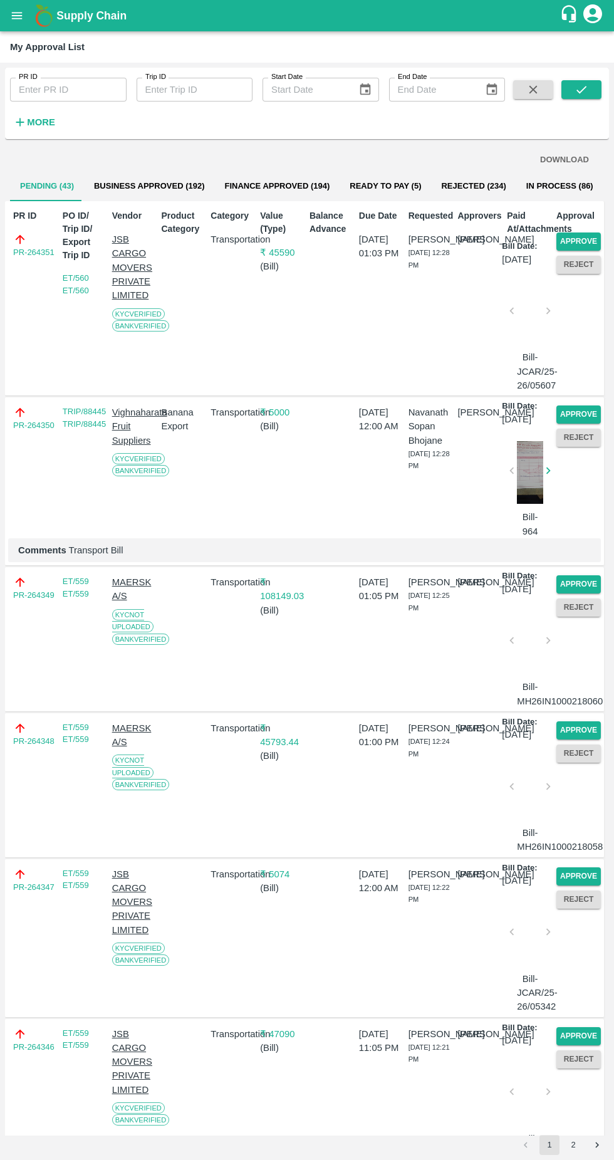
click at [582, 232] on button "Approve" at bounding box center [578, 241] width 44 height 18
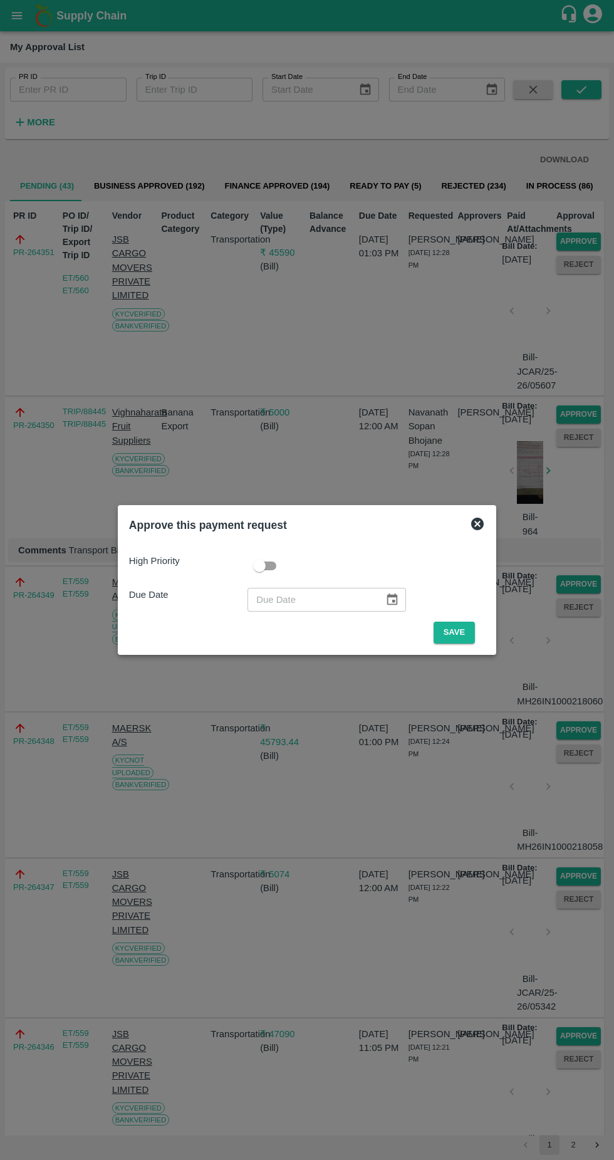
click at [462, 630] on button "Save" at bounding box center [454, 633] width 41 height 22
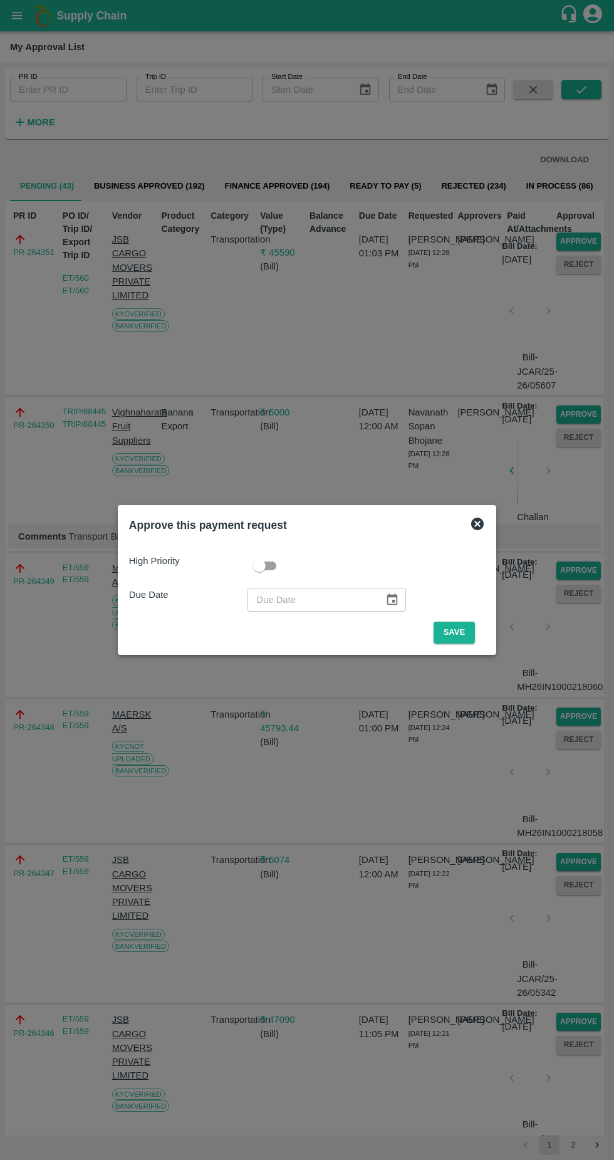
click at [463, 635] on button "Save" at bounding box center [454, 633] width 41 height 22
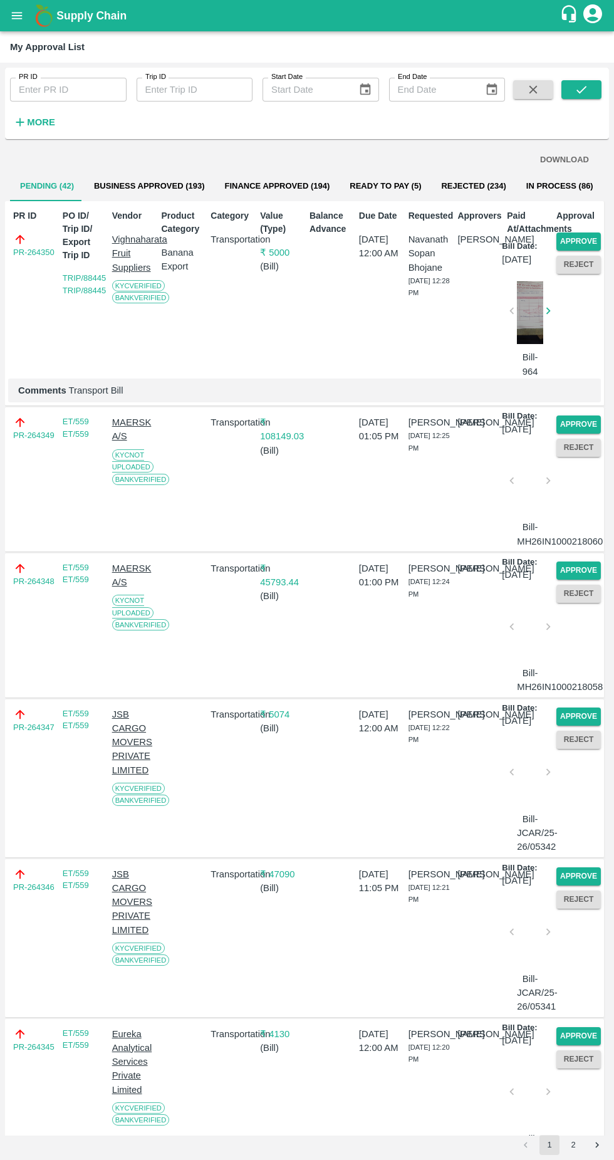
click at [581, 240] on button "Approve" at bounding box center [578, 241] width 44 height 18
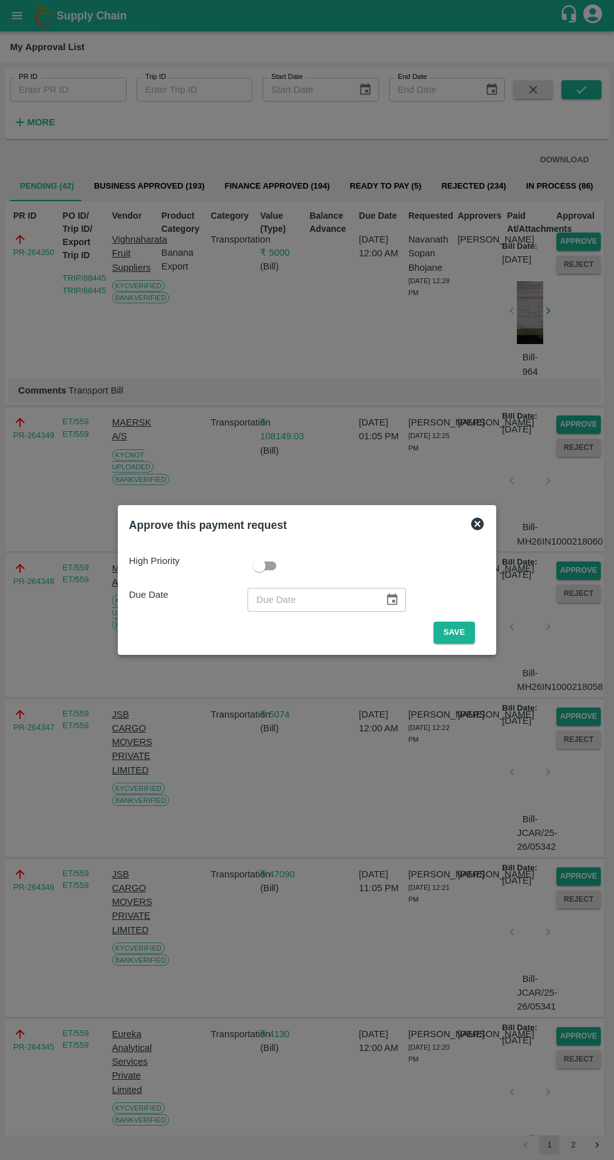
click at [460, 630] on button "Save" at bounding box center [454, 633] width 41 height 22
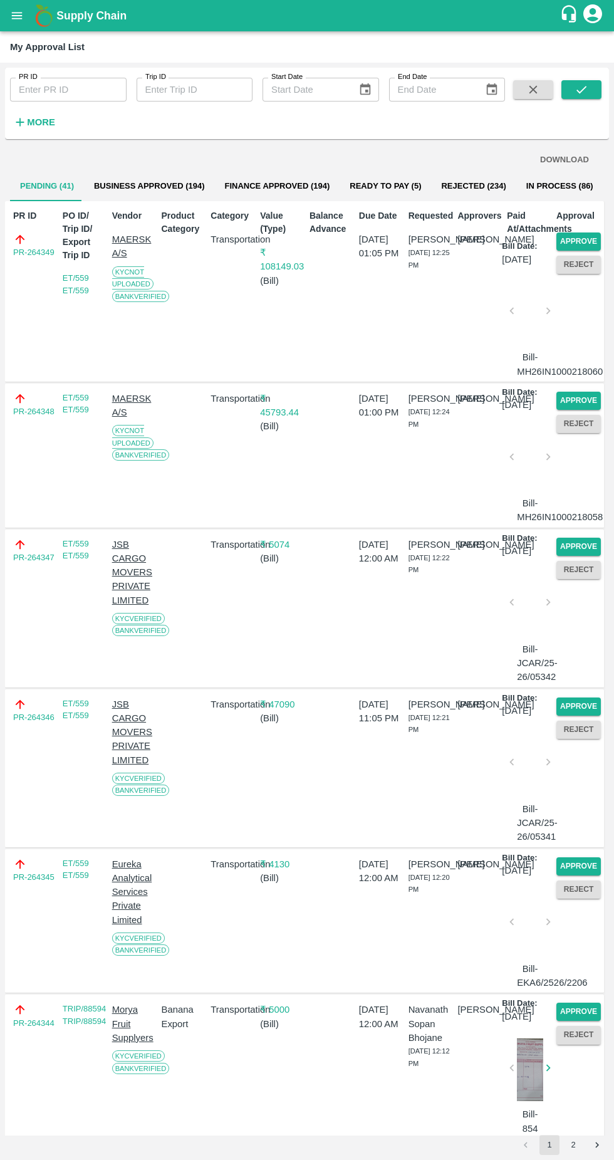
click at [585, 240] on button "Approve" at bounding box center [578, 241] width 44 height 18
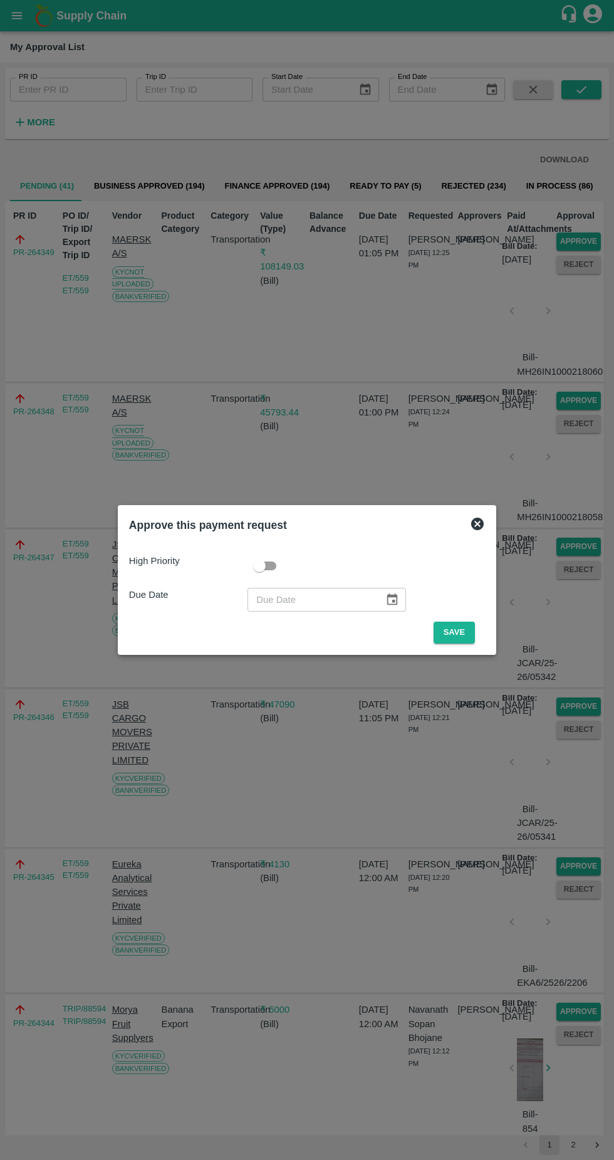
click at [464, 630] on button "Save" at bounding box center [454, 633] width 41 height 22
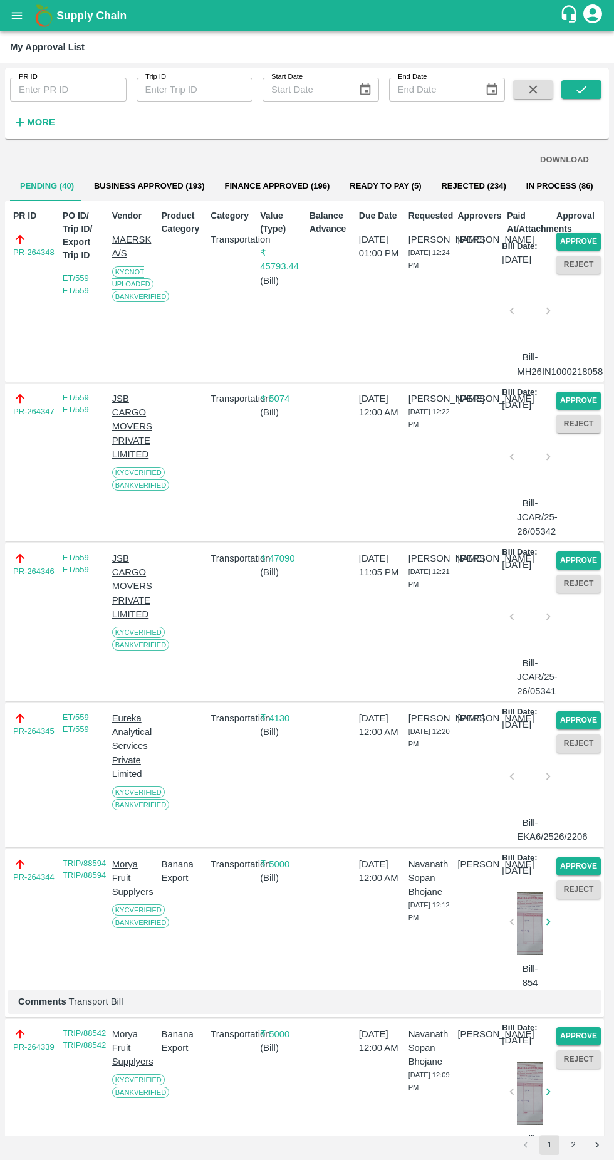
click at [571, 233] on button "Approve" at bounding box center [578, 241] width 44 height 18
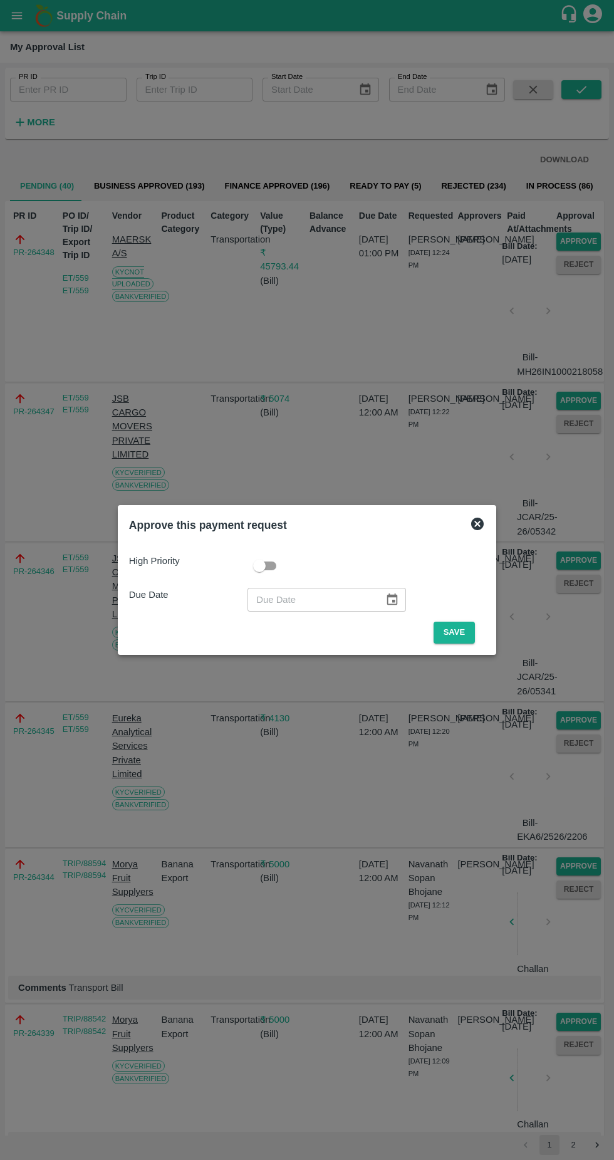
click at [458, 632] on button "Save" at bounding box center [454, 633] width 41 height 22
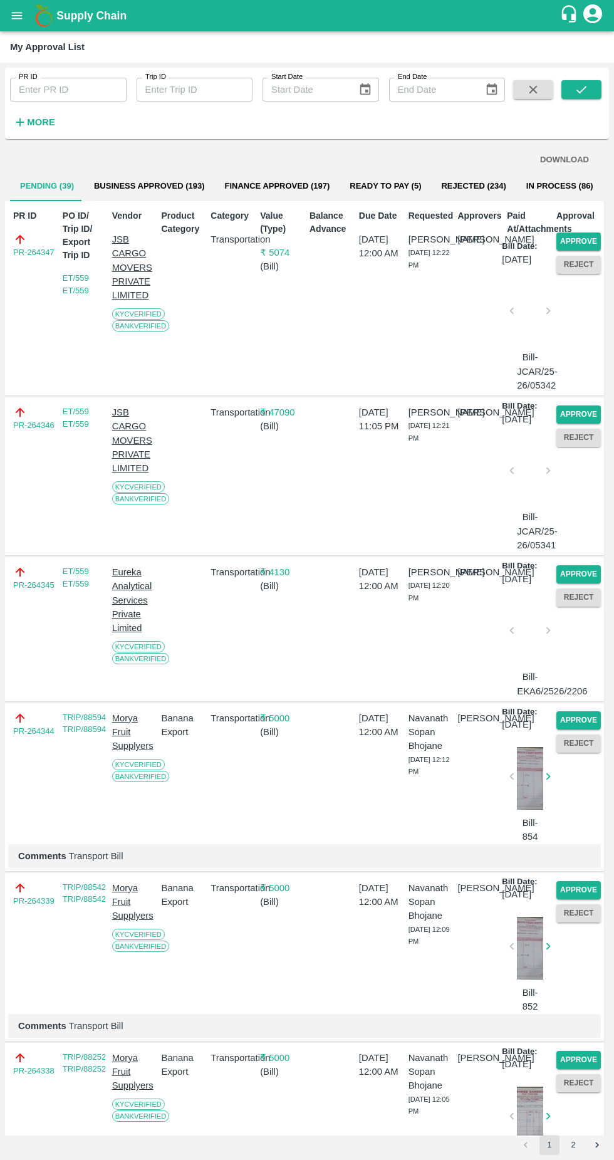
click at [598, 244] on button "Approve" at bounding box center [578, 241] width 44 height 18
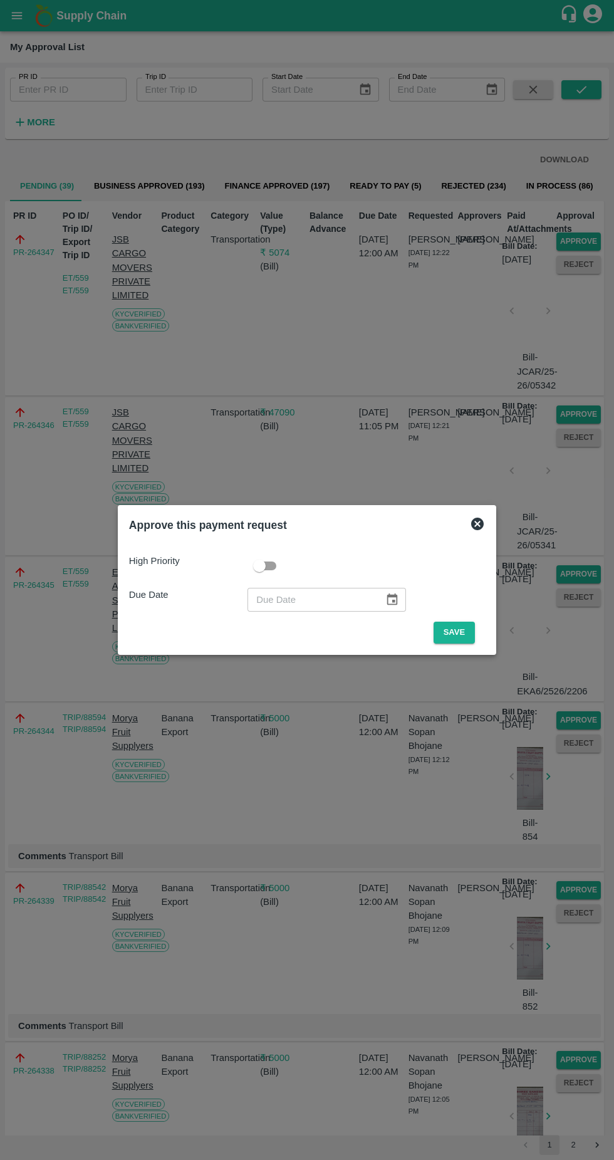
click at [443, 636] on button "Save" at bounding box center [454, 633] width 41 height 22
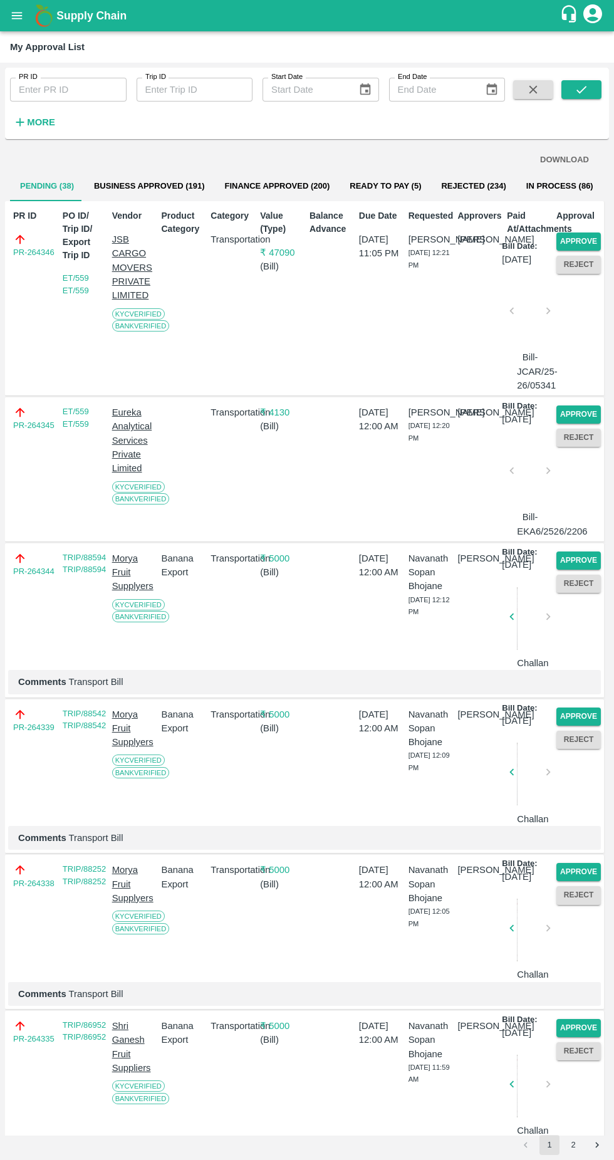
click at [582, 239] on button "Approve" at bounding box center [578, 241] width 44 height 18
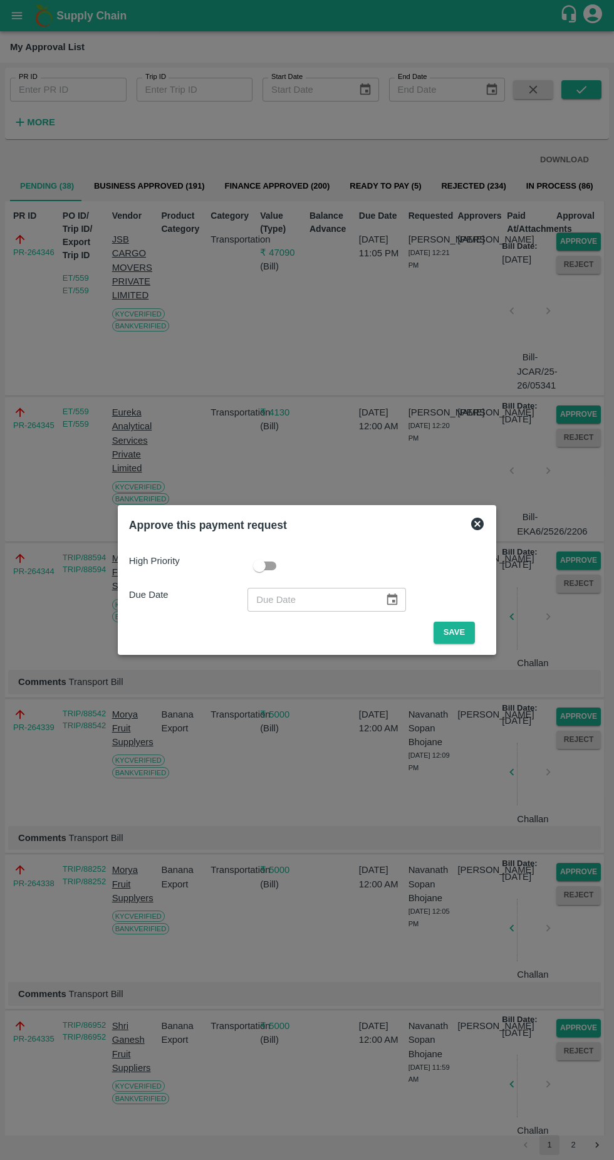
click at [460, 628] on button "Save" at bounding box center [454, 633] width 41 height 22
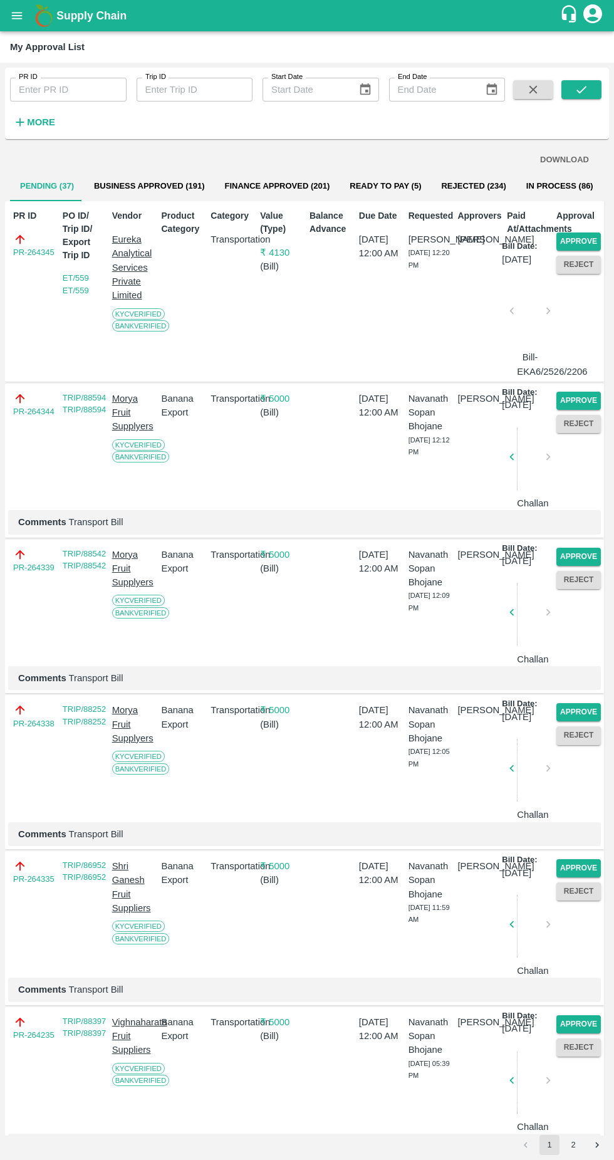
click at [580, 246] on button "Approve" at bounding box center [578, 241] width 44 height 18
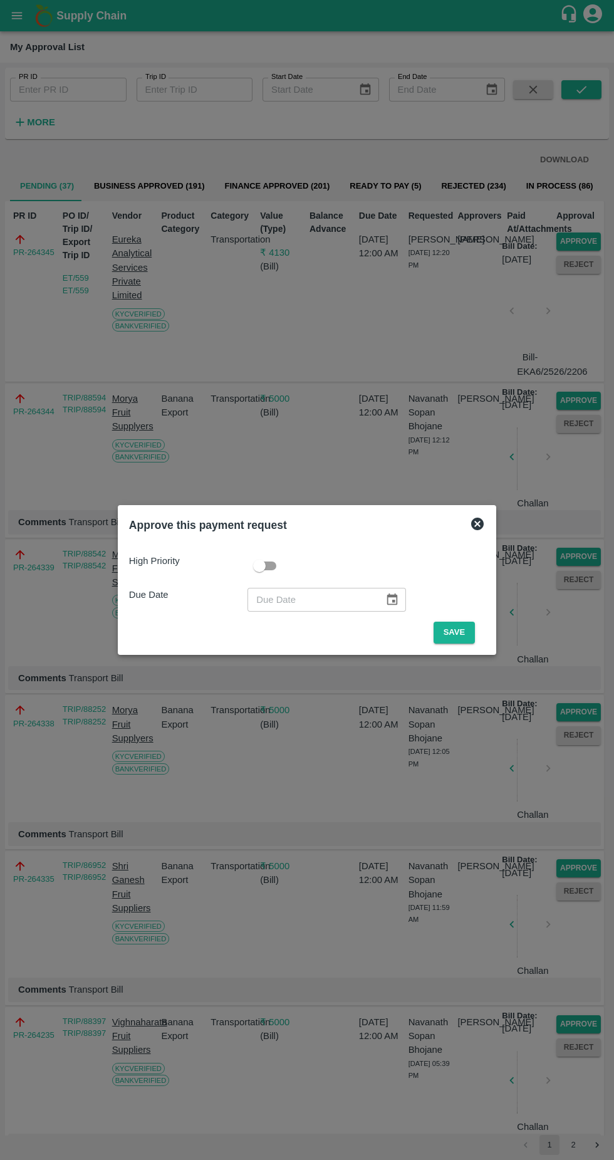
click at [458, 631] on button "Save" at bounding box center [454, 633] width 41 height 22
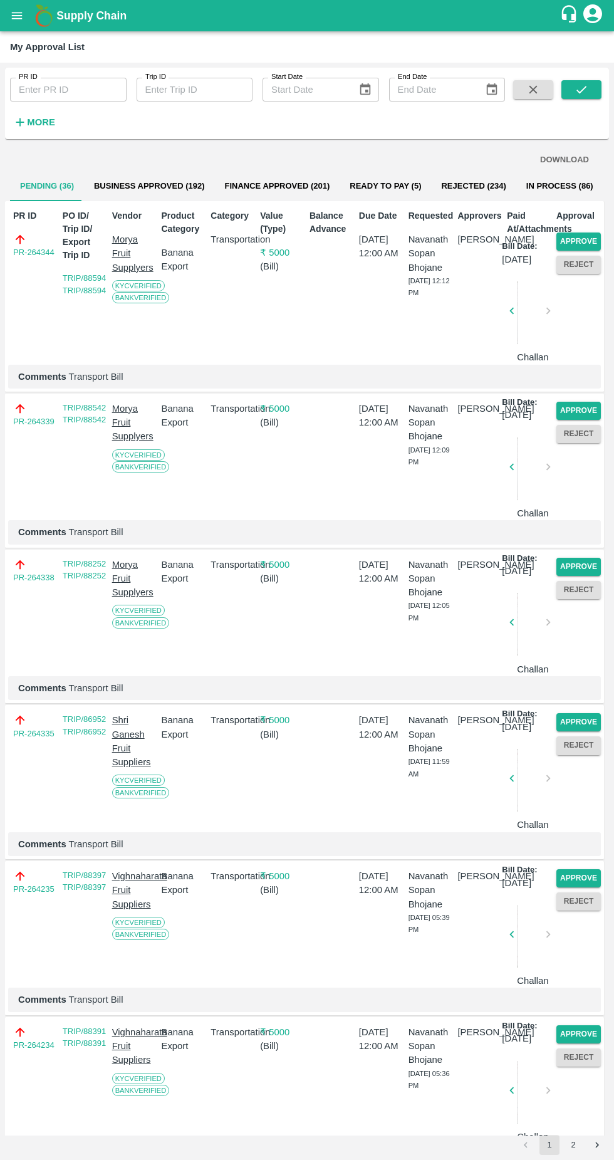
click at [588, 244] on button "Approve" at bounding box center [578, 241] width 44 height 18
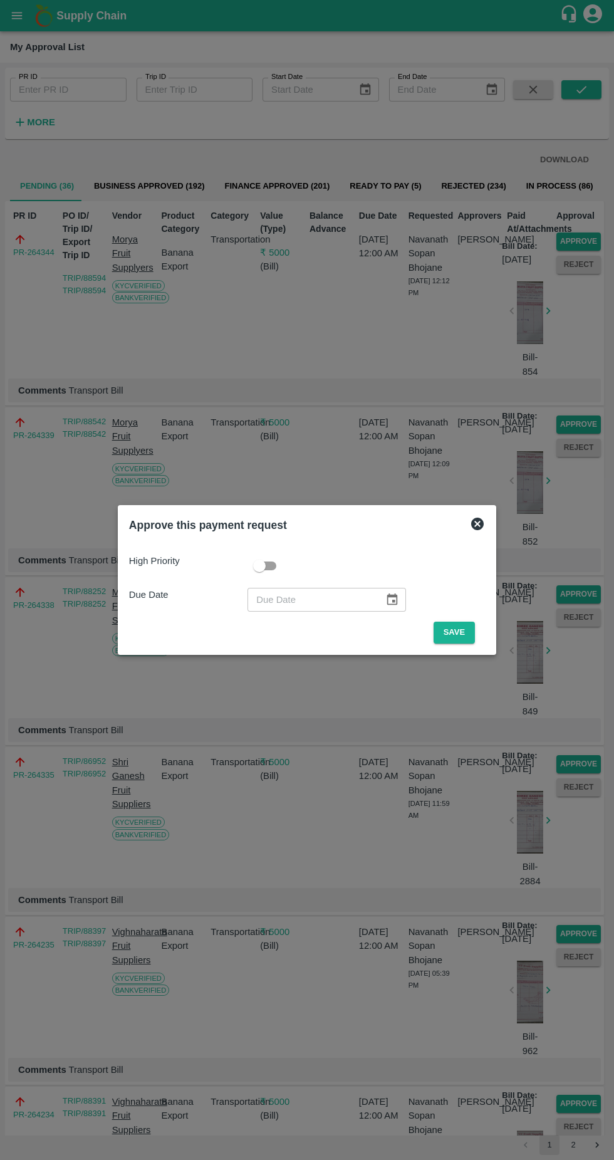
click at [460, 629] on button "Save" at bounding box center [454, 633] width 41 height 22
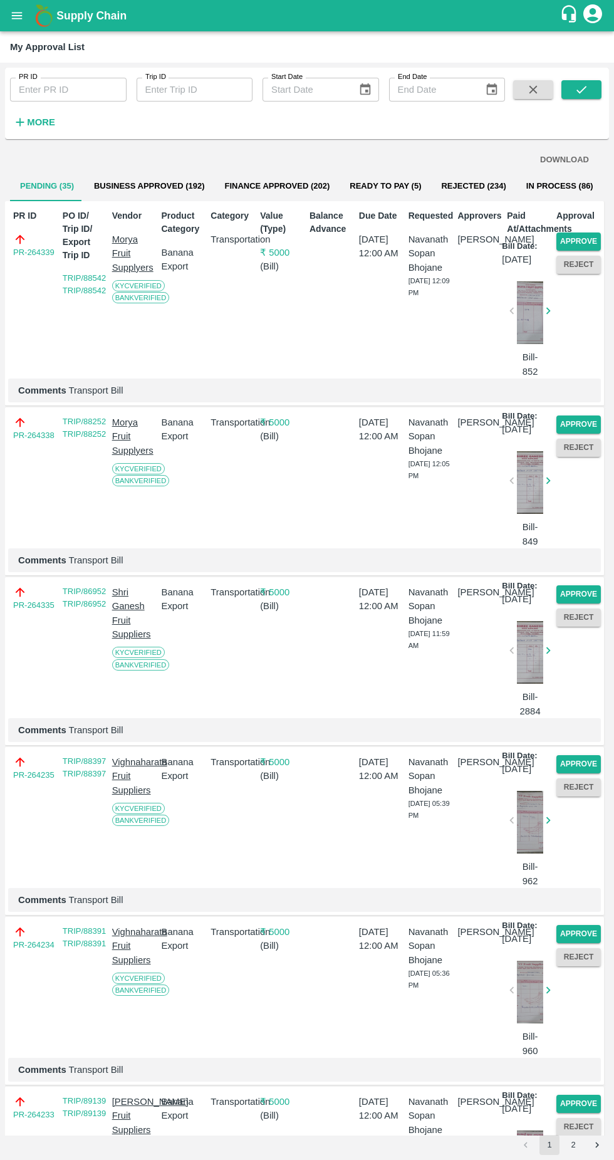
click at [572, 237] on button "Approve" at bounding box center [578, 241] width 44 height 18
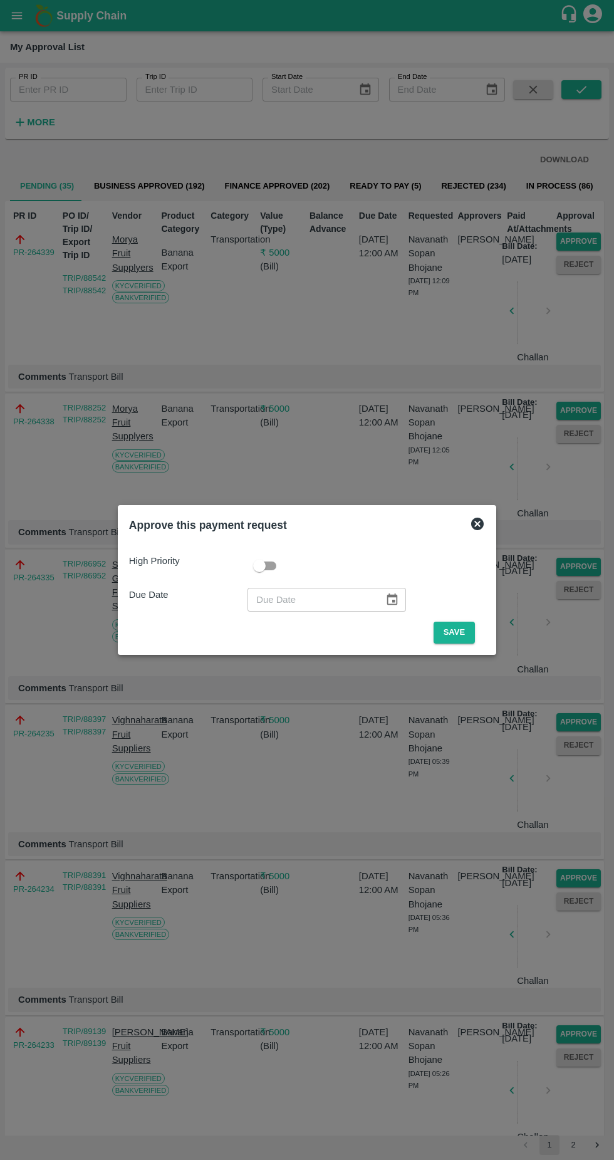
click at [451, 637] on button "Save" at bounding box center [454, 633] width 41 height 22
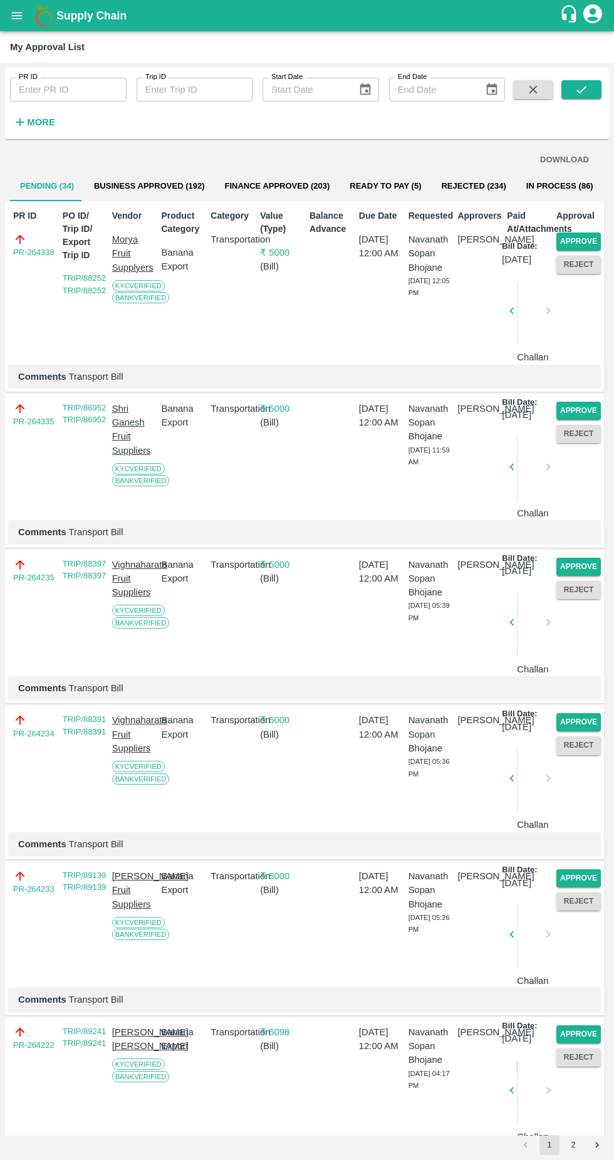
click at [579, 233] on button "Approve" at bounding box center [578, 241] width 44 height 18
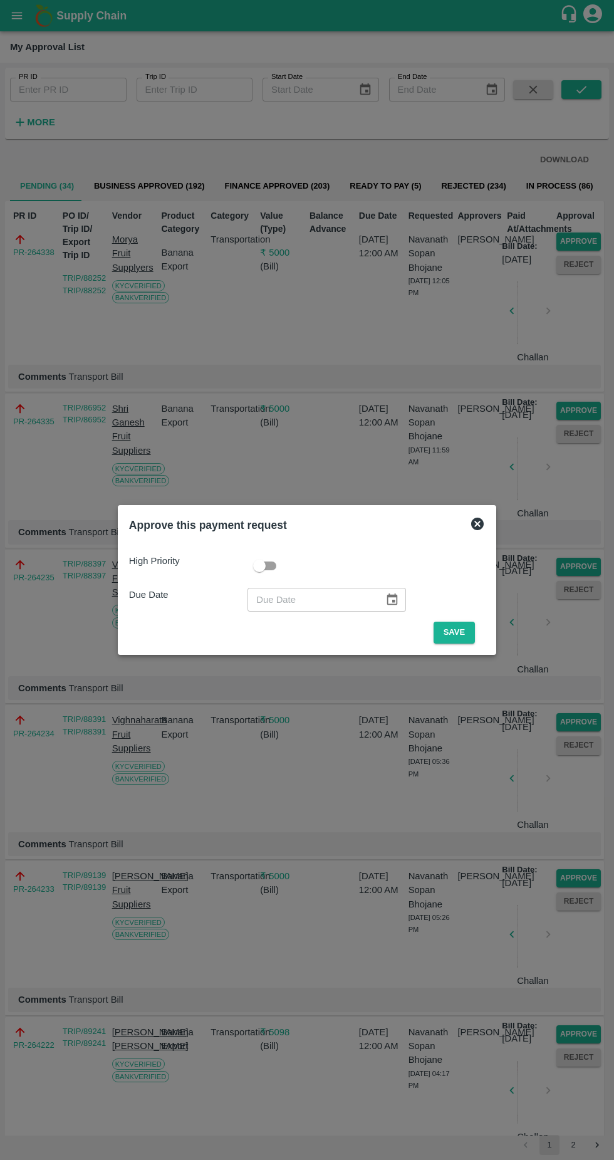
click at [457, 632] on button "Save" at bounding box center [454, 633] width 41 height 22
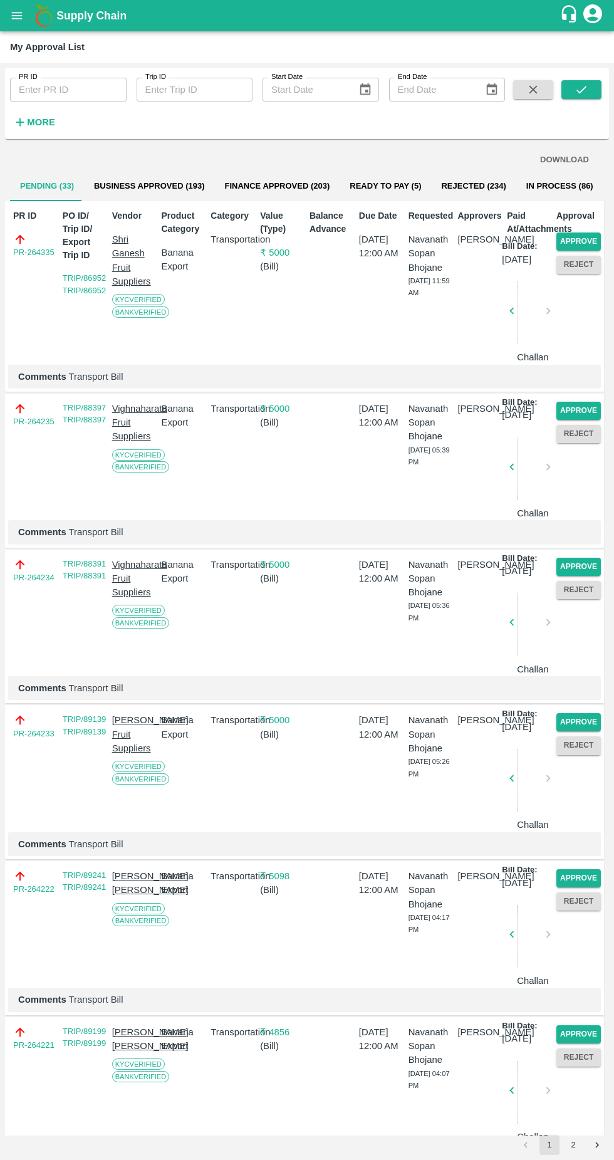
click at [573, 236] on button "Approve" at bounding box center [578, 241] width 44 height 18
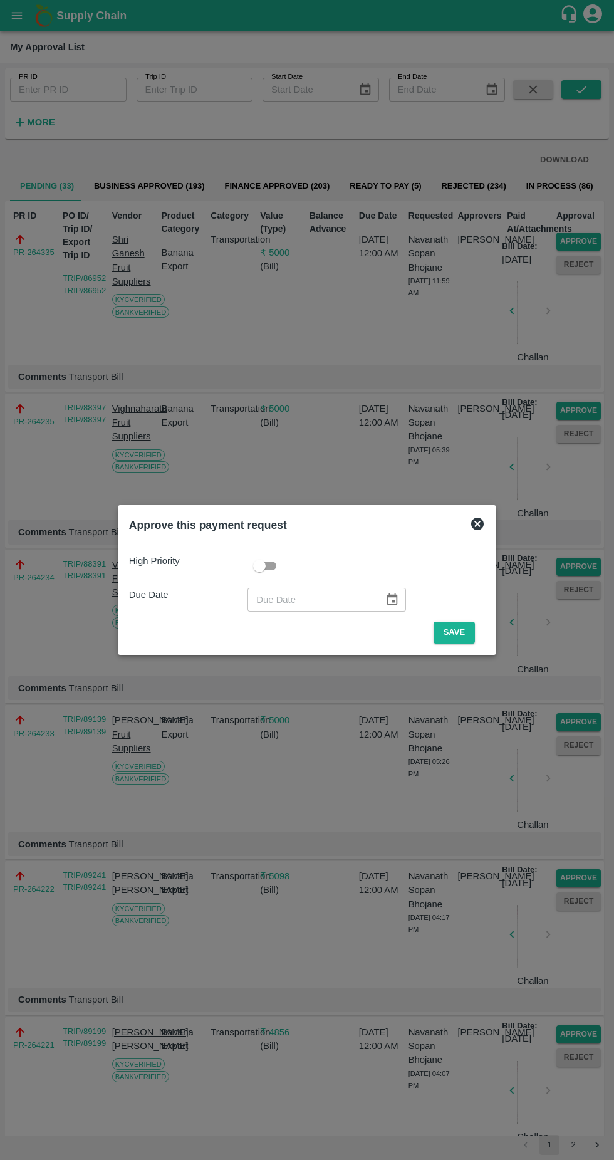
click at [459, 627] on button "Save" at bounding box center [454, 633] width 41 height 22
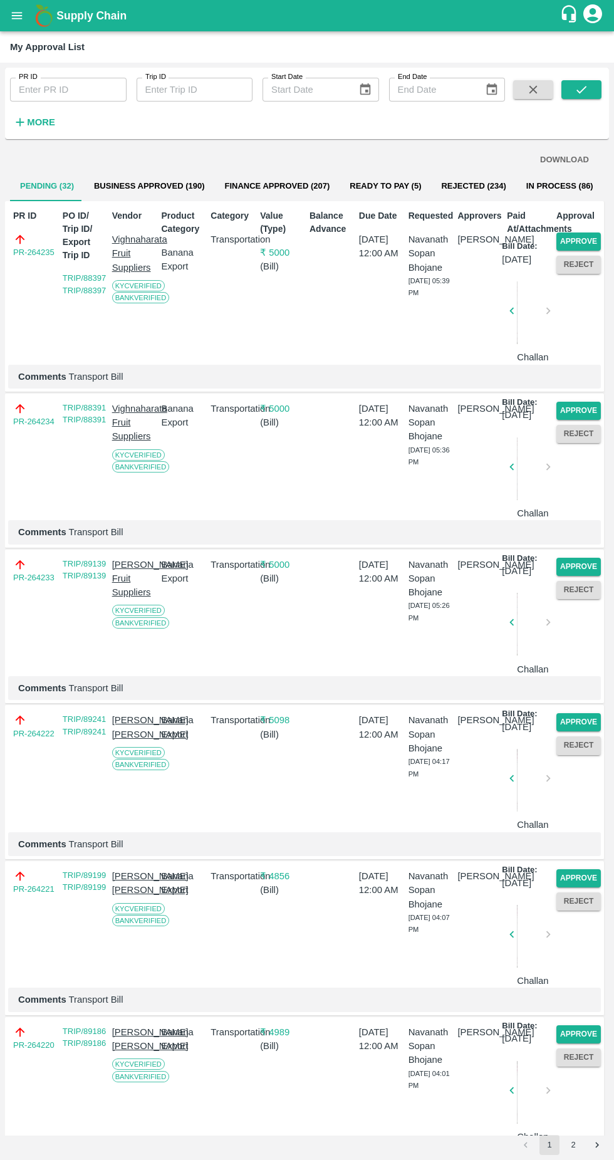
click at [568, 242] on button "Approve" at bounding box center [578, 241] width 44 height 18
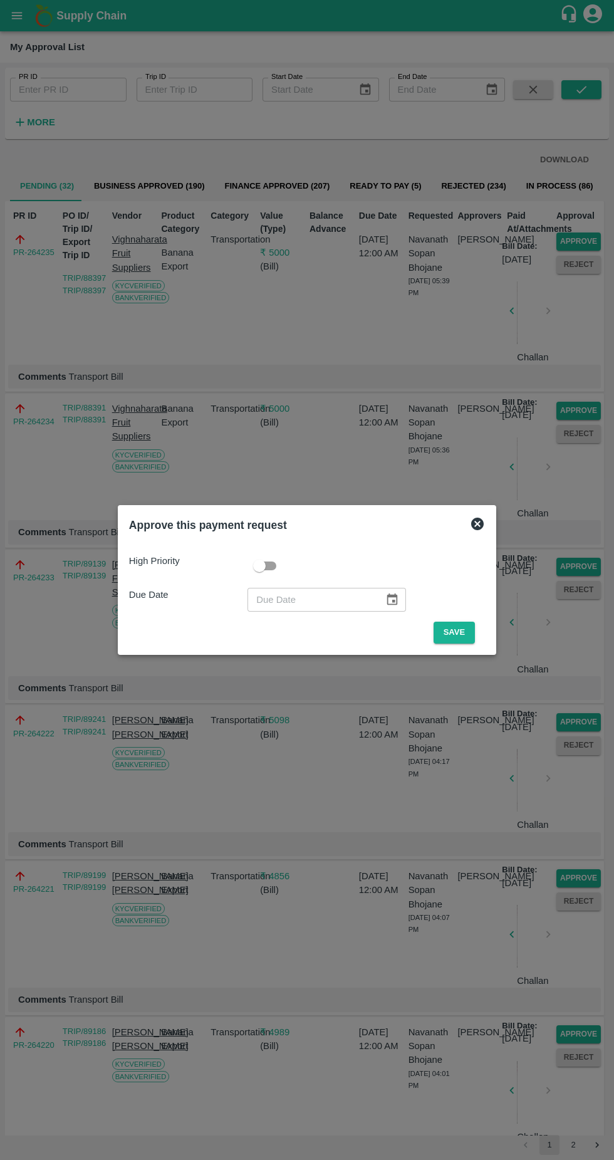
click at [457, 640] on button "Save" at bounding box center [454, 633] width 41 height 22
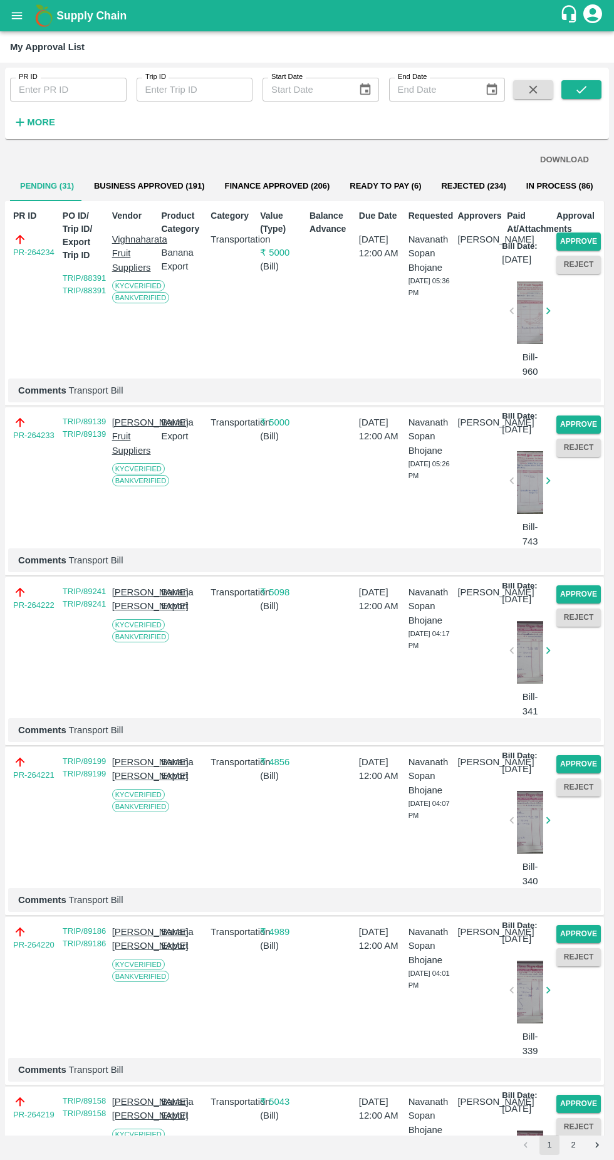
click at [584, 239] on button "Approve" at bounding box center [578, 241] width 44 height 18
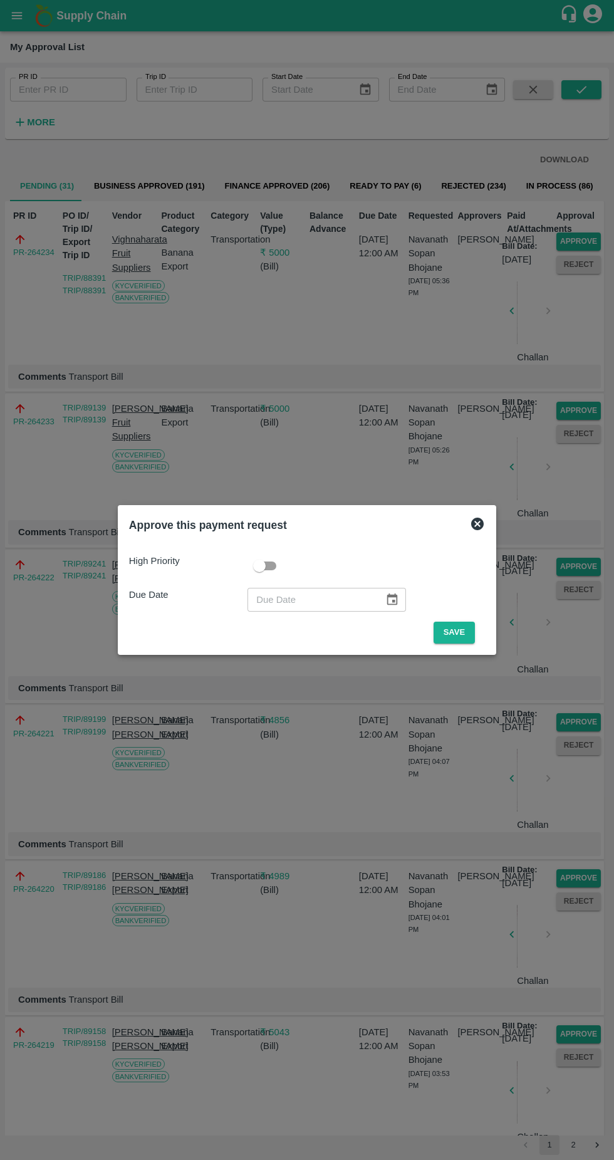
click at [445, 632] on button "Save" at bounding box center [454, 633] width 41 height 22
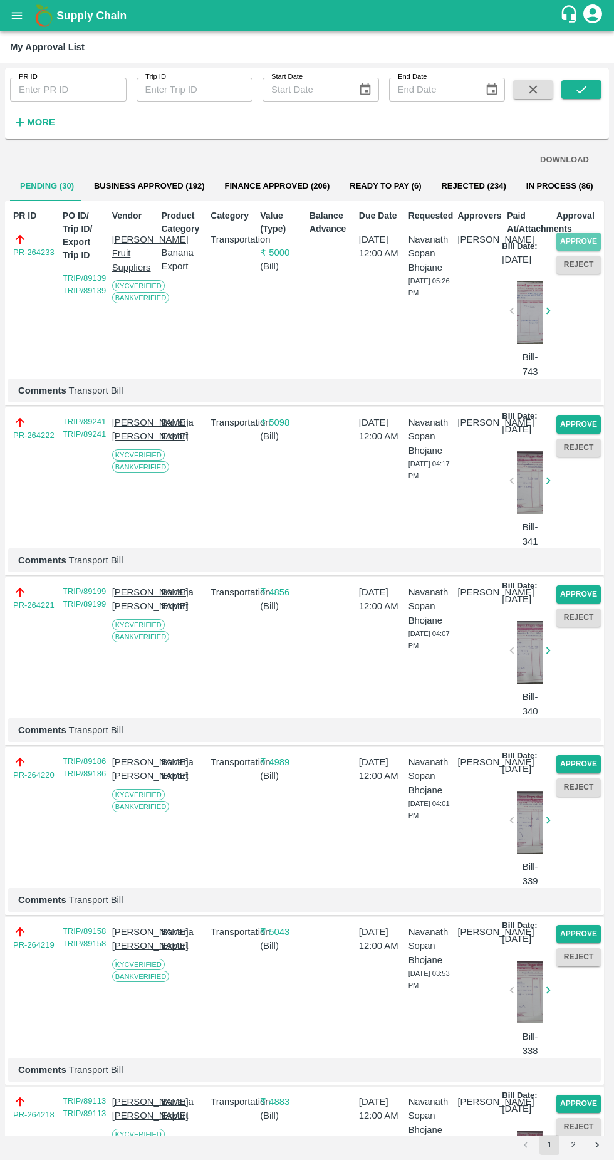
click at [570, 239] on button "Approve" at bounding box center [578, 241] width 44 height 18
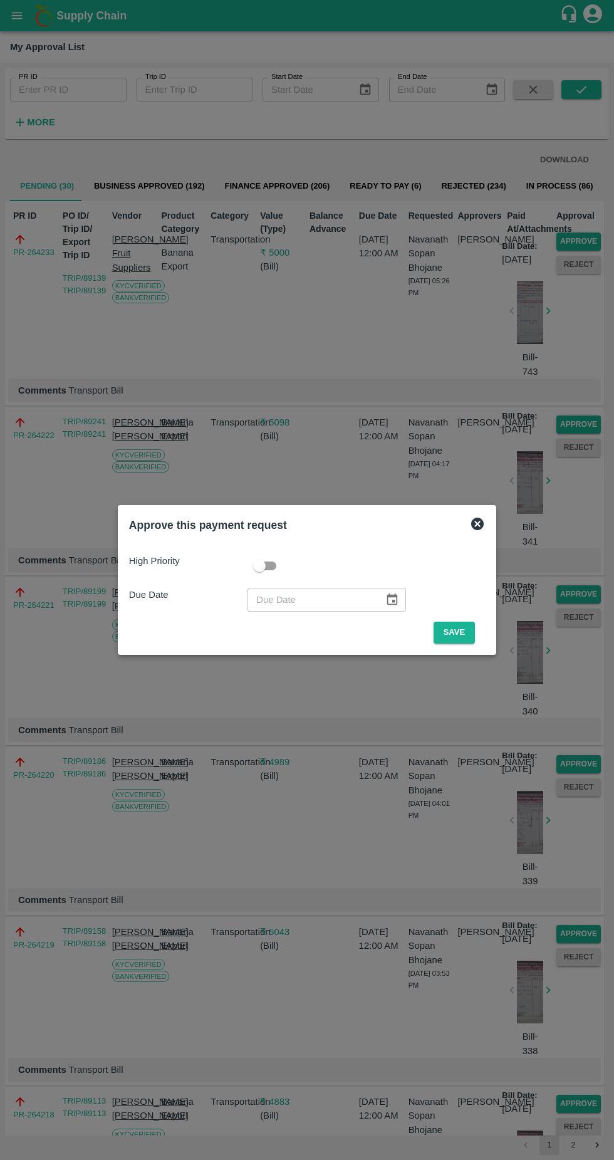
click at [453, 645] on div "High Priority Due Date ​ Save" at bounding box center [307, 594] width 366 height 110
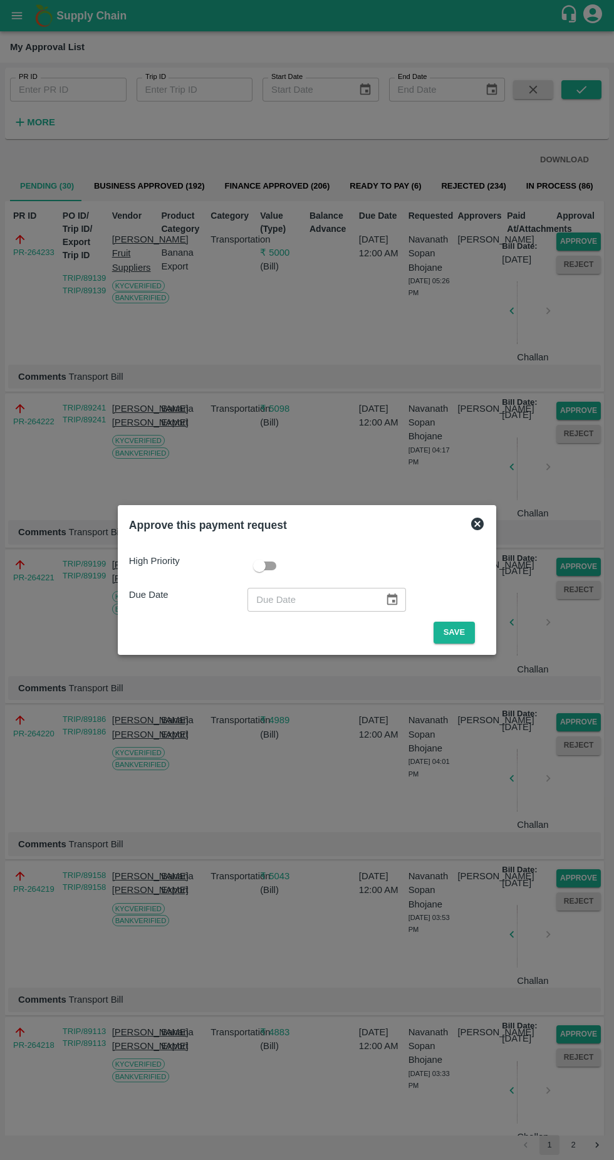
click at [459, 632] on button "Save" at bounding box center [454, 633] width 41 height 22
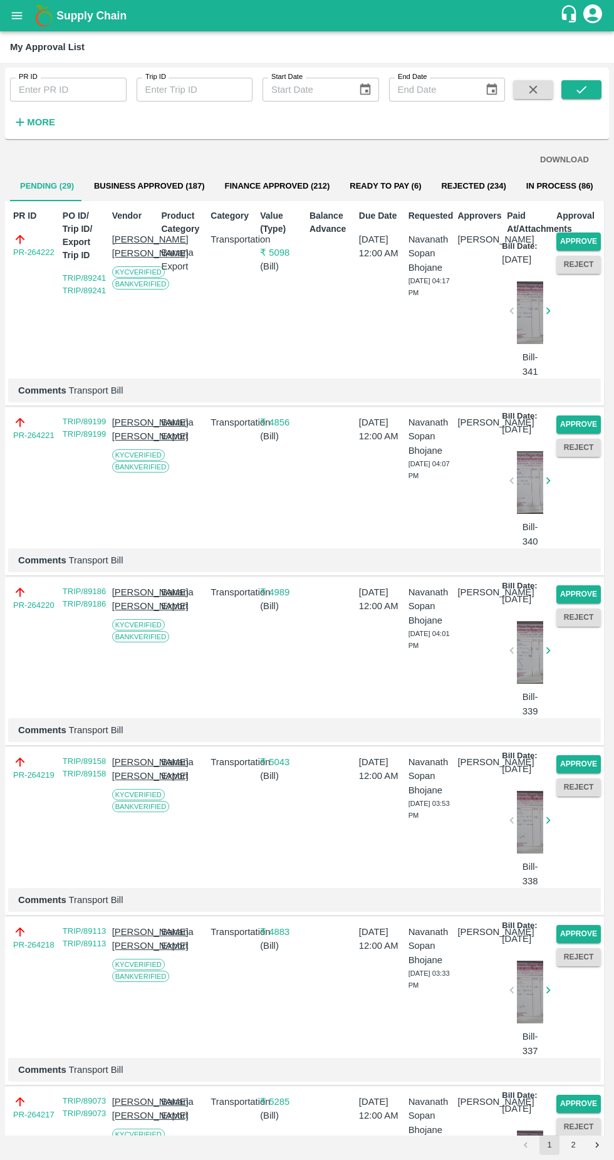
click at [566, 235] on button "Approve" at bounding box center [578, 241] width 44 height 18
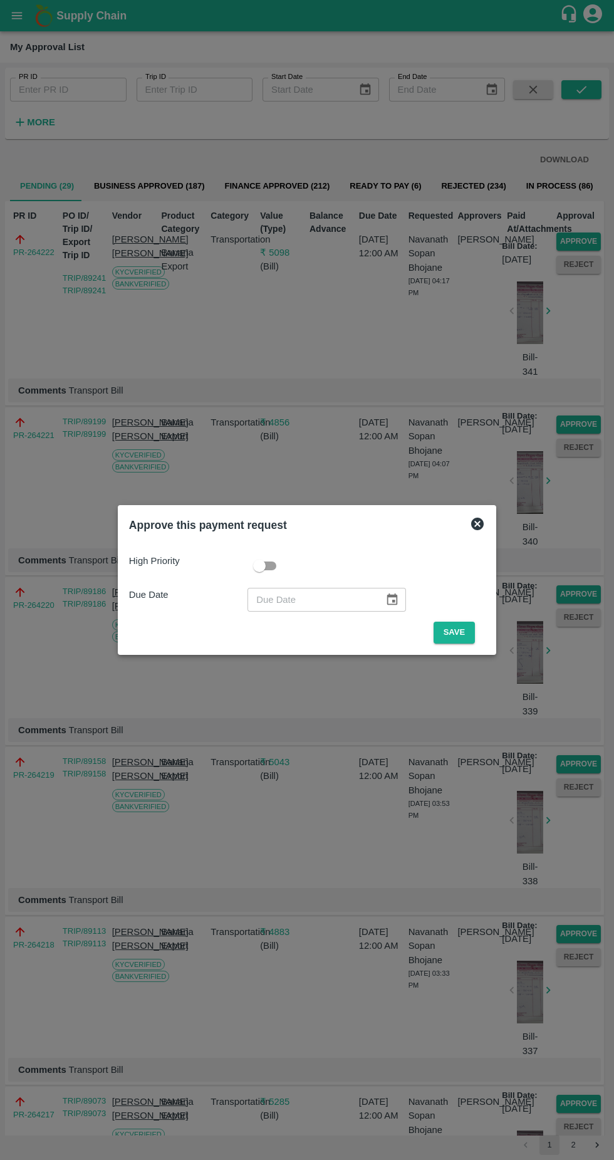
click at [462, 629] on button "Save" at bounding box center [454, 633] width 41 height 22
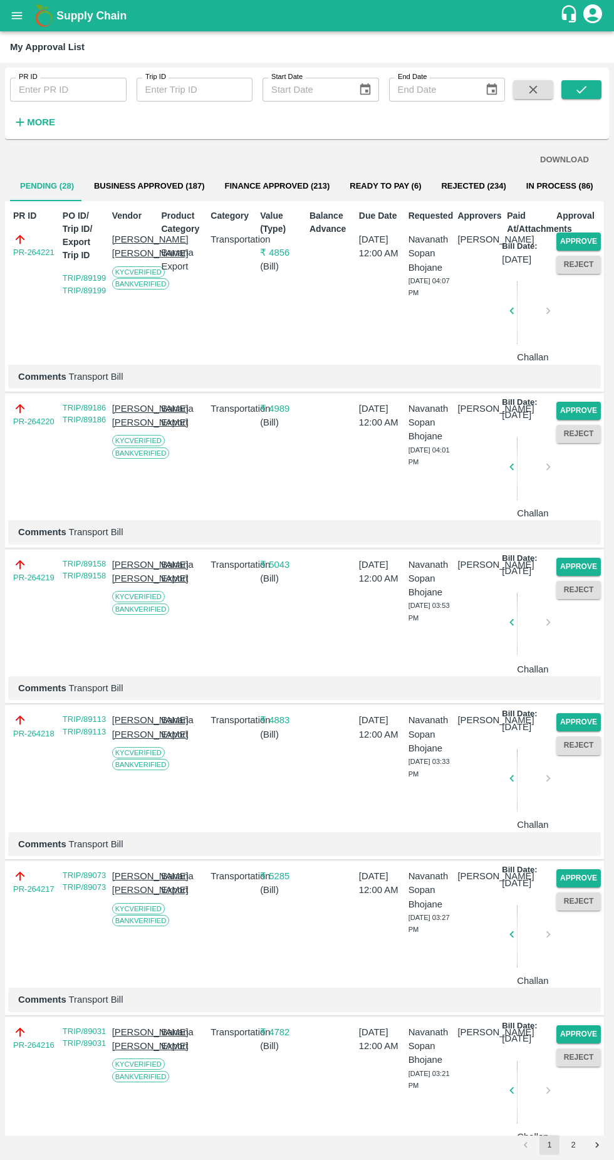
click at [570, 232] on button "Approve" at bounding box center [578, 241] width 44 height 18
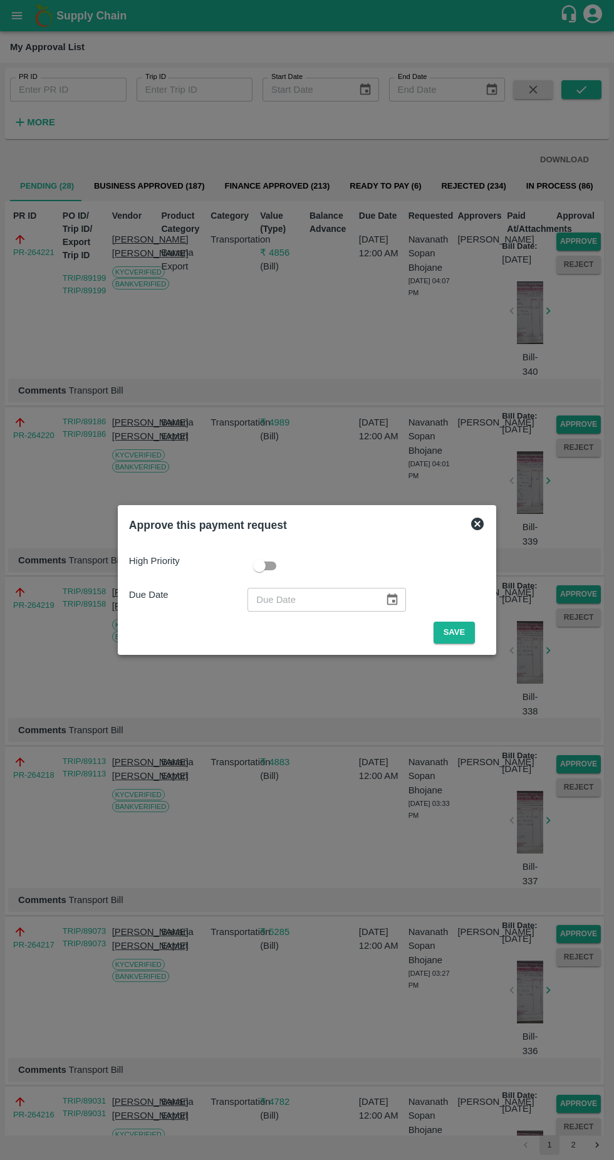
click at [457, 632] on button "Save" at bounding box center [454, 633] width 41 height 22
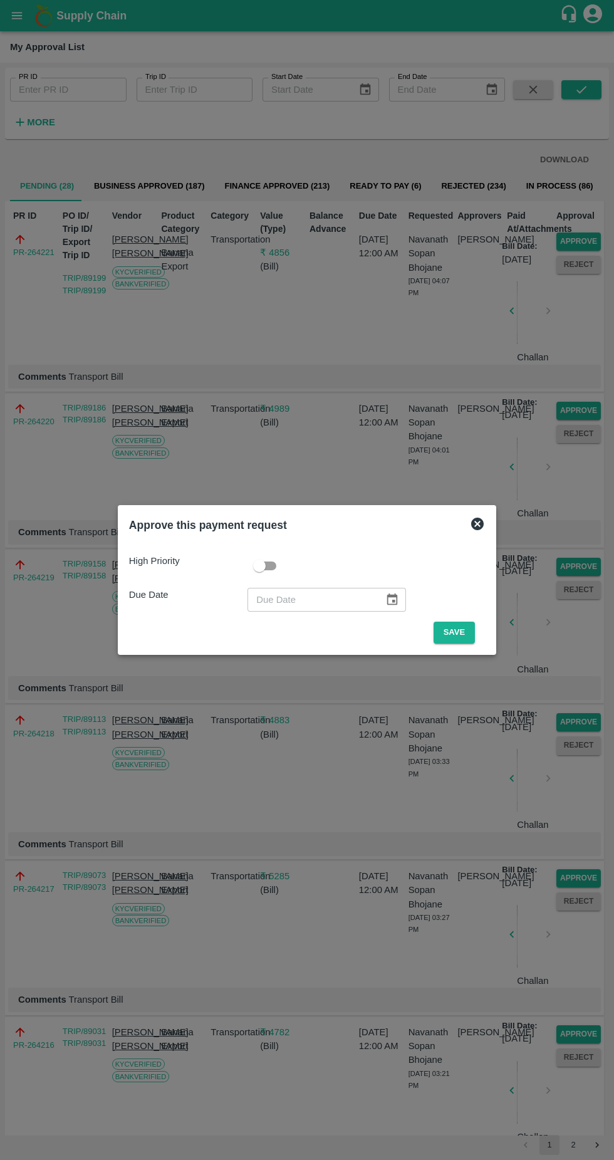
click at [459, 632] on button "Save" at bounding box center [454, 633] width 41 height 22
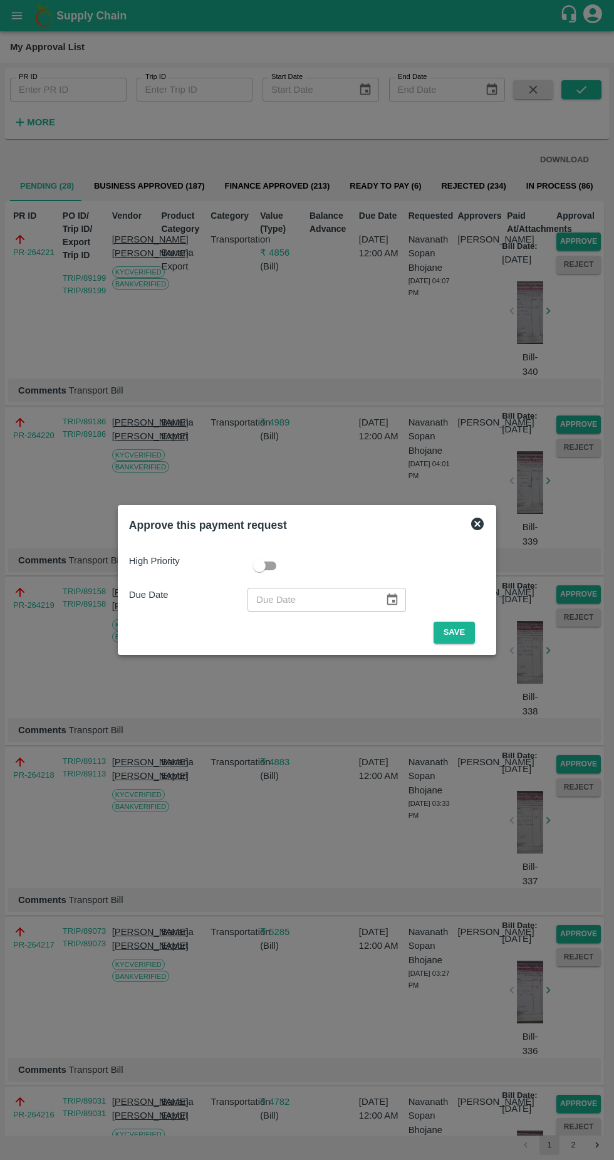
click at [443, 627] on button "Save" at bounding box center [454, 633] width 41 height 22
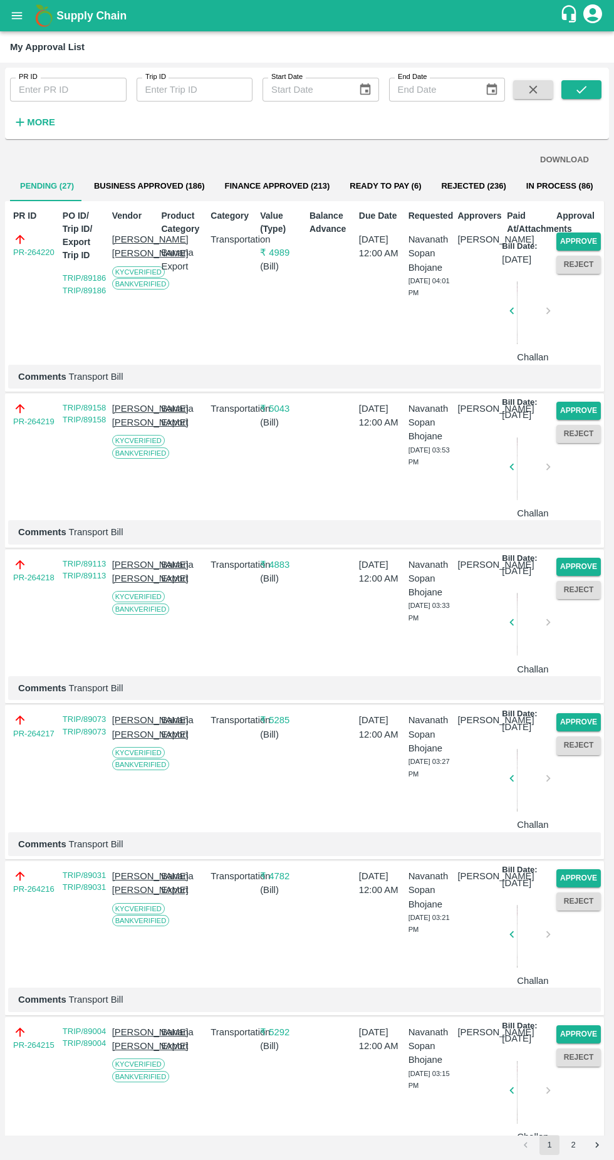
click at [589, 234] on button "Approve" at bounding box center [578, 241] width 44 height 18
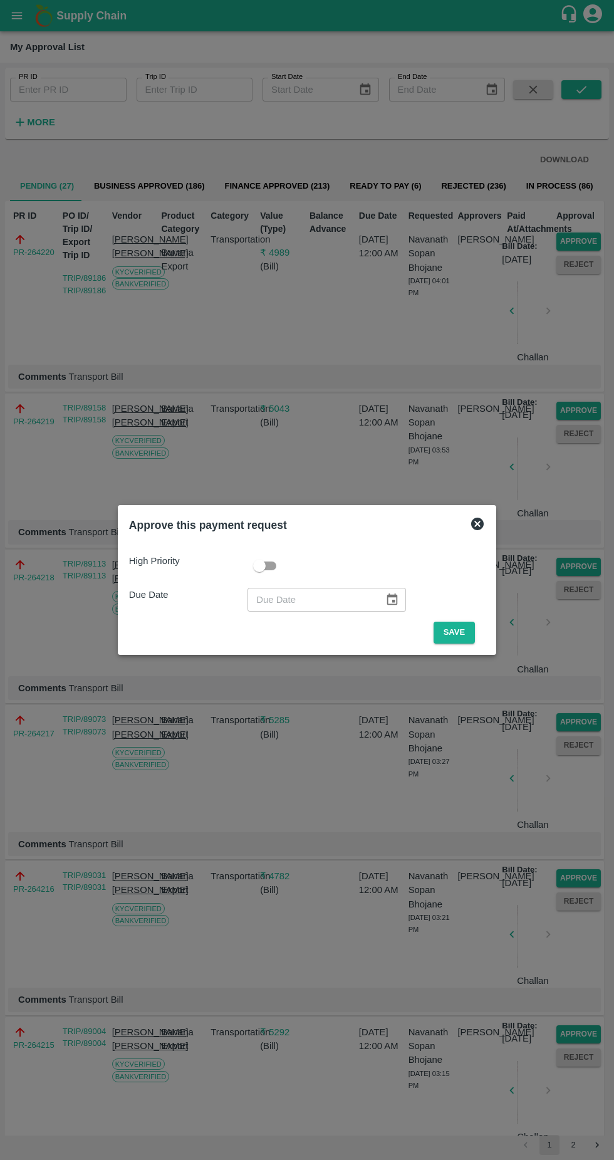
click at [457, 632] on button "Save" at bounding box center [454, 633] width 41 height 22
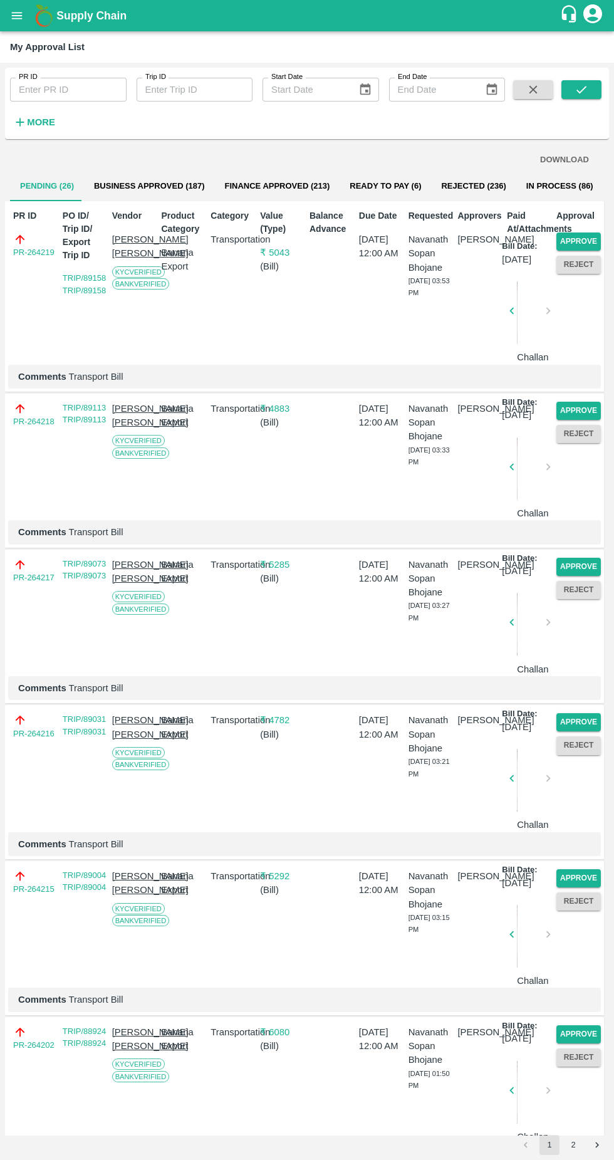
click at [574, 241] on button "Approve" at bounding box center [578, 241] width 44 height 18
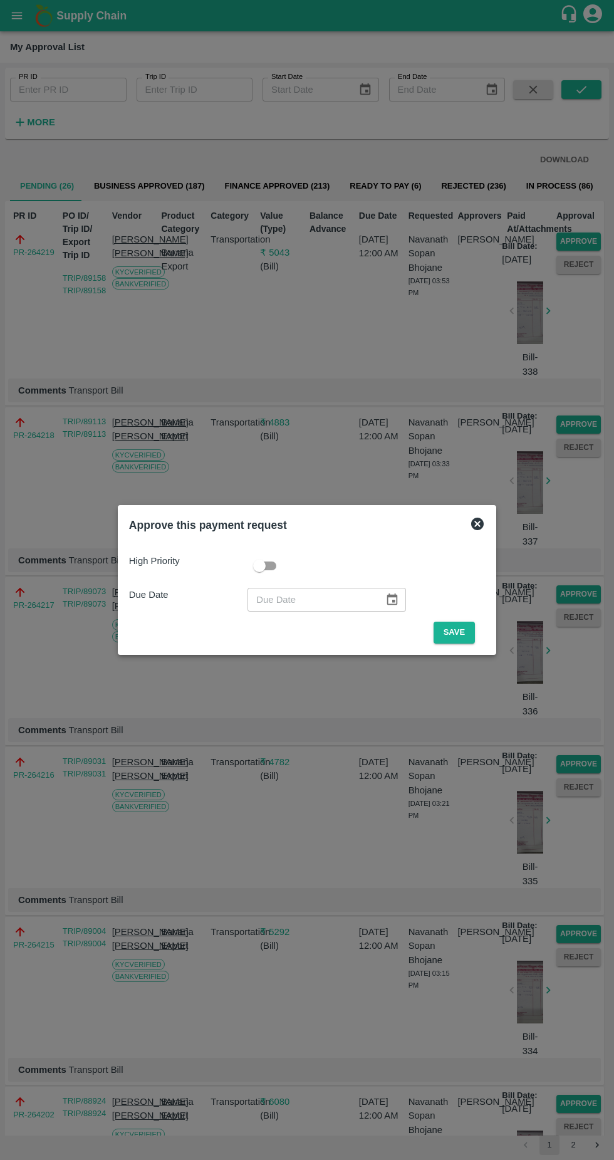
click at [460, 627] on button "Save" at bounding box center [454, 633] width 41 height 22
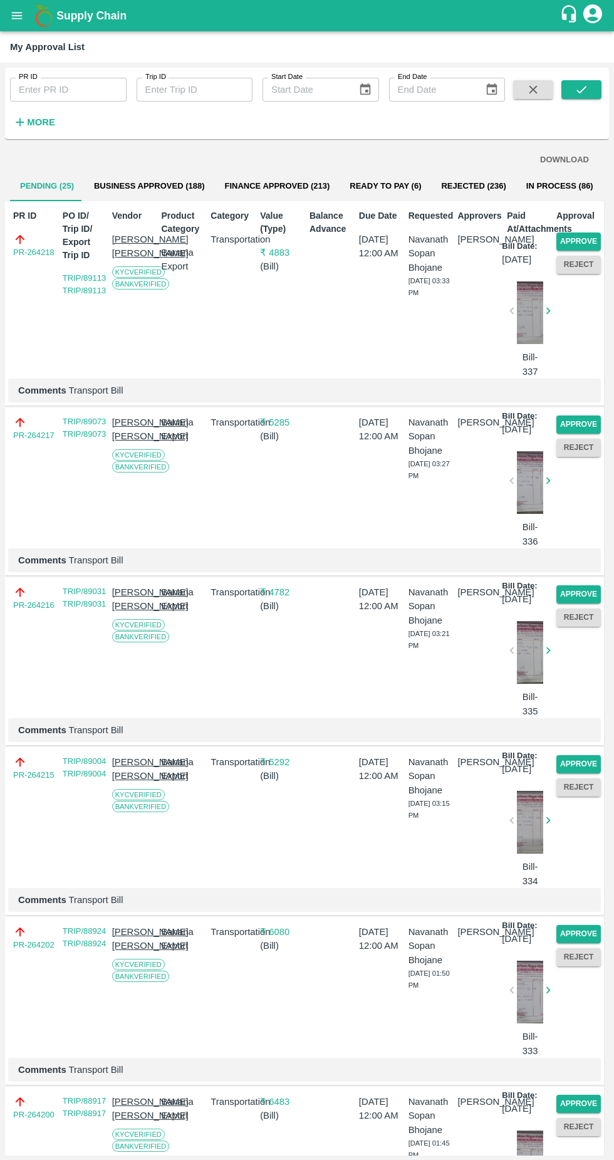
click at [578, 239] on button "Approve" at bounding box center [578, 241] width 44 height 18
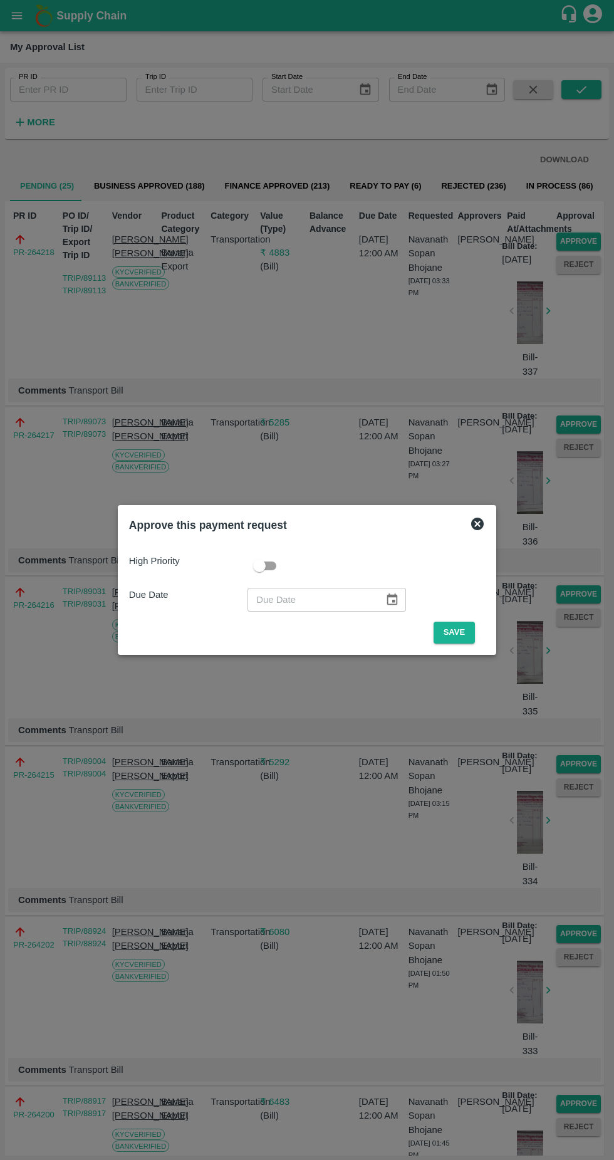
click at [457, 632] on button "Save" at bounding box center [454, 633] width 41 height 22
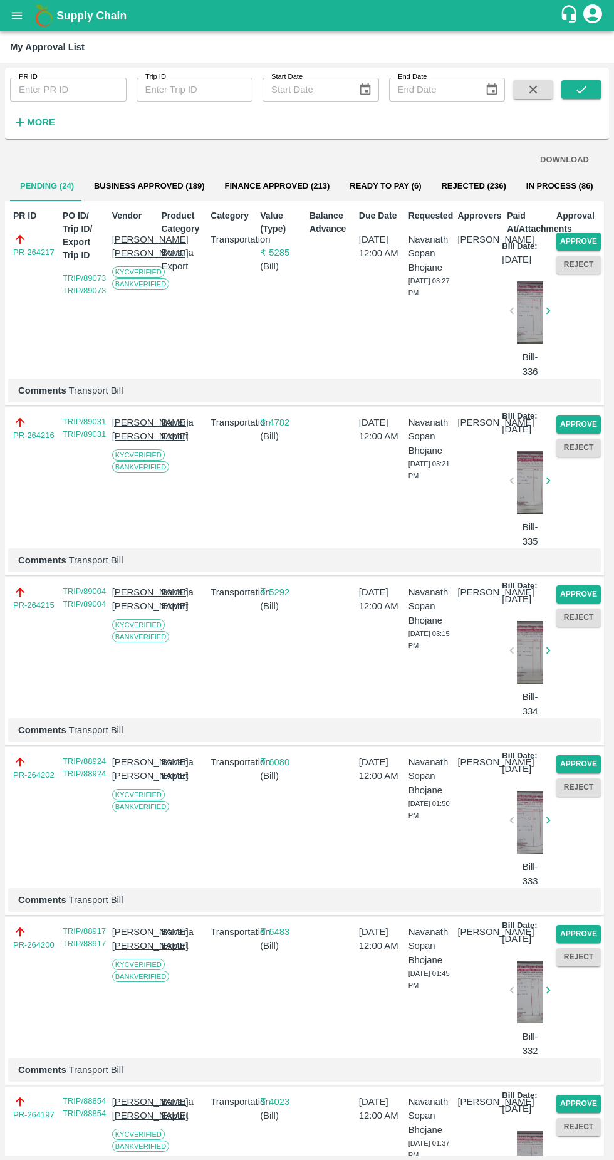
click at [573, 239] on button "Approve" at bounding box center [578, 241] width 44 height 18
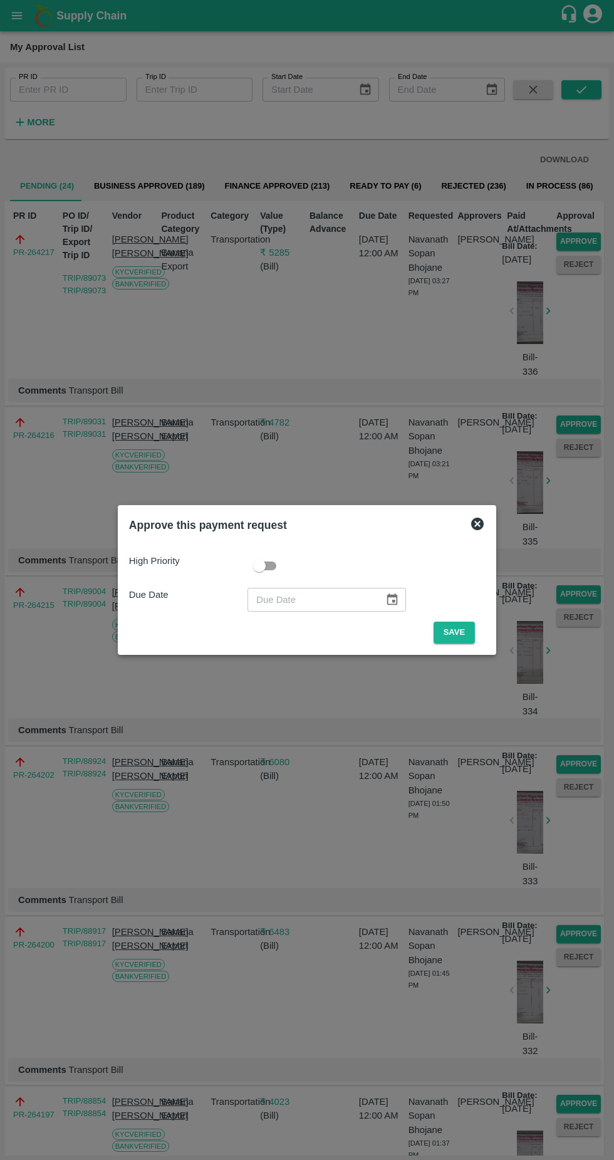
click at [450, 636] on button "Save" at bounding box center [454, 633] width 41 height 22
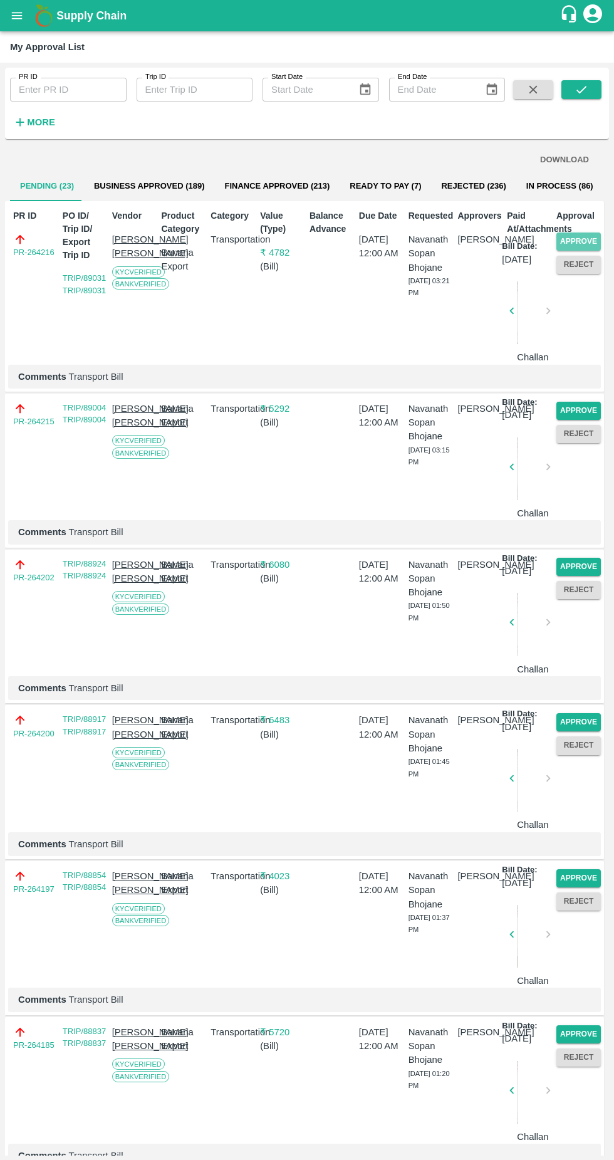
click at [569, 243] on button "Approve" at bounding box center [578, 241] width 44 height 18
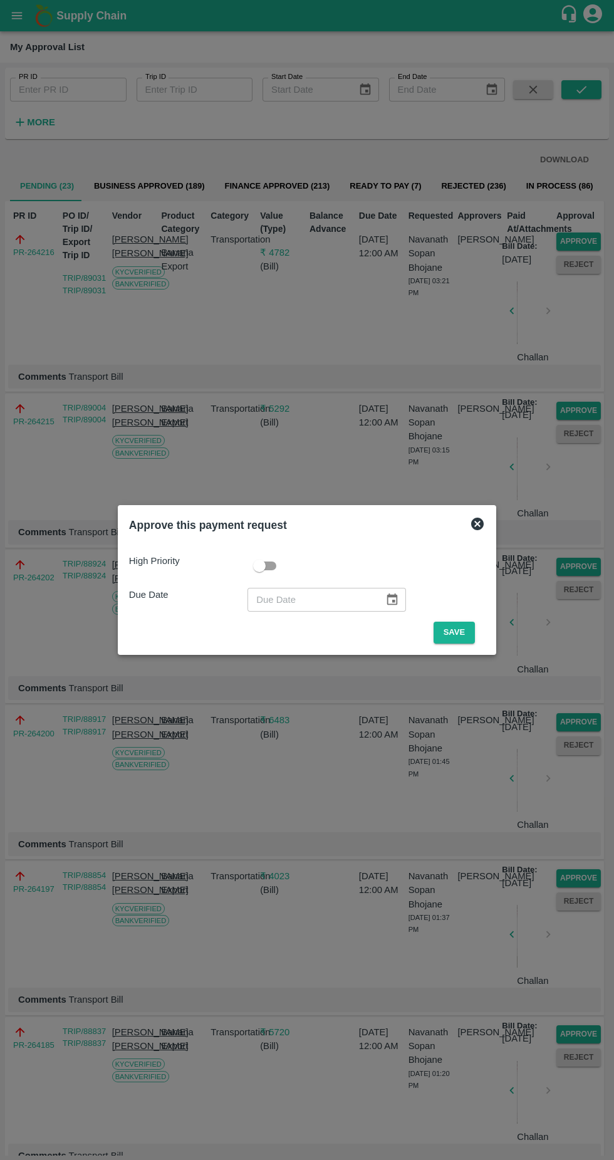
click at [459, 643] on div "High Priority Due Date ​ Save" at bounding box center [307, 594] width 366 height 110
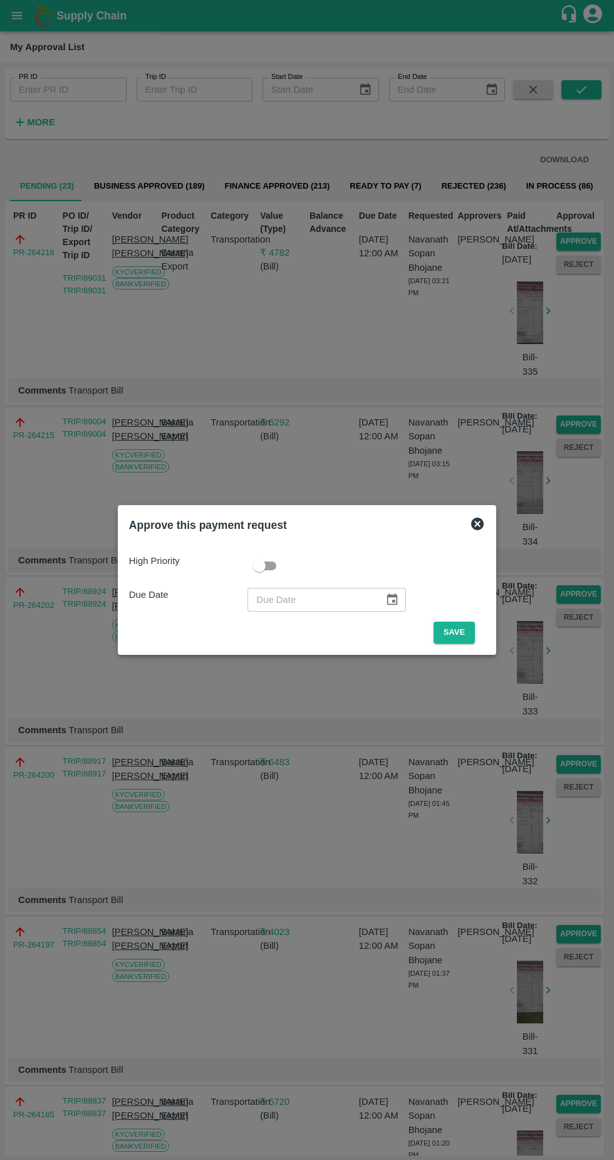
click at [465, 642] on button "Save" at bounding box center [454, 633] width 41 height 22
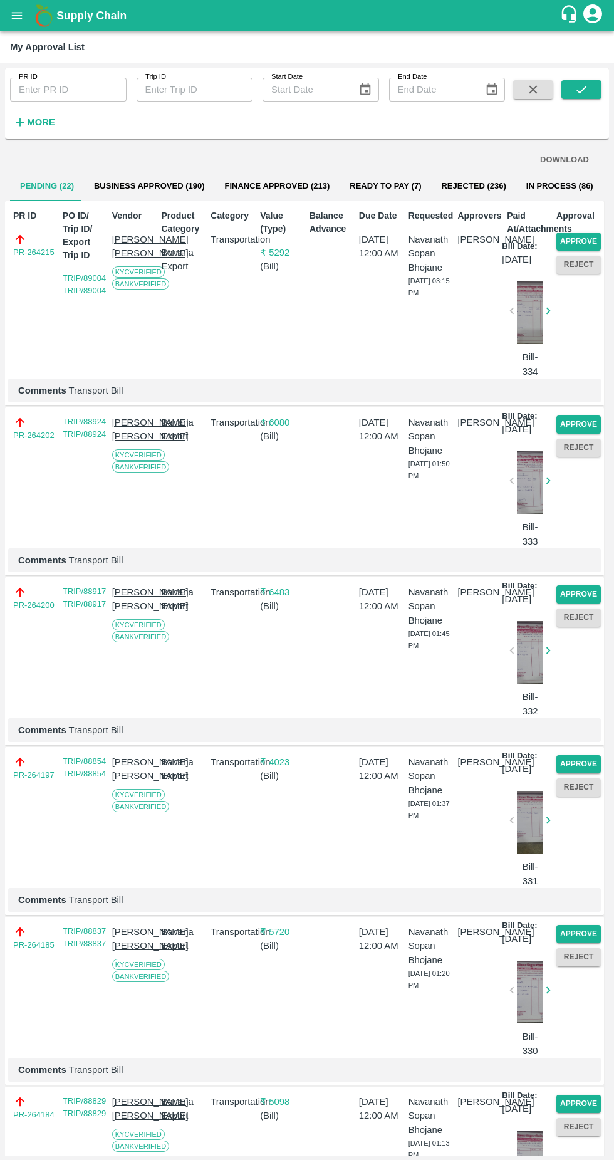
click at [578, 235] on button "Approve" at bounding box center [578, 241] width 44 height 18
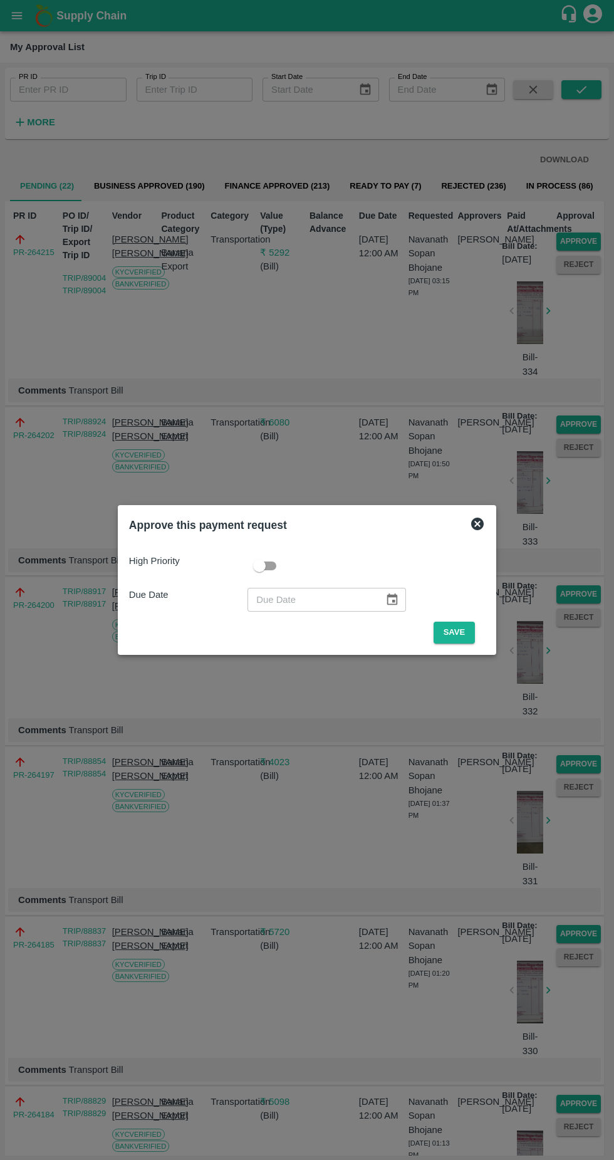
click at [457, 632] on button "Save" at bounding box center [454, 633] width 41 height 22
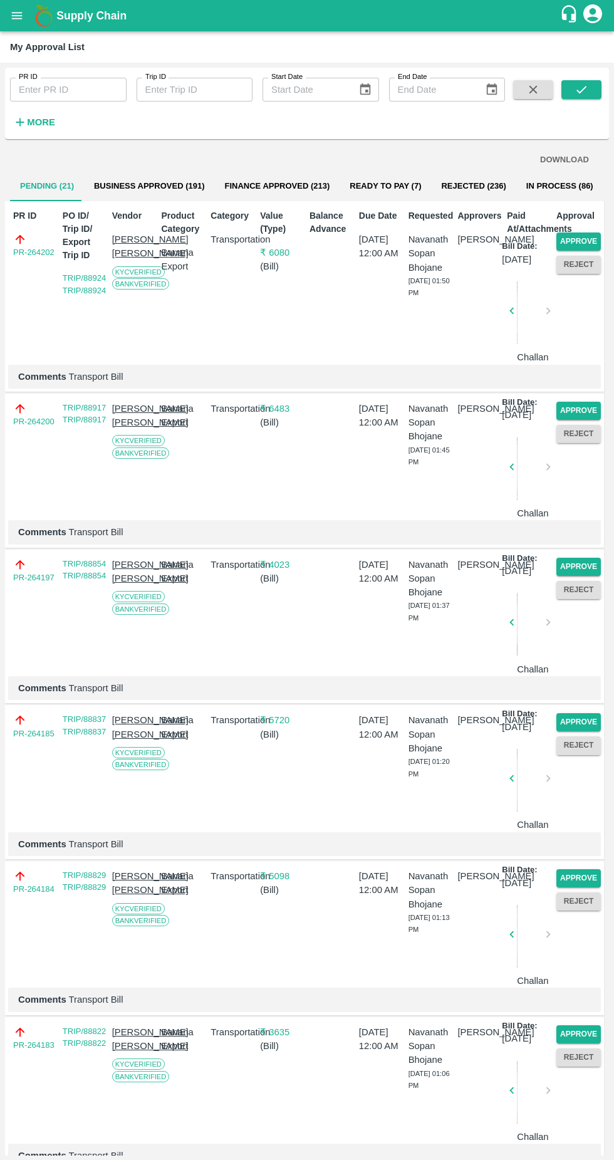
click at [563, 235] on button "Approve" at bounding box center [578, 241] width 44 height 18
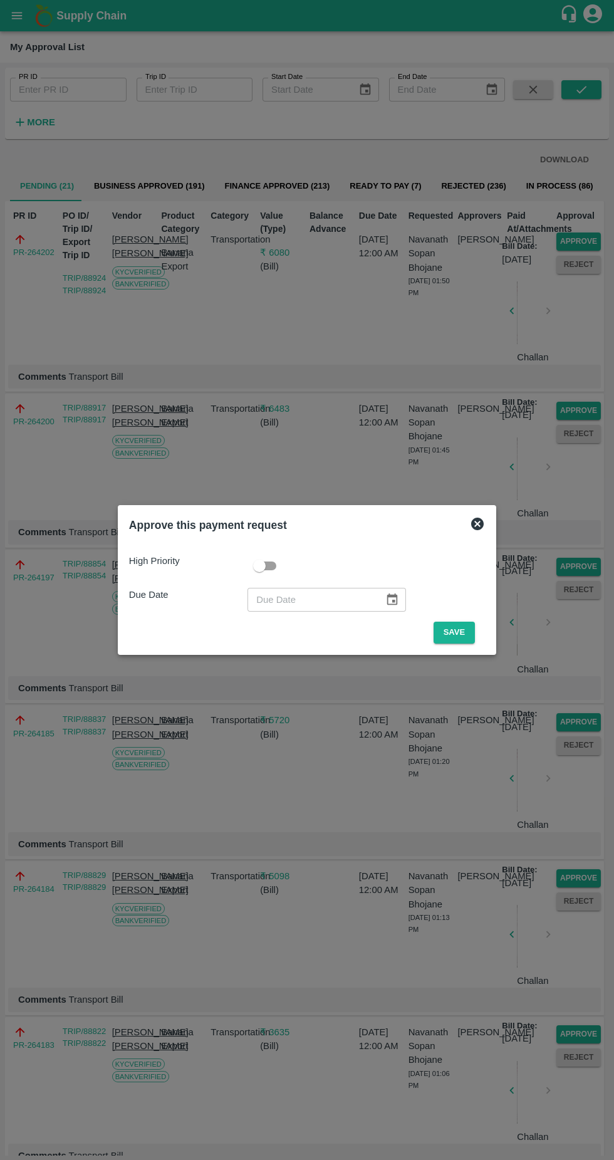
click at [457, 632] on button "Save" at bounding box center [454, 633] width 41 height 22
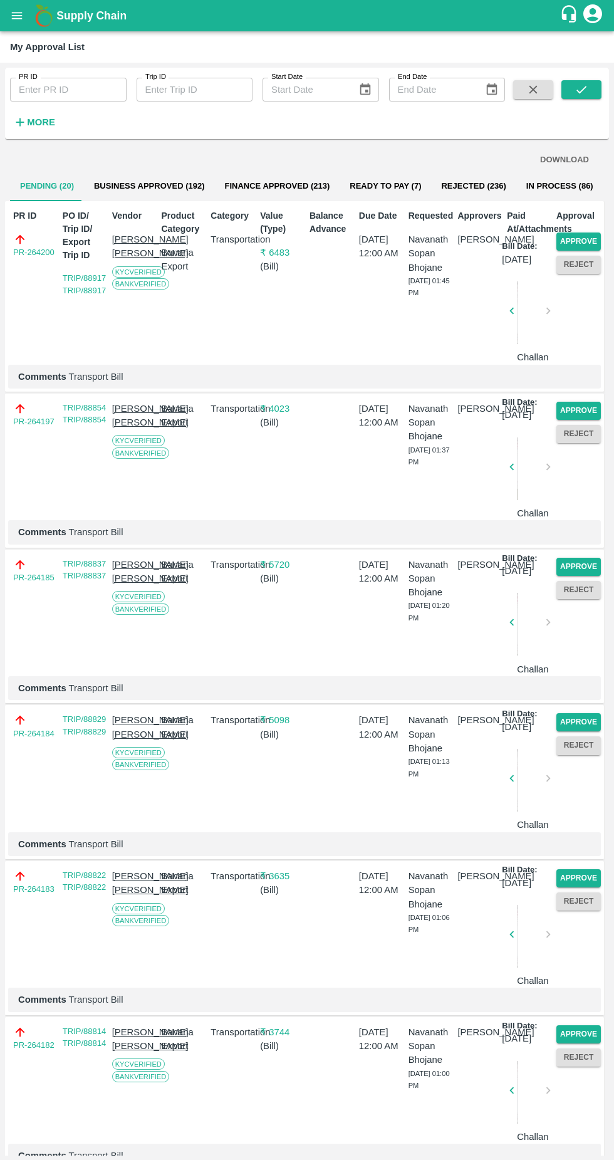
click at [559, 232] on button "Approve" at bounding box center [578, 241] width 44 height 18
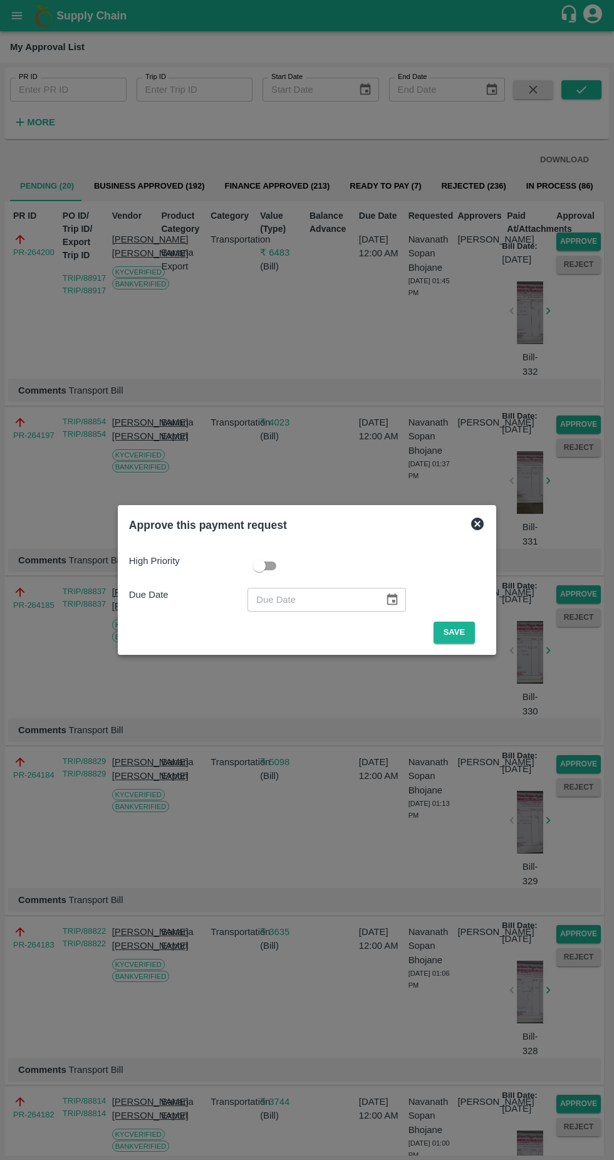
click at [448, 638] on button "Save" at bounding box center [454, 633] width 41 height 22
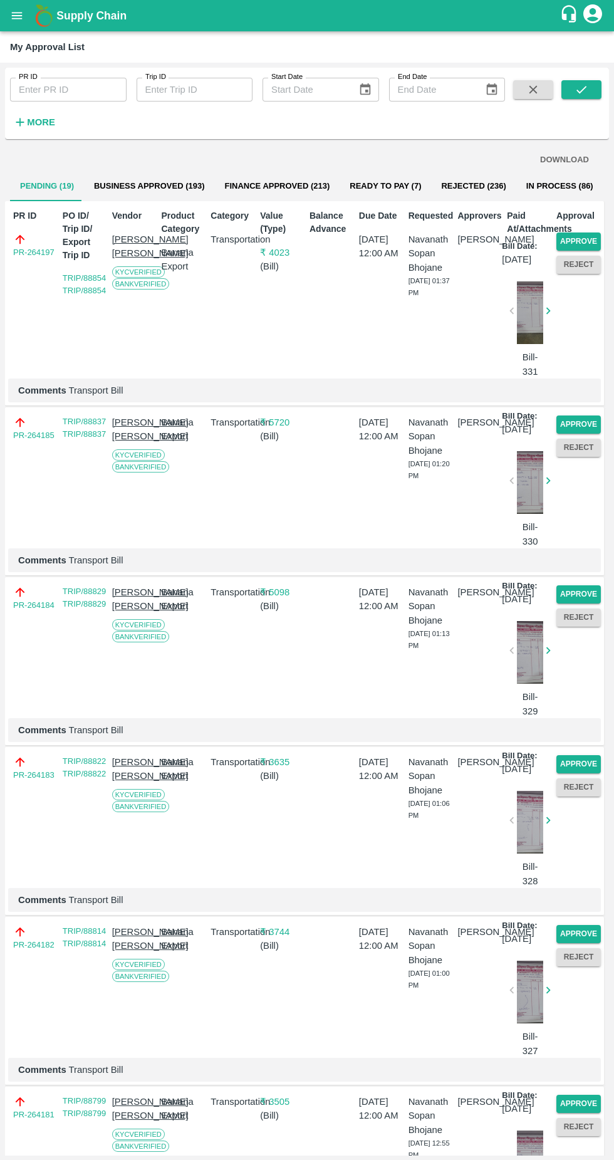
click at [571, 238] on button "Approve" at bounding box center [578, 241] width 44 height 18
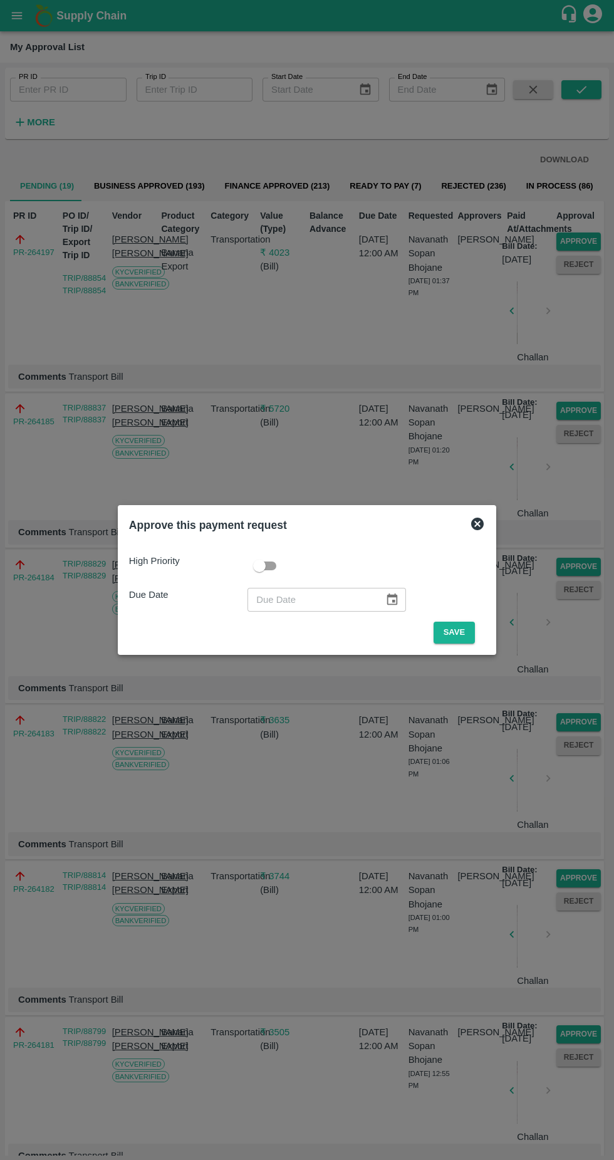
click at [464, 640] on button "Save" at bounding box center [454, 633] width 41 height 22
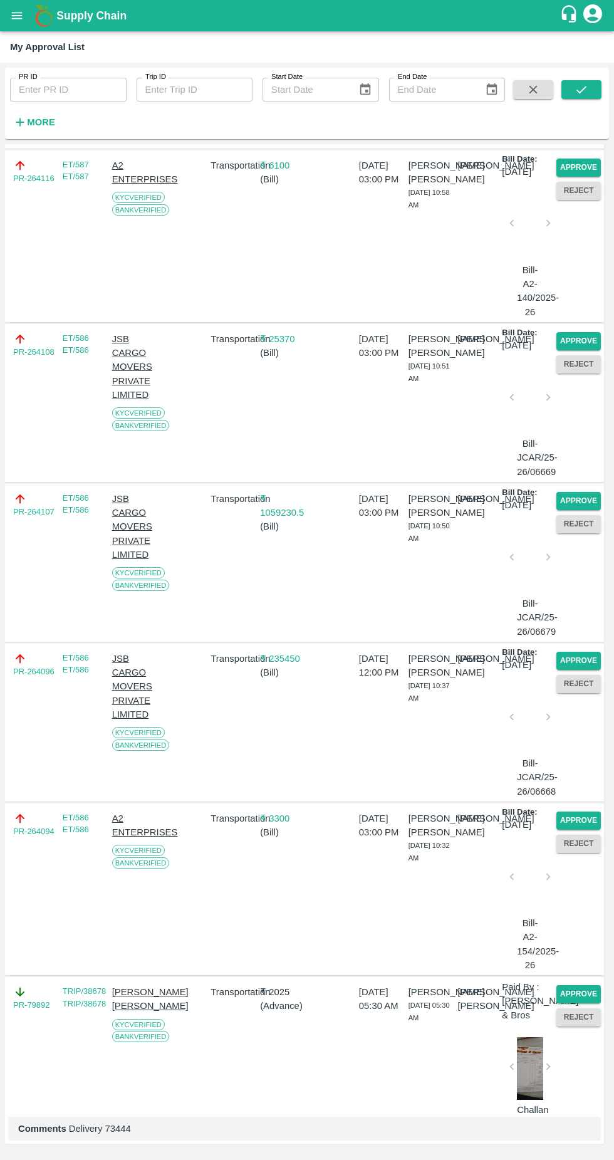
scroll to position [2366, 0]
click at [569, 811] on button "Approve" at bounding box center [578, 820] width 44 height 18
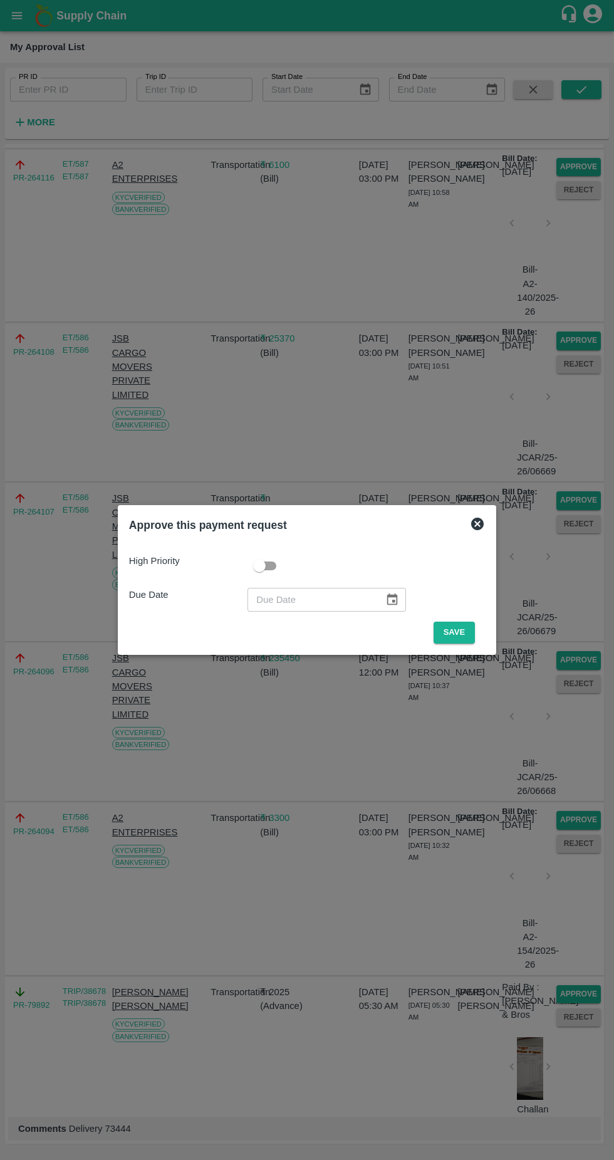
click at [457, 632] on button "Save" at bounding box center [454, 633] width 41 height 22
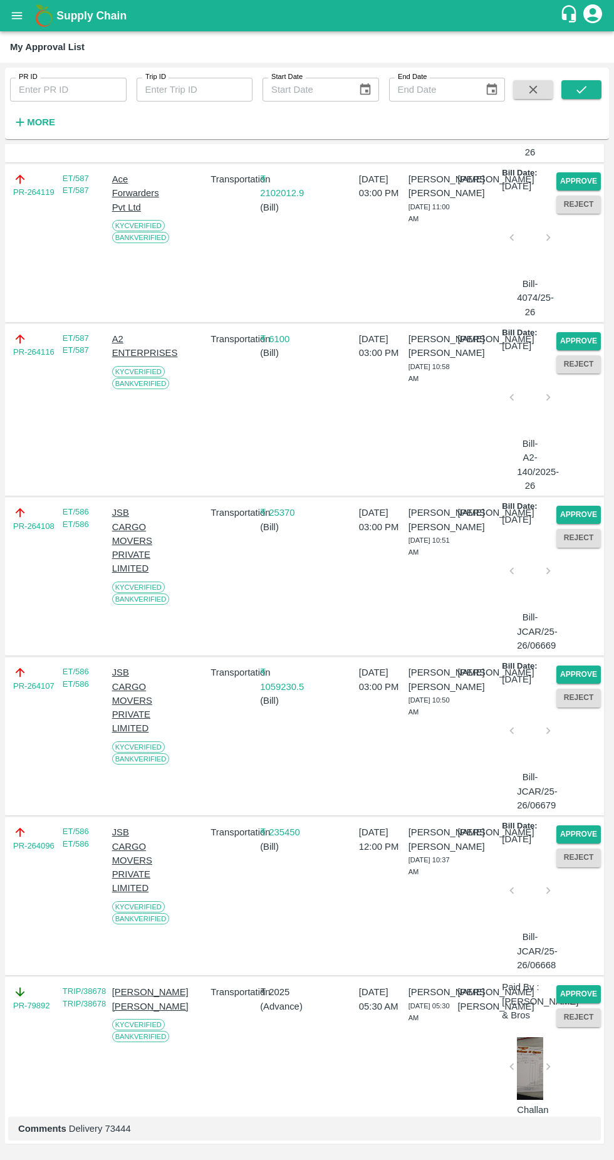
scroll to position [2052, 0]
click at [591, 506] on button "Approve" at bounding box center [578, 515] width 44 height 18
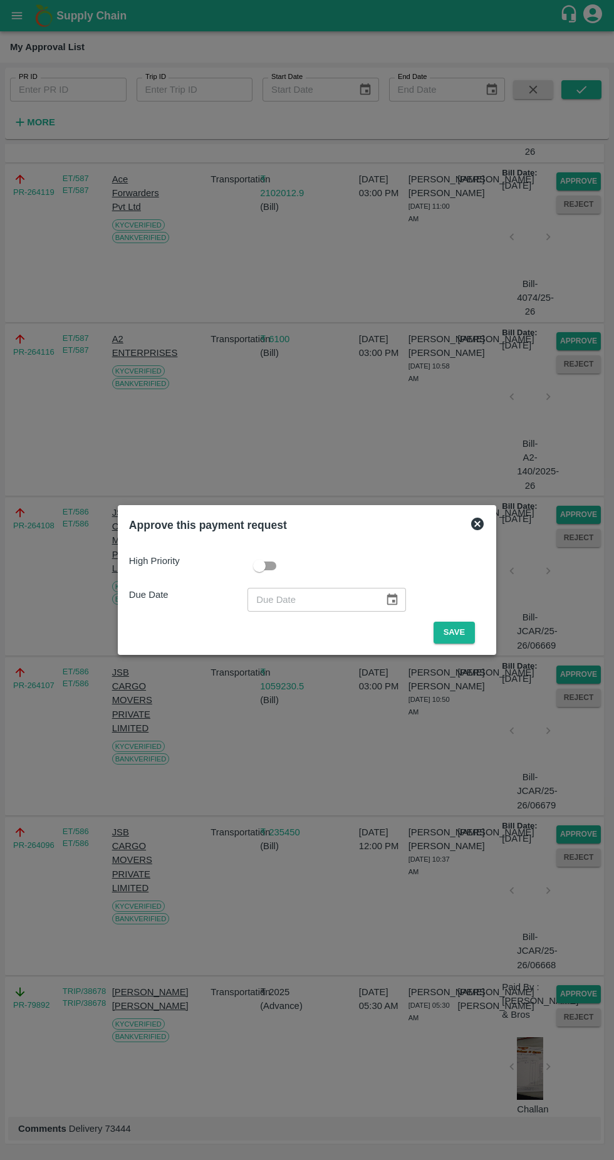
click at [455, 642] on button "Save" at bounding box center [454, 633] width 41 height 22
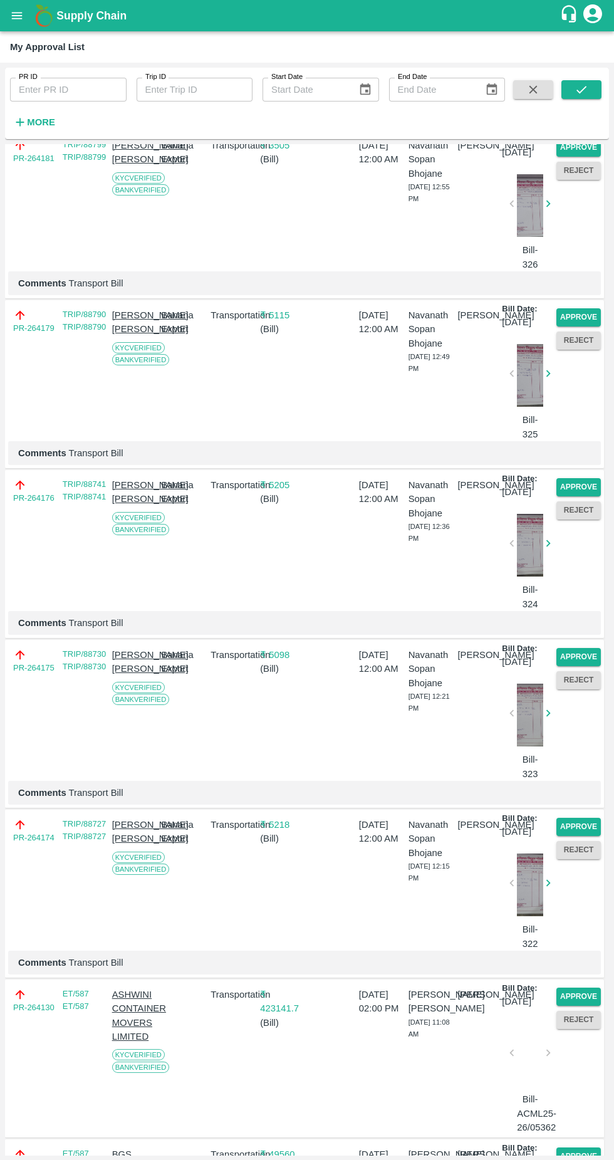
scroll to position [2004, 0]
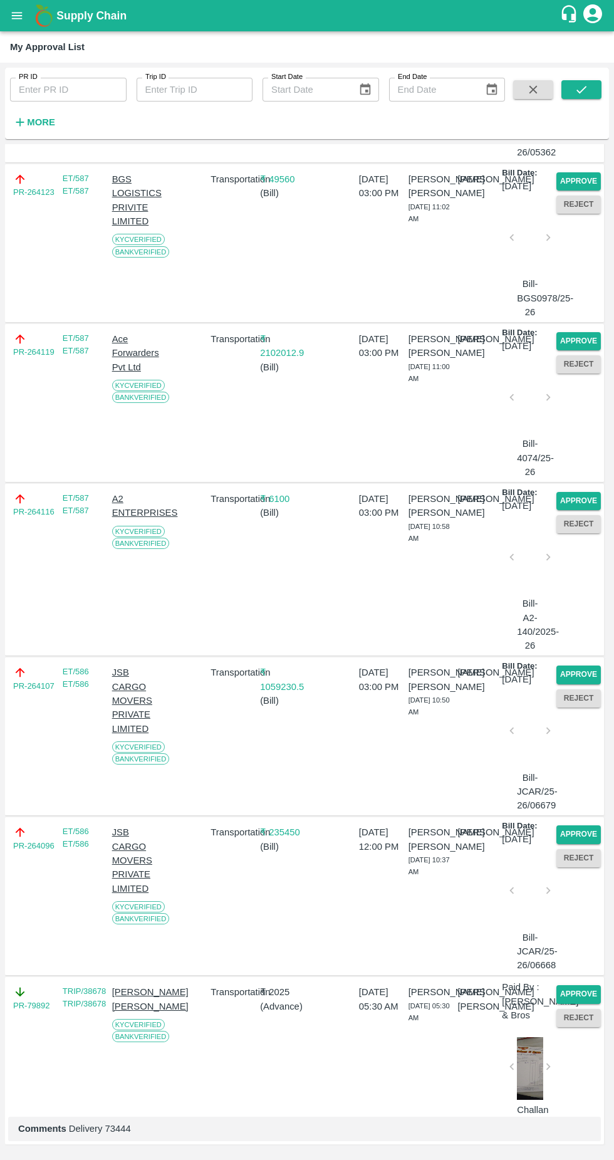
click at [585, 492] on button "Approve" at bounding box center [578, 501] width 44 height 18
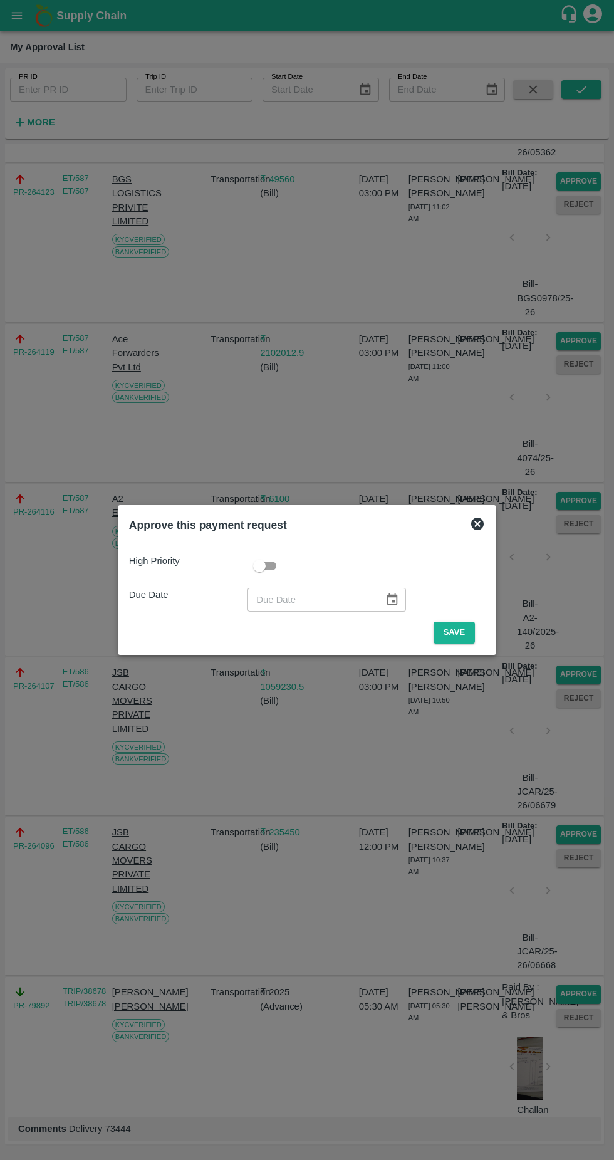
scroll to position [1878, 0]
click at [449, 636] on button "Save" at bounding box center [454, 633] width 41 height 22
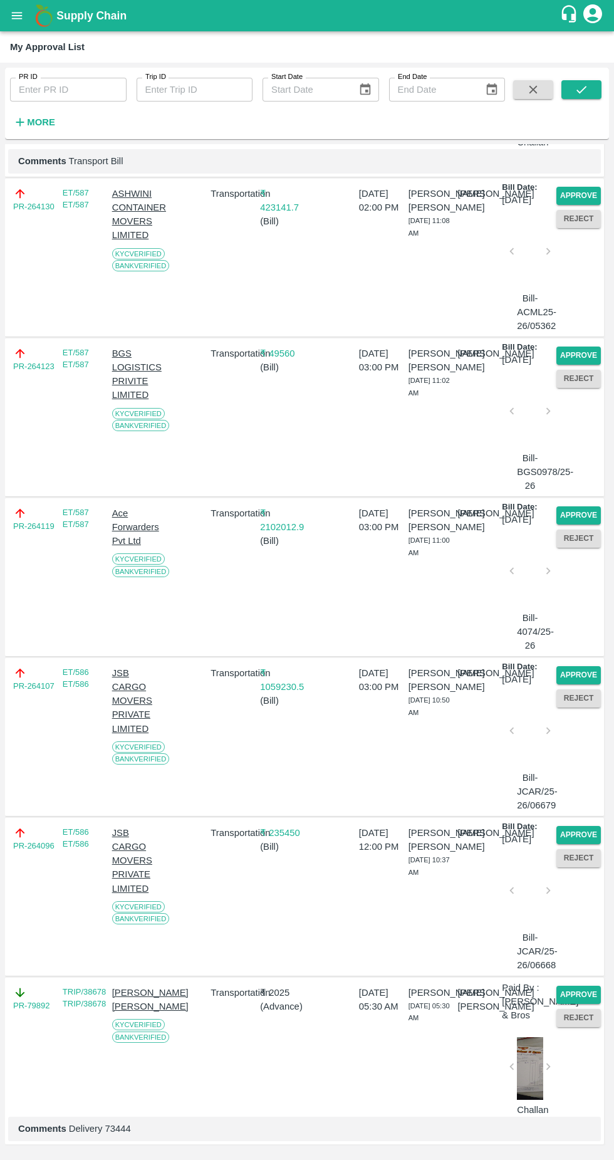
scroll to position [1691, 0]
click at [576, 506] on button "Approve" at bounding box center [578, 515] width 44 height 18
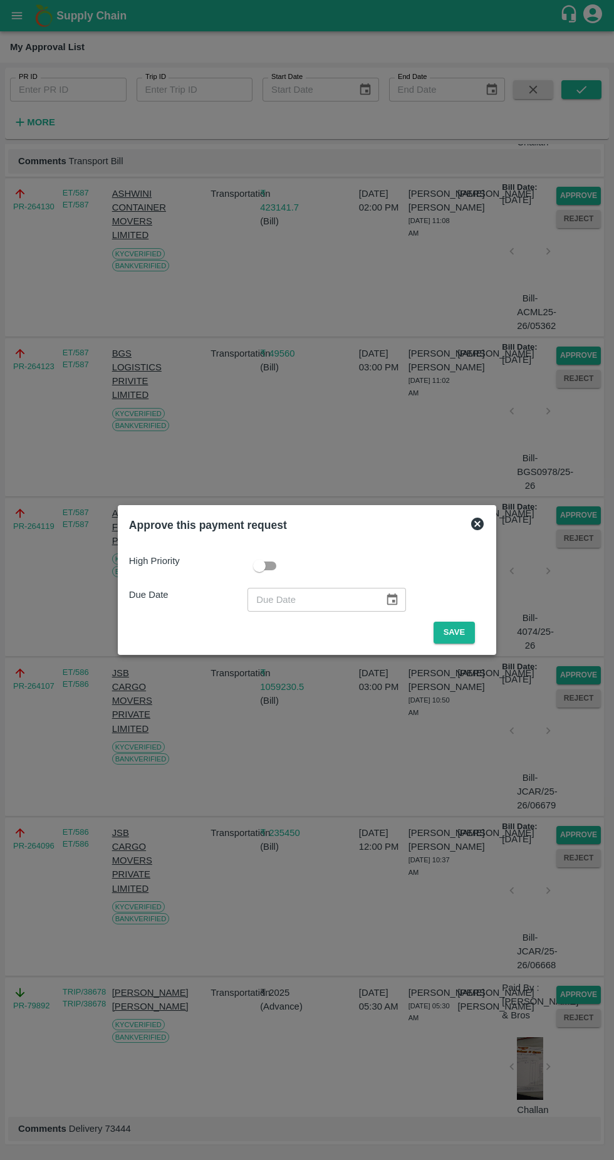
click at [451, 633] on button "Save" at bounding box center [454, 633] width 41 height 22
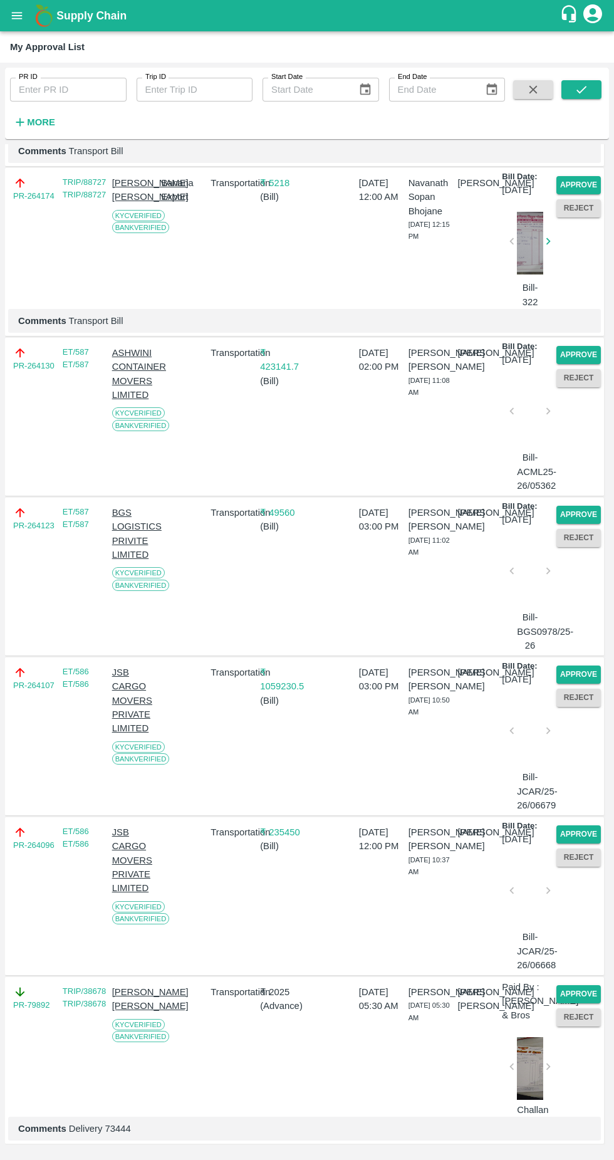
scroll to position [1629, 0]
click at [578, 665] on button "Approve" at bounding box center [578, 674] width 44 height 18
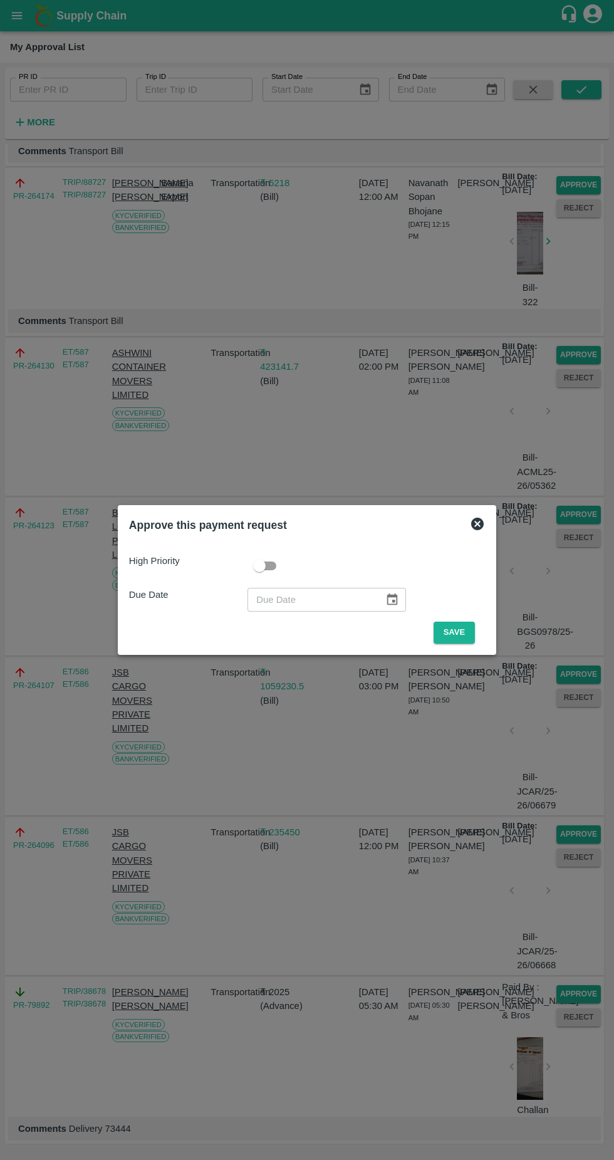
click at [460, 628] on button "Save" at bounding box center [454, 633] width 41 height 22
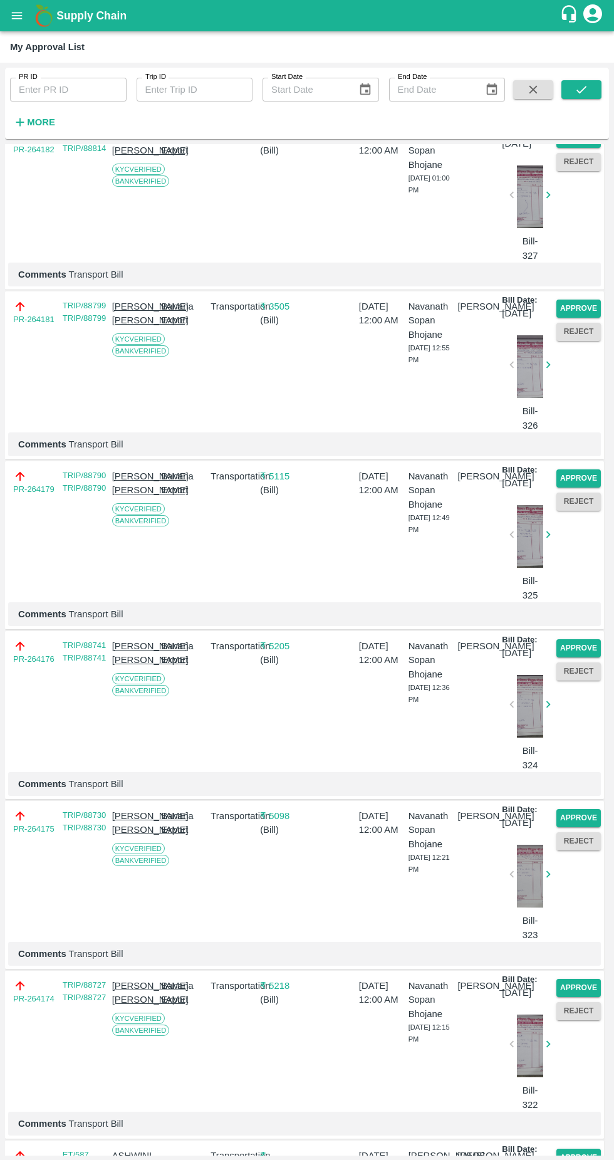
scroll to position [1469, 0]
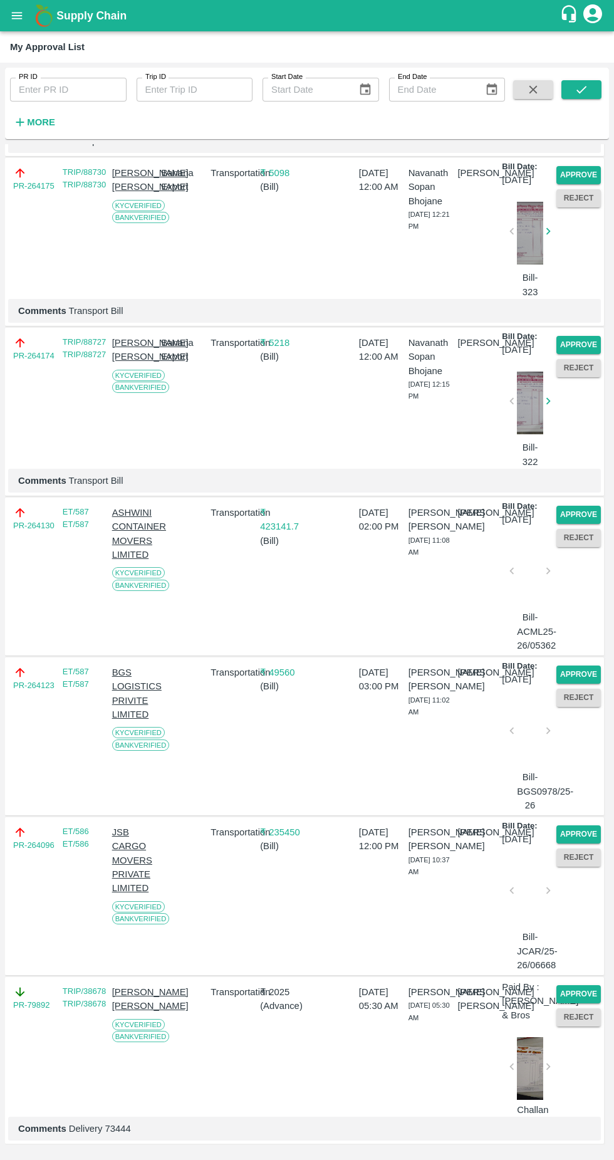
click at [573, 825] on button "Approve" at bounding box center [578, 834] width 44 height 18
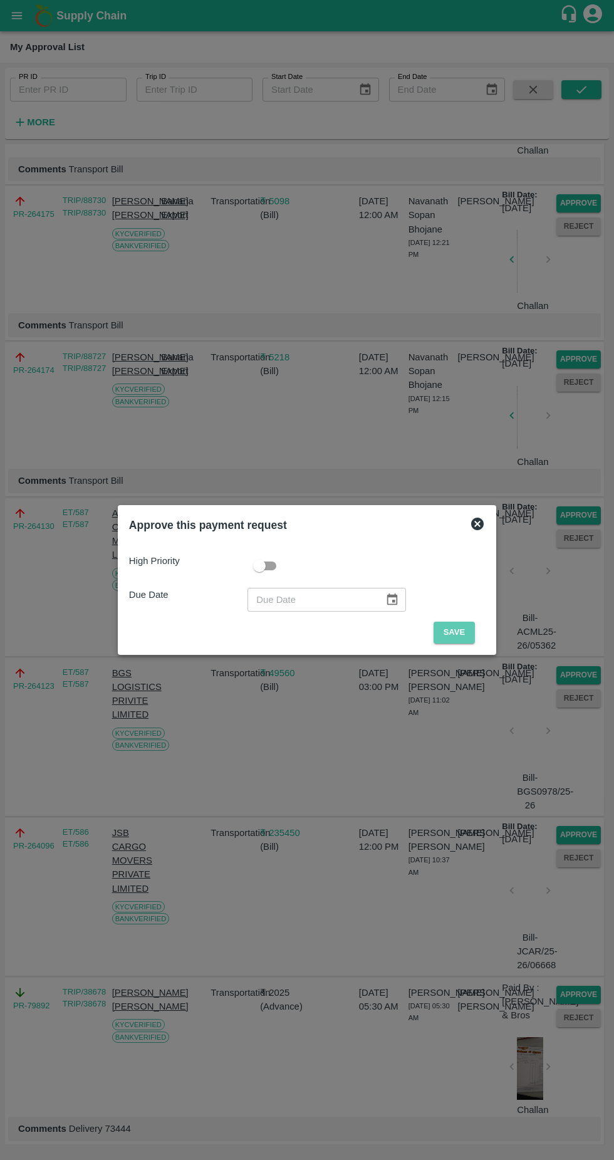
scroll to position [1343, 0]
click at [459, 630] on button "Save" at bounding box center [454, 633] width 41 height 22
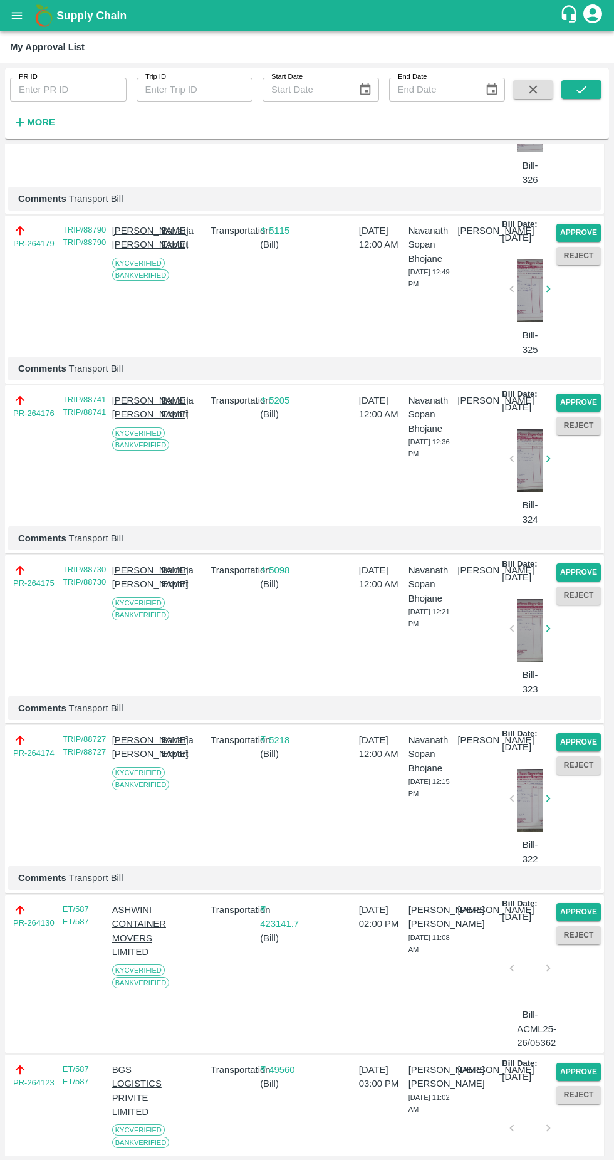
scroll to position [1295, 0]
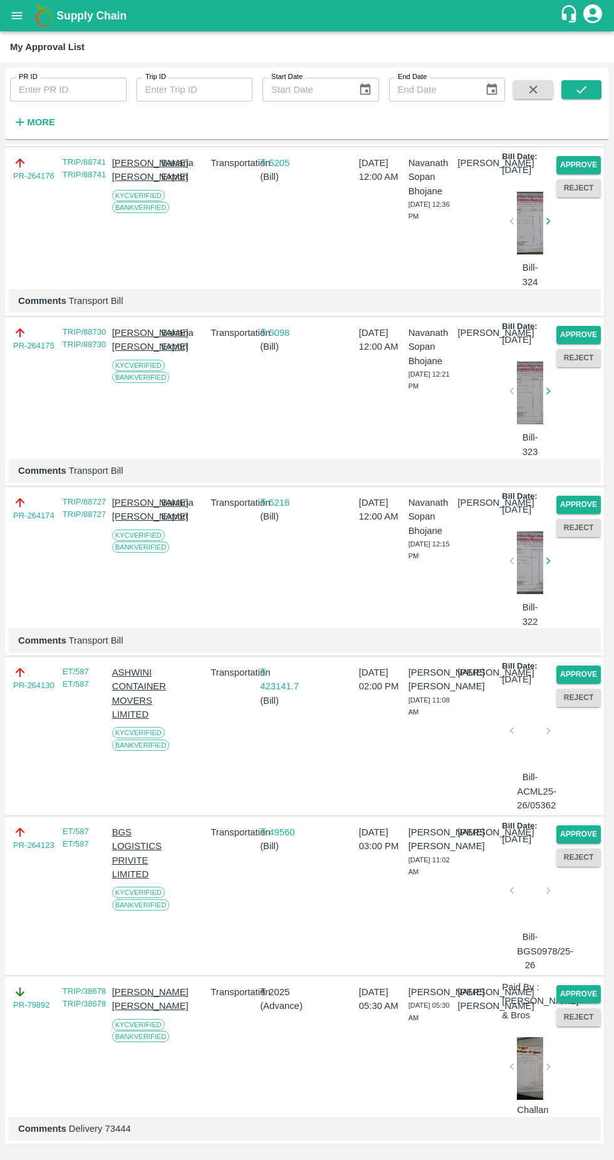
click at [575, 665] on button "Approve" at bounding box center [578, 674] width 44 height 18
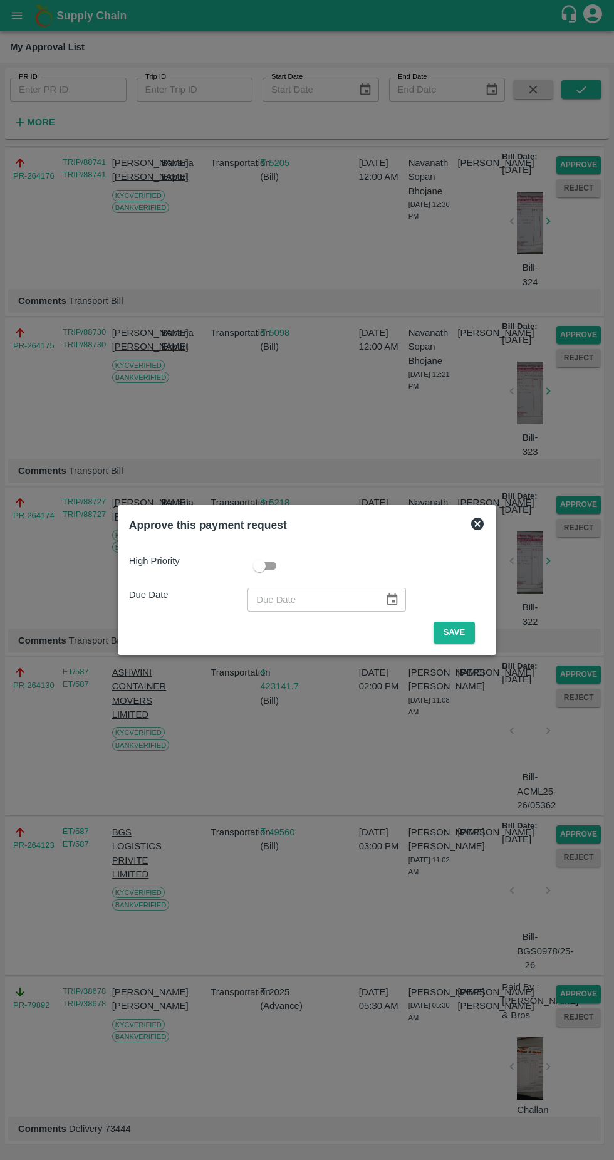
click at [467, 630] on button "Save" at bounding box center [454, 633] width 41 height 22
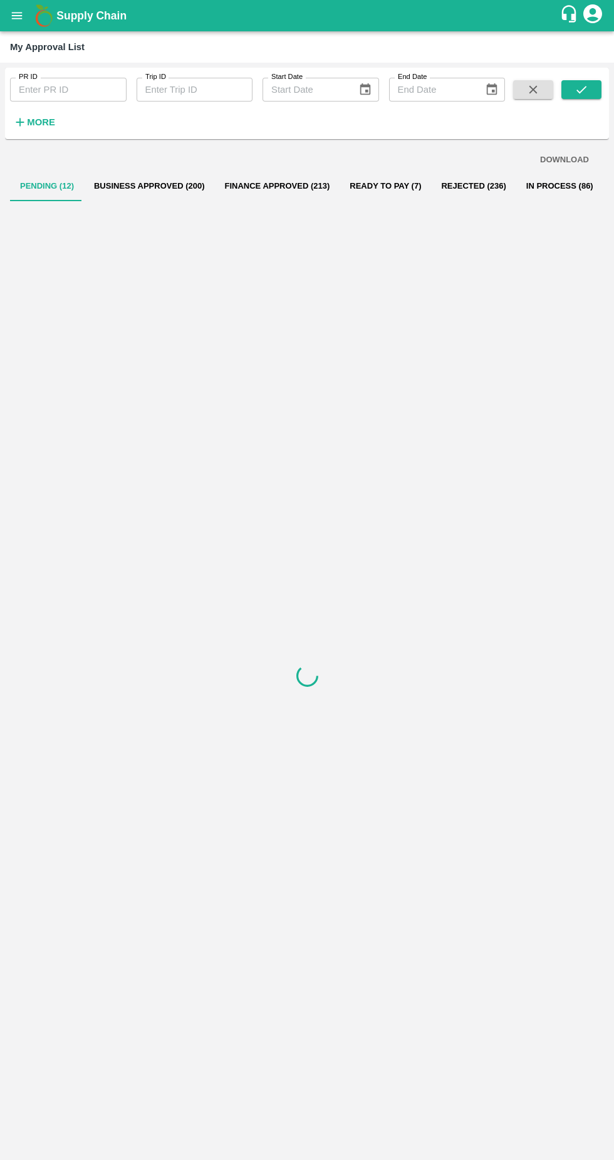
scroll to position [0, 0]
click at [38, 122] on strong "More" at bounding box center [41, 122] width 28 height 10
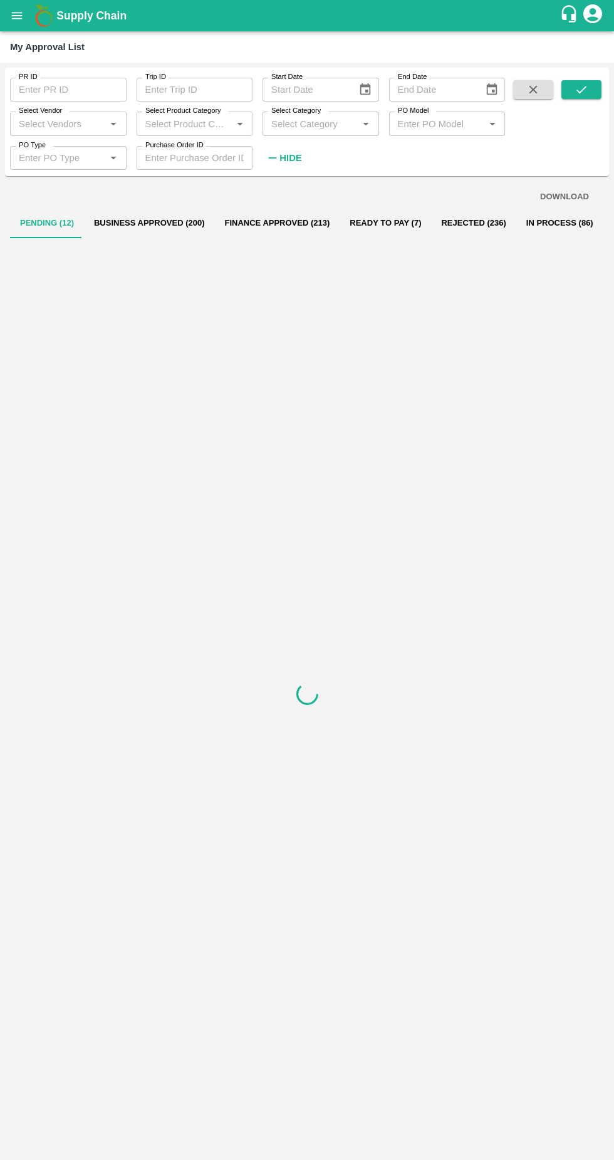
click at [31, 145] on label "PO Type" at bounding box center [32, 145] width 27 height 10
click at [31, 150] on input "PO Type" at bounding box center [58, 158] width 88 height 16
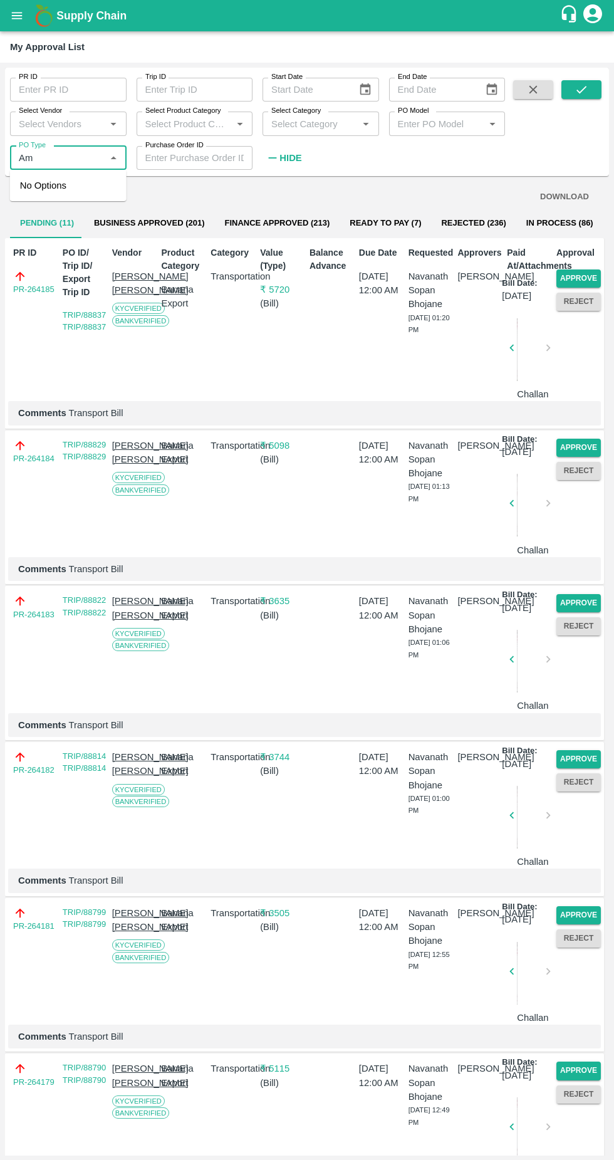
type input "A"
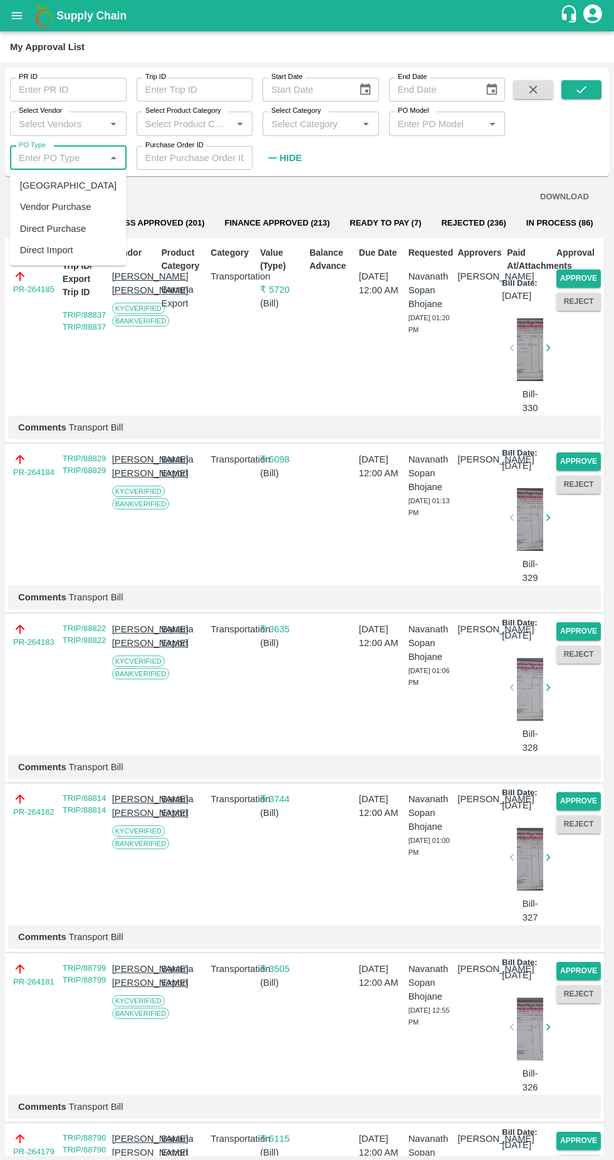
click at [38, 112] on label "Select Vendor" at bounding box center [40, 111] width 43 height 10
click at [38, 115] on input "Select Vendor" at bounding box center [58, 123] width 88 height 16
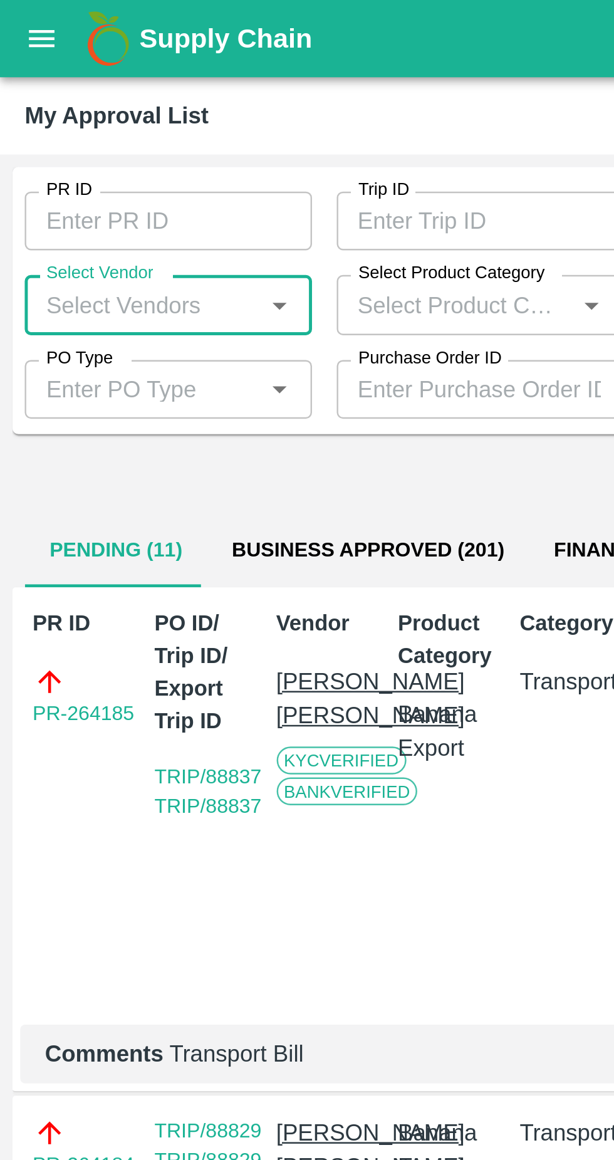
type input "e"
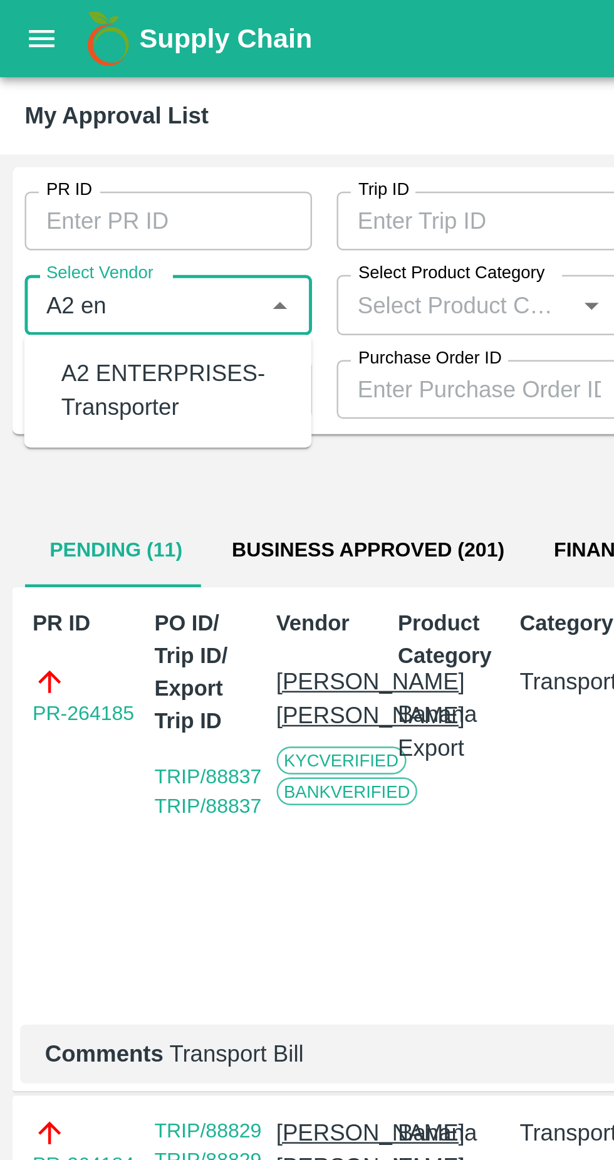
click at [68, 157] on div "A2 ENTERPRISES-Transporter" at bounding box center [70, 159] width 91 height 28
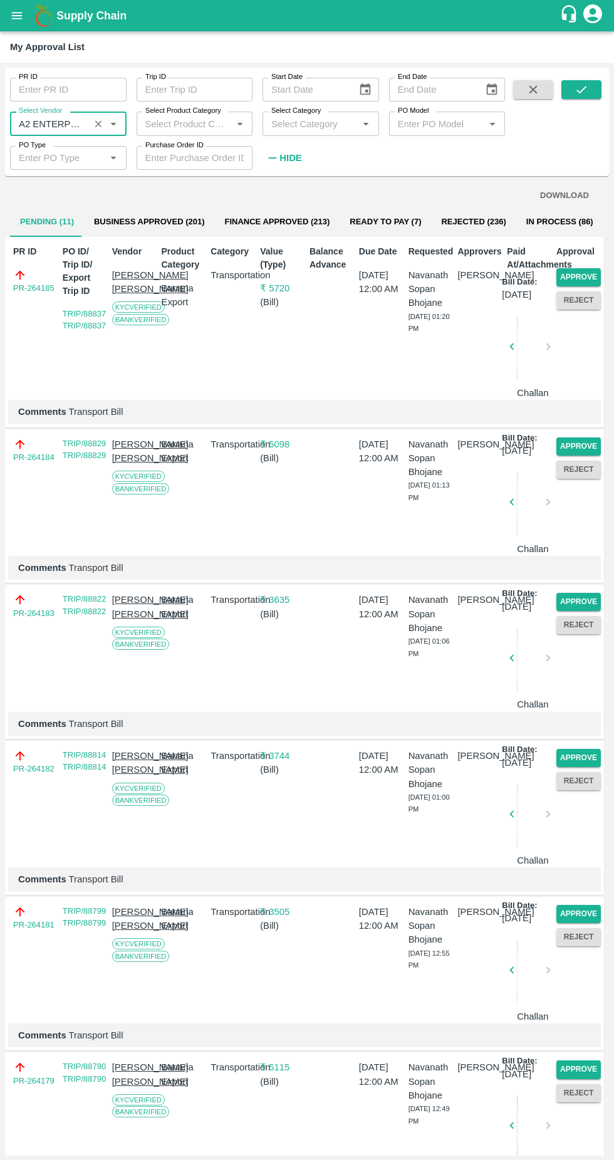
scroll to position [4, 0]
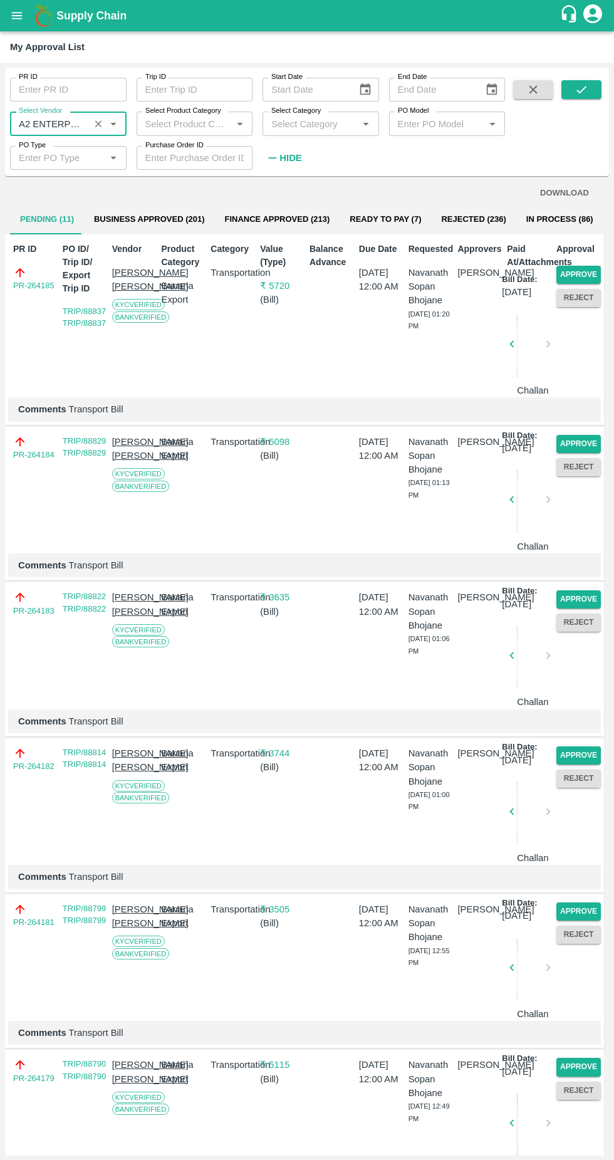
type input "A2 ENTERPRISES-Transporter"
click at [581, 89] on icon "submit" at bounding box center [582, 90] width 14 height 14
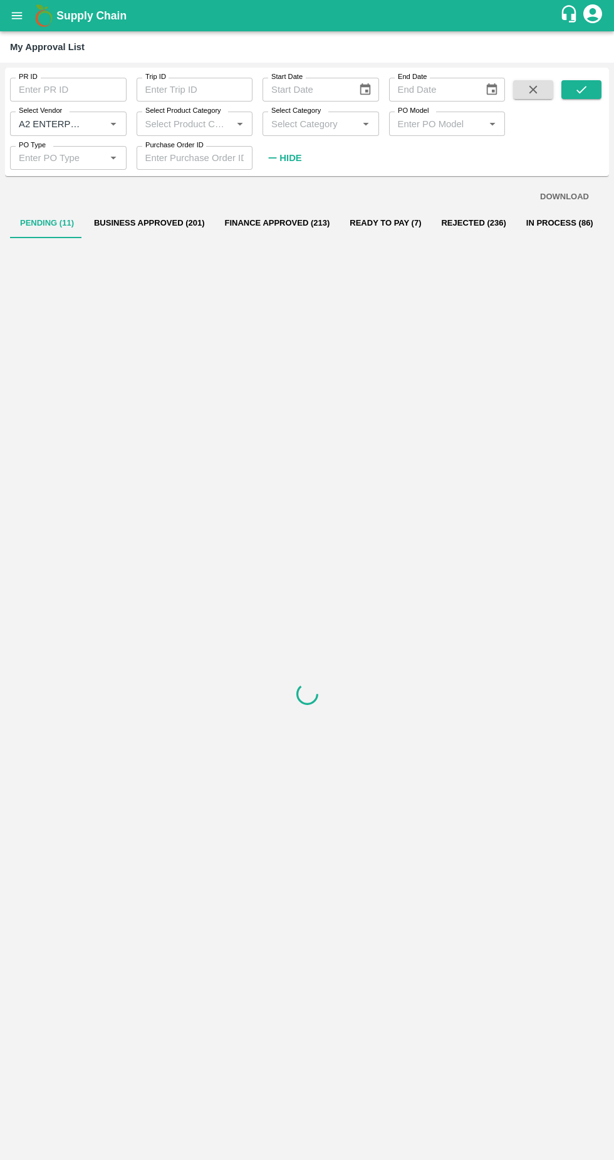
scroll to position [0, 0]
click at [153, 215] on button "Business Approved (11)" at bounding box center [143, 223] width 126 height 30
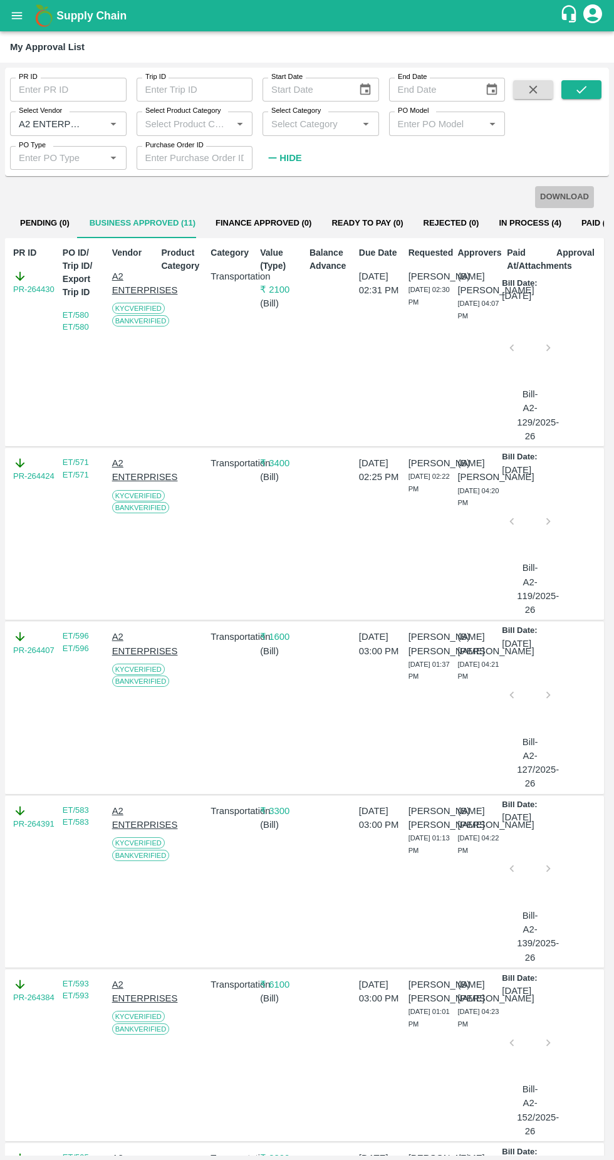
click at [567, 191] on button "DOWNLOAD" at bounding box center [564, 197] width 59 height 22
click at [504, 216] on button "In Process (4)" at bounding box center [530, 223] width 83 height 30
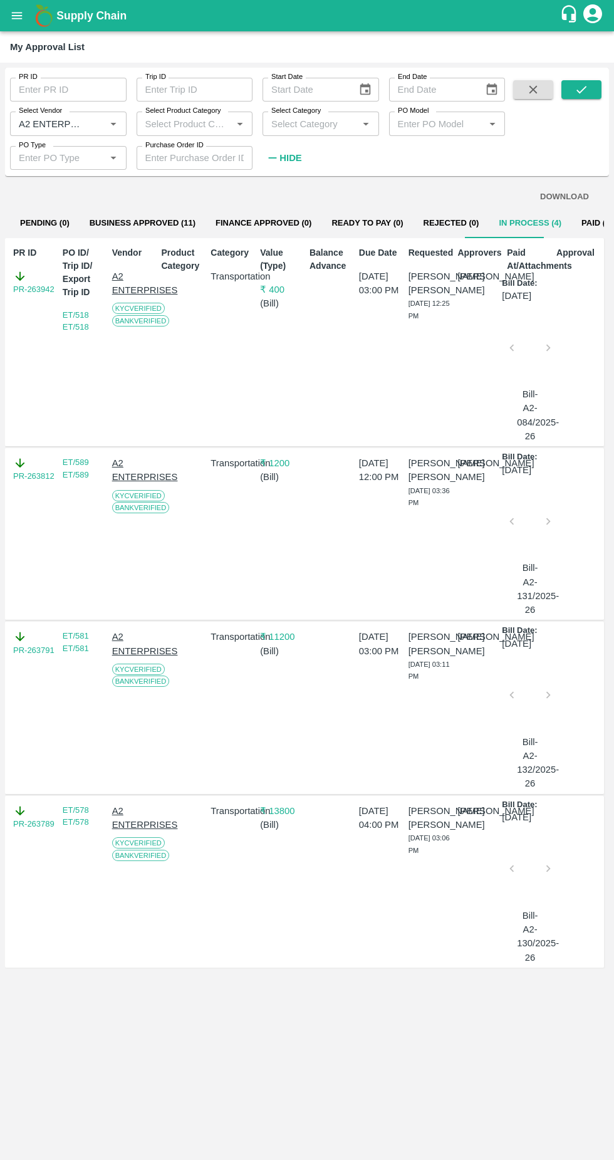
click at [590, 224] on button "Paid (115)" at bounding box center [601, 223] width 60 height 30
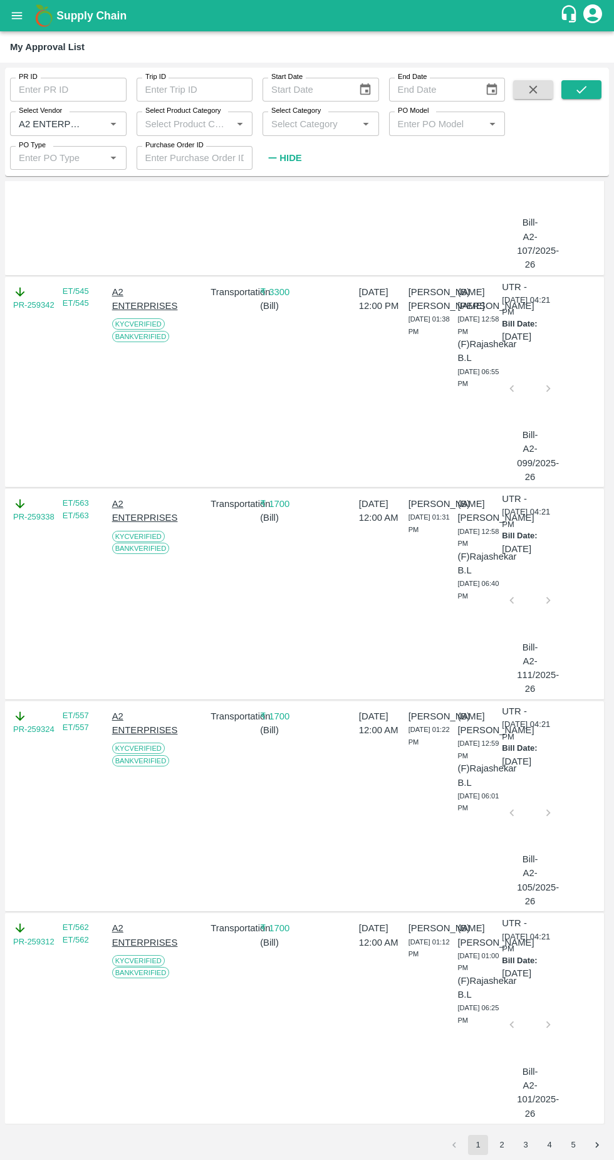
scroll to position [4773, 0]
click at [503, 330] on p "[DATE]" at bounding box center [516, 337] width 29 height 14
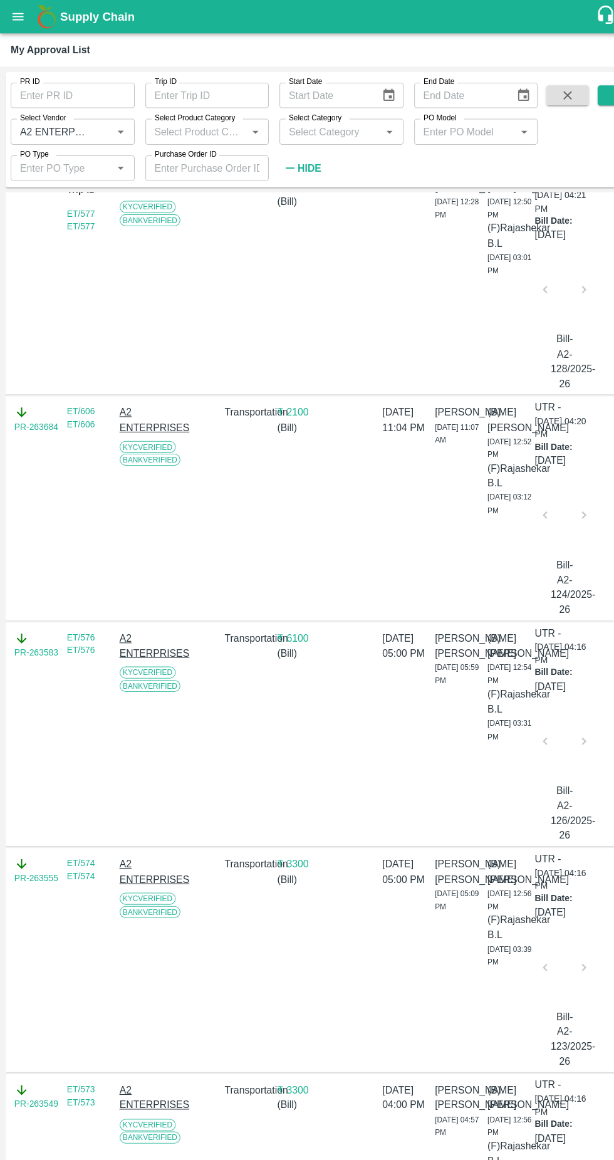
scroll to position [0, 0]
